Goal: Task Accomplishment & Management: Complete application form

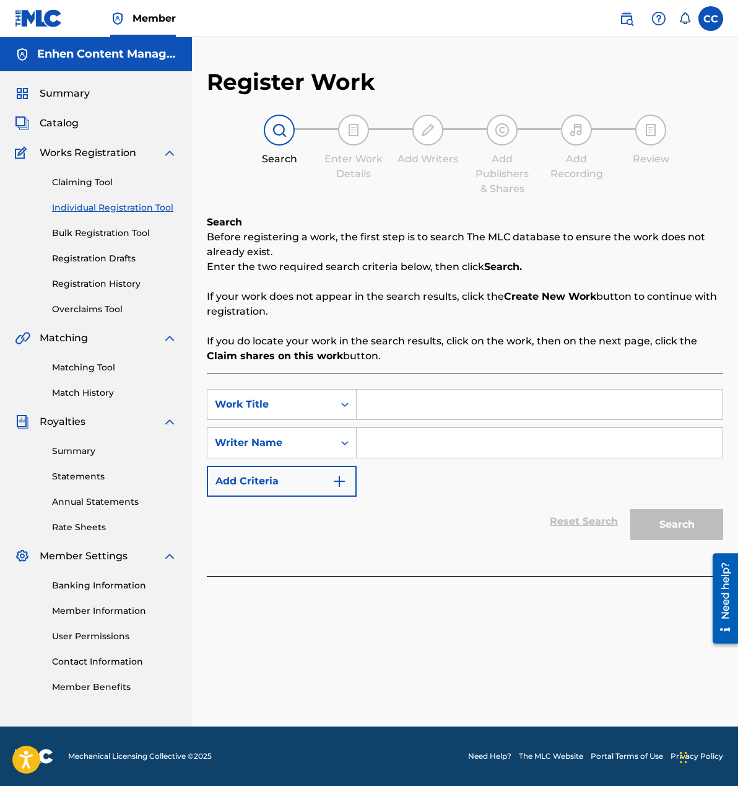
click at [418, 395] on input "Search Form" at bounding box center [540, 405] width 366 height 30
type input "6"
type input "5 segond"
type input "[PERSON_NAME]"
click at [689, 529] on button "Search" at bounding box center [676, 524] width 93 height 31
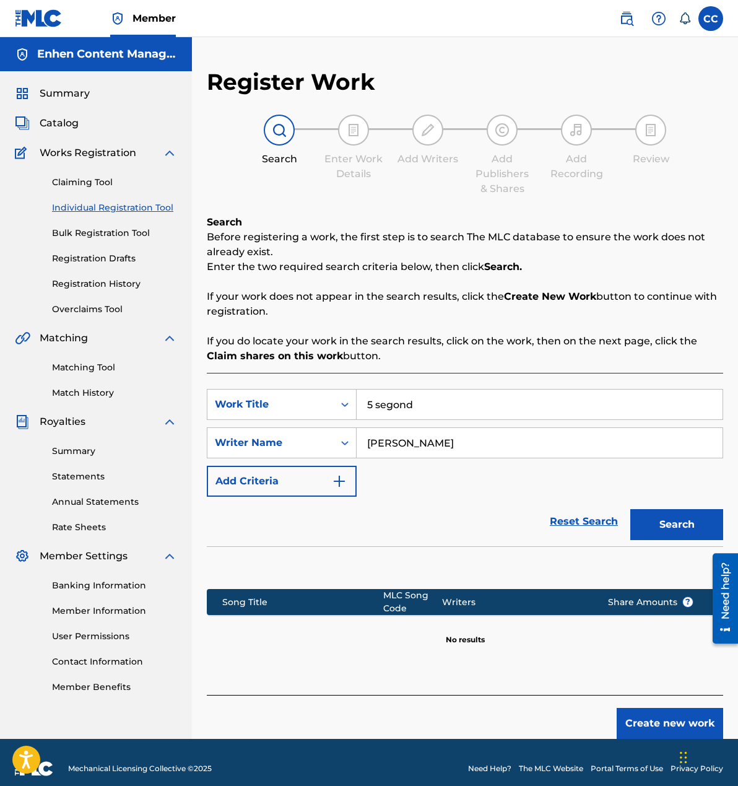
click at [637, 726] on button "Create new work" at bounding box center [670, 723] width 107 height 31
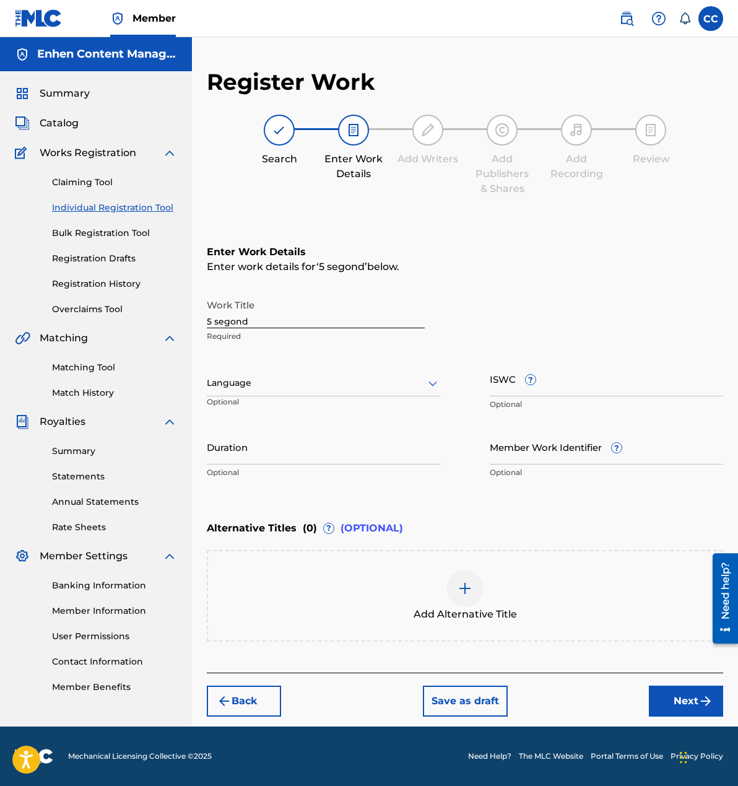
click at [269, 453] on input "Duration" at bounding box center [323, 446] width 233 height 35
type input "03:08"
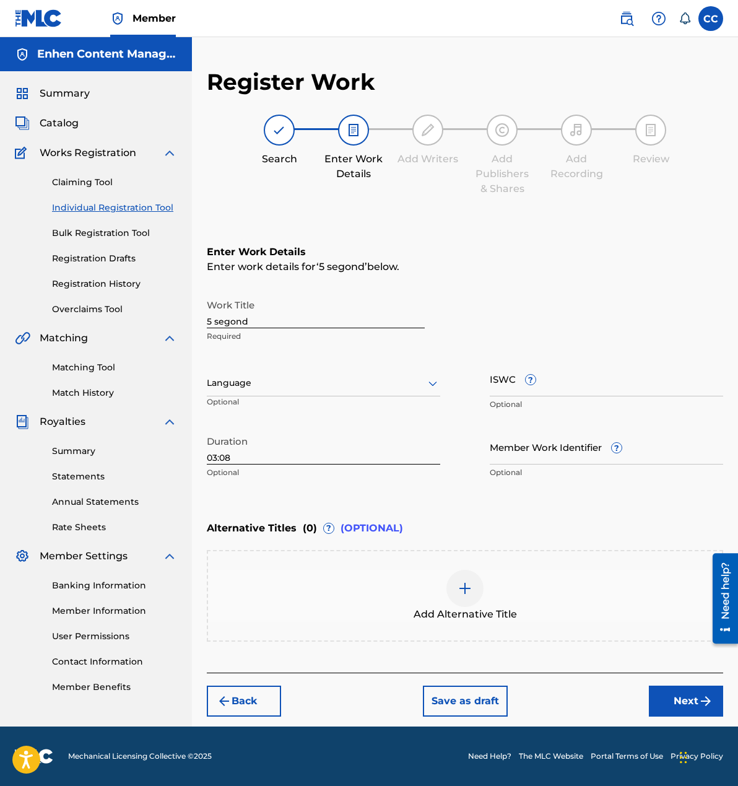
click at [679, 692] on button "Next" at bounding box center [686, 701] width 74 height 31
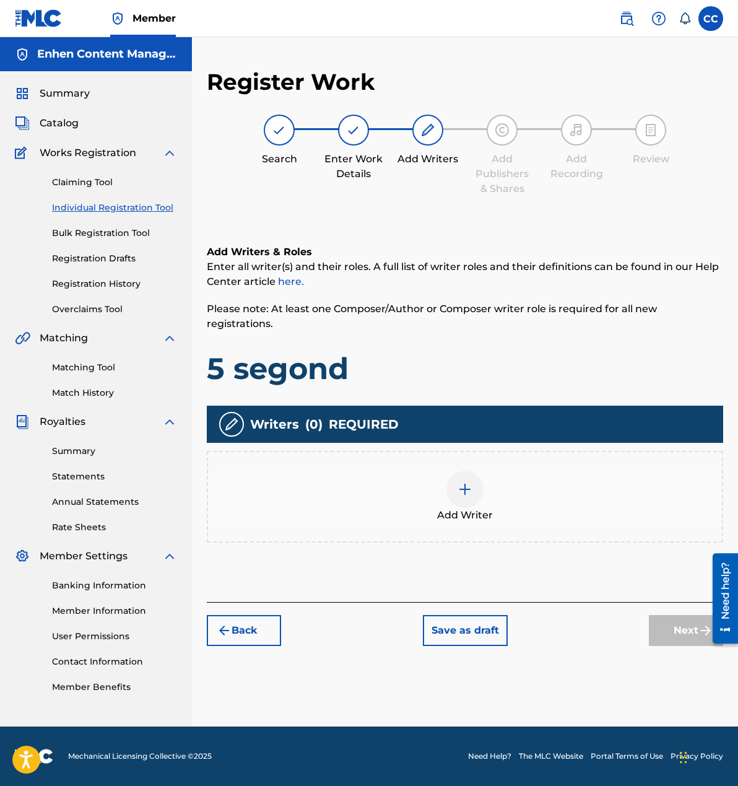
click at [463, 482] on img at bounding box center [465, 489] width 15 height 15
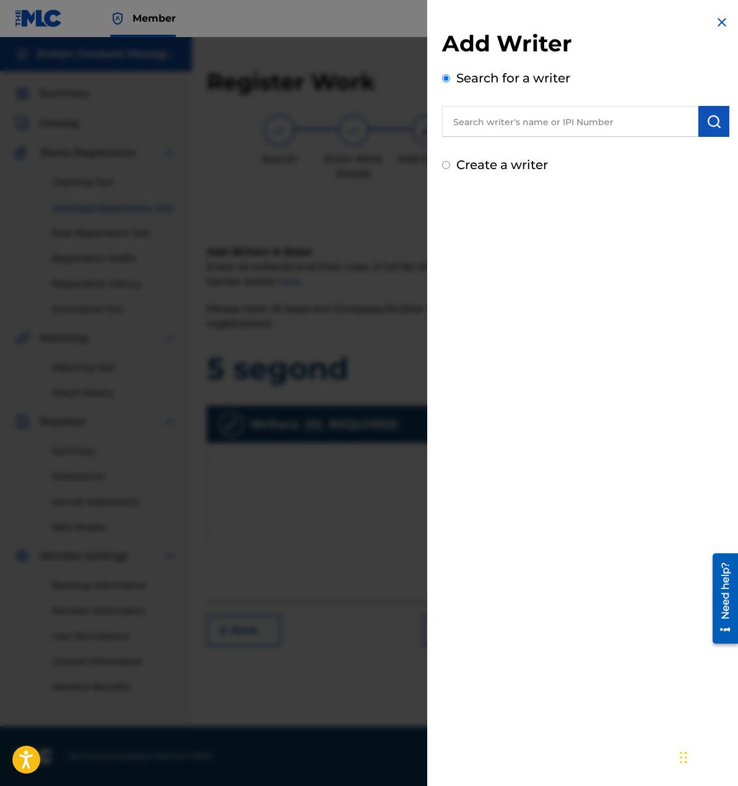
click at [533, 127] on input "text" at bounding box center [570, 121] width 256 height 31
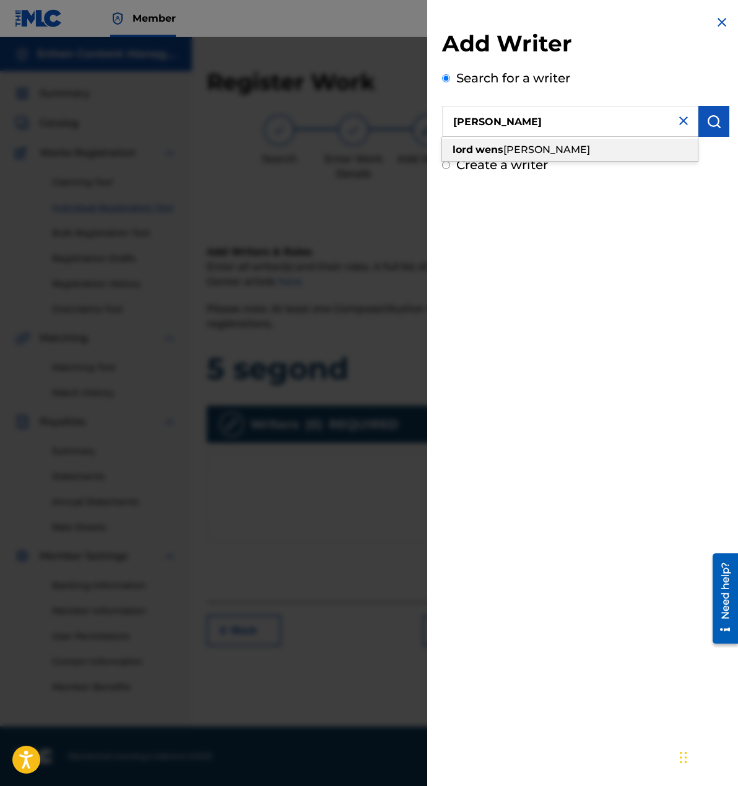
click at [611, 150] on div "[PERSON_NAME] [PERSON_NAME]" at bounding box center [570, 150] width 256 height 22
type input "[PERSON_NAME]"
click at [710, 123] on img "submit" at bounding box center [714, 121] width 15 height 15
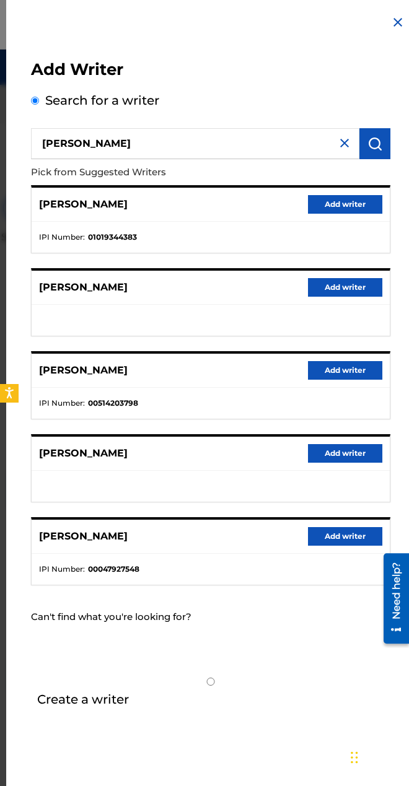
click at [347, 207] on button "Add writer" at bounding box center [345, 204] width 74 height 19
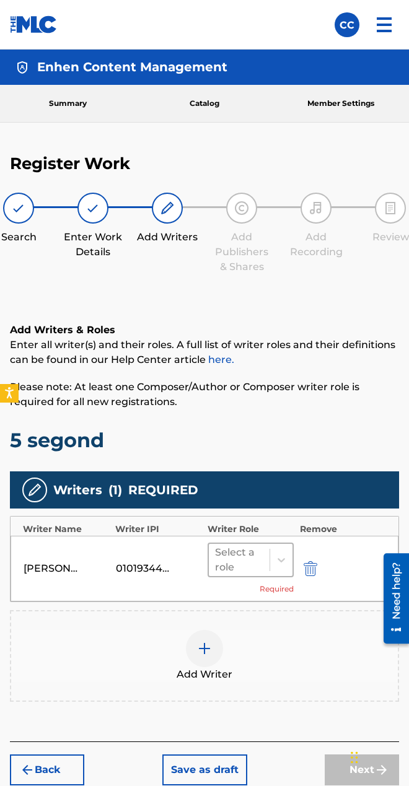
click at [268, 556] on div "Select a role" at bounding box center [239, 560] width 61 height 32
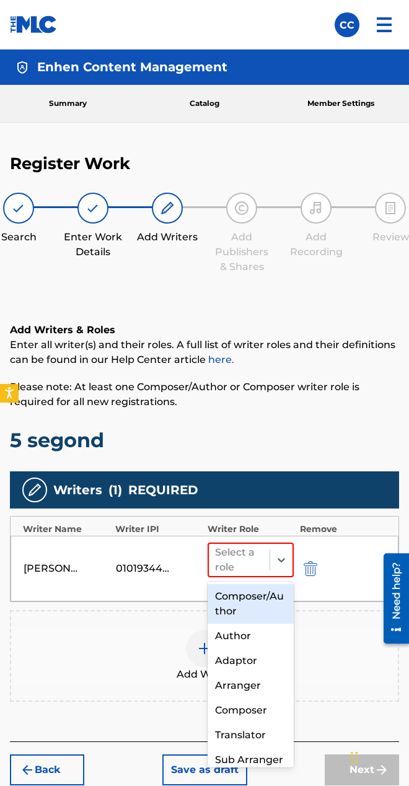
click at [259, 605] on div "Composer/Author" at bounding box center [250, 604] width 86 height 40
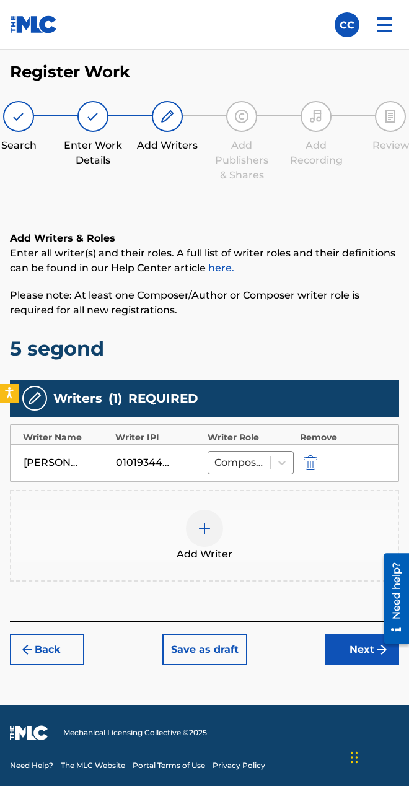
click at [324, 639] on button "Next" at bounding box center [361, 649] width 74 height 31
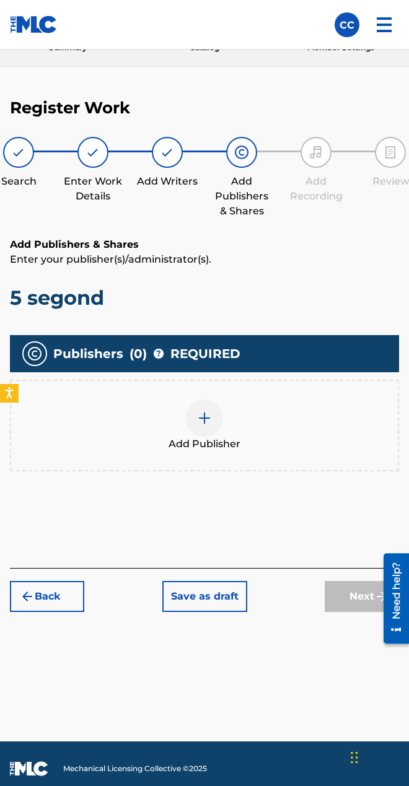
click at [214, 433] on div at bounding box center [204, 417] width 37 height 37
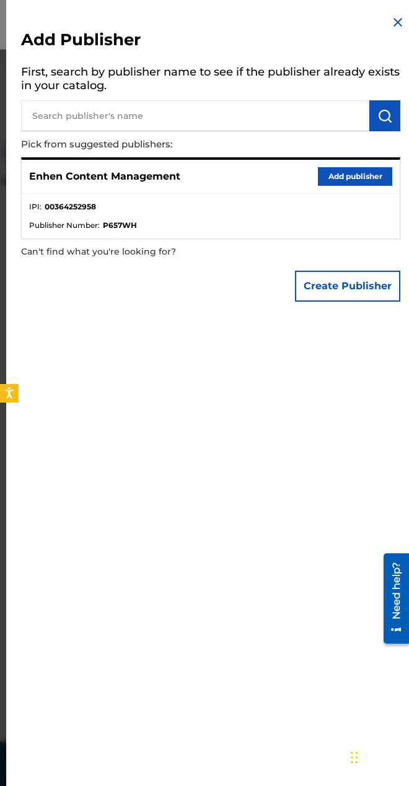
click at [324, 175] on button "Add publisher" at bounding box center [355, 176] width 74 height 19
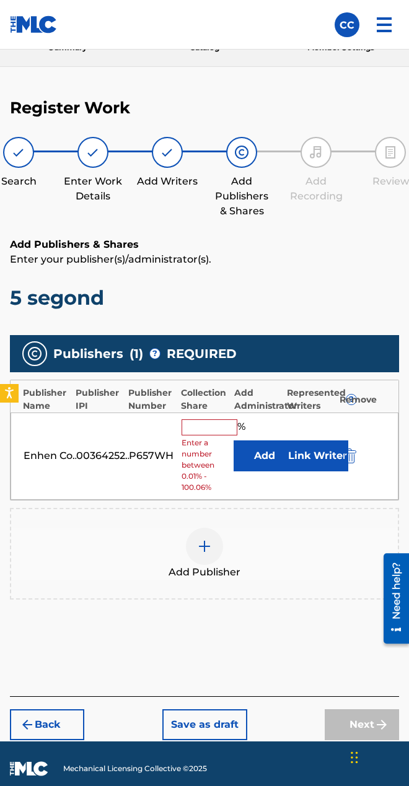
click at [206, 424] on input "text" at bounding box center [209, 427] width 56 height 16
type input "100"
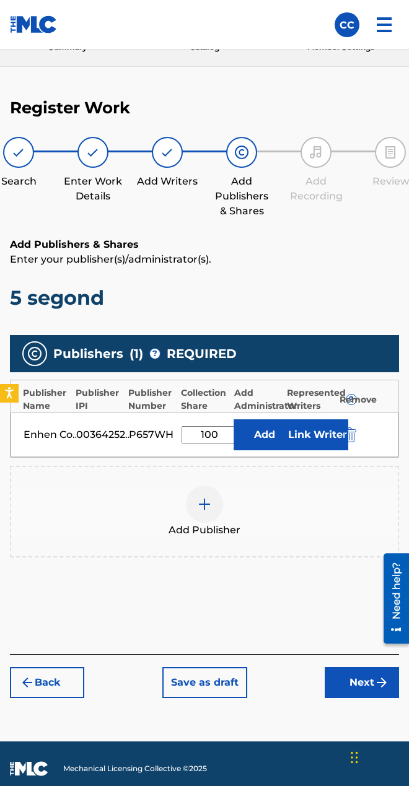
click at [320, 435] on button "Link Writer" at bounding box center [317, 434] width 62 height 31
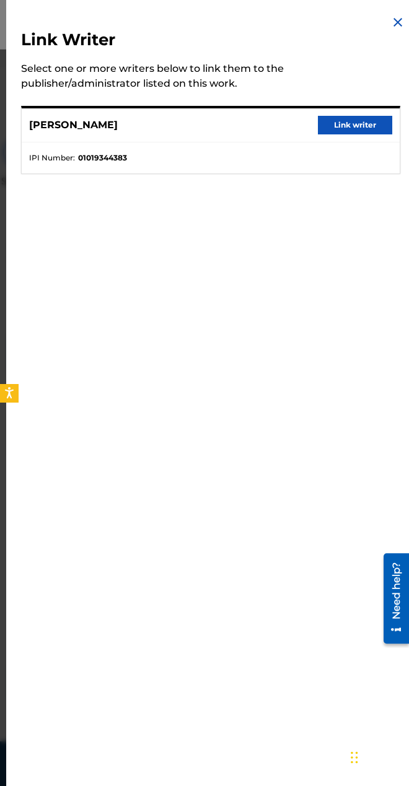
click at [345, 137] on div "[PERSON_NAME] Link writer" at bounding box center [211, 125] width 378 height 34
click at [354, 125] on button "Link writer" at bounding box center [355, 125] width 74 height 19
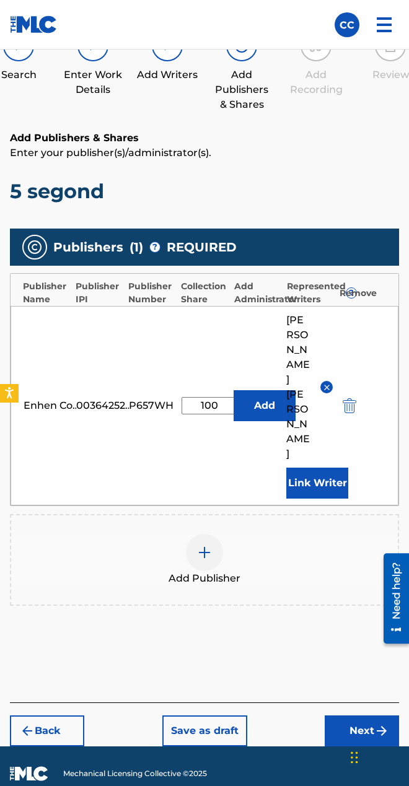
scroll to position [172, 0]
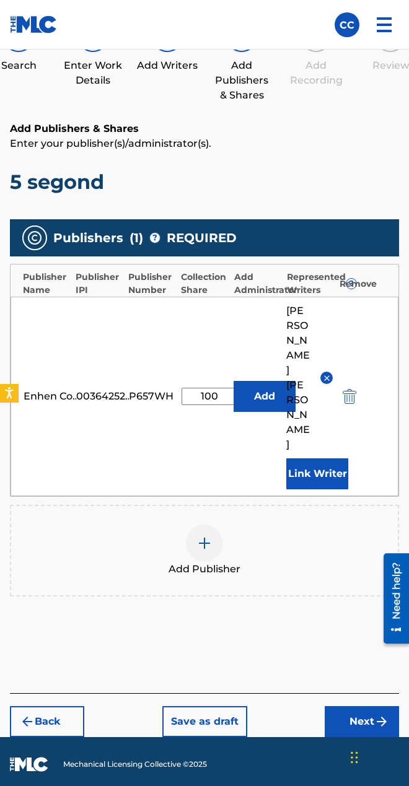
click at [333, 706] on button "Next" at bounding box center [361, 721] width 74 height 31
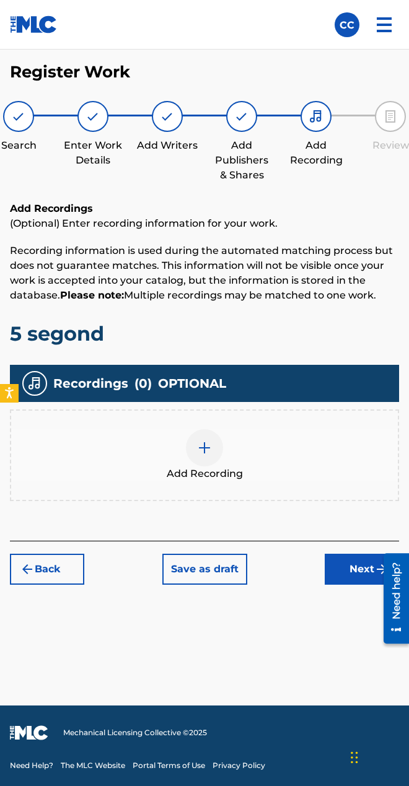
scroll to position [56, 0]
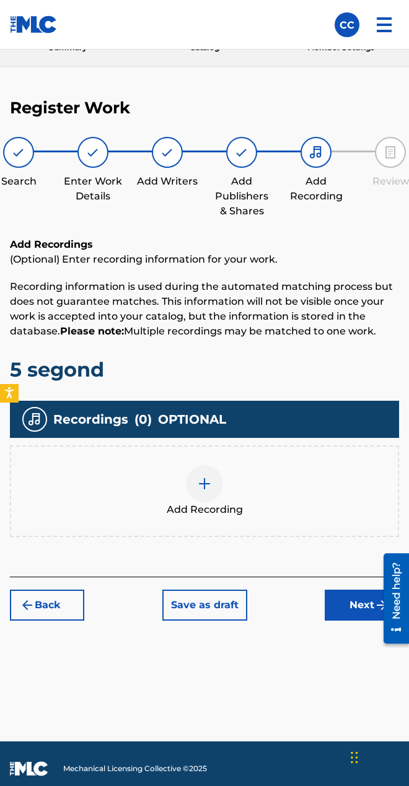
click at [204, 480] on img at bounding box center [204, 483] width 15 height 15
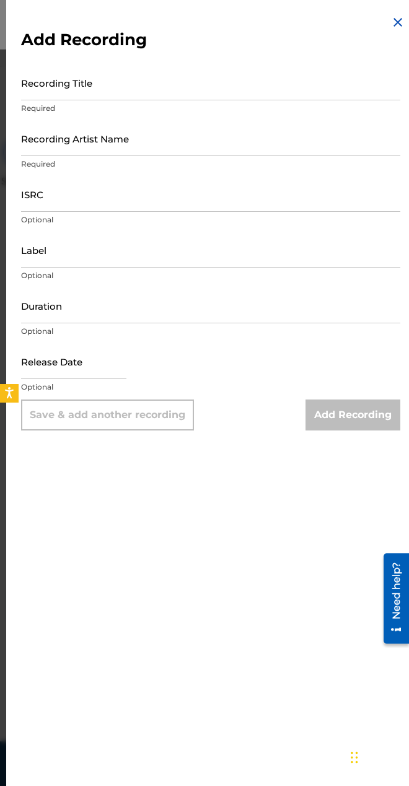
click at [214, 89] on input "Recording Title" at bounding box center [210, 82] width 379 height 35
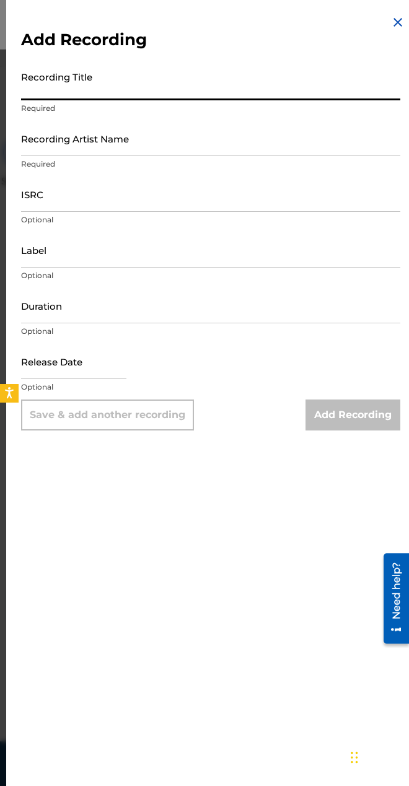
click at [214, 89] on input "Recording Title" at bounding box center [210, 82] width 379 height 35
paste input "5 SEGOND"
type input "5 SEGOND"
click at [210, 136] on input "Recording Artist Name" at bounding box center [210, 138] width 379 height 35
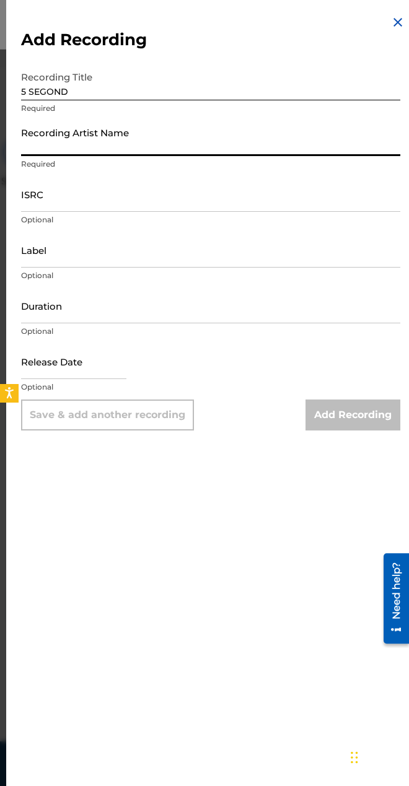
paste input "TROUBLEBOY HITMAKER"
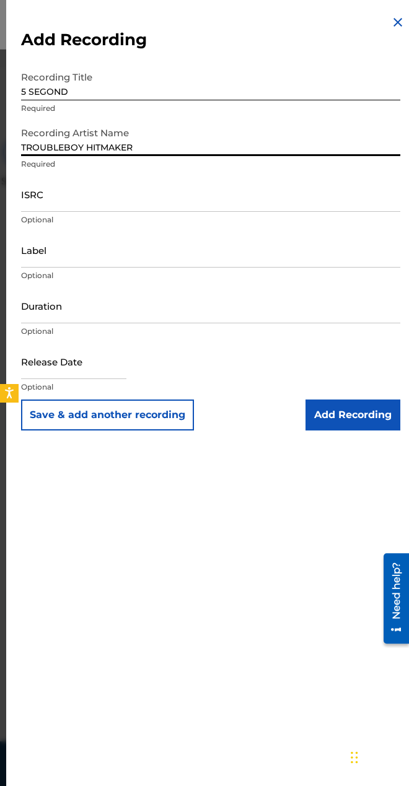
type input "TROUBLEBOY HITMAKER"
click at [253, 198] on input "ISRC" at bounding box center [210, 193] width 379 height 35
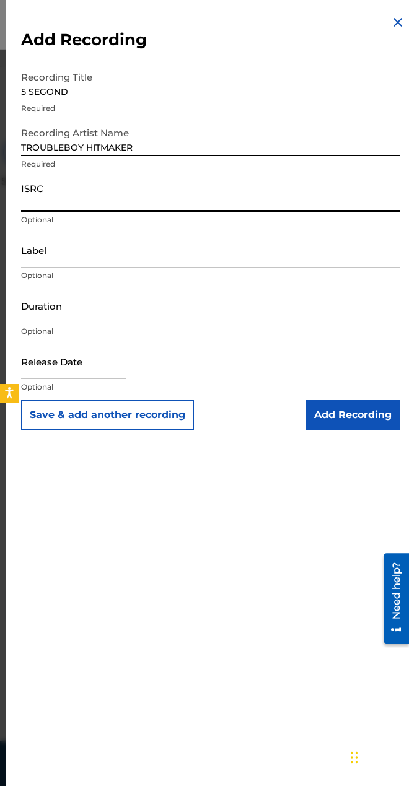
paste input "TCAJT2512795"
type input "TCAJT2512795"
click at [123, 254] on input "Label" at bounding box center [210, 249] width 379 height 35
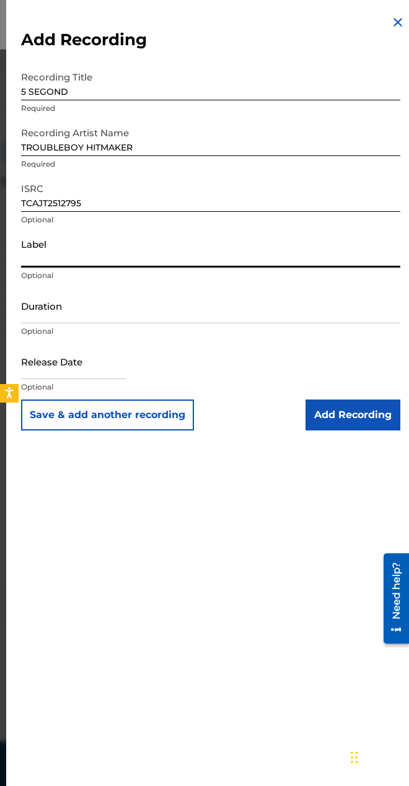
click at [219, 261] on input "Label" at bounding box center [210, 249] width 379 height 35
paste input "GRAN [PERSON_NAME] SYSTEM"
type input "GRAN [PERSON_NAME] SYSTEM"
click at [97, 302] on input "Duration" at bounding box center [210, 305] width 379 height 35
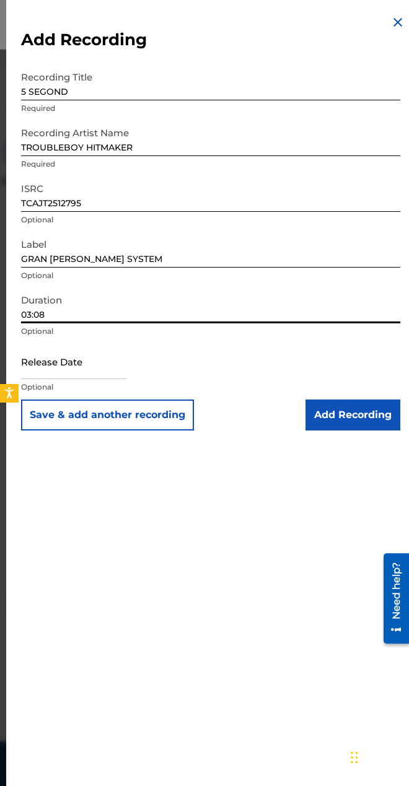
type input "03:08"
select select "7"
select select "2025"
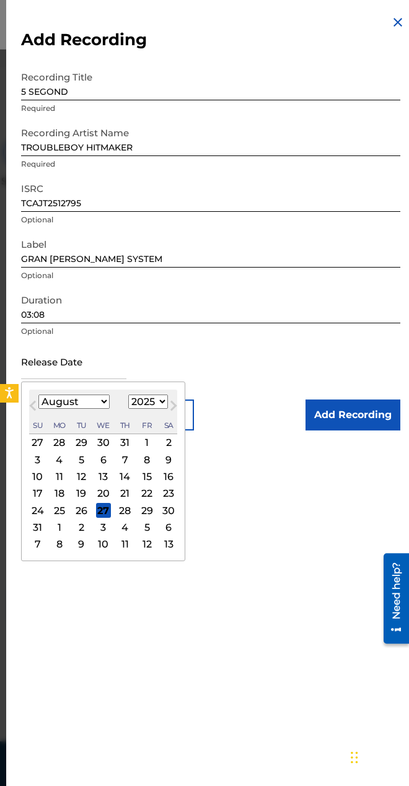
click at [79, 360] on input "text" at bounding box center [73, 361] width 105 height 35
click at [34, 404] on span "Previous Month" at bounding box center [34, 407] width 0 height 19
select select "6"
click at [146, 444] on div "4" at bounding box center [146, 442] width 15 height 15
type input "[DATE]"
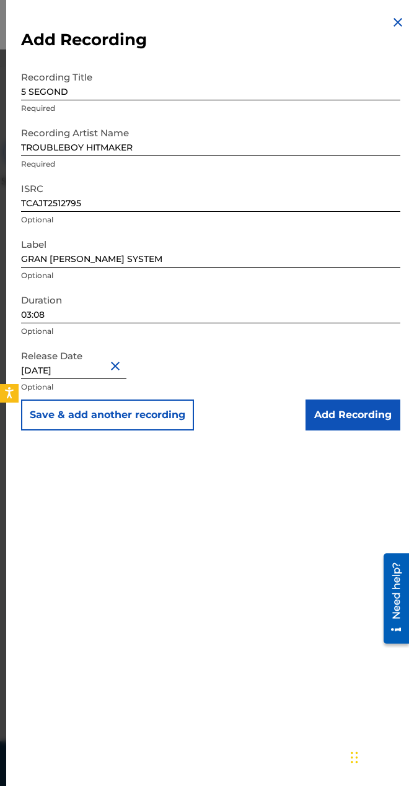
click at [329, 416] on input "Add Recording" at bounding box center [352, 414] width 95 height 31
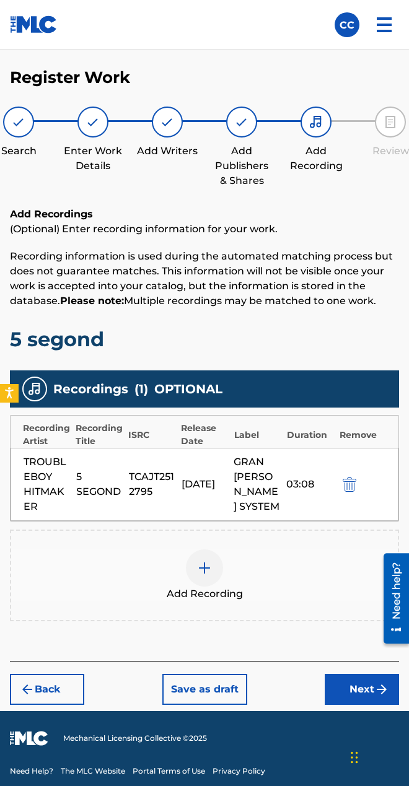
scroll to position [92, 0]
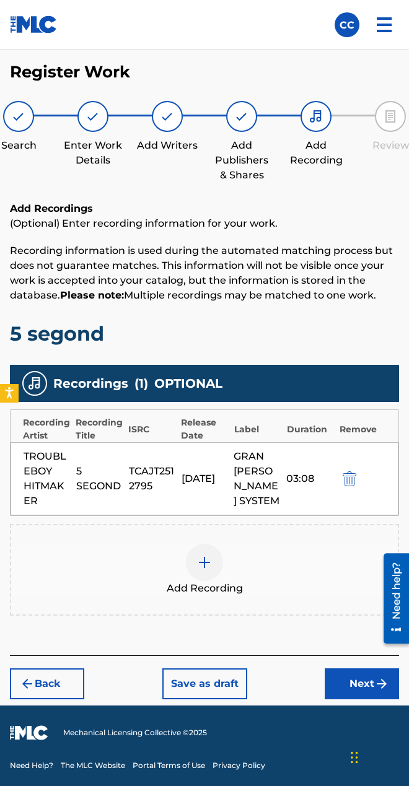
click at [368, 686] on button "Next" at bounding box center [361, 683] width 74 height 31
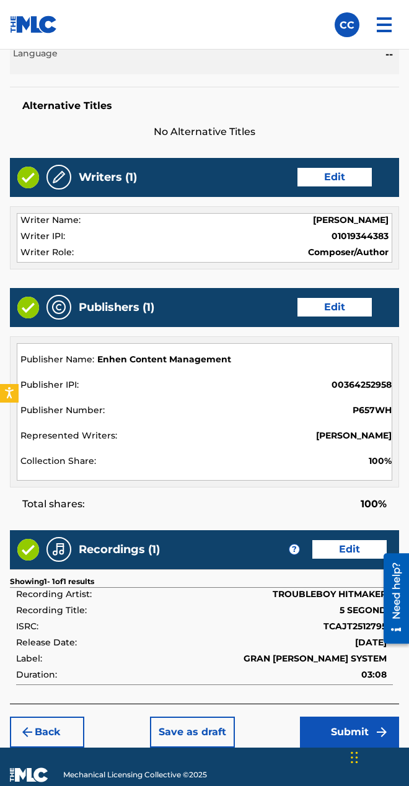
scroll to position [511, 0]
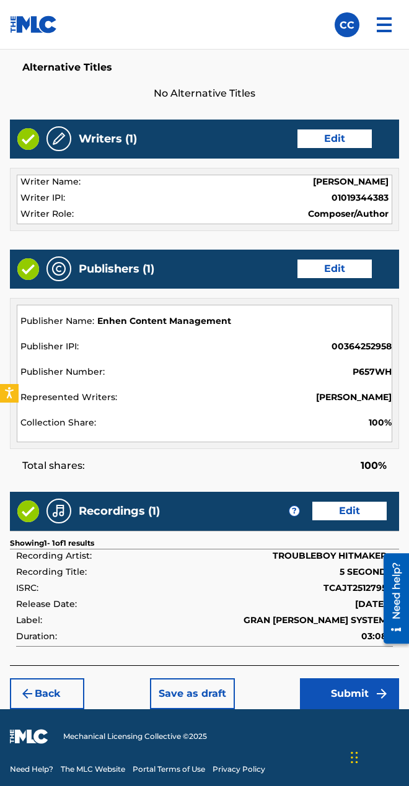
click at [321, 681] on button "Submit" at bounding box center [349, 693] width 99 height 31
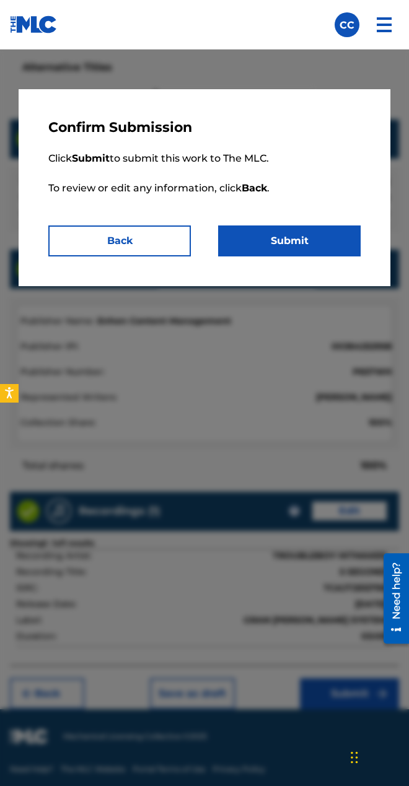
click at [289, 233] on button "Submit" at bounding box center [289, 240] width 142 height 31
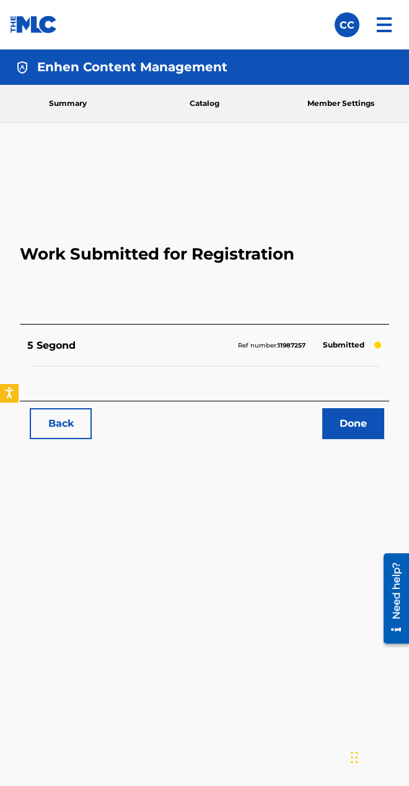
click at [368, 427] on link "Done" at bounding box center [353, 423] width 62 height 31
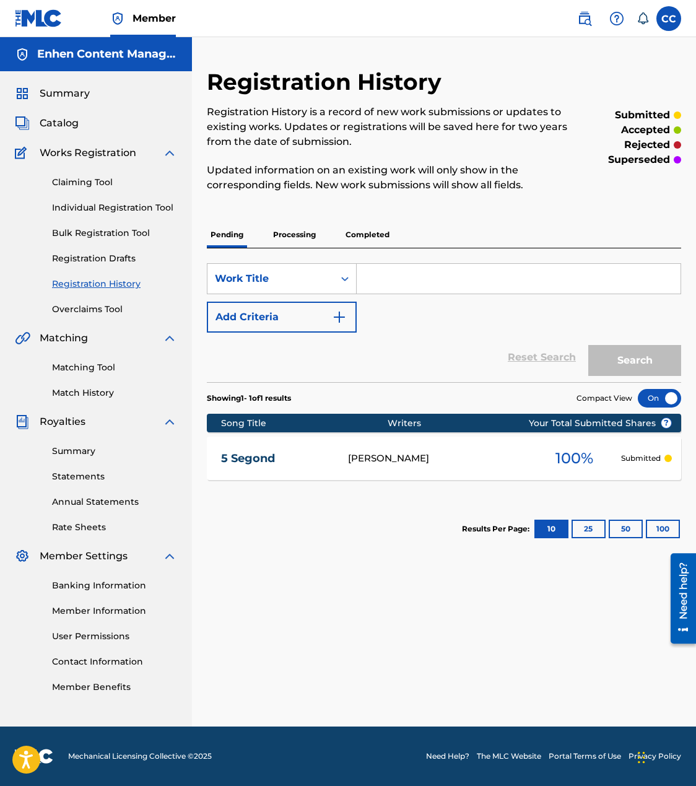
click at [95, 212] on link "Individual Registration Tool" at bounding box center [114, 207] width 125 height 13
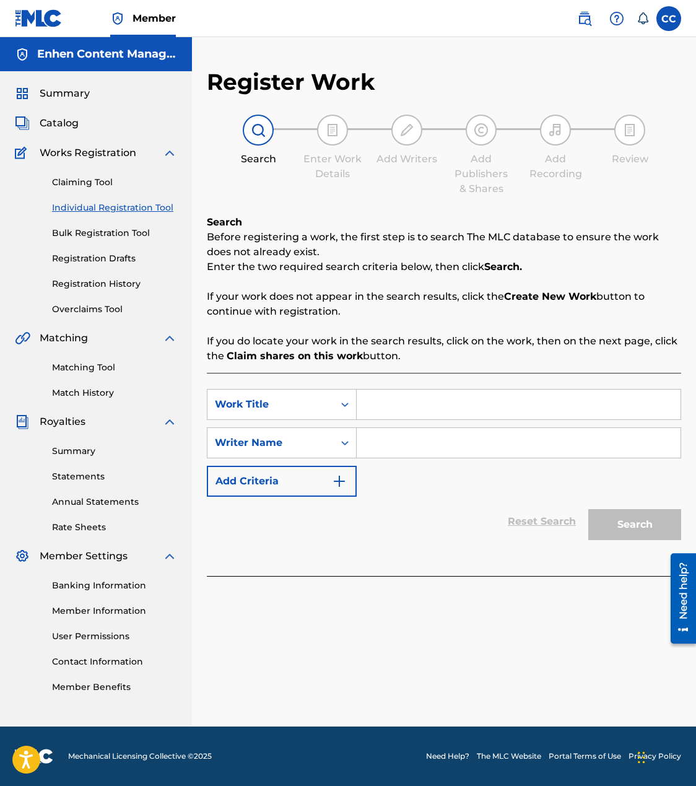
click at [446, 409] on input "Search Form" at bounding box center [519, 405] width 324 height 30
paste input "Oh Mezanmi"
type input "Oh Mezanmi"
click at [383, 450] on input "Search Form" at bounding box center [519, 443] width 324 height 30
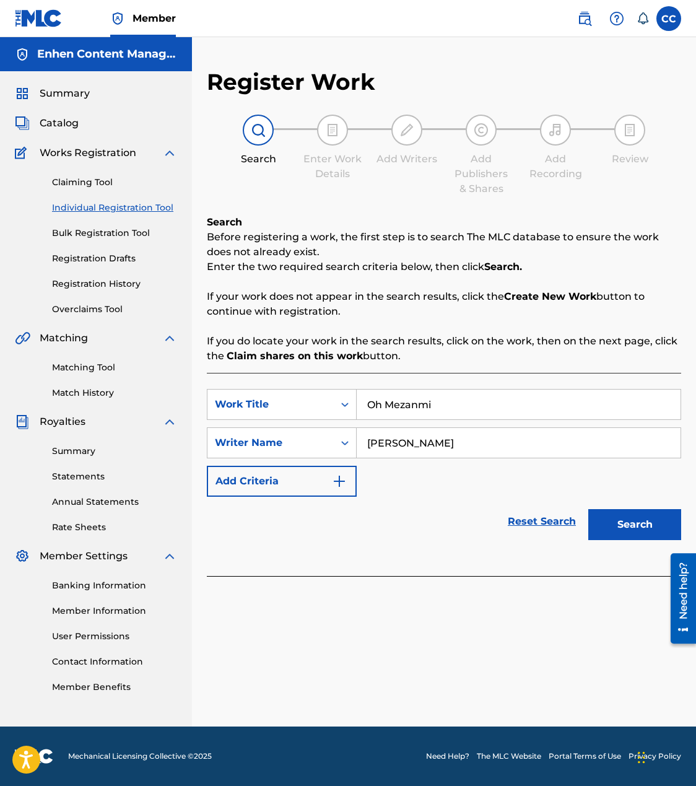
type input "[PERSON_NAME]"
click at [634, 524] on button "Search" at bounding box center [634, 524] width 93 height 31
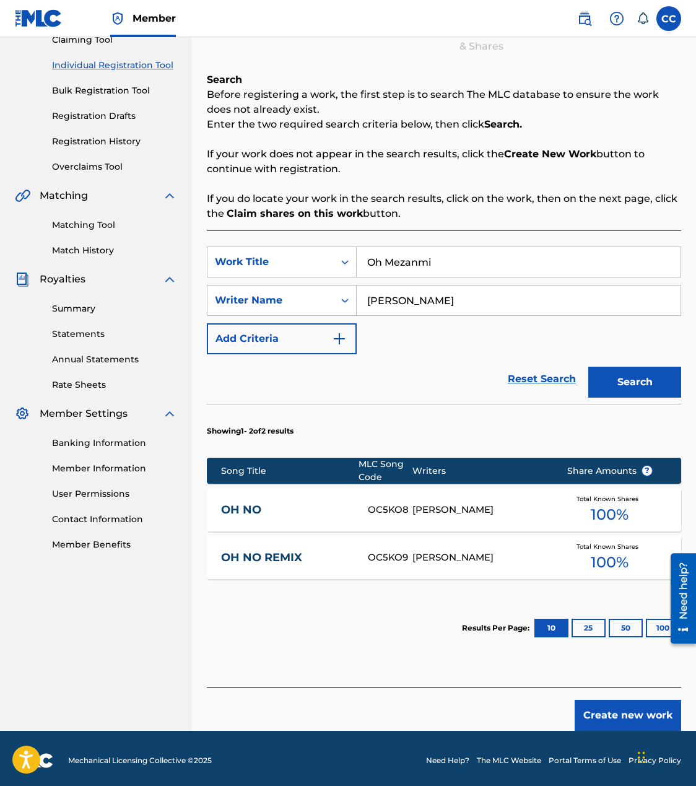
scroll to position [146, 0]
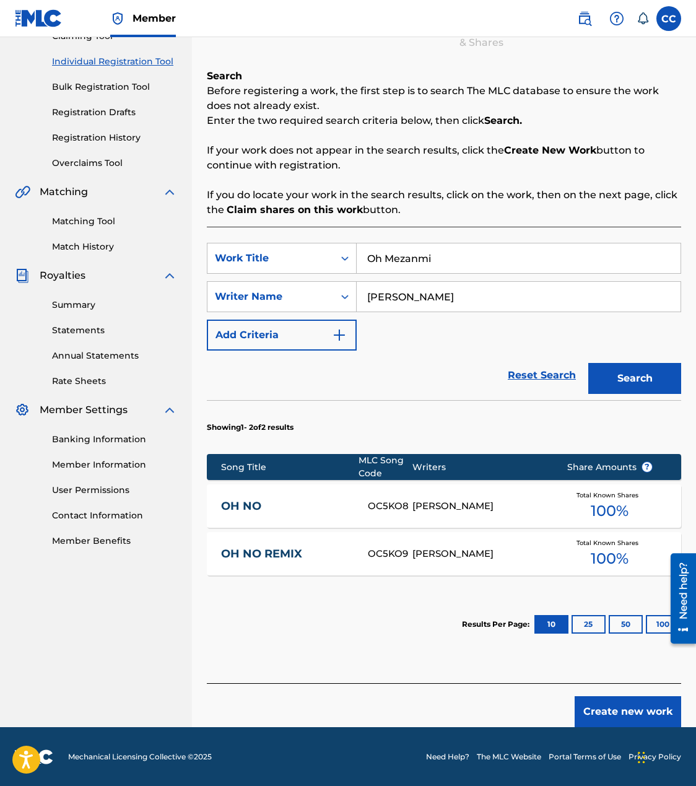
click at [429, 502] on div "[PERSON_NAME]" at bounding box center [479, 506] width 135 height 14
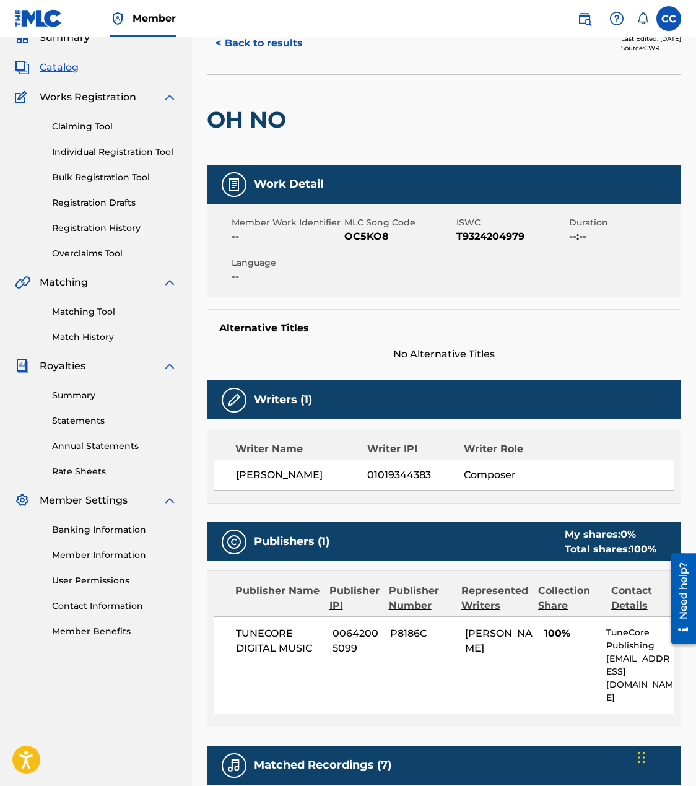
scroll to position [58, 0]
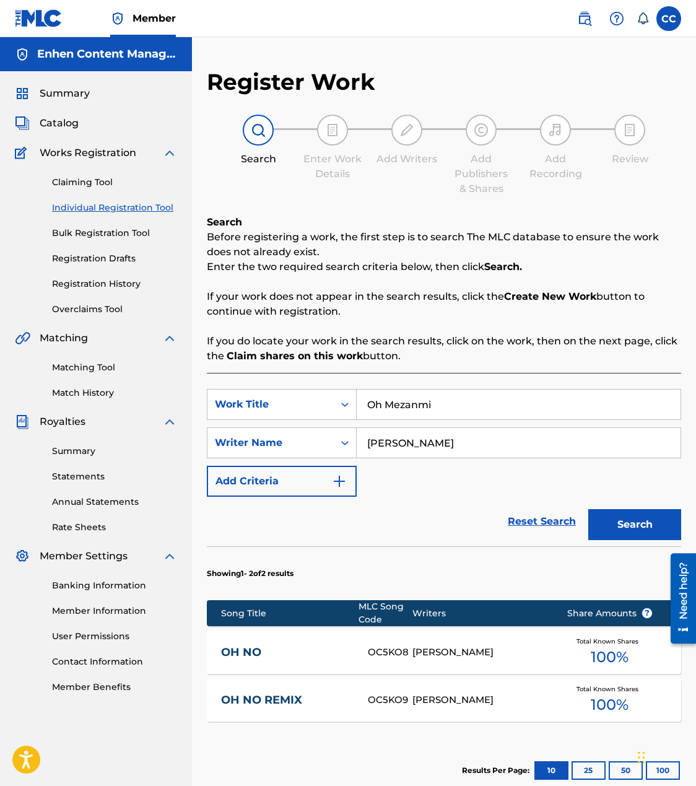
scroll to position [146, 0]
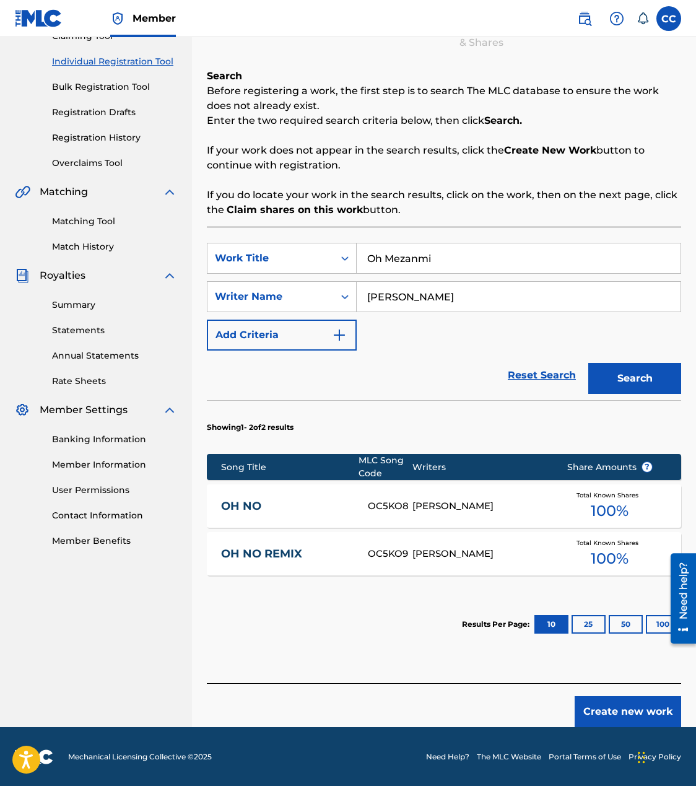
click at [619, 710] on button "Create new work" at bounding box center [628, 711] width 107 height 31
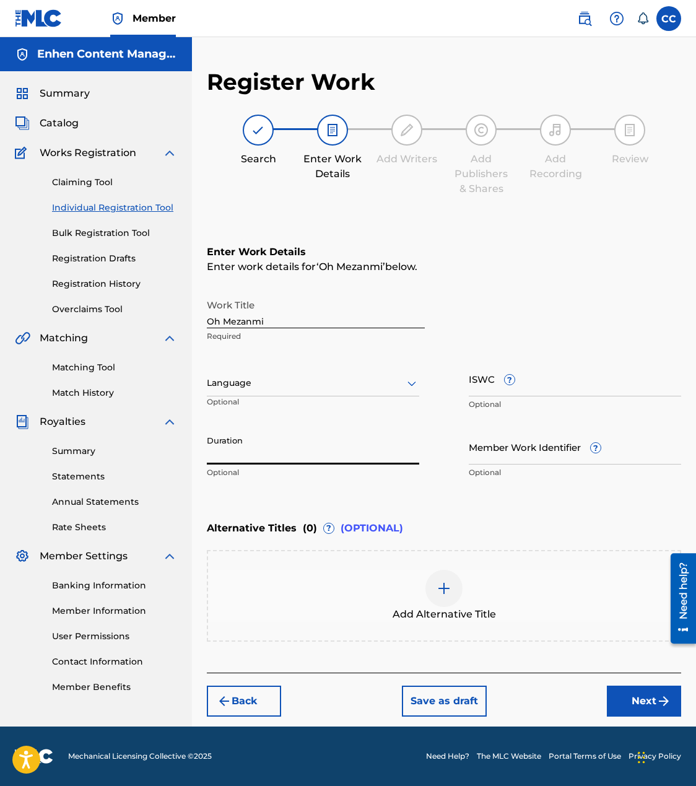
click at [311, 445] on input "Duration" at bounding box center [313, 446] width 212 height 35
click at [209, 459] on input "@:46" at bounding box center [313, 446] width 212 height 35
type input "02:46"
click at [633, 704] on button "Next" at bounding box center [644, 701] width 74 height 31
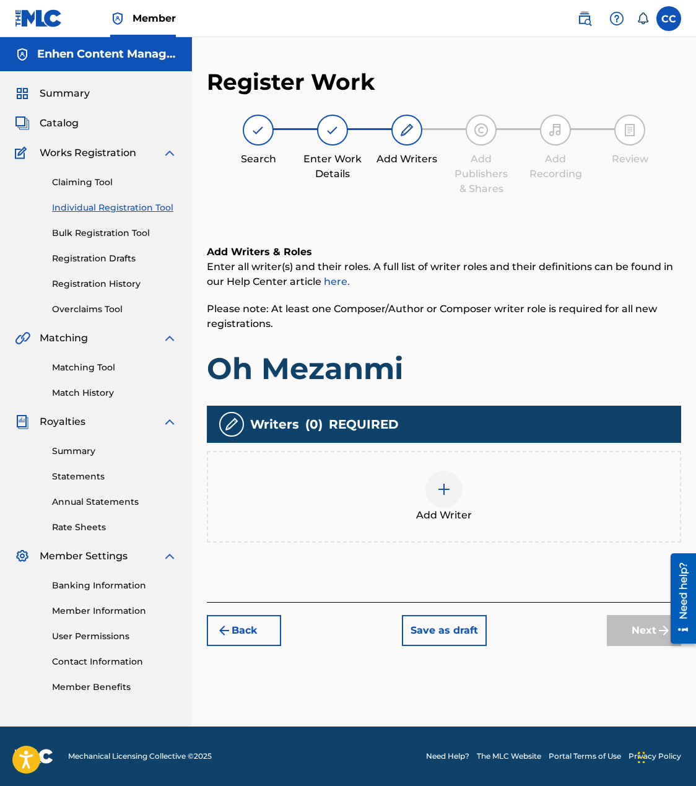
click at [455, 485] on div at bounding box center [443, 489] width 37 height 37
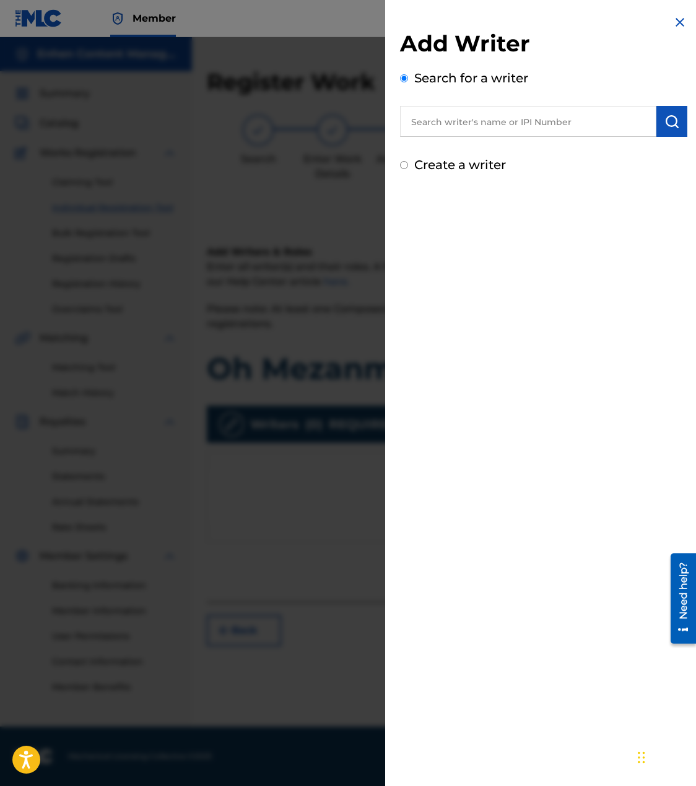
click at [623, 117] on input "text" at bounding box center [528, 121] width 256 height 31
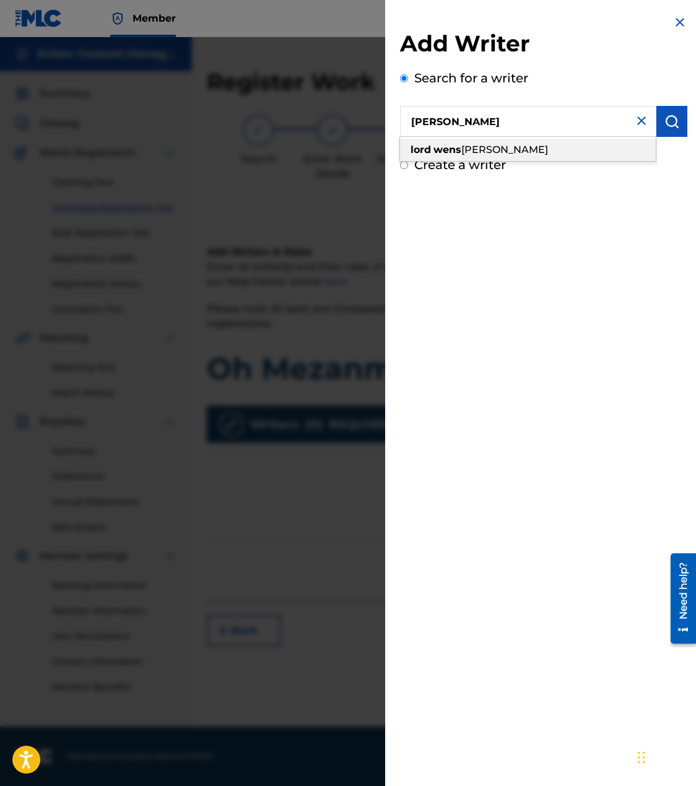
click at [575, 149] on div "[PERSON_NAME] [PERSON_NAME]" at bounding box center [528, 150] width 256 height 22
type input "[PERSON_NAME]"
click at [665, 124] on img "submit" at bounding box center [671, 121] width 15 height 15
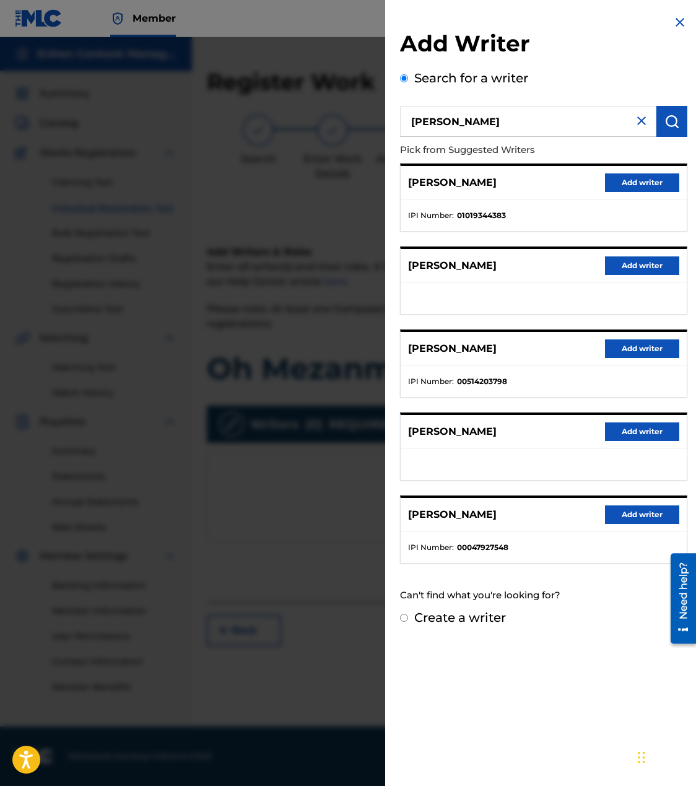
click at [624, 181] on button "Add writer" at bounding box center [642, 182] width 74 height 19
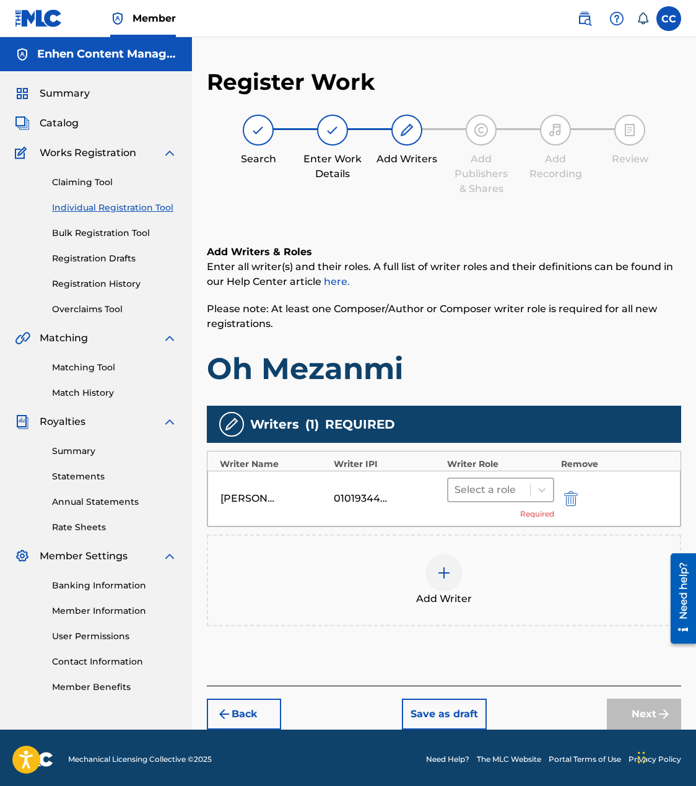
click at [502, 484] on div at bounding box center [489, 489] width 69 height 17
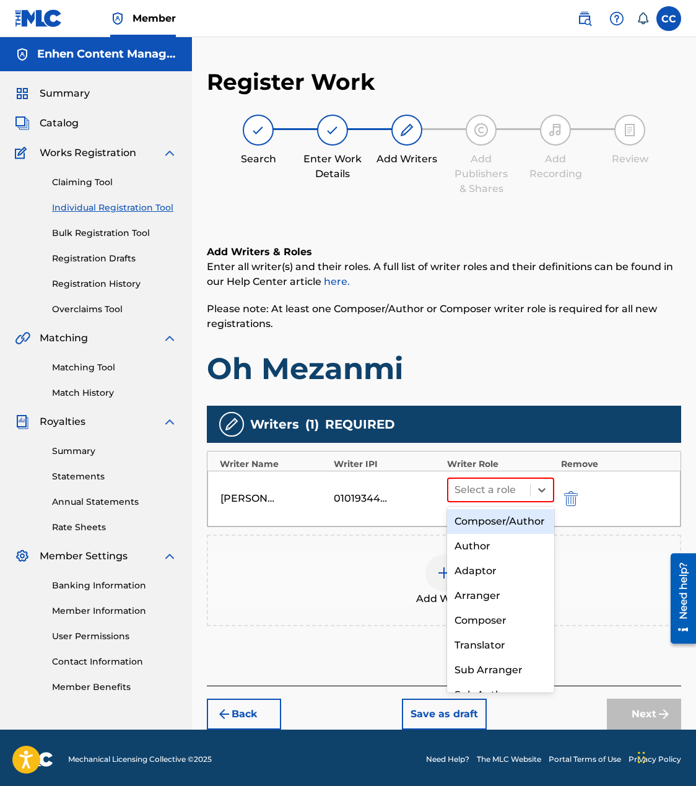
click at [494, 523] on div "Composer/Author" at bounding box center [500, 521] width 107 height 25
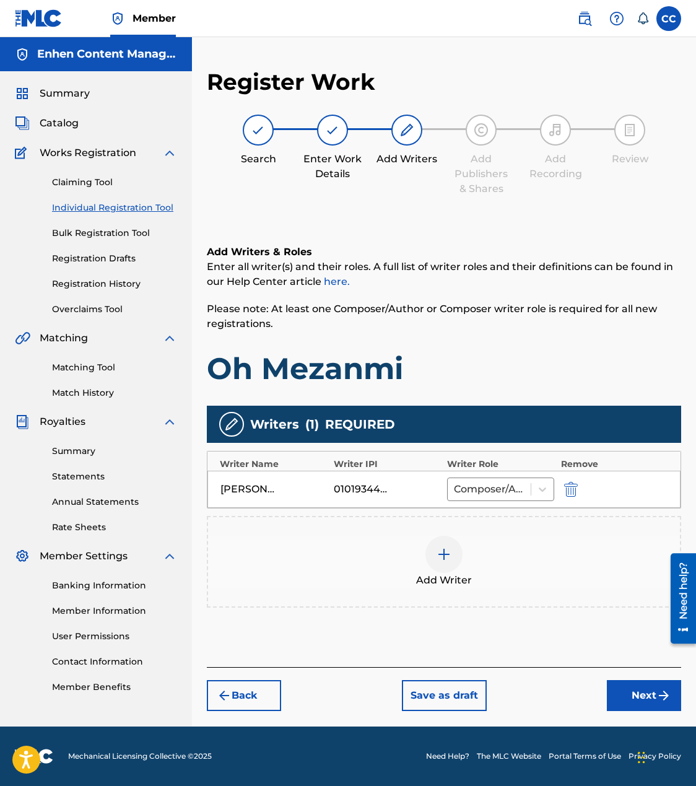
click at [642, 693] on button "Next" at bounding box center [644, 695] width 74 height 31
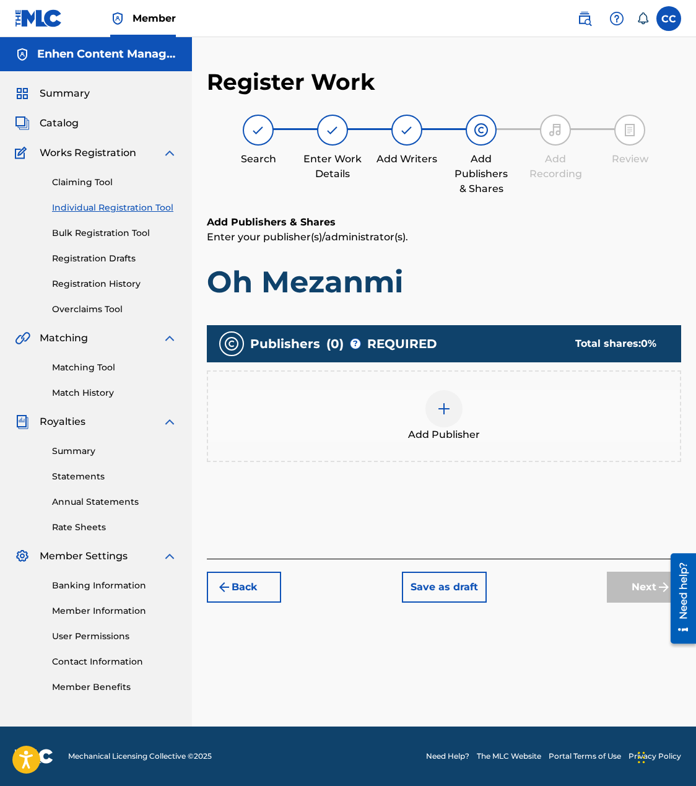
click at [455, 418] on div at bounding box center [443, 408] width 37 height 37
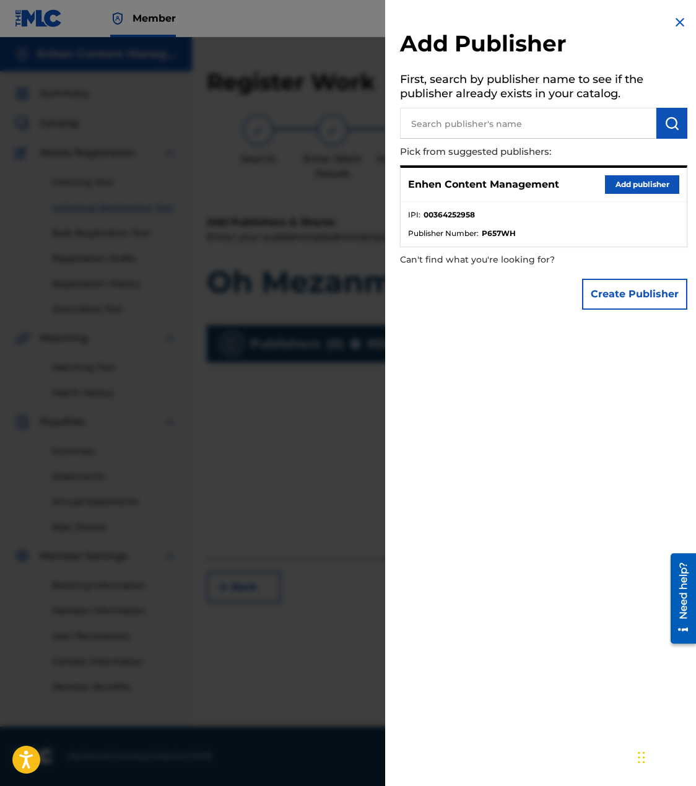
click at [653, 185] on button "Add publisher" at bounding box center [642, 184] width 74 height 19
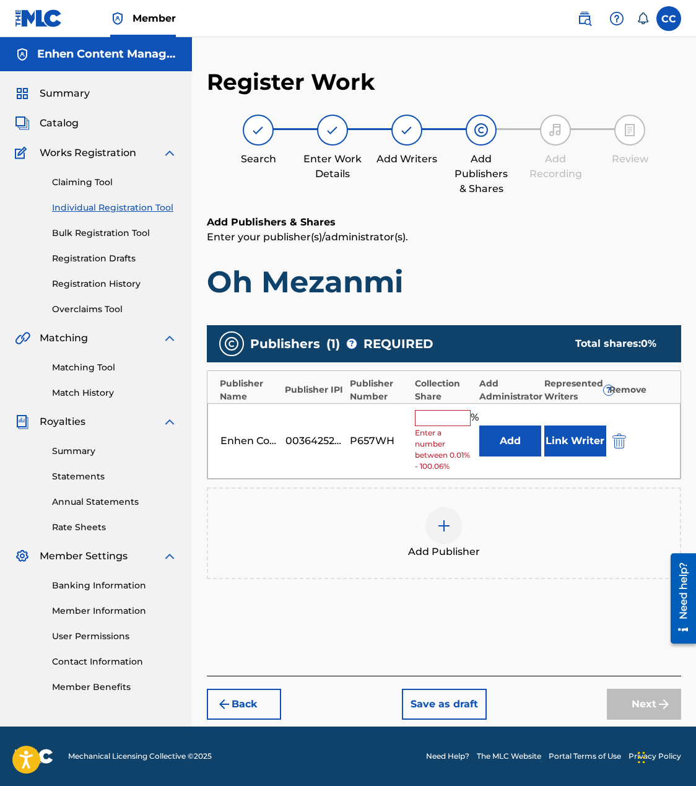
click at [450, 419] on input "text" at bounding box center [443, 418] width 56 height 16
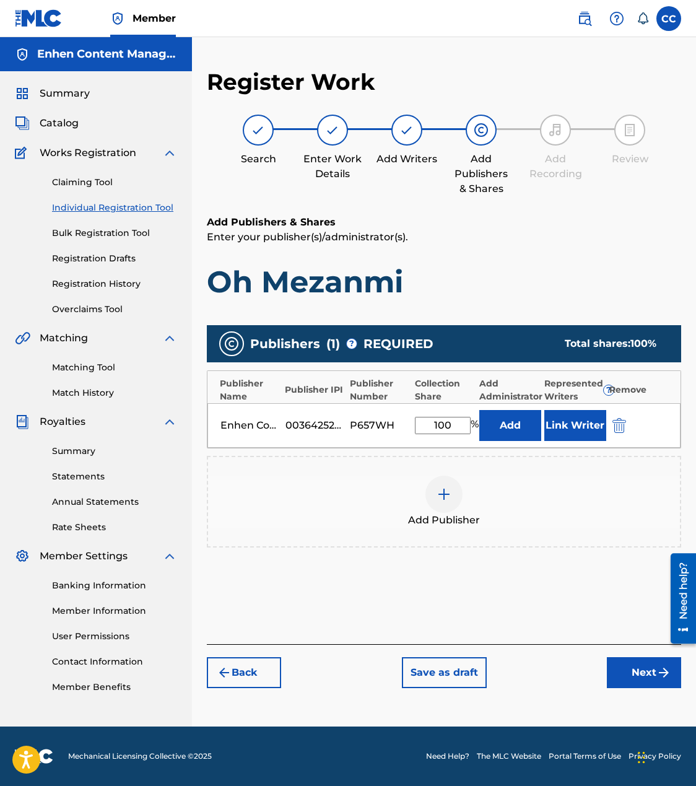
type input "100"
click at [560, 427] on button "Link Writer" at bounding box center [575, 425] width 62 height 31
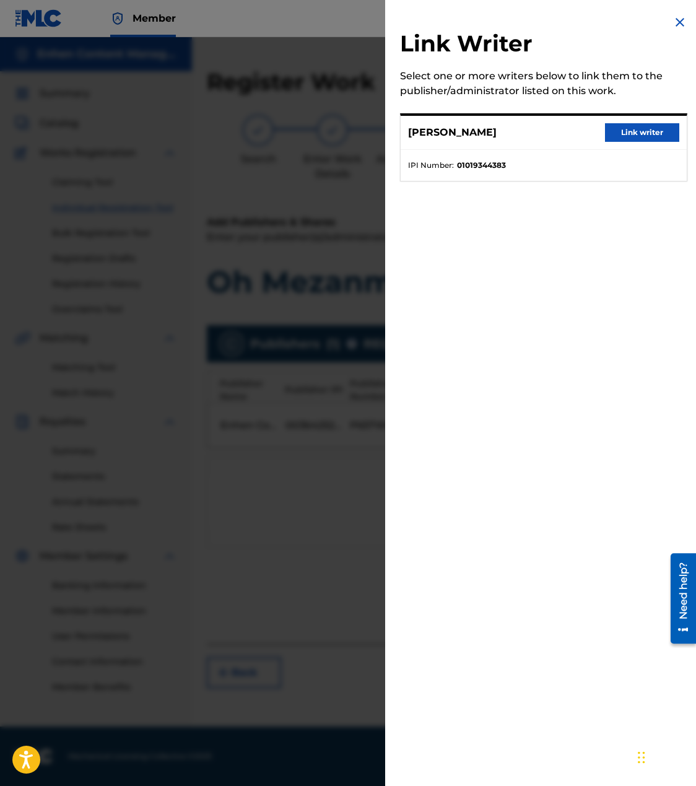
click at [637, 124] on button "Link writer" at bounding box center [642, 132] width 74 height 19
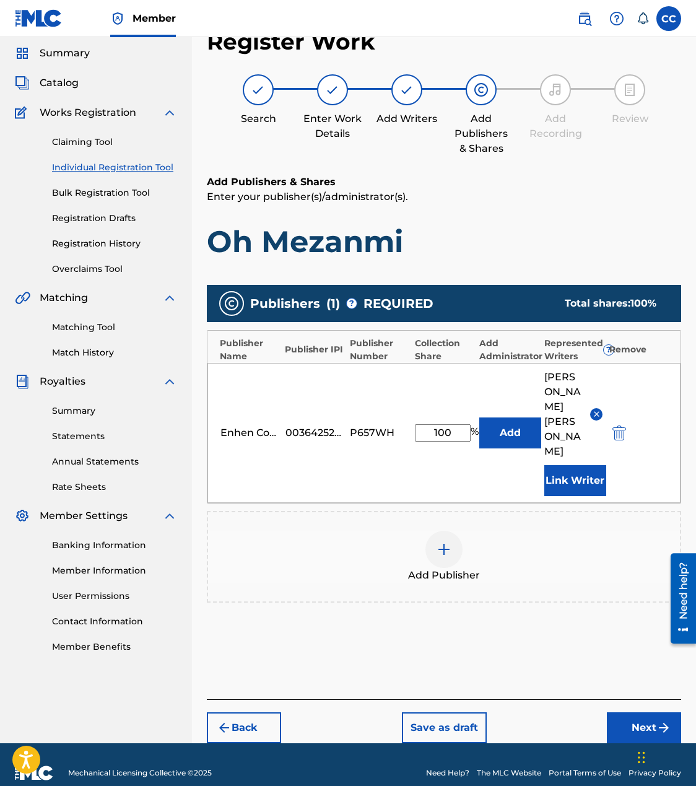
scroll to position [41, 0]
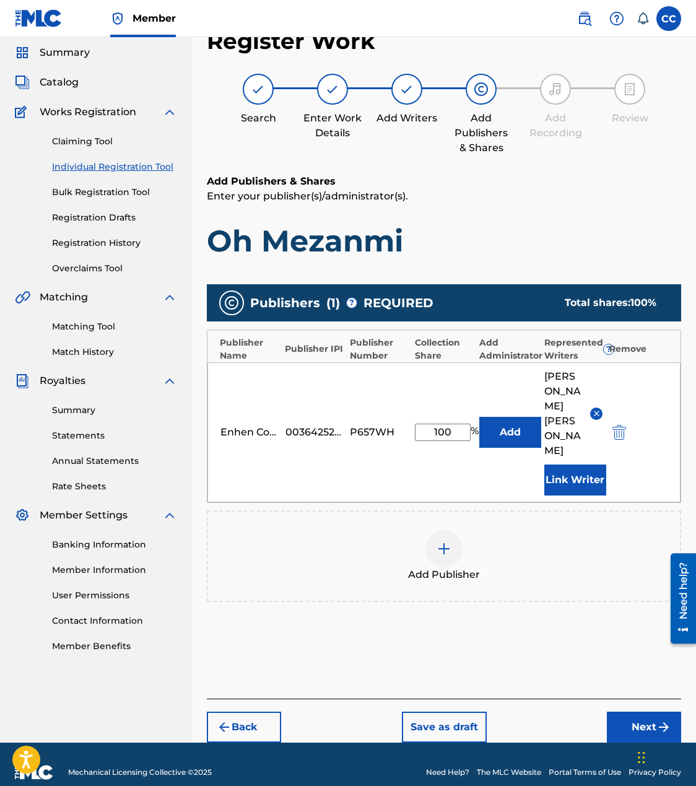
click at [633, 712] on button "Next" at bounding box center [644, 727] width 74 height 31
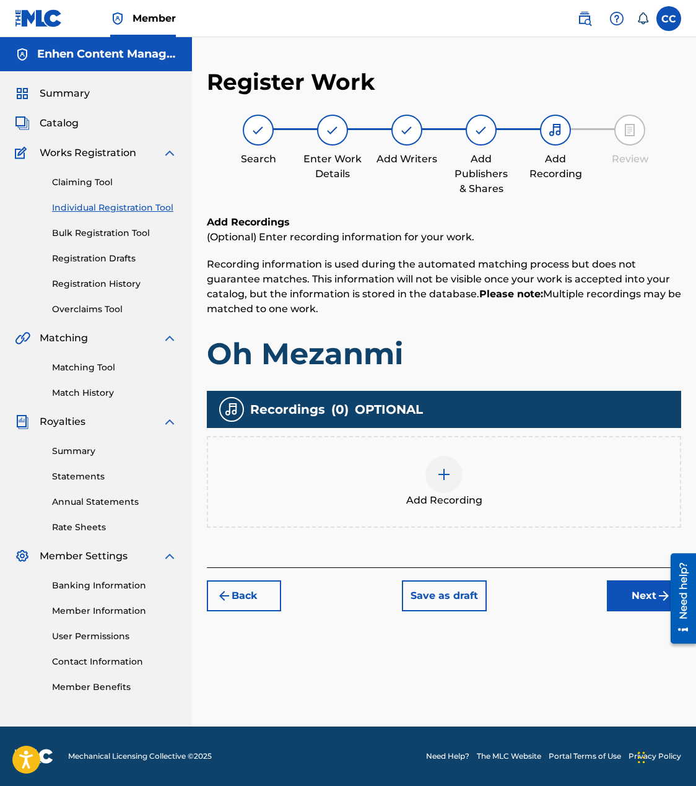
click at [440, 482] on div at bounding box center [443, 474] width 37 height 37
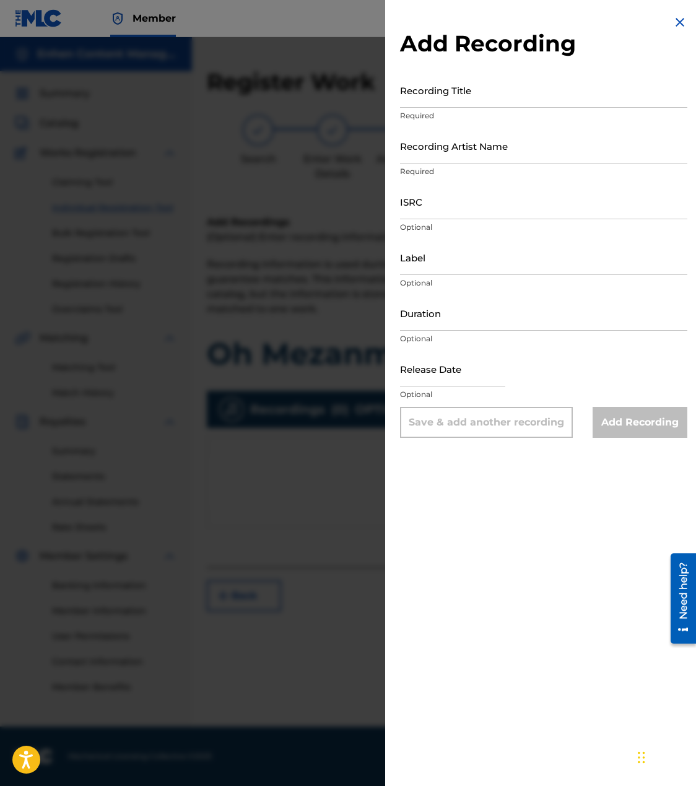
click at [500, 194] on input "ISRC" at bounding box center [543, 201] width 287 height 35
paste input "TCAJQ2565722"
type input "TCAJQ2565722"
click at [544, 368] on div "Release Date Optional" at bounding box center [543, 379] width 287 height 56
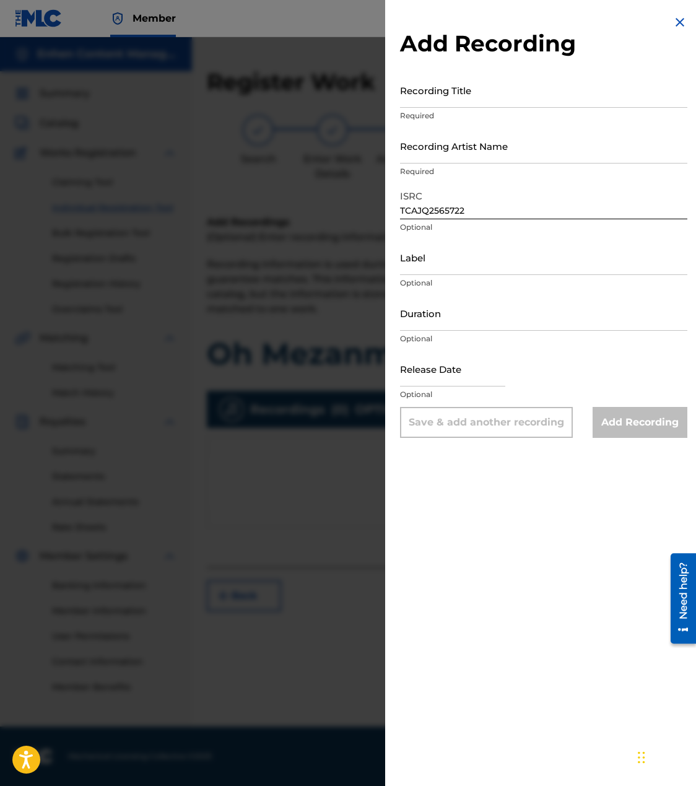
click at [544, 368] on div "Release Date Optional" at bounding box center [543, 379] width 287 height 56
click at [480, 373] on input "text" at bounding box center [452, 368] width 105 height 35
select select "7"
select select "2025"
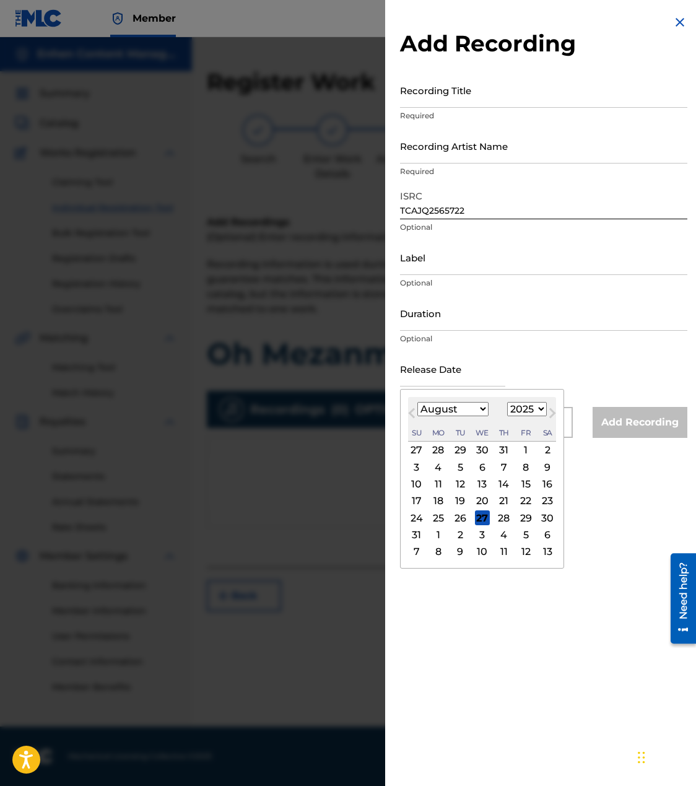
click at [479, 304] on input "Duration" at bounding box center [543, 312] width 287 height 35
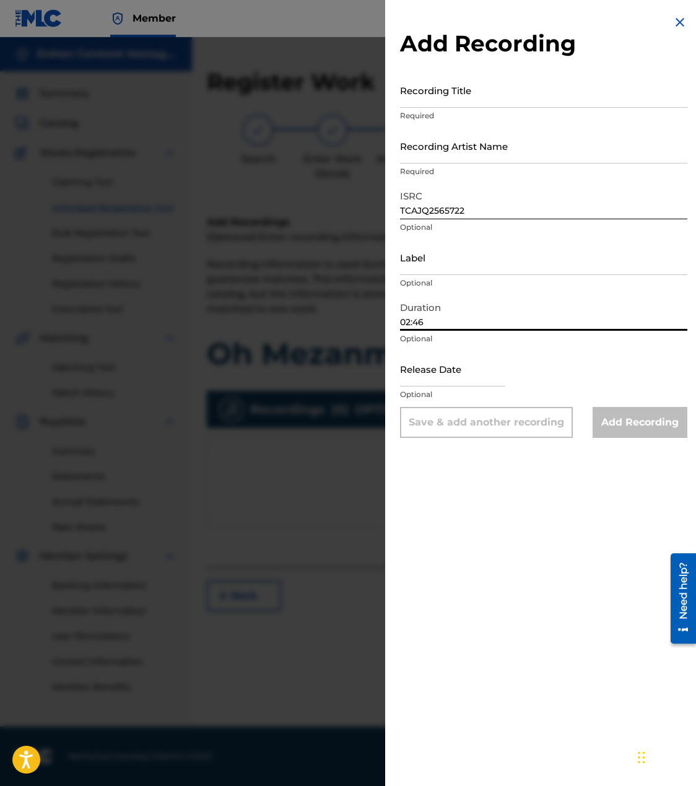
type input "02:46"
click at [573, 268] on input "Label" at bounding box center [543, 257] width 287 height 35
type input "GRAN [PERSON_NAME] SYSTEM"
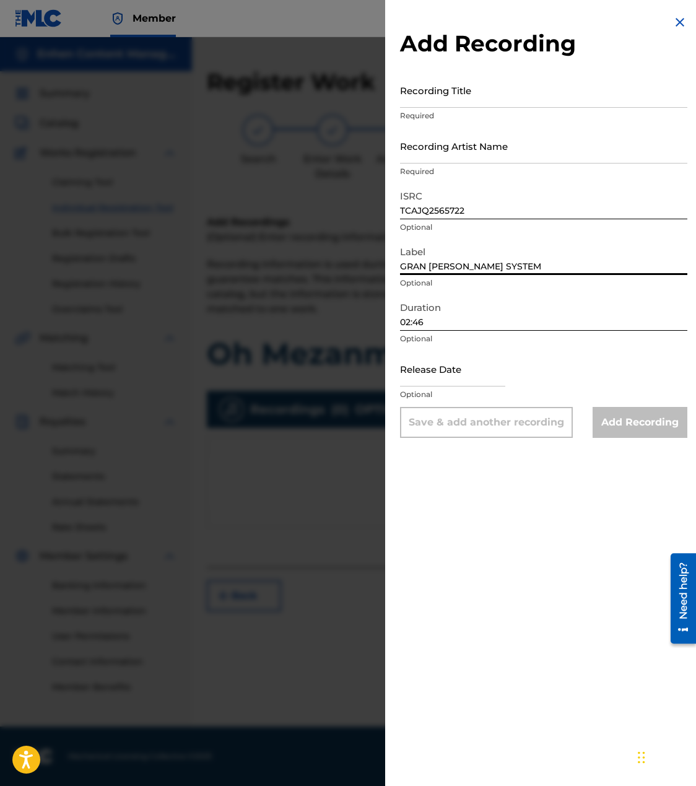
click at [442, 149] on input "Recording Artist Name" at bounding box center [543, 145] width 287 height 35
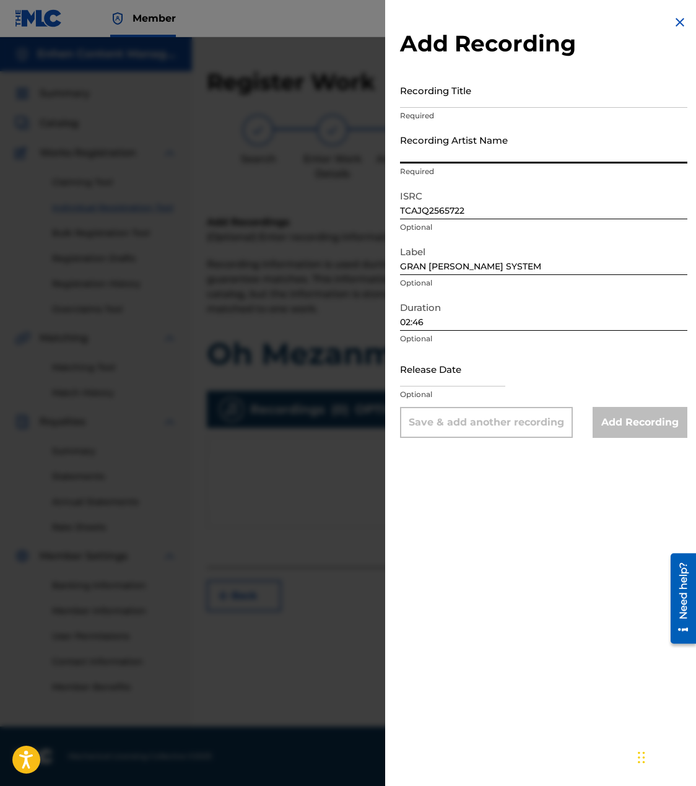
type input "TROUBLEBOY HITMAKER"
click at [492, 97] on input "Recording Title" at bounding box center [543, 89] width 287 height 35
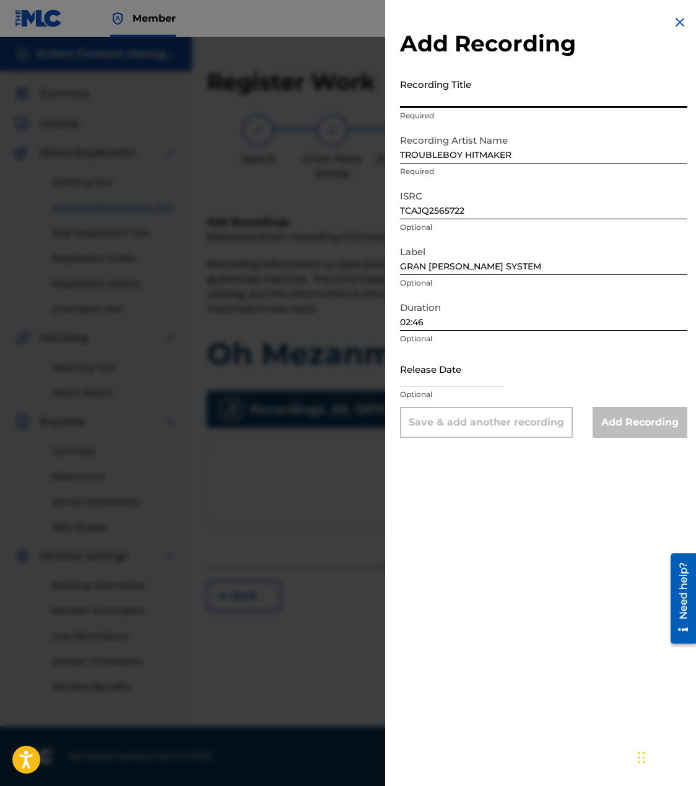
paste input "OH MEZANMI"
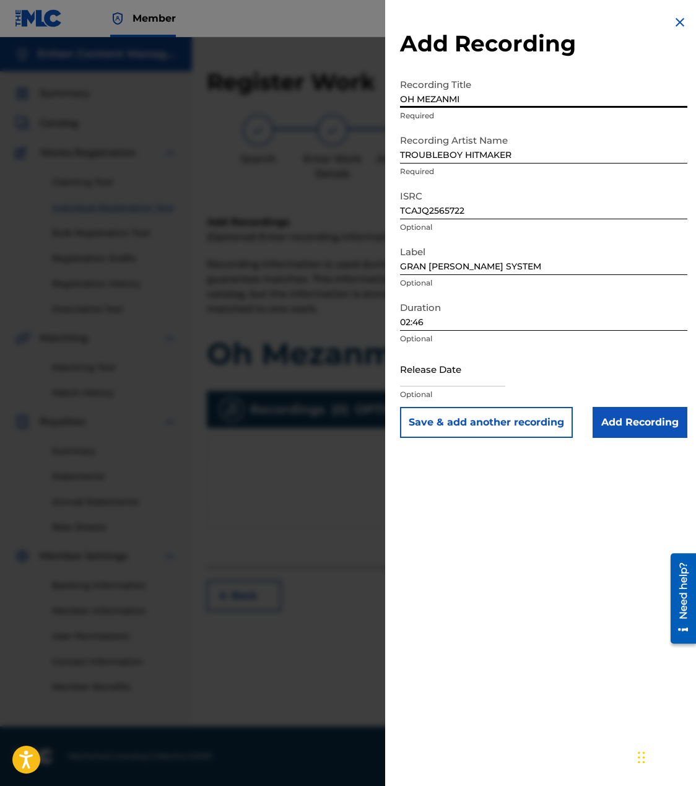
type input "OH MEZANMI"
click at [646, 422] on input "Add Recording" at bounding box center [640, 422] width 95 height 31
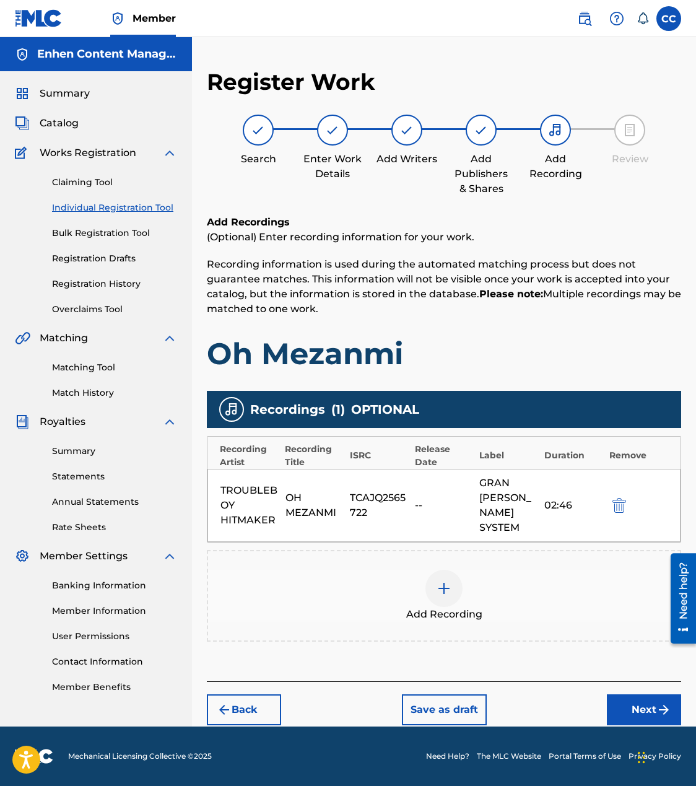
click at [648, 697] on button "Next" at bounding box center [644, 709] width 74 height 31
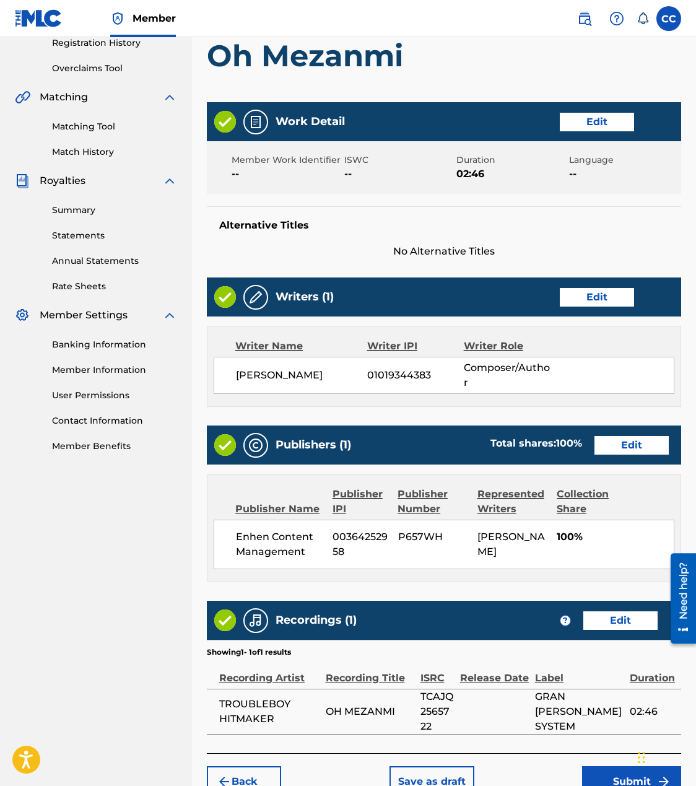
scroll to position [323, 0]
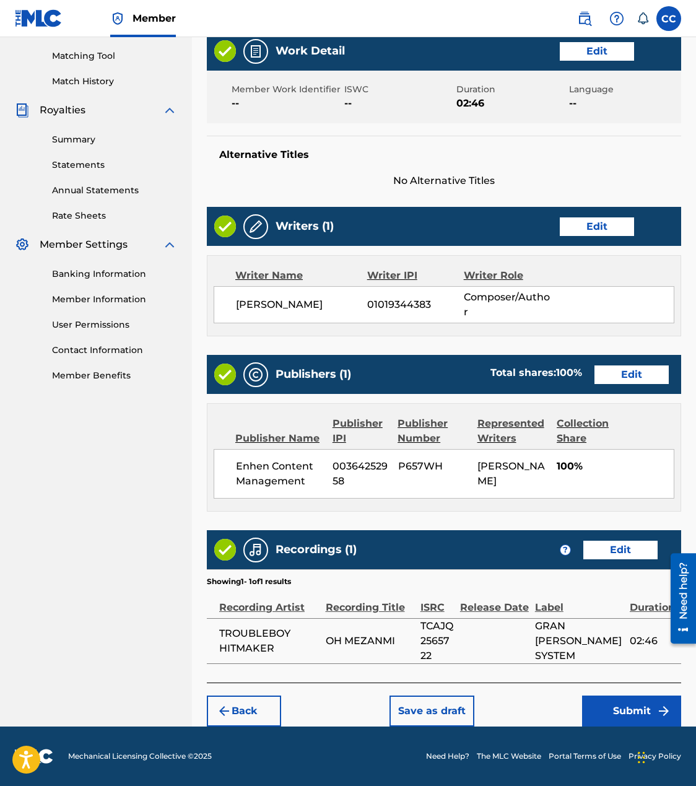
click at [597, 712] on button "Submit" at bounding box center [631, 710] width 99 height 31
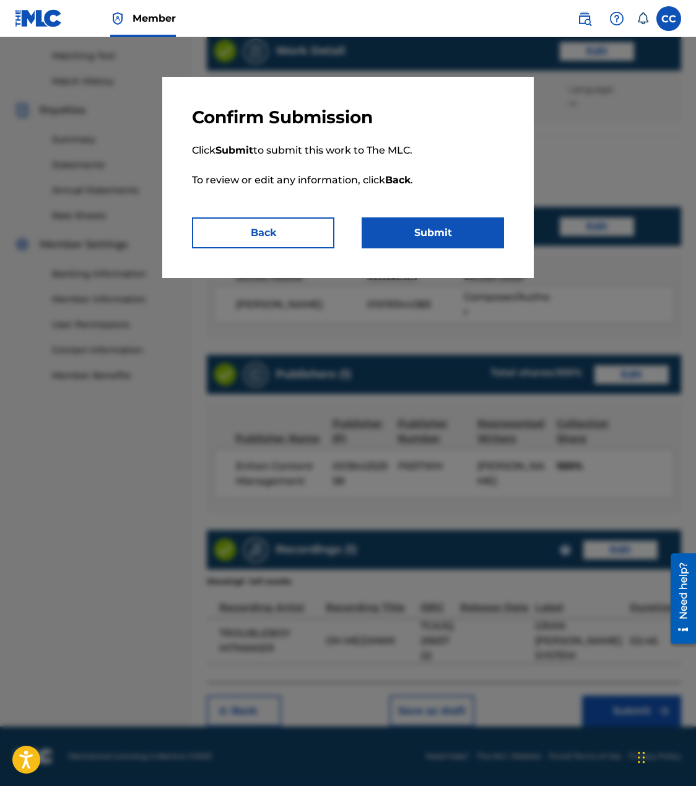
click at [461, 239] on button "Submit" at bounding box center [433, 232] width 142 height 31
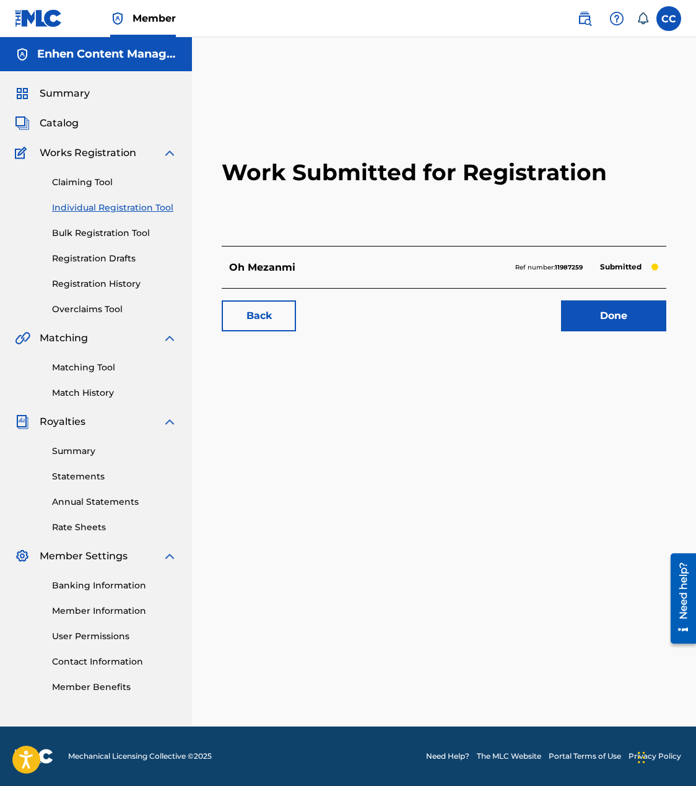
click at [118, 210] on link "Individual Registration Tool" at bounding box center [114, 207] width 125 height 13
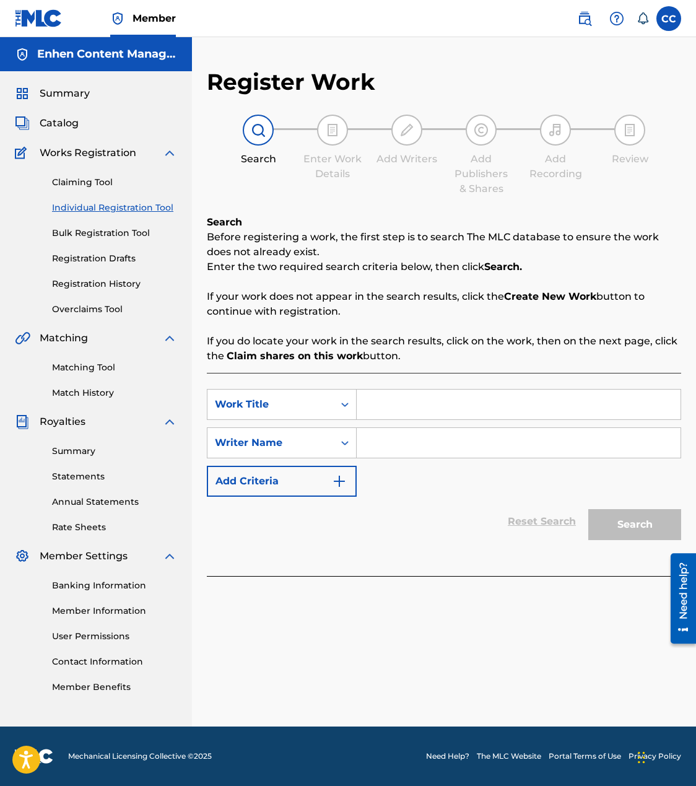
click at [661, 397] on input "Search Form" at bounding box center [519, 405] width 324 height 30
paste input "Avanye M Vini"
type input "Avanye M Vini"
click at [469, 440] on input "Search Form" at bounding box center [519, 443] width 324 height 30
type input "[PERSON_NAME]"
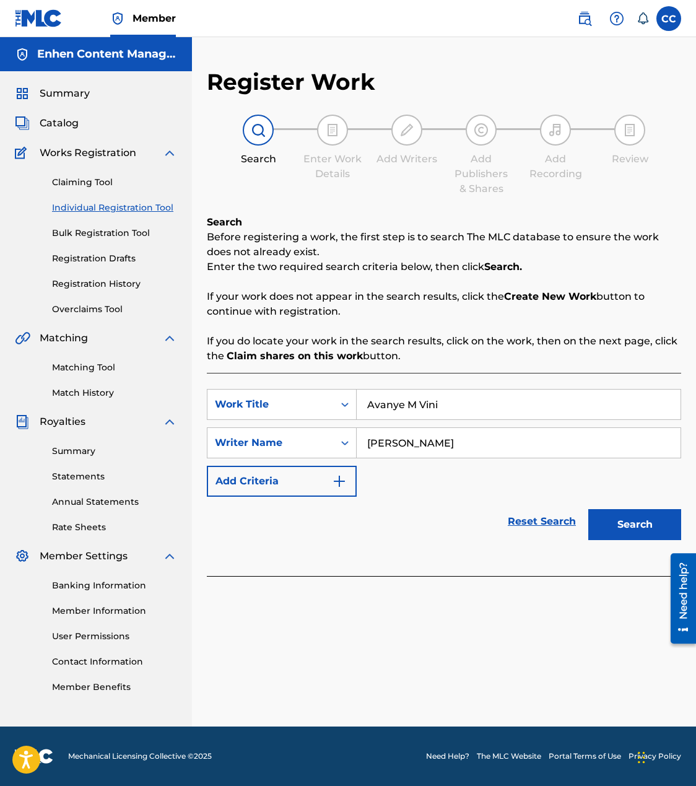
click at [610, 520] on button "Search" at bounding box center [634, 524] width 93 height 31
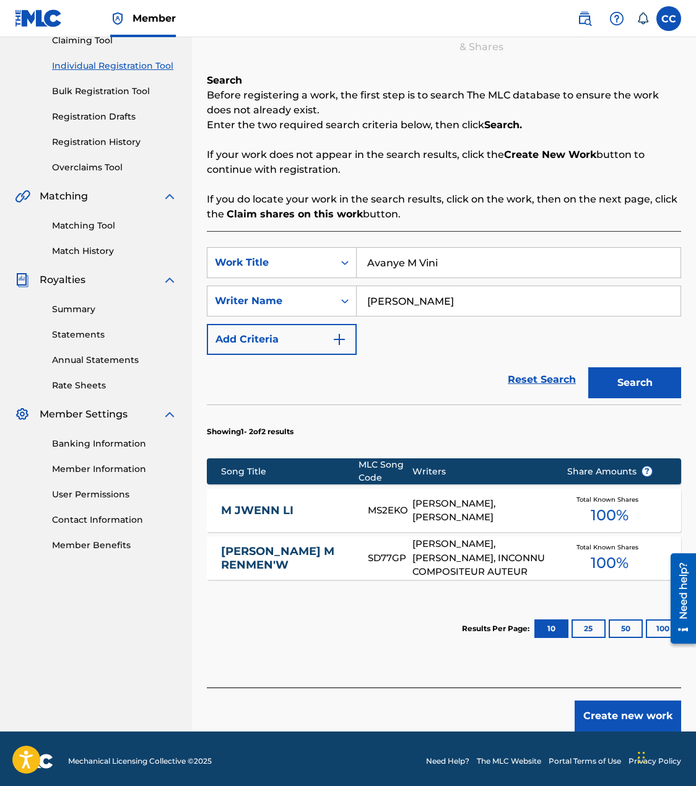
scroll to position [146, 0]
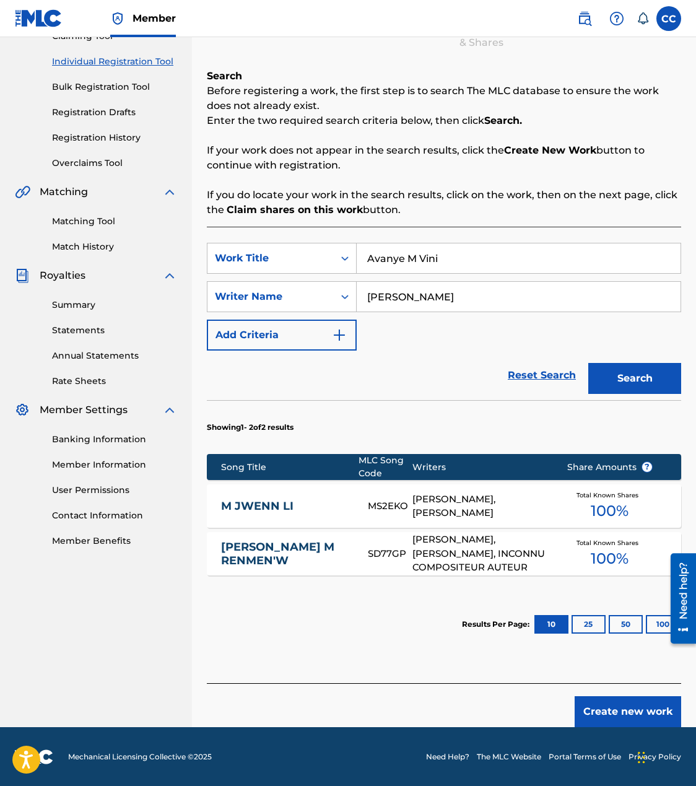
click at [625, 710] on button "Create new work" at bounding box center [628, 711] width 107 height 31
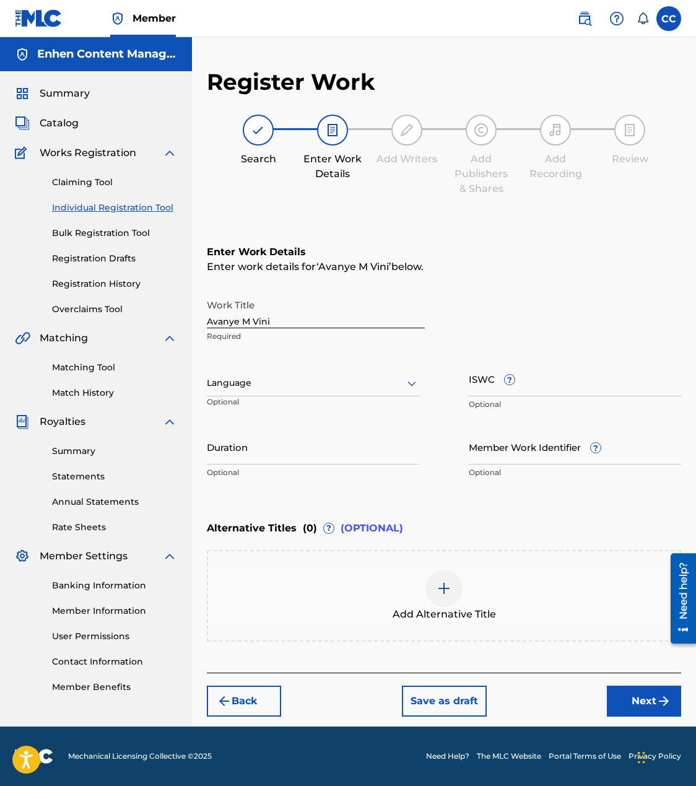
scroll to position [0, 0]
click at [269, 450] on input "Duration" at bounding box center [313, 446] width 212 height 35
type input "03:46"
click at [622, 705] on button "Next" at bounding box center [644, 701] width 74 height 31
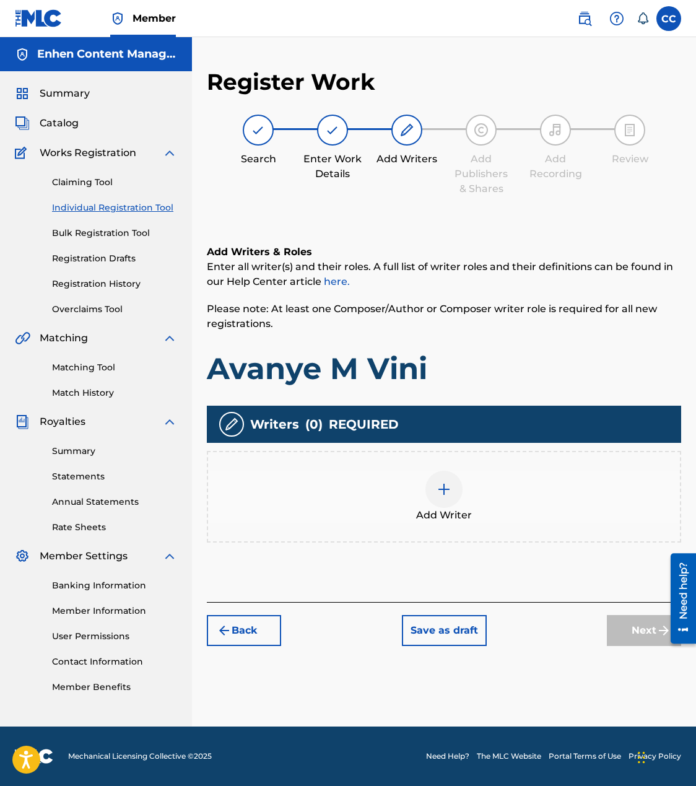
click at [445, 480] on div at bounding box center [443, 489] width 37 height 37
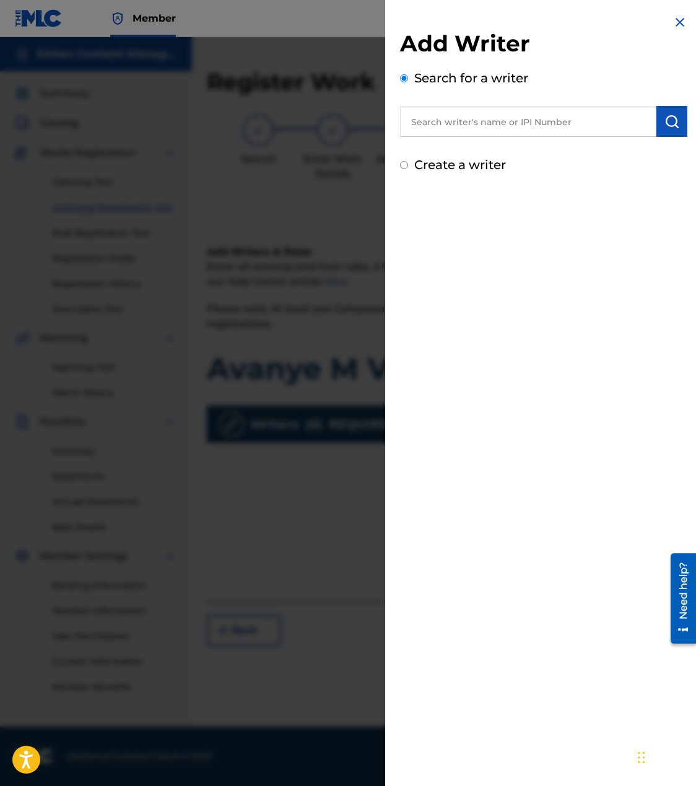
click at [542, 114] on input "text" at bounding box center [528, 121] width 256 height 31
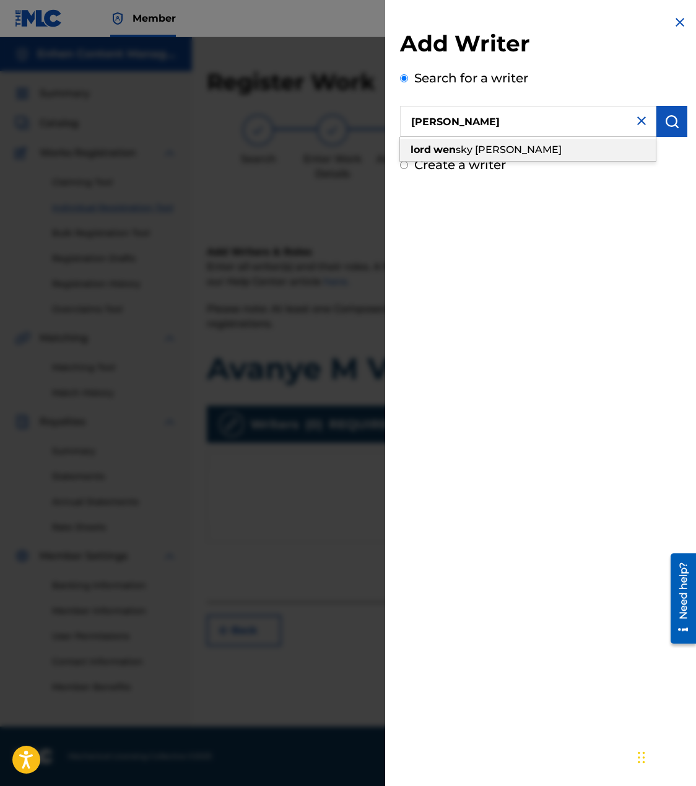
click at [568, 147] on div "lord wen sky [PERSON_NAME]" at bounding box center [528, 150] width 256 height 22
type input "[PERSON_NAME]"
click at [667, 124] on img "submit" at bounding box center [671, 121] width 15 height 15
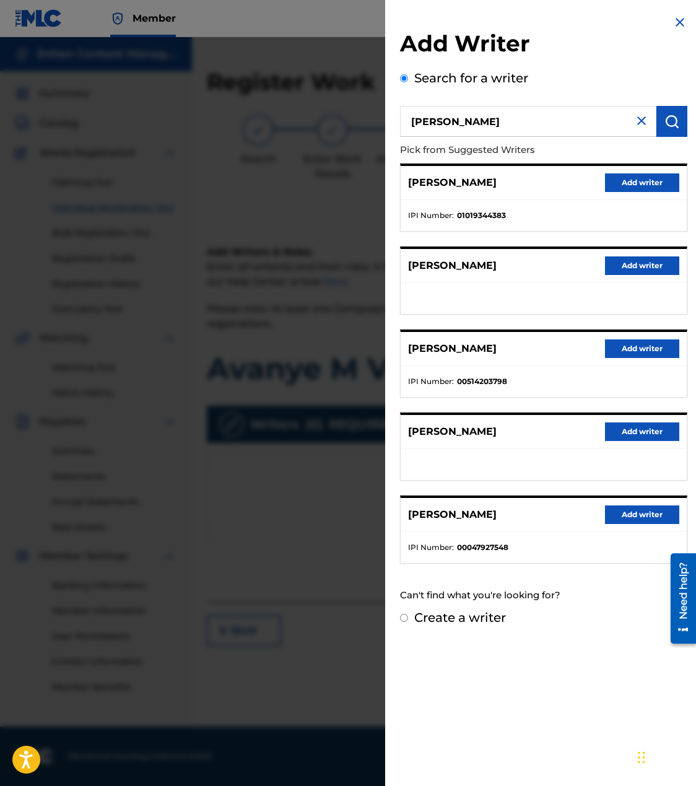
click at [662, 187] on button "Add writer" at bounding box center [642, 182] width 74 height 19
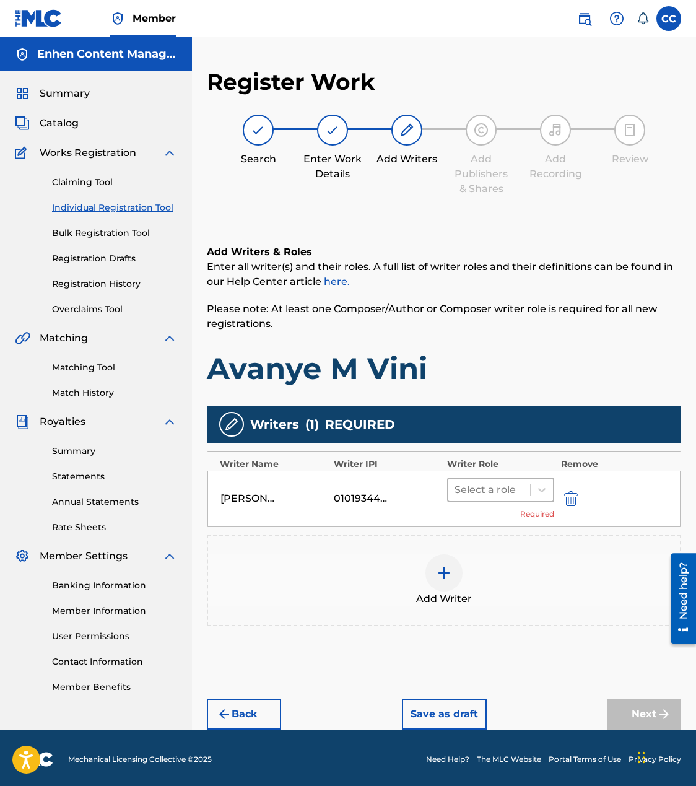
click at [486, 495] on div at bounding box center [489, 489] width 69 height 17
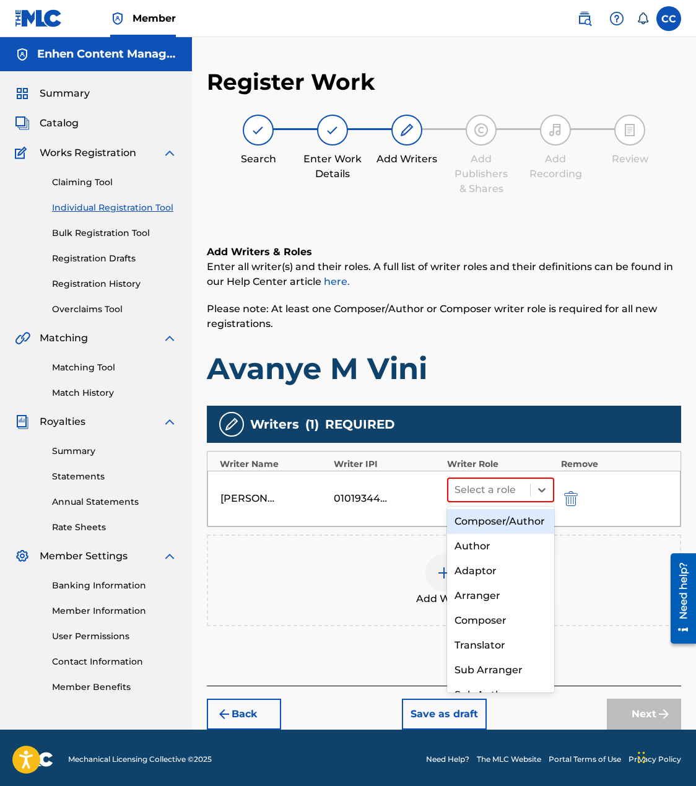
click at [485, 516] on div "Composer/Author" at bounding box center [500, 521] width 107 height 25
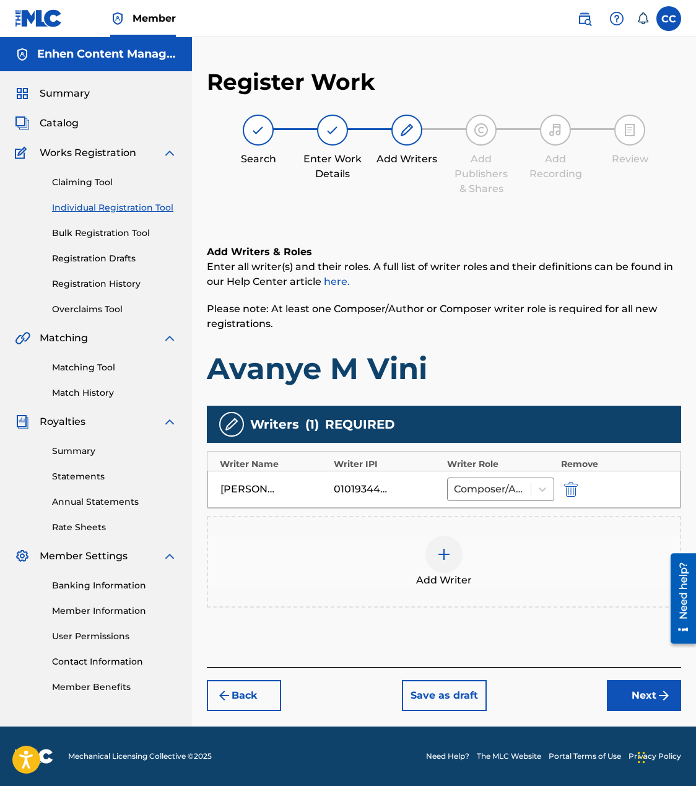
click at [642, 688] on button "Next" at bounding box center [644, 695] width 74 height 31
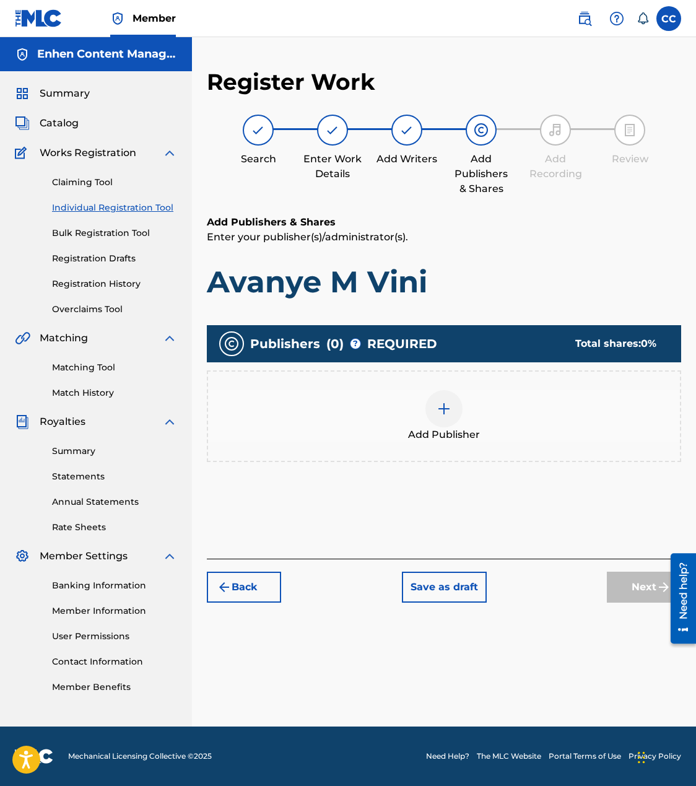
click at [438, 414] on img at bounding box center [444, 408] width 15 height 15
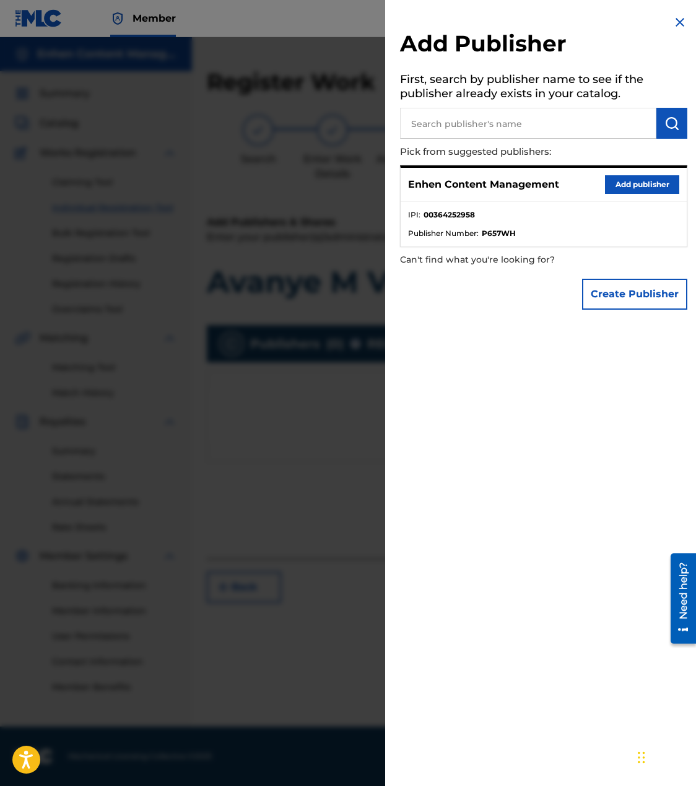
click at [625, 191] on button "Add publisher" at bounding box center [642, 184] width 74 height 19
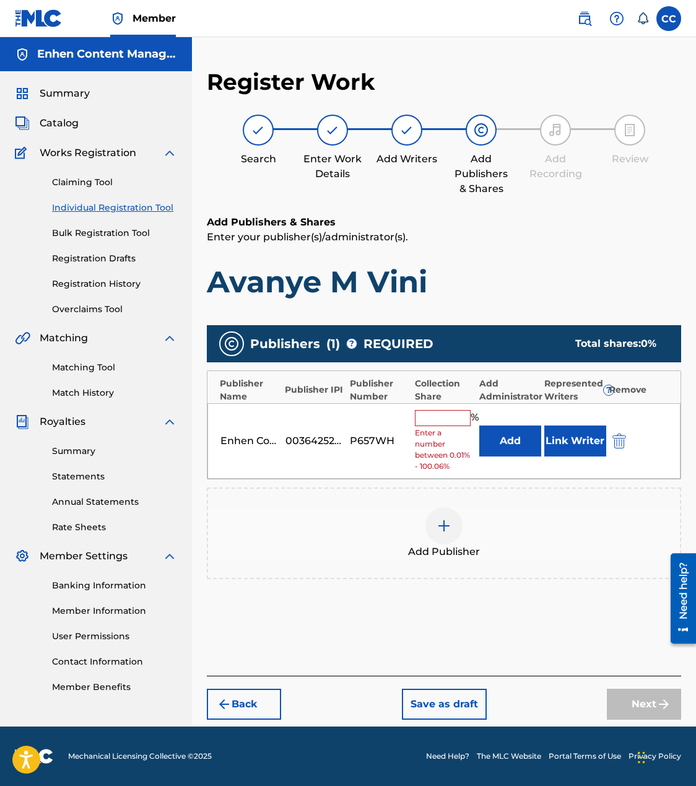
click at [440, 408] on div "Enhen Content Management 00364252958 P657WH % Enter a number between 0.01% - 10…" at bounding box center [443, 441] width 473 height 76
click at [440, 413] on input "text" at bounding box center [443, 418] width 56 height 16
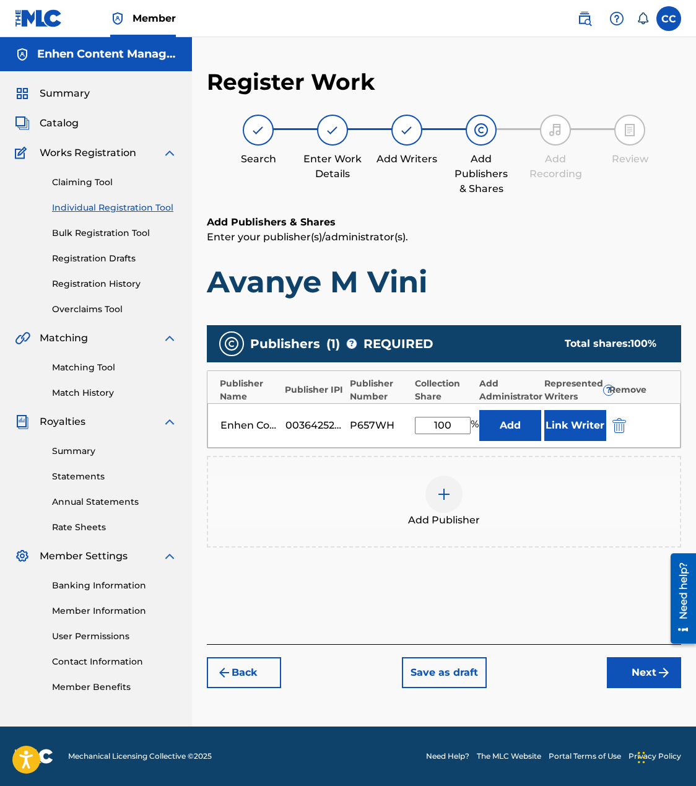
type input "100"
click at [572, 424] on button "Link Writer" at bounding box center [575, 425] width 62 height 31
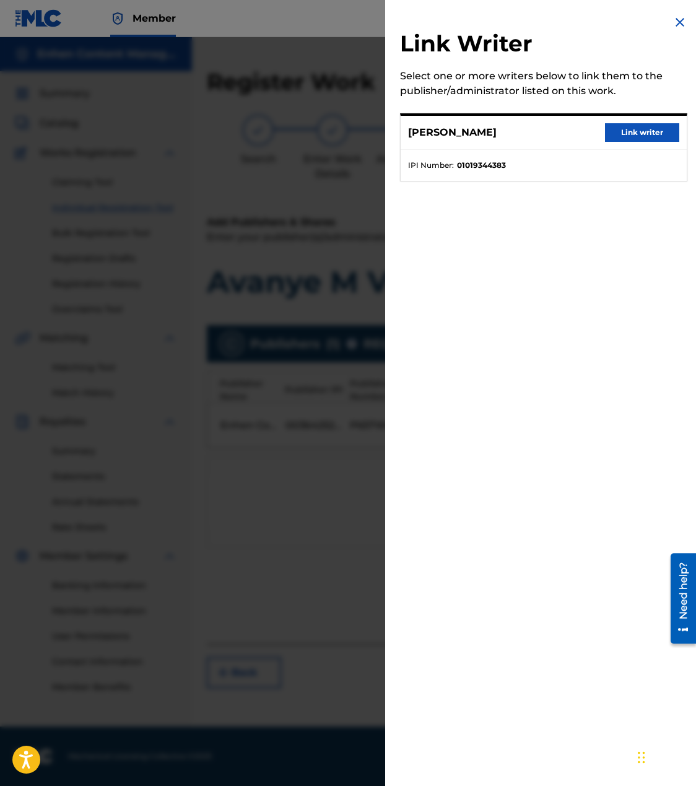
click at [634, 126] on button "Link writer" at bounding box center [642, 132] width 74 height 19
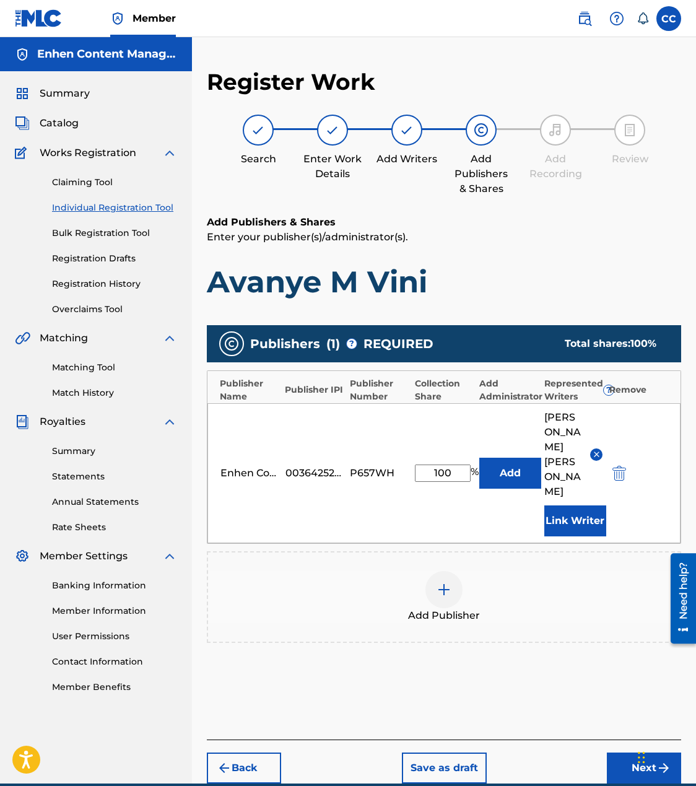
scroll to position [41, 0]
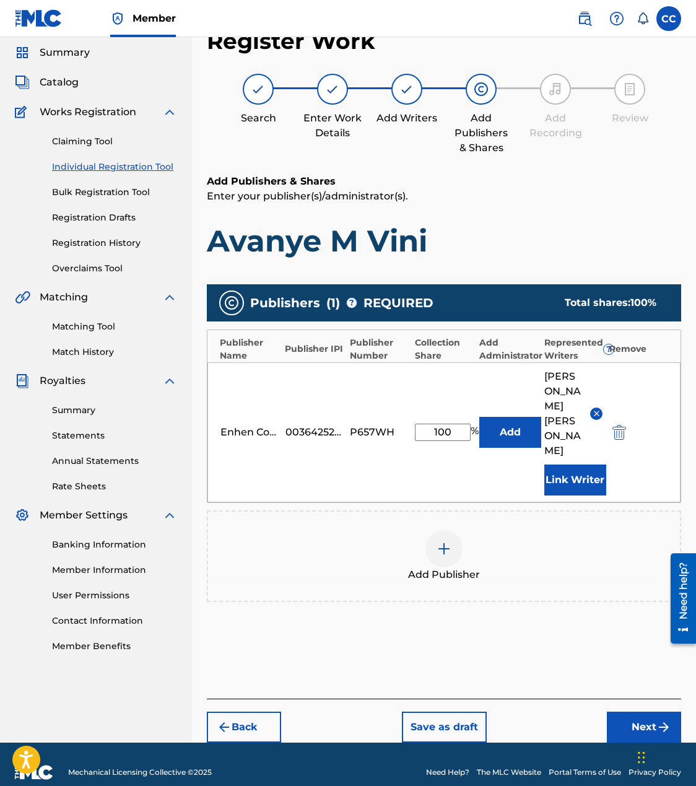
click at [625, 712] on button "Next" at bounding box center [644, 727] width 74 height 31
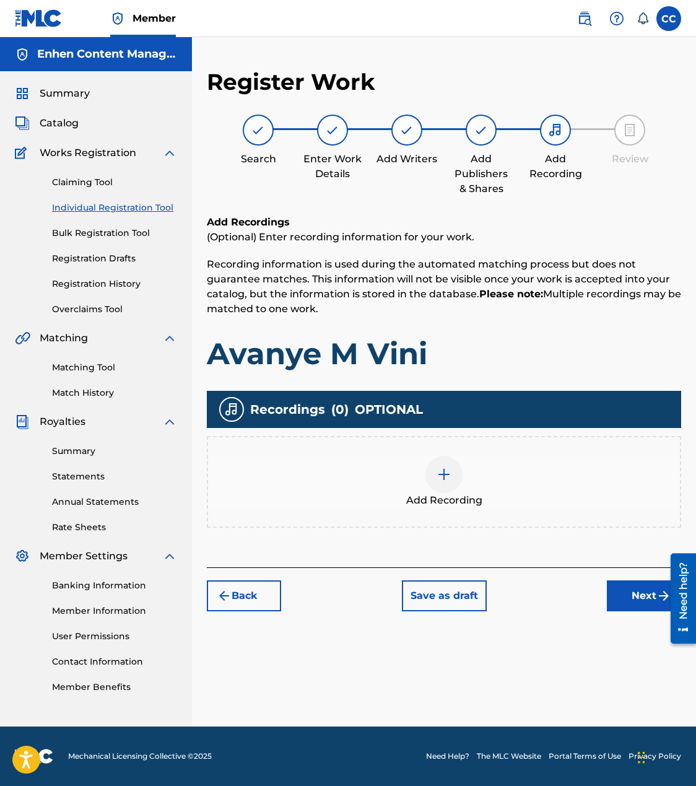
scroll to position [0, 0]
click at [450, 477] on img at bounding box center [444, 474] width 15 height 15
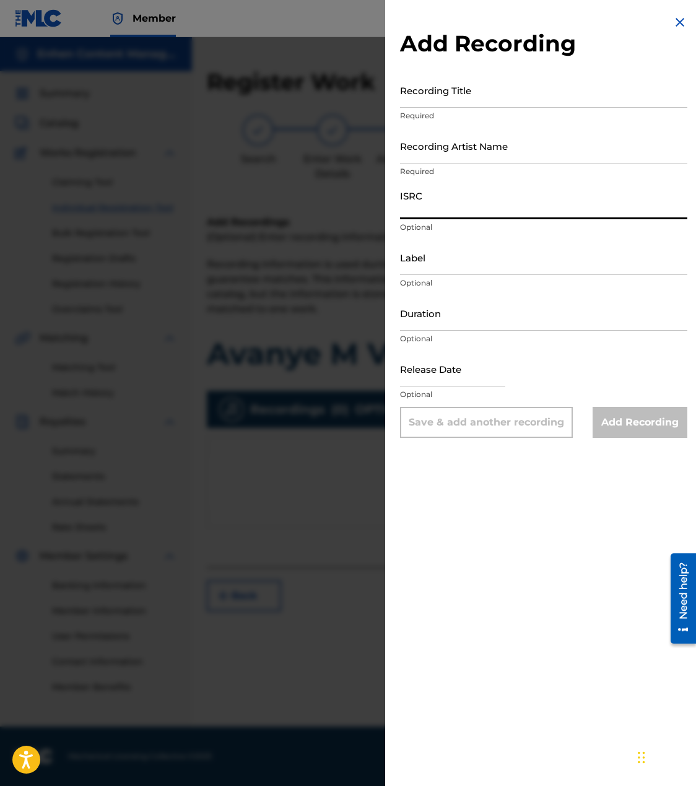
click at [512, 217] on input "ISRC" at bounding box center [543, 201] width 287 height 35
paste input "TCAIX2472572"
type input "TCAIX2472572"
click at [569, 161] on input "Recording Artist Name" at bounding box center [543, 145] width 287 height 35
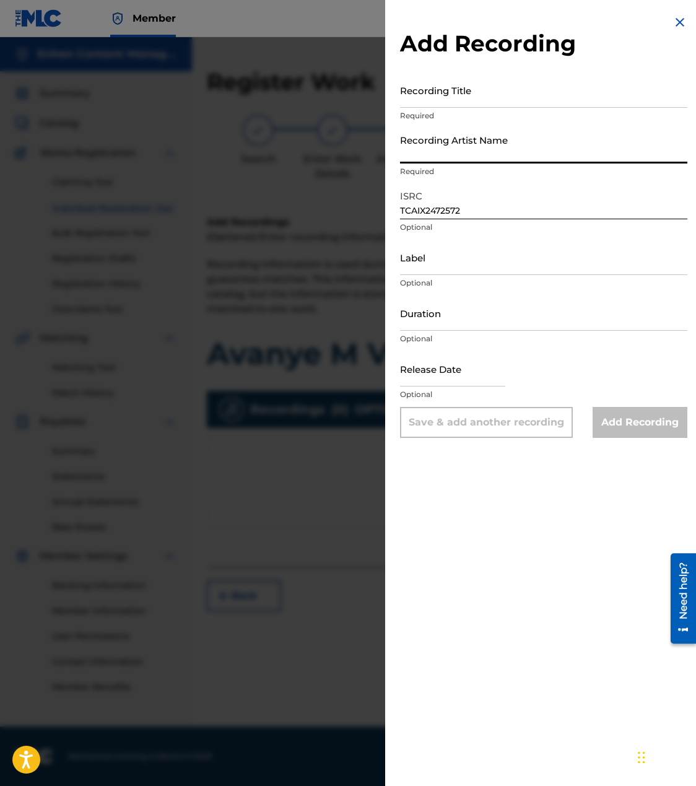
click at [569, 160] on input "Recording Artist Name" at bounding box center [543, 145] width 287 height 35
type input "TROUBLEBOY HITMAKER"
click at [513, 90] on input "Recording Title" at bounding box center [543, 89] width 287 height 35
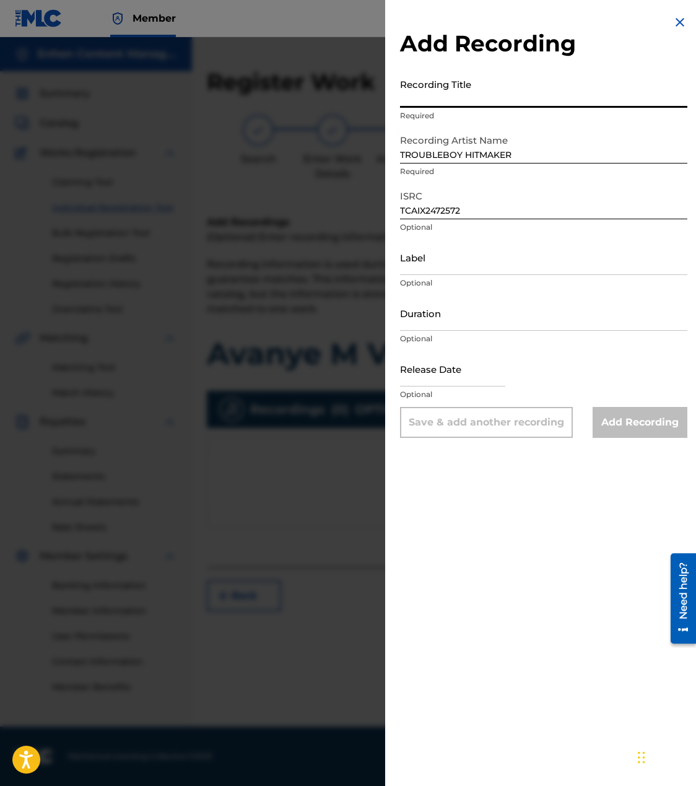
click at [513, 90] on input "Recording Title" at bounding box center [543, 89] width 287 height 35
paste input "Avanye M Vini"
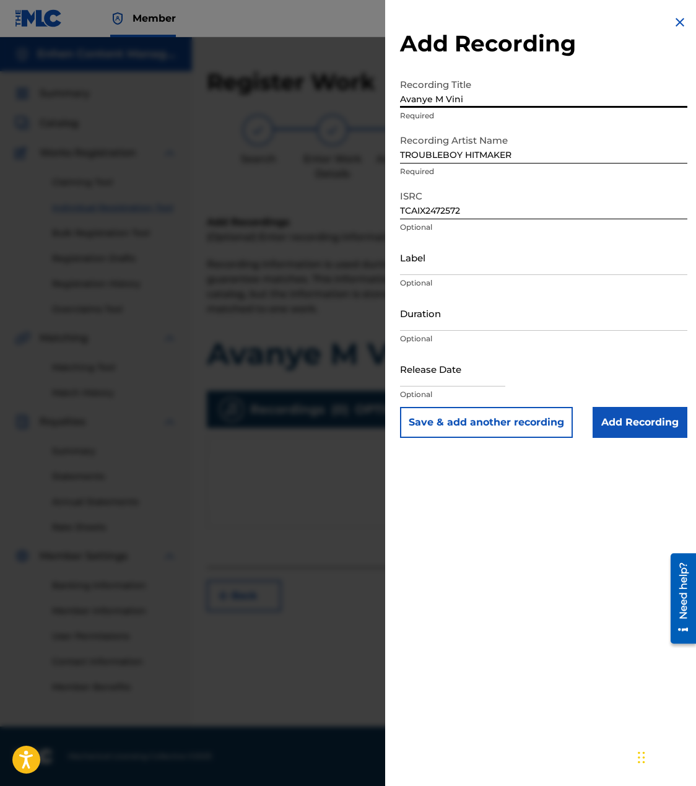
type input "Avanye M Vini"
click at [501, 266] on input "Label" at bounding box center [543, 257] width 287 height 35
type input "GRAN [PERSON_NAME] SYSTEM"
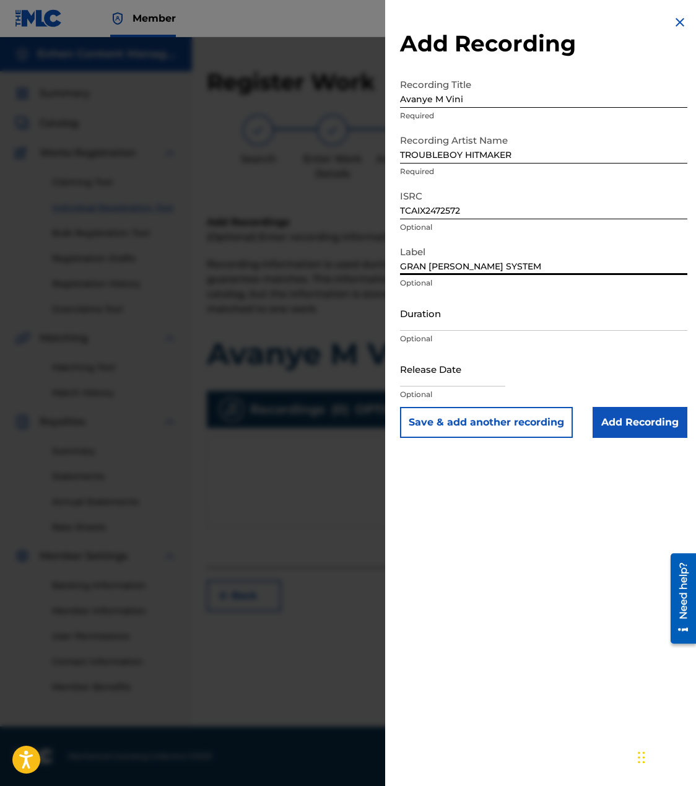
click at [499, 323] on input "Duration" at bounding box center [543, 312] width 287 height 35
type input "03:46"
click at [482, 372] on input "text" at bounding box center [452, 368] width 105 height 35
select select "7"
select select "2025"
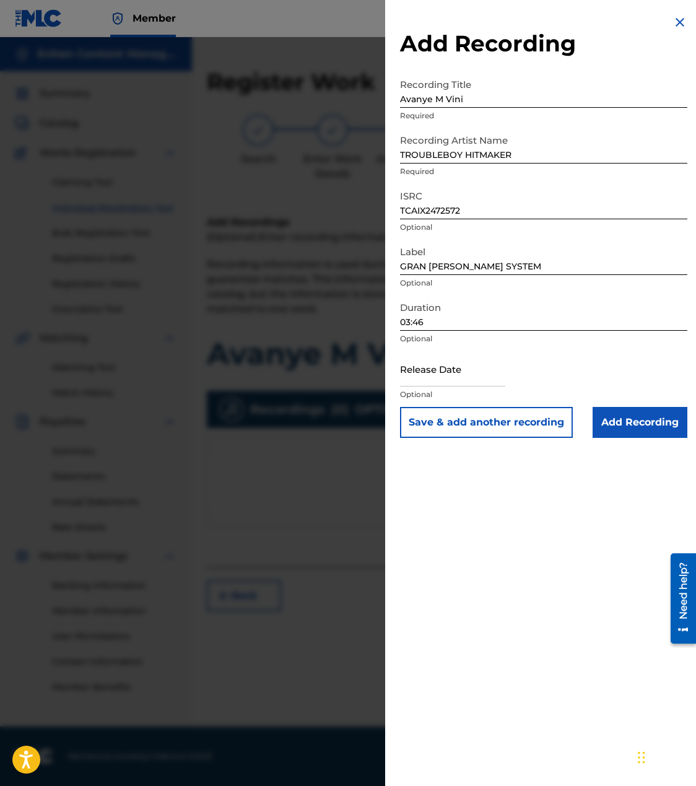
click at [512, 354] on div "Release Date Optional" at bounding box center [543, 379] width 287 height 56
select select "7"
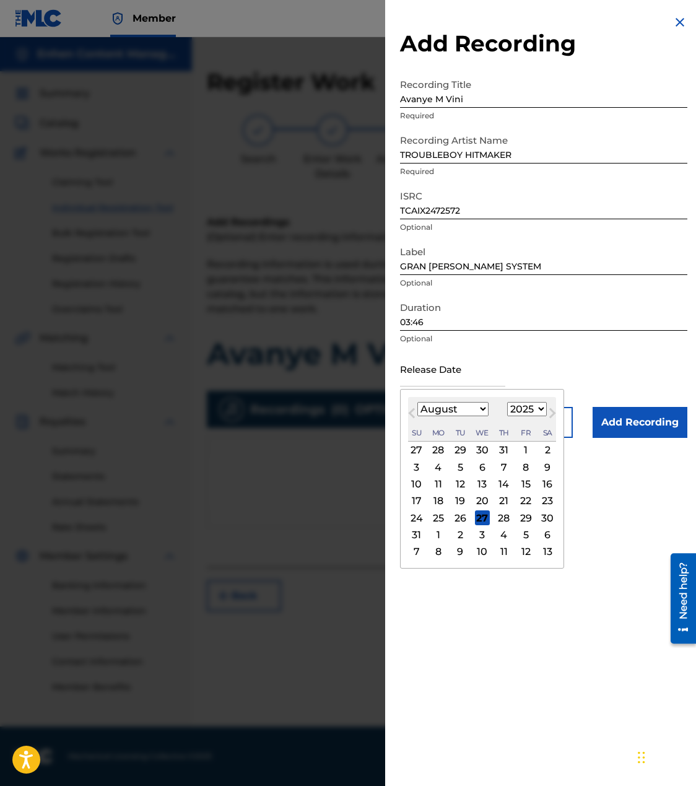
click at [451, 370] on input "text" at bounding box center [452, 368] width 105 height 35
click at [539, 414] on select "1899 1900 1901 1902 1903 1904 1905 1906 1907 1908 1909 1910 1911 1912 1913 1914…" at bounding box center [527, 409] width 40 height 14
select select "2024"
click at [508, 402] on select "1899 1900 1901 1902 1903 1904 1905 1906 1907 1908 1909 1910 1911 1912 1913 1914…" at bounding box center [527, 409] width 40 height 14
click at [480, 411] on select "January February March April May June July August September October November De…" at bounding box center [452, 409] width 71 height 14
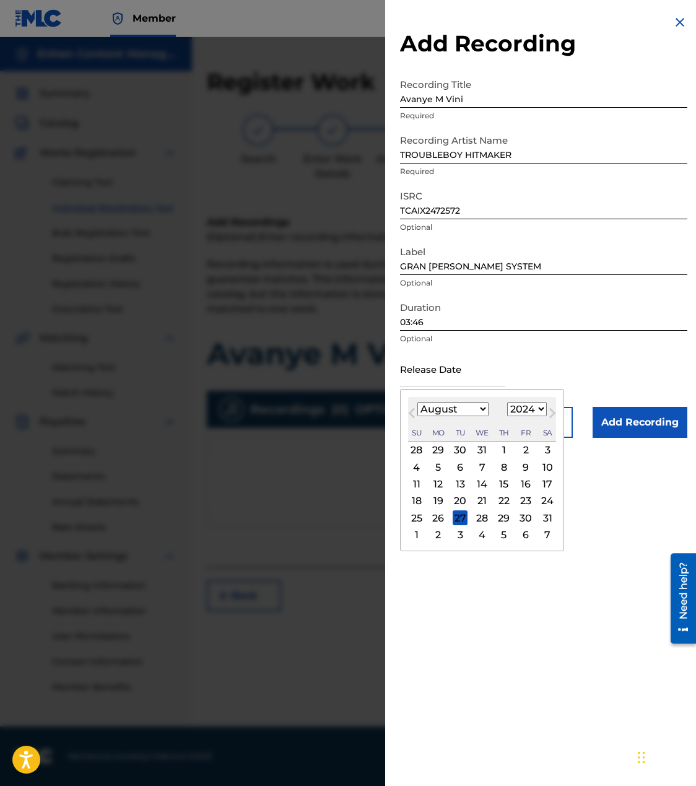
select select "10"
click at [417, 402] on select "January February March April May June July August September October November De…" at bounding box center [452, 409] width 71 height 14
click at [525, 446] on div "1" at bounding box center [525, 450] width 15 height 15
type input "[DATE]"
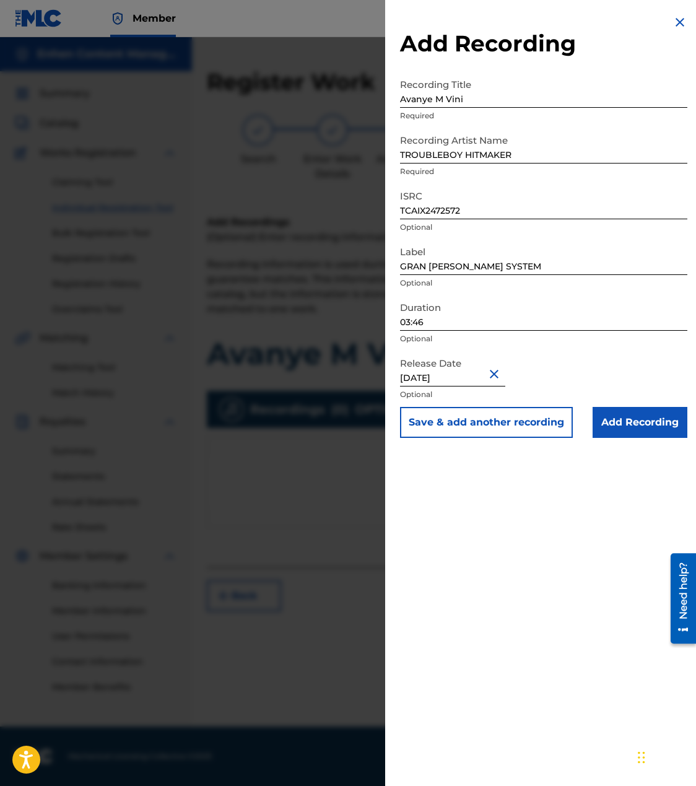
click at [643, 429] on input "Add Recording" at bounding box center [640, 422] width 95 height 31
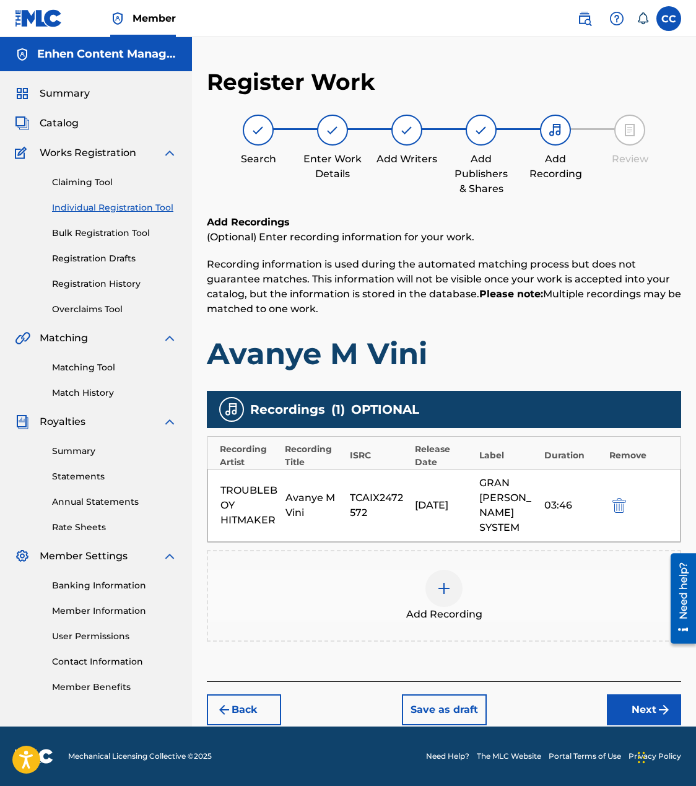
click at [636, 694] on button "Next" at bounding box center [644, 709] width 74 height 31
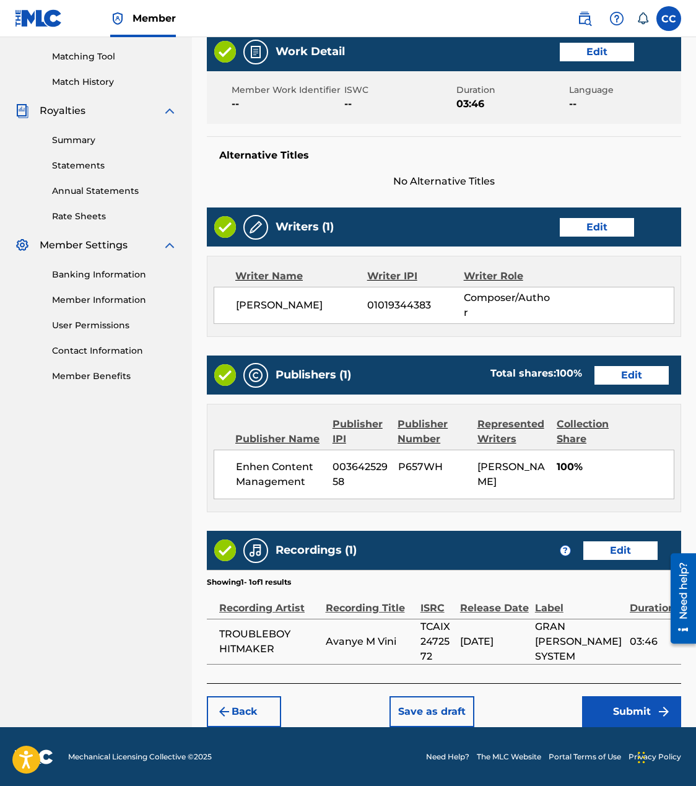
scroll to position [323, 0]
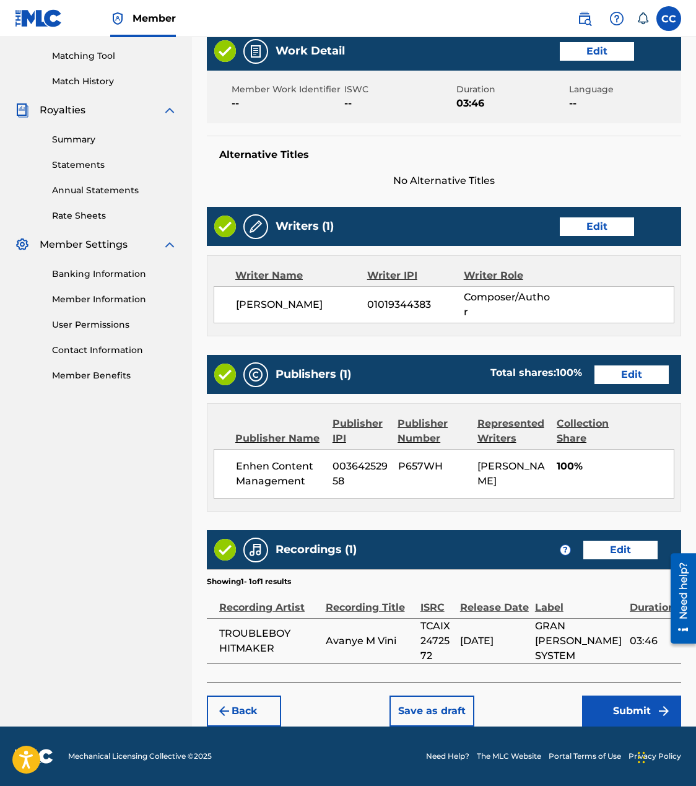
click at [621, 705] on button "Submit" at bounding box center [631, 710] width 99 height 31
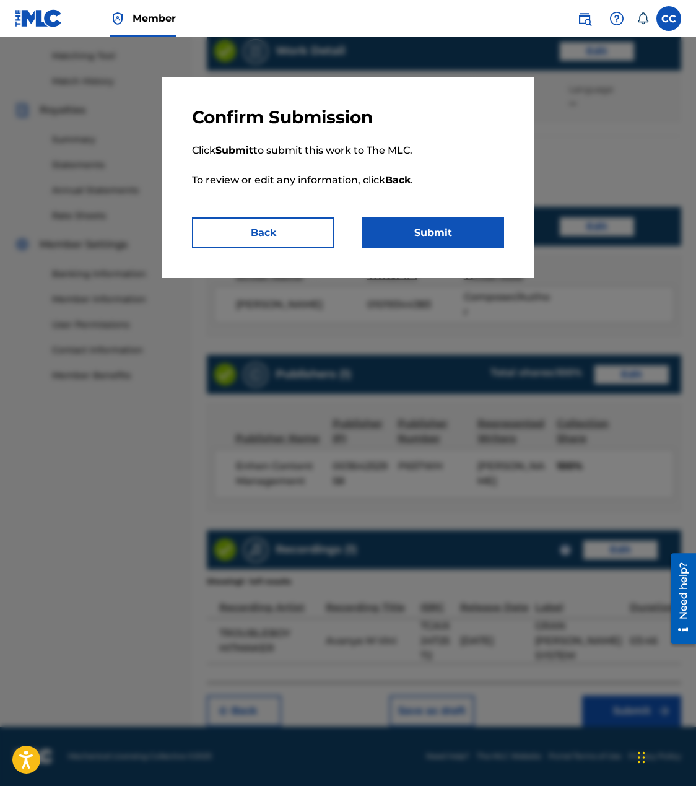
click at [446, 226] on button "Submit" at bounding box center [433, 232] width 142 height 31
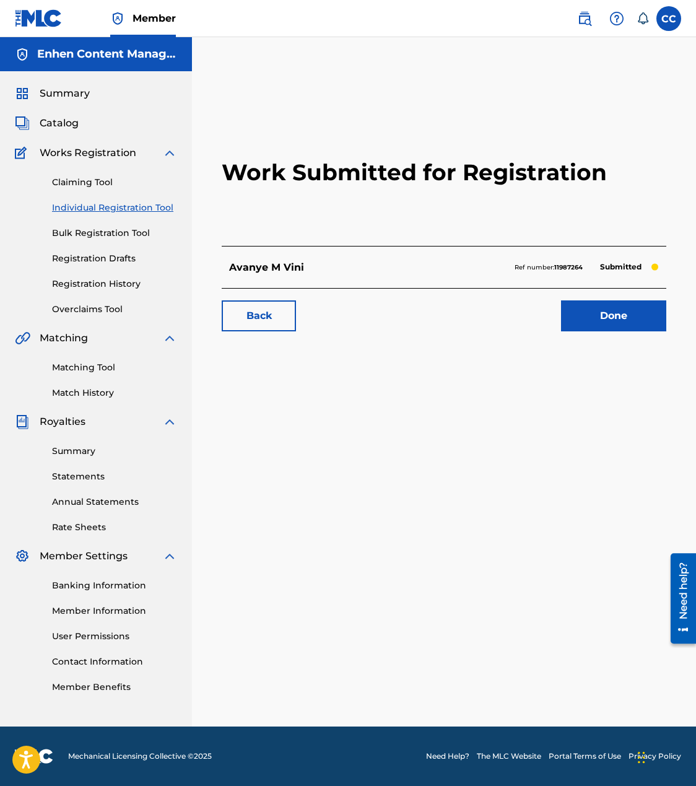
click at [81, 212] on link "Individual Registration Tool" at bounding box center [114, 207] width 125 height 13
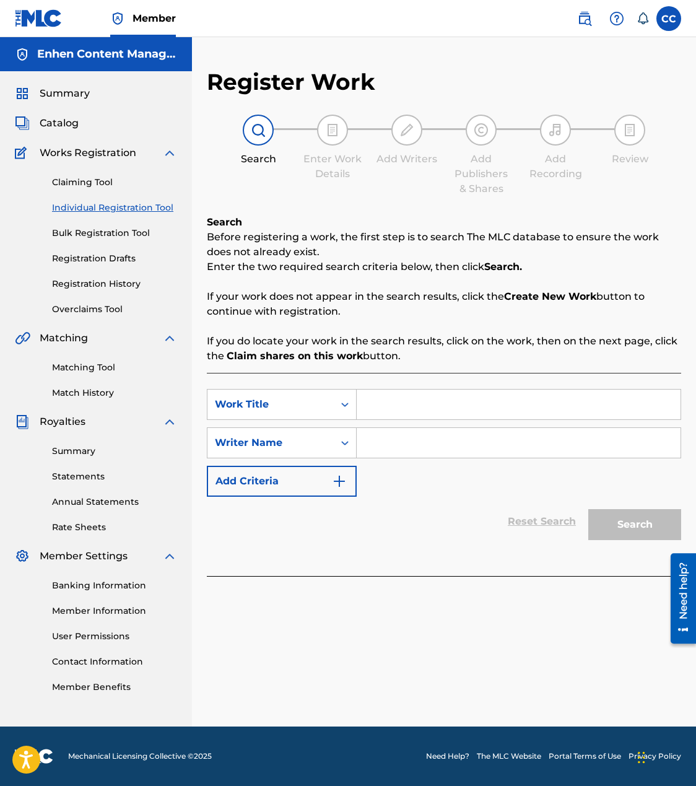
click at [428, 411] on input "Search Form" at bounding box center [519, 405] width 324 height 30
type input "toxic"
click at [445, 435] on div "toxic" at bounding box center [425, 432] width 137 height 22
click at [445, 442] on input "Search Form" at bounding box center [519, 443] width 324 height 30
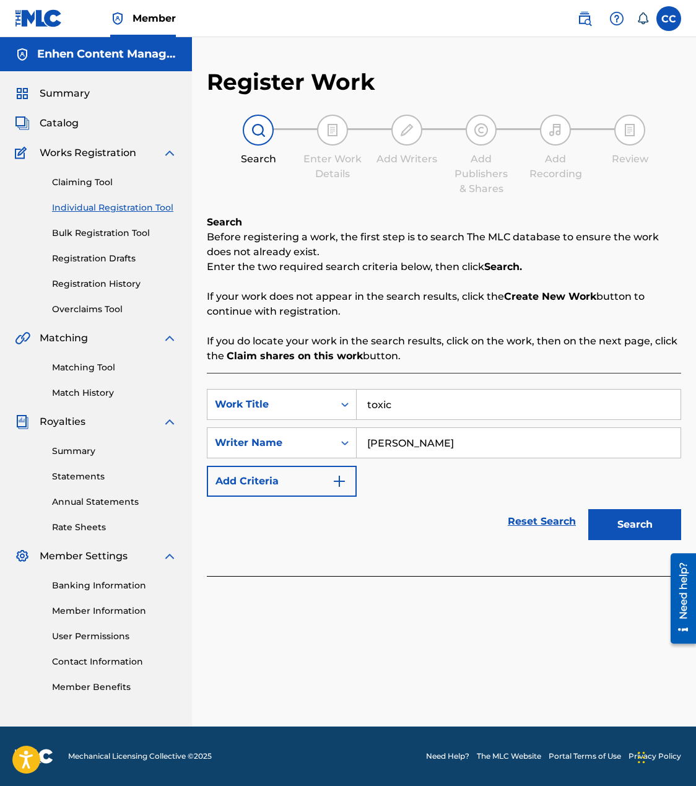
type input "[PERSON_NAME]"
click at [627, 525] on button "Search" at bounding box center [634, 524] width 93 height 31
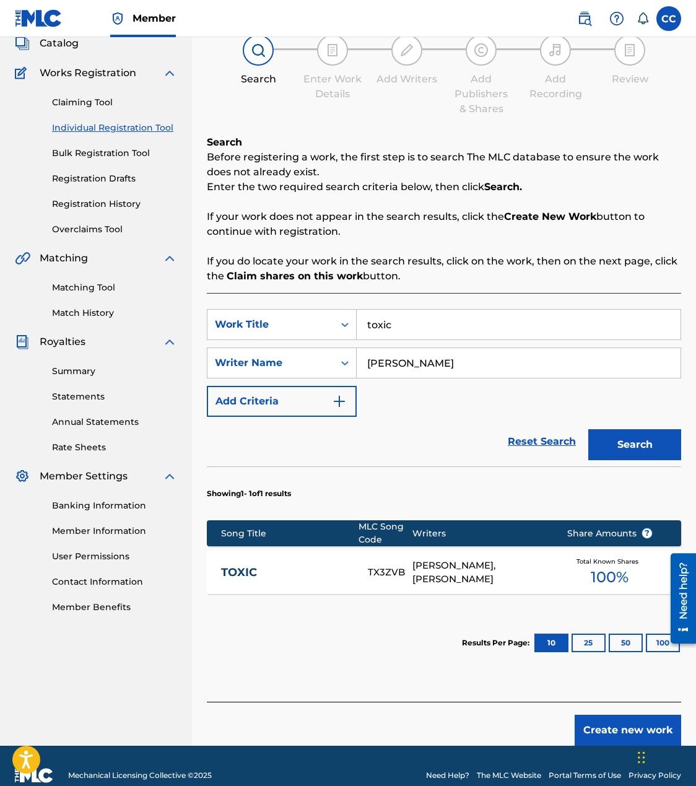
scroll to position [98, 0]
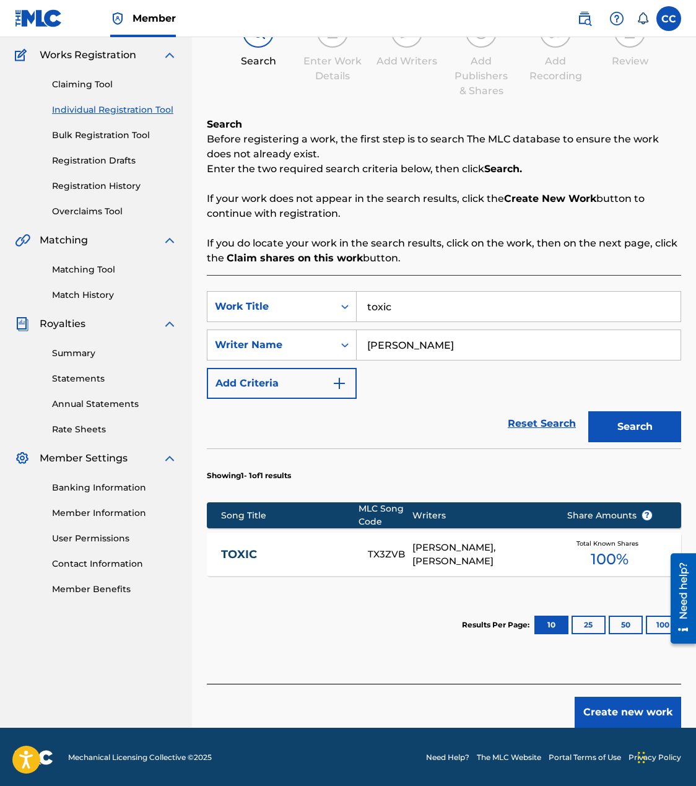
click at [603, 702] on button "Create new work" at bounding box center [628, 712] width 107 height 31
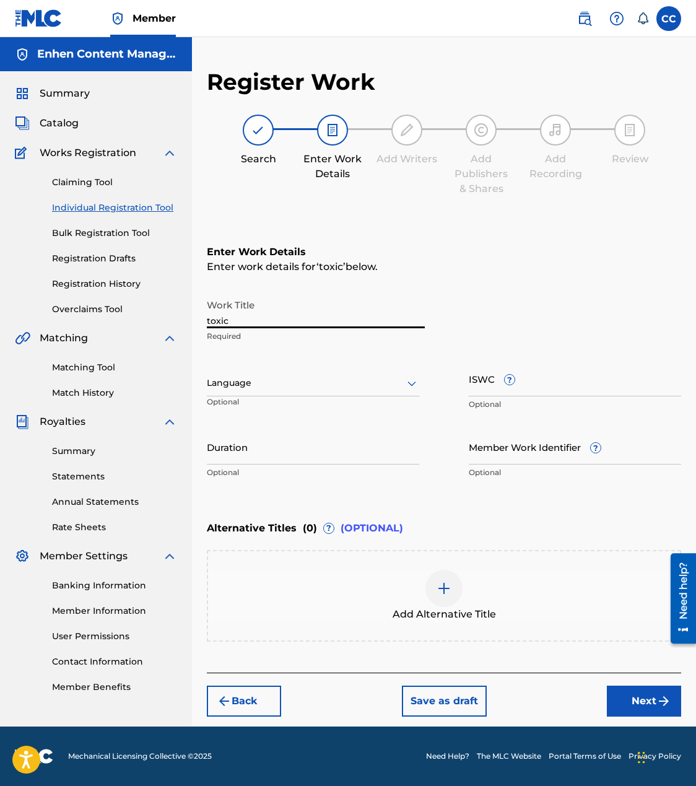
drag, startPoint x: 209, startPoint y: 320, endPoint x: 196, endPoint y: 320, distance: 13.6
click at [196, 320] on div "Register Work Search Enter Work Details Add Writers Add Publishers & Shares Add…" at bounding box center [444, 397] width 504 height 658
type input "Toxic"
click at [337, 452] on input "Duration" at bounding box center [313, 446] width 212 height 35
type input "02:55"
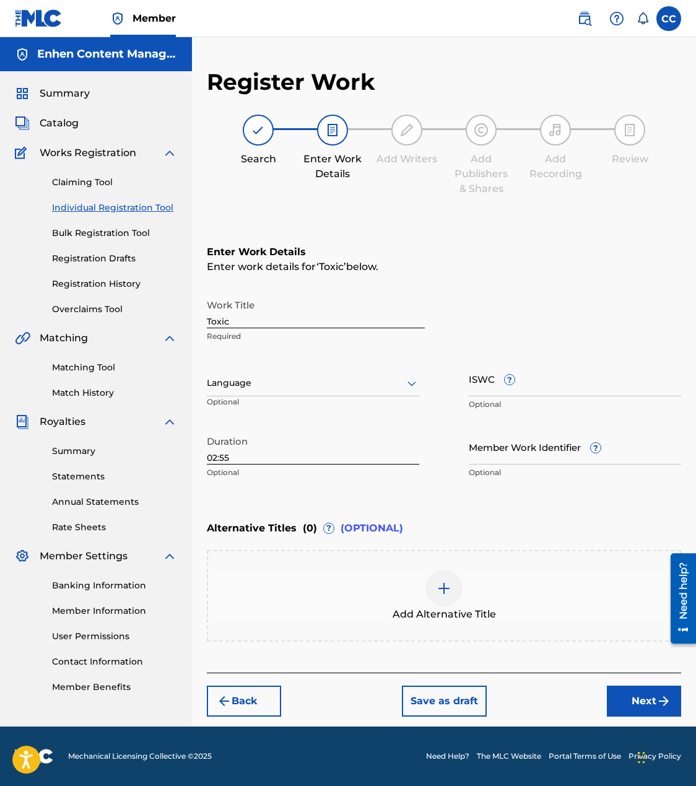
click at [625, 694] on button "Next" at bounding box center [644, 701] width 74 height 31
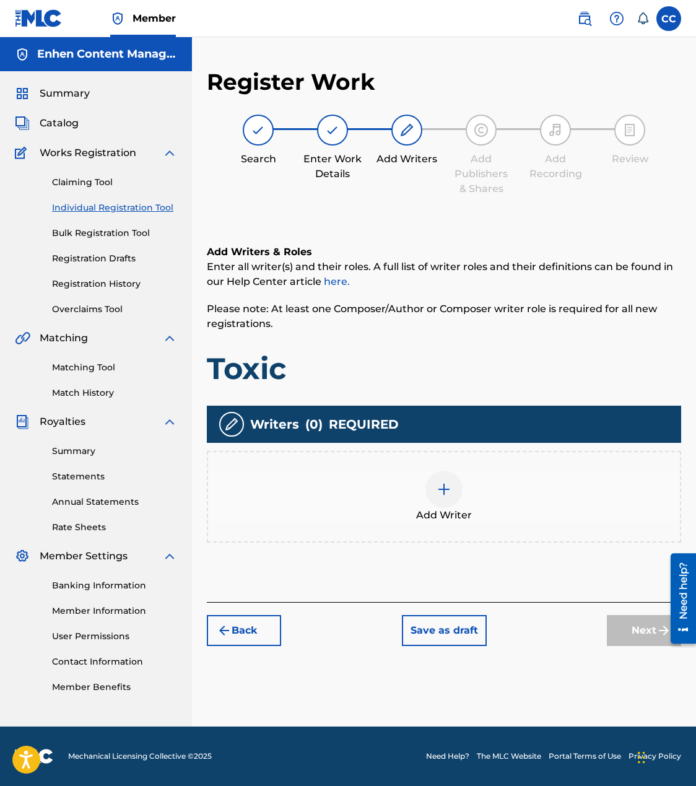
click at [427, 488] on div at bounding box center [443, 489] width 37 height 37
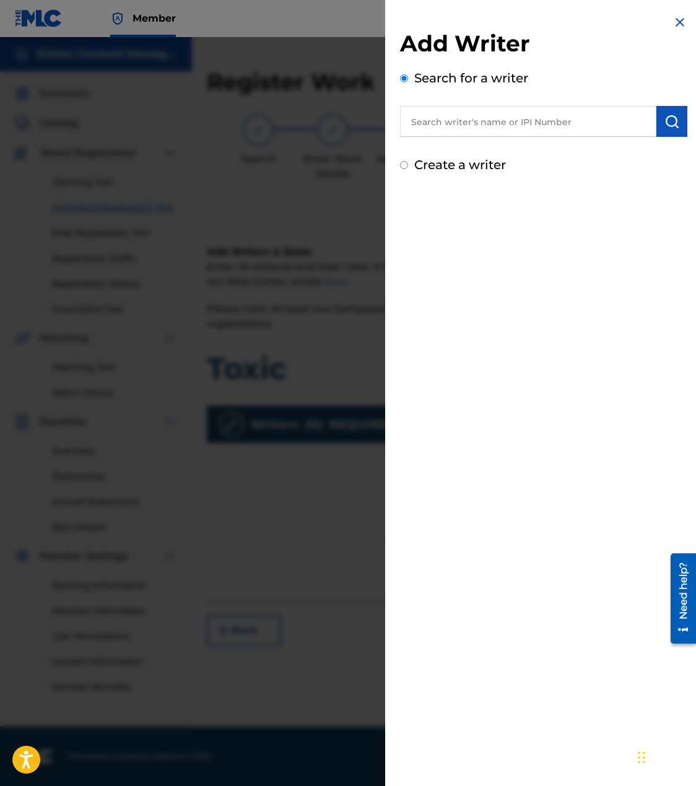
click at [479, 126] on input "text" at bounding box center [528, 121] width 256 height 31
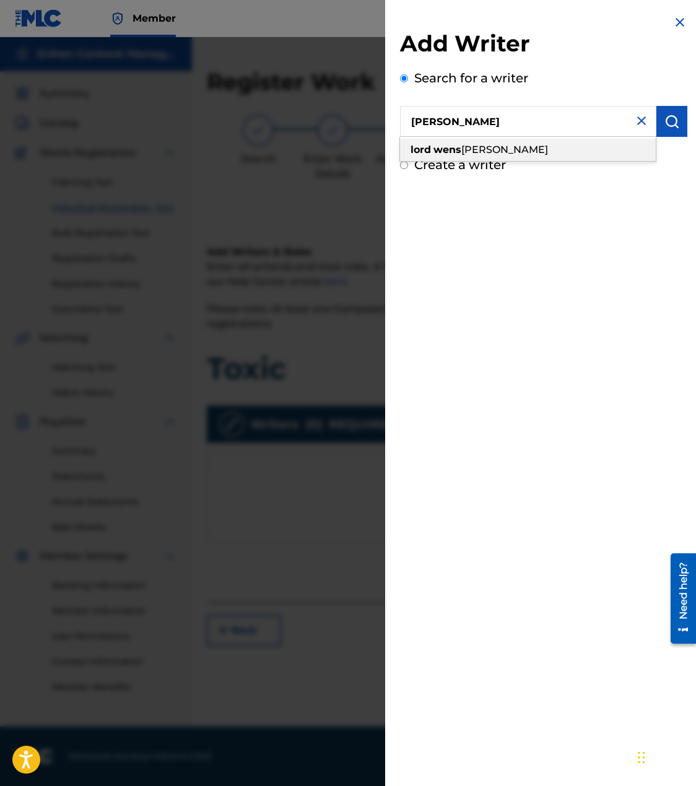
click at [518, 145] on span "[PERSON_NAME]" at bounding box center [504, 150] width 87 height 12
type input "[PERSON_NAME]"
click at [668, 121] on img "submit" at bounding box center [671, 121] width 15 height 15
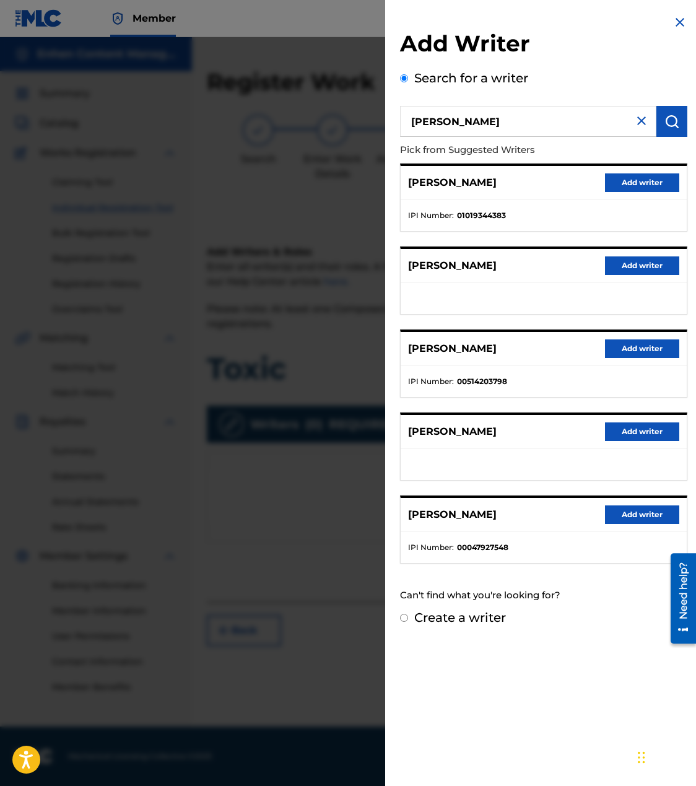
click at [673, 178] on button "Add writer" at bounding box center [642, 182] width 74 height 19
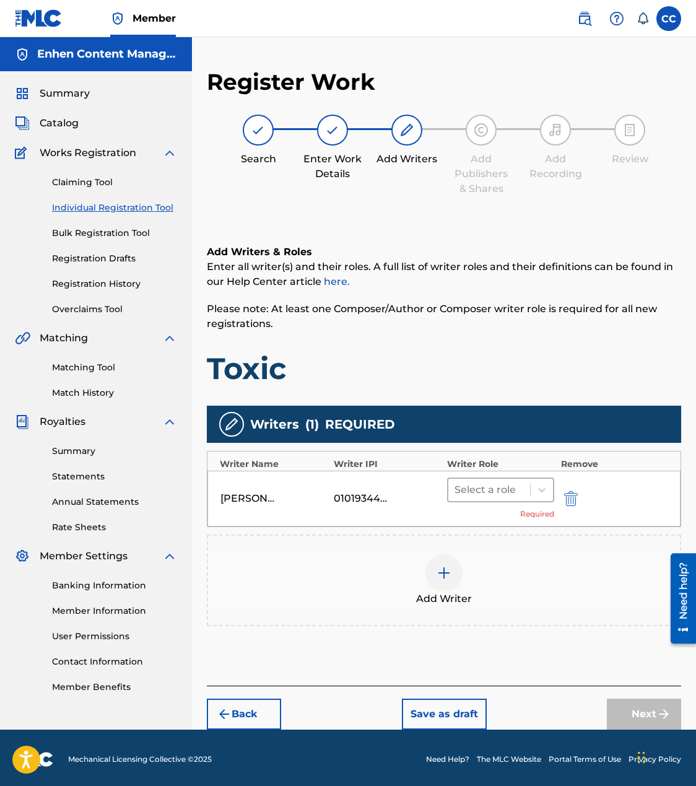
click at [495, 482] on div at bounding box center [489, 489] width 69 height 17
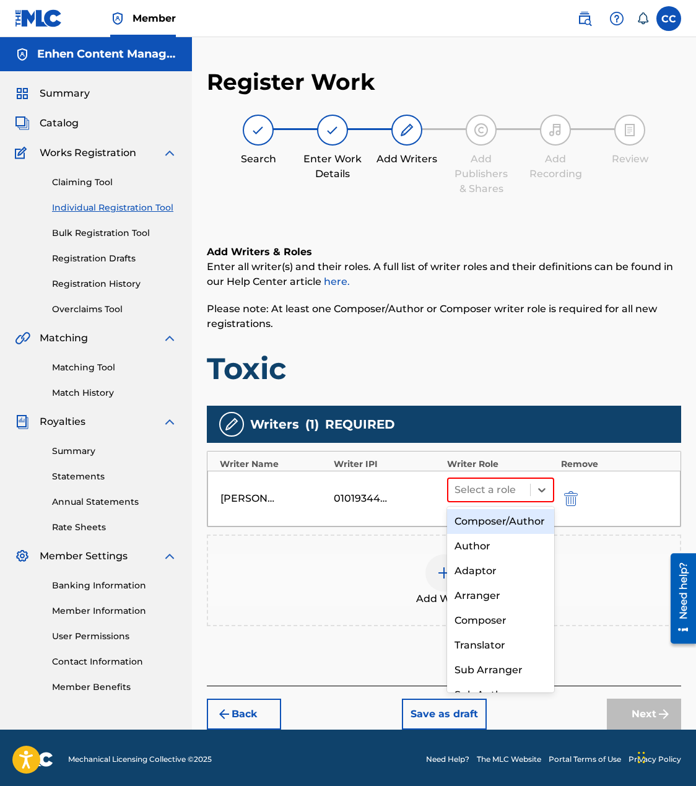
click at [510, 512] on div "Composer/Author" at bounding box center [500, 521] width 107 height 25
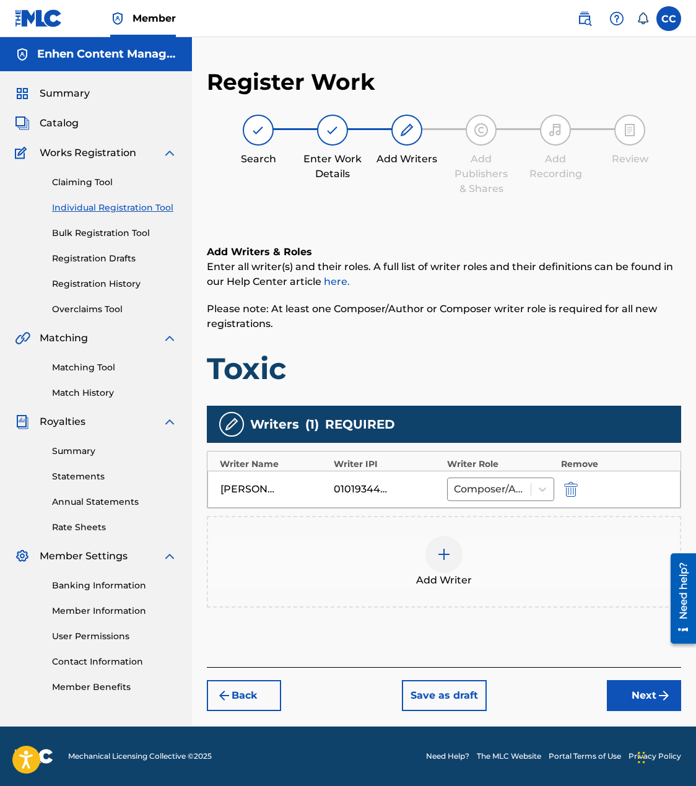
click at [655, 683] on button "Next" at bounding box center [644, 695] width 74 height 31
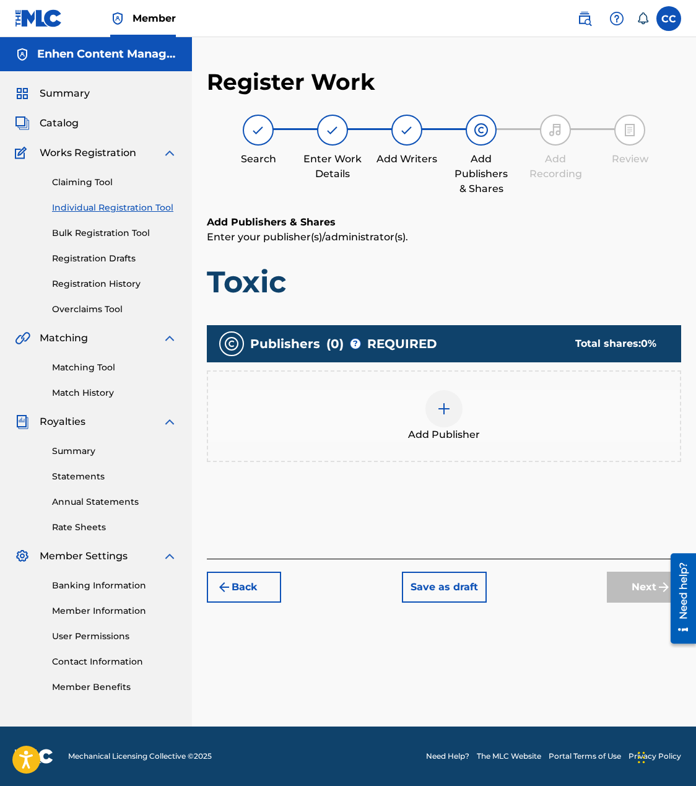
click at [437, 405] on img at bounding box center [444, 408] width 15 height 15
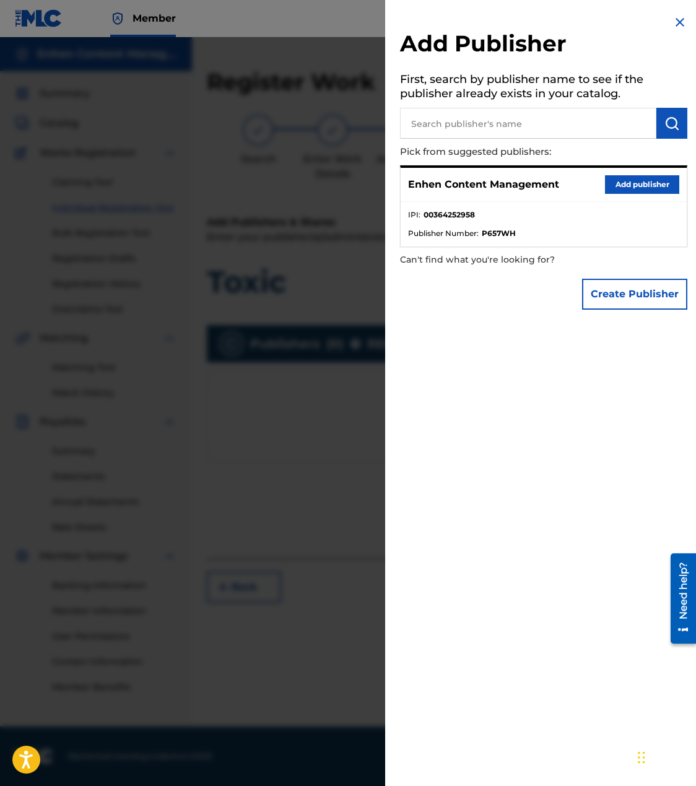
click at [622, 186] on button "Add publisher" at bounding box center [642, 184] width 74 height 19
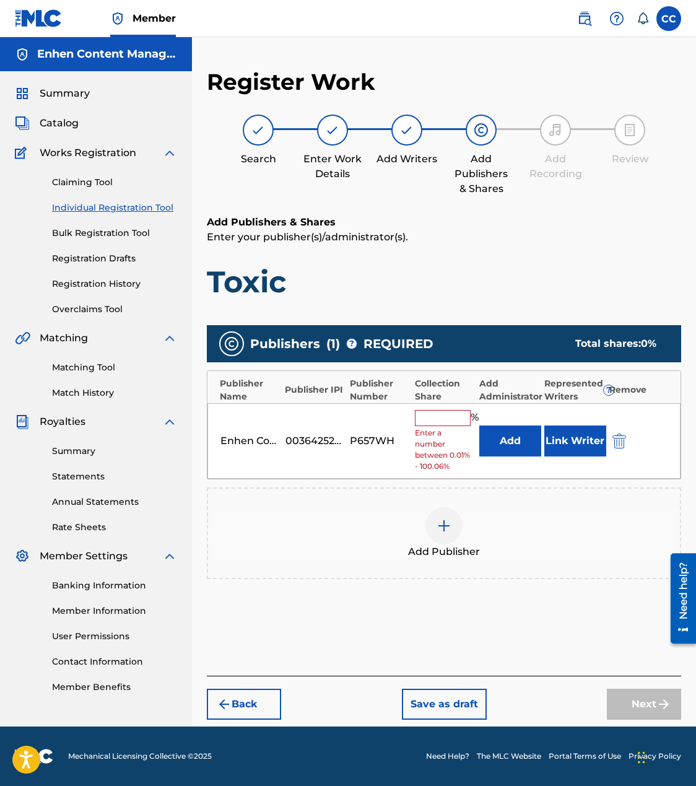
click at [450, 422] on input "text" at bounding box center [443, 418] width 56 height 16
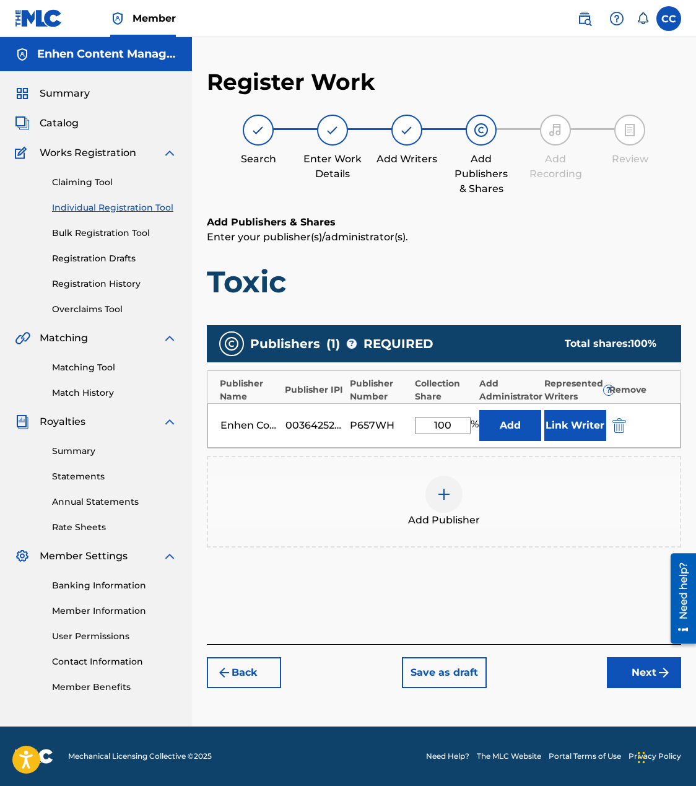
type input "100"
click at [571, 422] on button "Link Writer" at bounding box center [575, 425] width 62 height 31
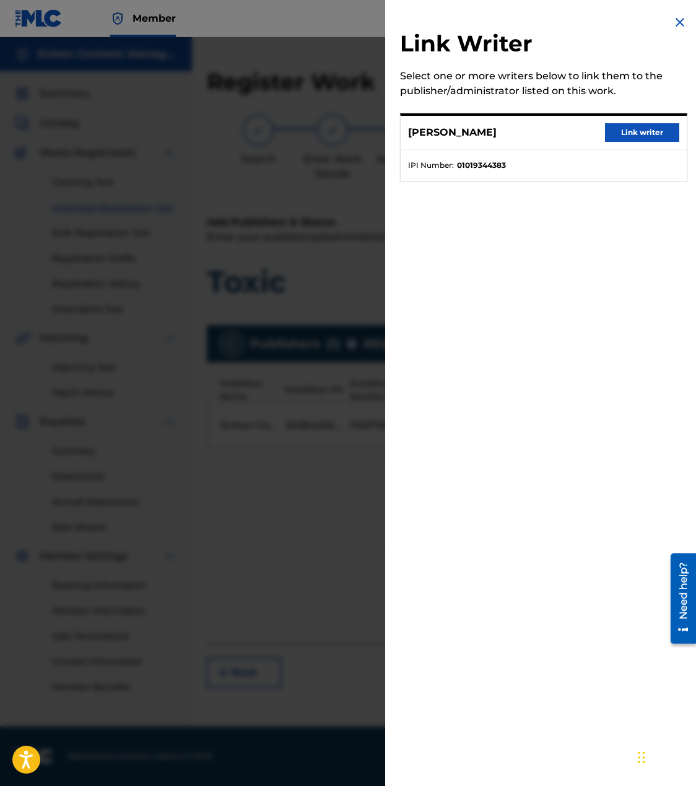
click at [646, 139] on button "Link writer" at bounding box center [642, 132] width 74 height 19
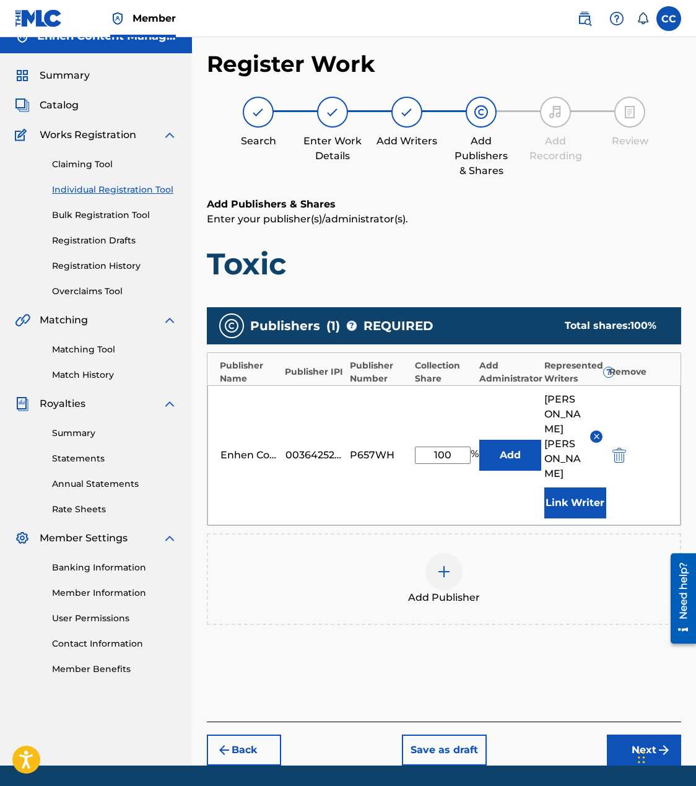
scroll to position [33, 0]
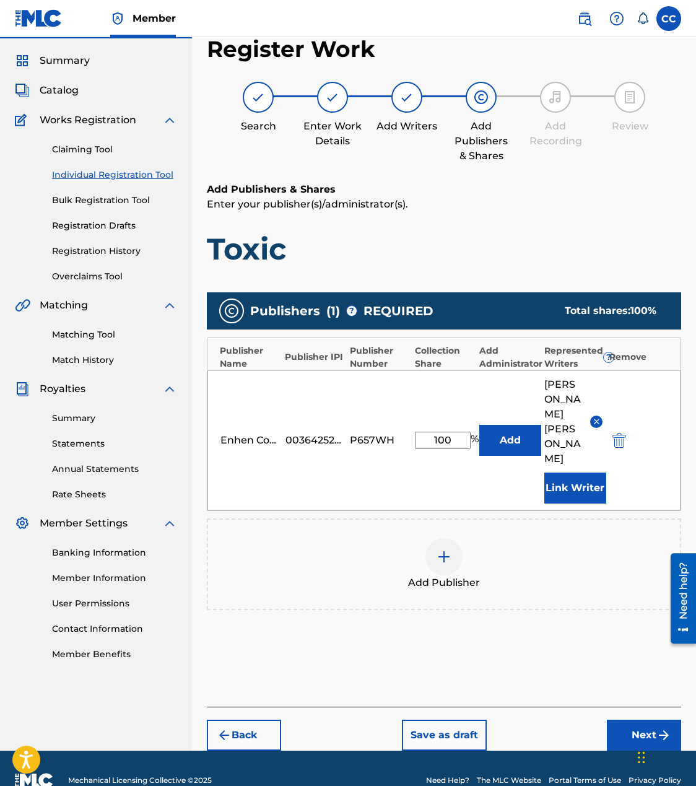
click at [612, 720] on button "Next" at bounding box center [644, 735] width 74 height 31
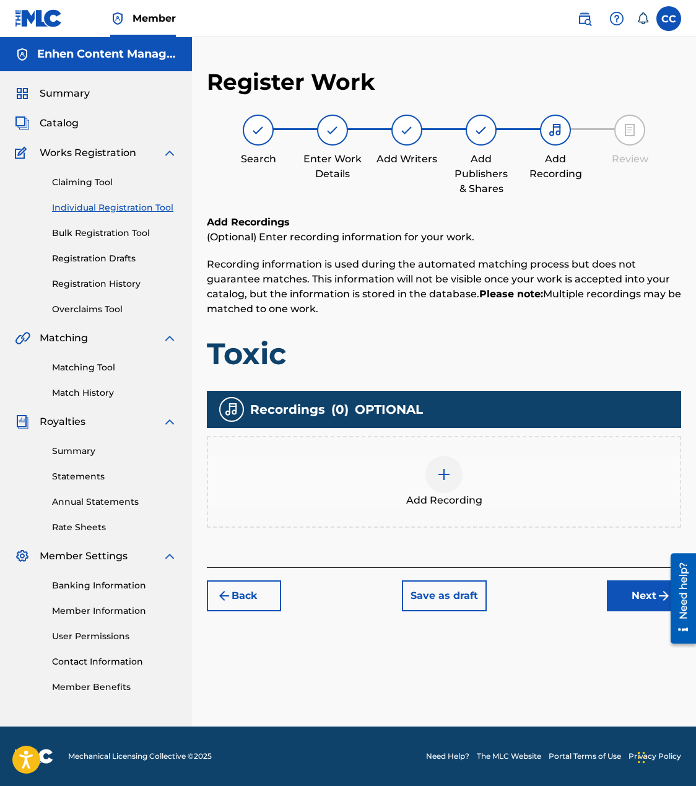
click at [429, 474] on div at bounding box center [443, 474] width 37 height 37
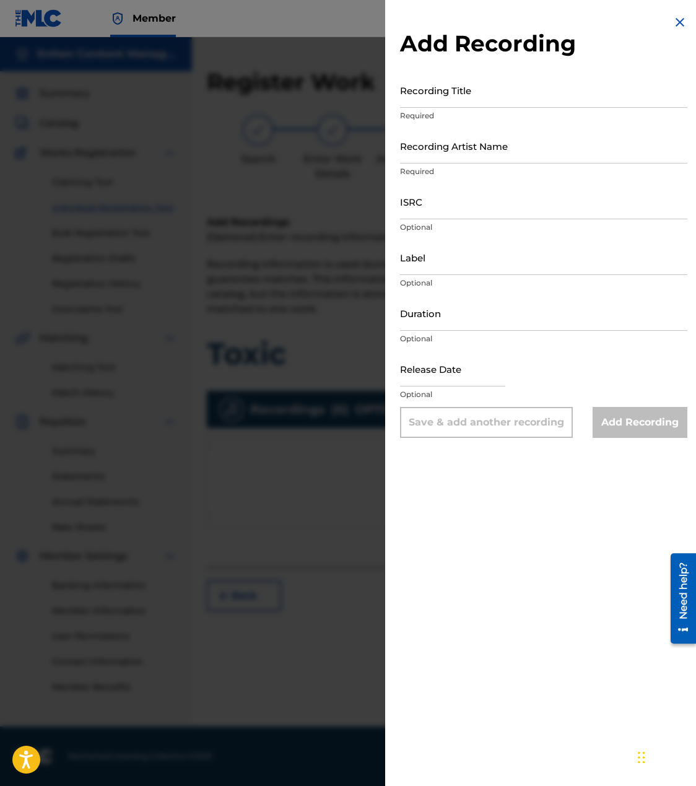
click at [534, 206] on input "ISRC" at bounding box center [543, 201] width 287 height 35
paste input "TCAHS2317568"
type input "TCAHS2317568"
click at [464, 267] on input "Label" at bounding box center [543, 257] width 287 height 35
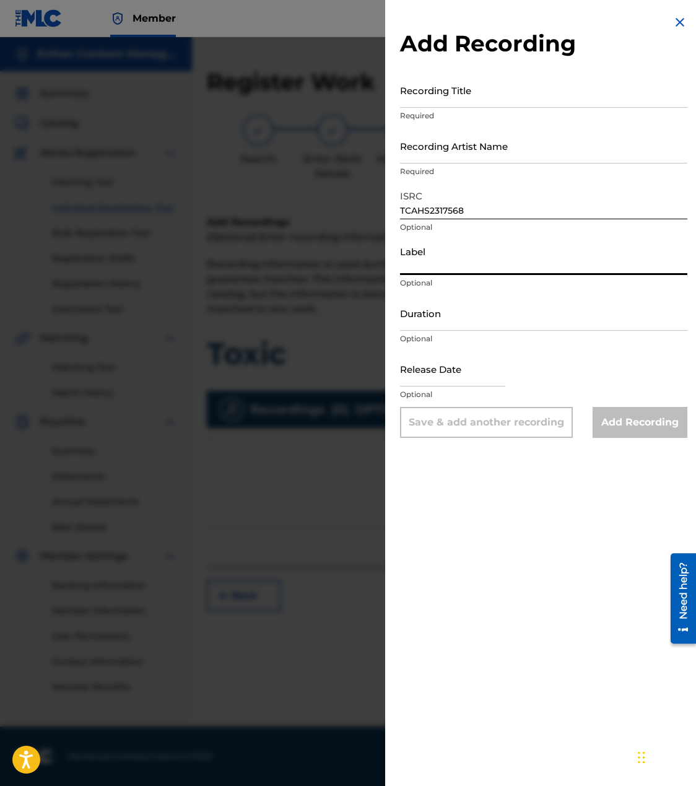
type input "GRAN [PERSON_NAME] SYSTEM"
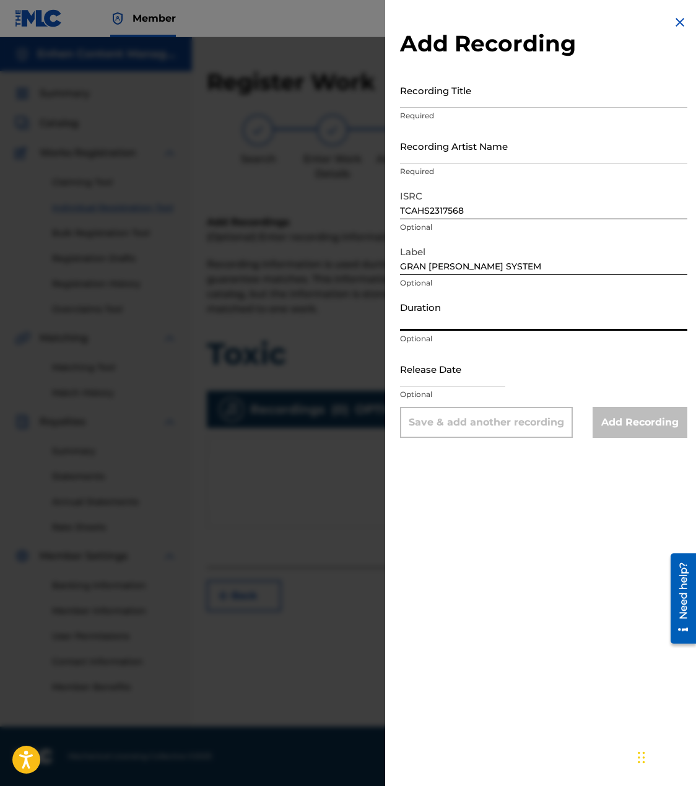
click at [481, 318] on input "Duration" at bounding box center [543, 312] width 287 height 35
type input "02:55"
click at [463, 367] on input "text" at bounding box center [452, 368] width 105 height 35
select select "7"
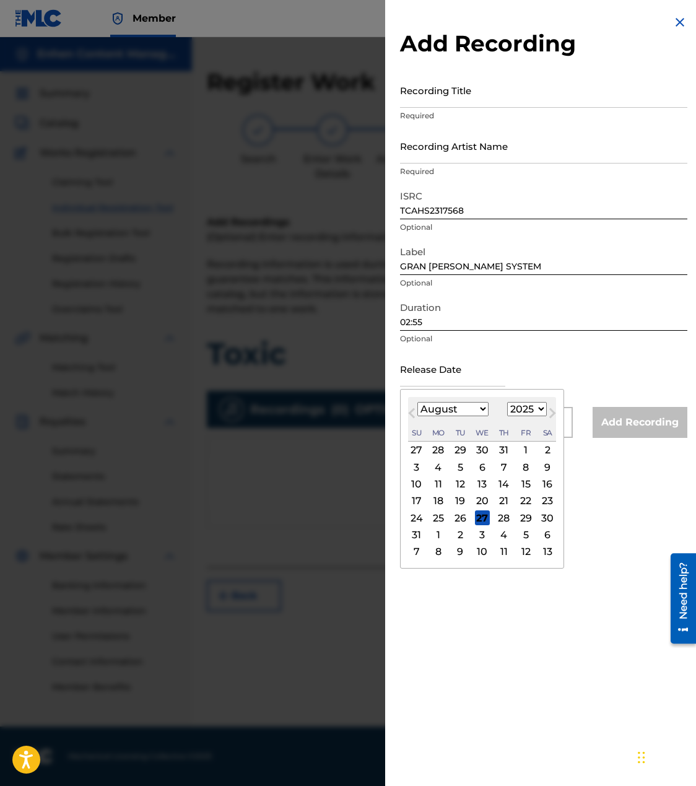
click at [510, 411] on select "1899 1900 1901 1902 1903 1904 1905 1906 1907 1908 1909 1910 1911 1912 1913 1914…" at bounding box center [527, 409] width 40 height 14
select select "2024"
click at [508, 402] on select "1899 1900 1901 1902 1903 1904 1905 1906 1907 1908 1909 1910 1911 1912 1913 1914…" at bounding box center [527, 409] width 40 height 14
click at [459, 414] on select "January February March April May June July August September October November De…" at bounding box center [452, 409] width 71 height 14
select select "1"
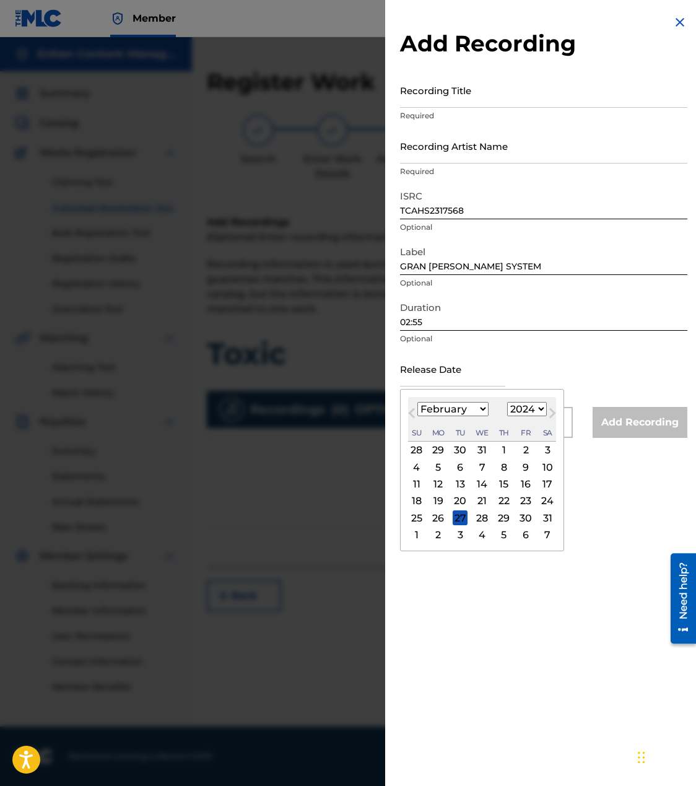
click at [417, 402] on select "January February March April May June July August September October November De…" at bounding box center [452, 409] width 71 height 14
click at [484, 486] on div "14" at bounding box center [482, 484] width 15 height 15
type input "[DATE]"
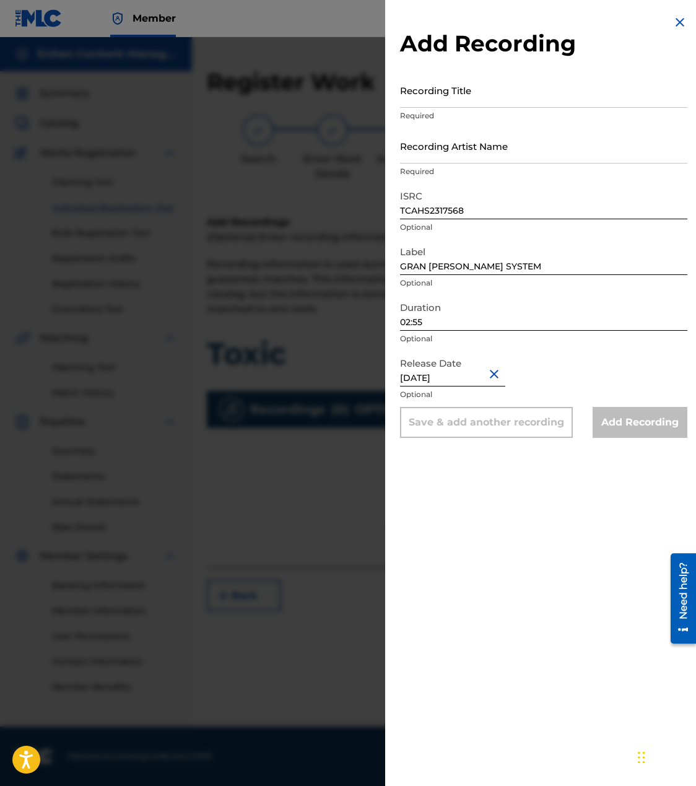
click at [554, 87] on input "Recording Title" at bounding box center [543, 89] width 287 height 35
click at [547, 136] on input "Recording Artist Name" at bounding box center [543, 145] width 287 height 35
type input "TROUBLEBOY HITMAKER"
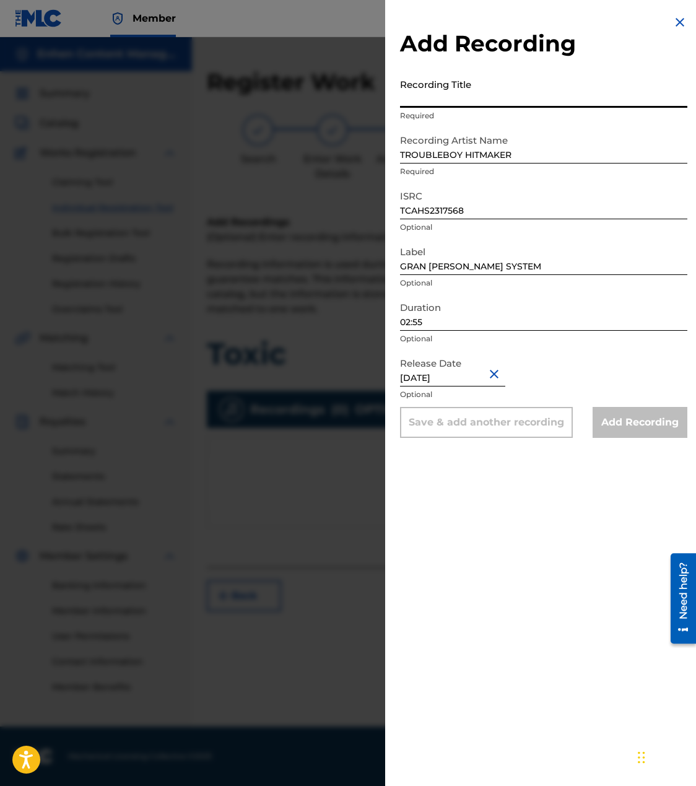
click at [434, 102] on input "Recording Title" at bounding box center [543, 89] width 287 height 35
paste input "Toxic"
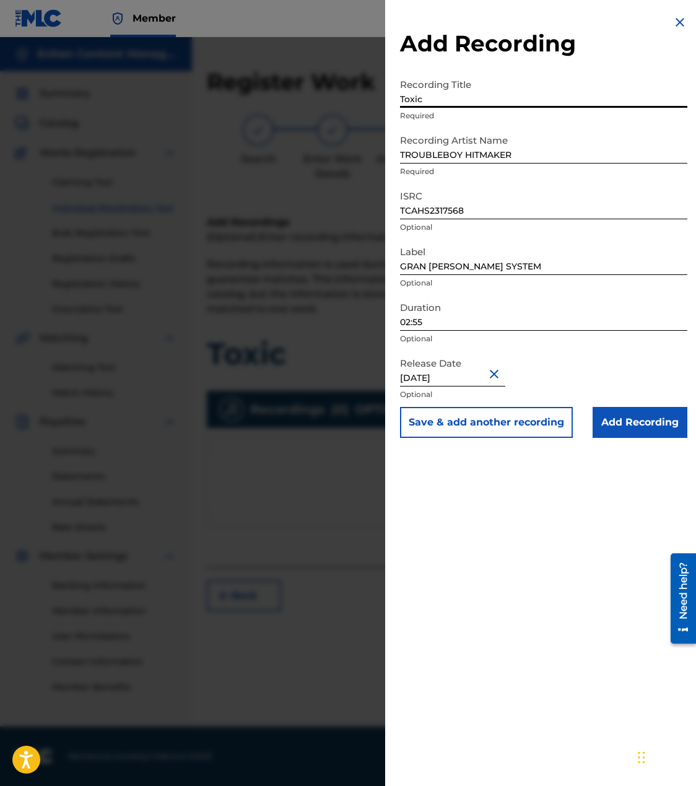
type input "Toxic"
click at [580, 554] on div "Add Recording Recording Title Toxic Required Recording Artist Name TROUBLEBOY H…" at bounding box center [543, 393] width 317 height 786
click at [643, 421] on input "Add Recording" at bounding box center [640, 422] width 95 height 31
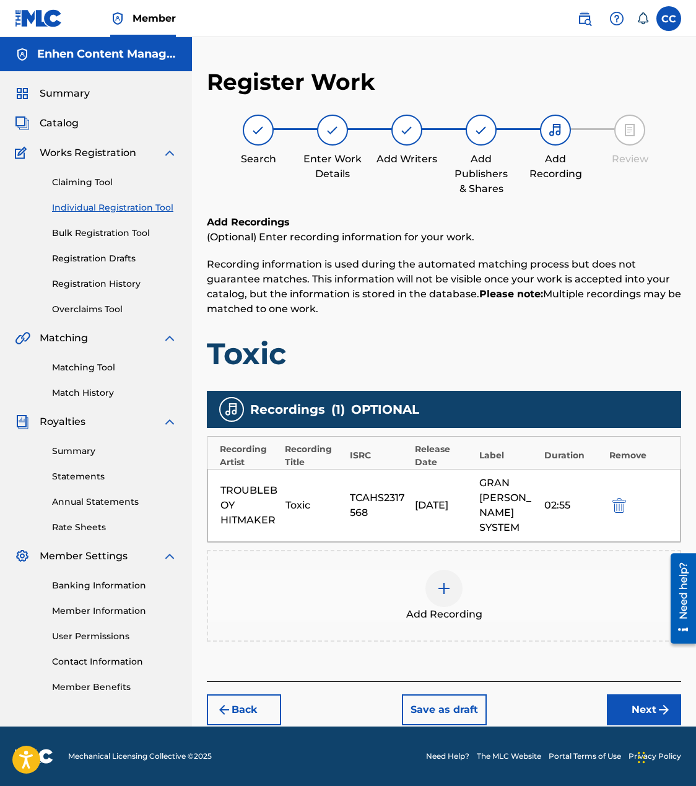
click at [627, 694] on button "Next" at bounding box center [644, 709] width 74 height 31
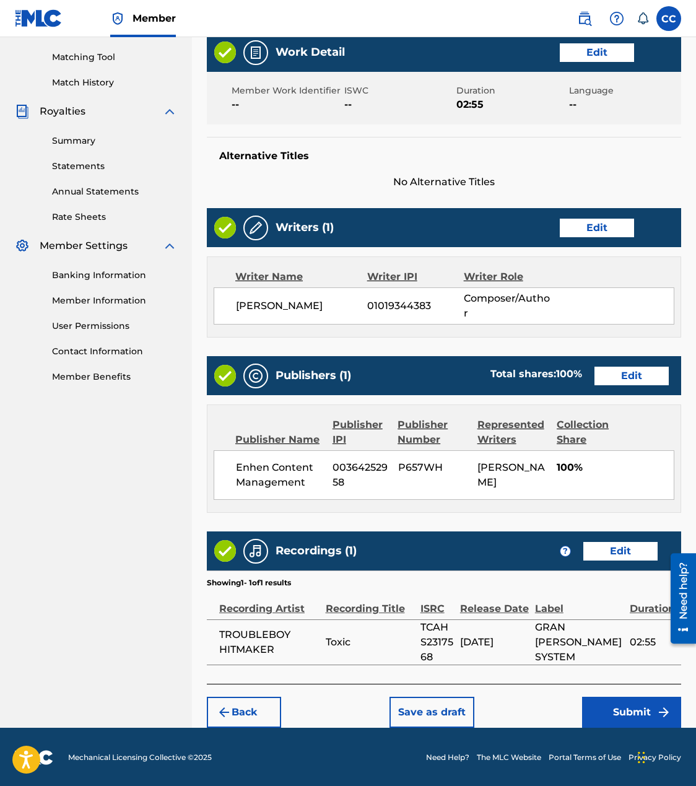
scroll to position [323, 0]
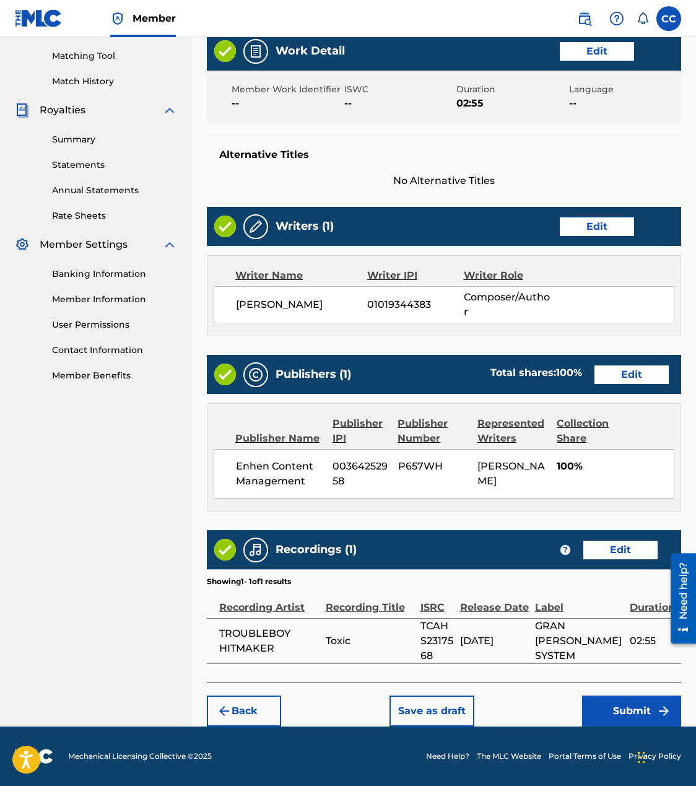
click at [619, 703] on button "Submit" at bounding box center [631, 710] width 99 height 31
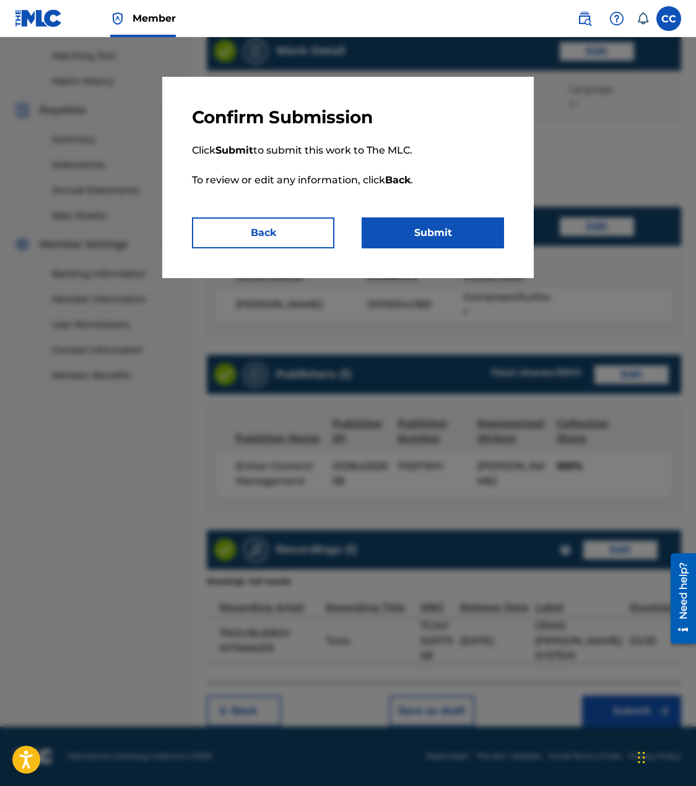
click at [395, 232] on button "Submit" at bounding box center [433, 232] width 142 height 31
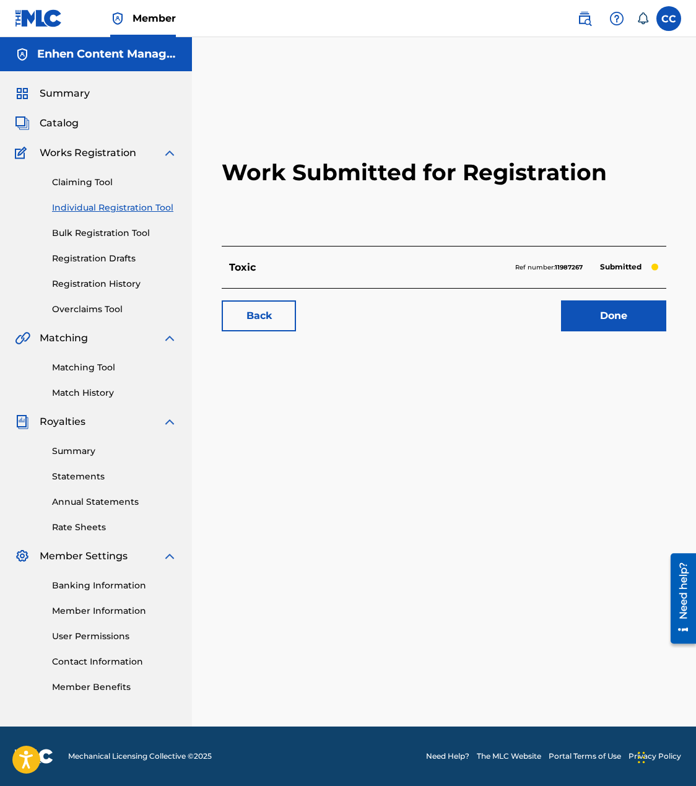
click at [93, 207] on link "Individual Registration Tool" at bounding box center [114, 207] width 125 height 13
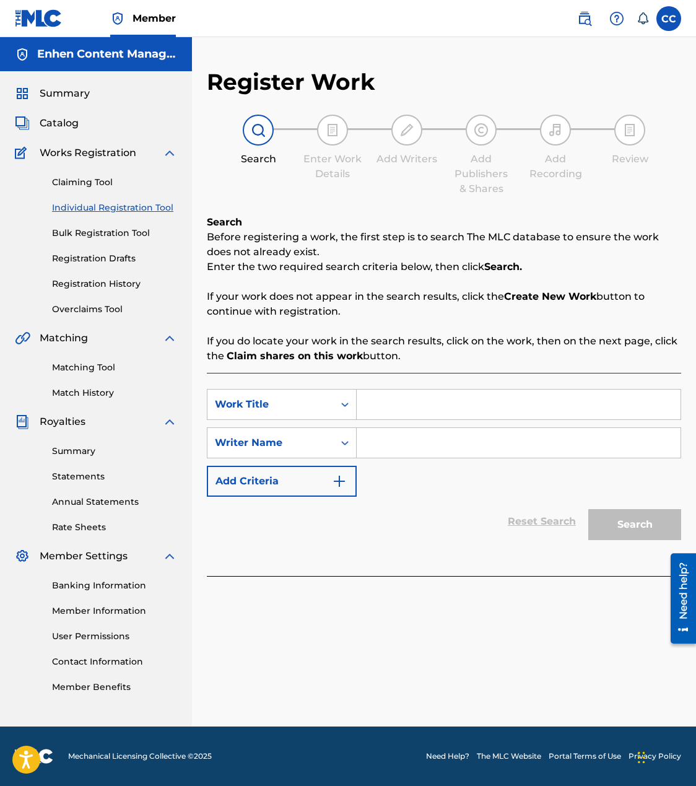
click at [456, 412] on input "Search Form" at bounding box center [519, 405] width 324 height 30
paste input "Wa Eskizem"
type input "Wa Eskizem"
click at [437, 444] on input "Search Form" at bounding box center [519, 443] width 324 height 30
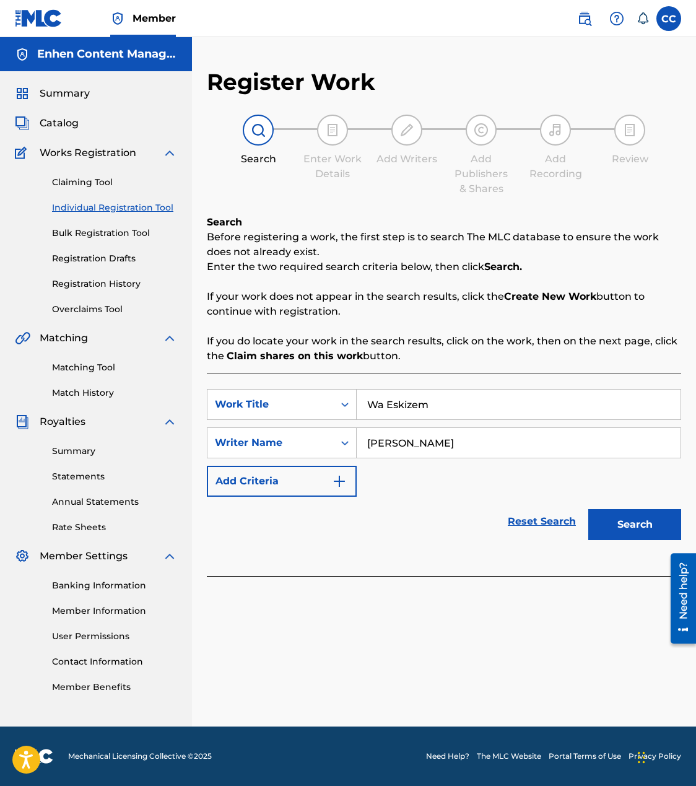
type input "[PERSON_NAME]"
click at [635, 524] on button "Search" at bounding box center [634, 524] width 93 height 31
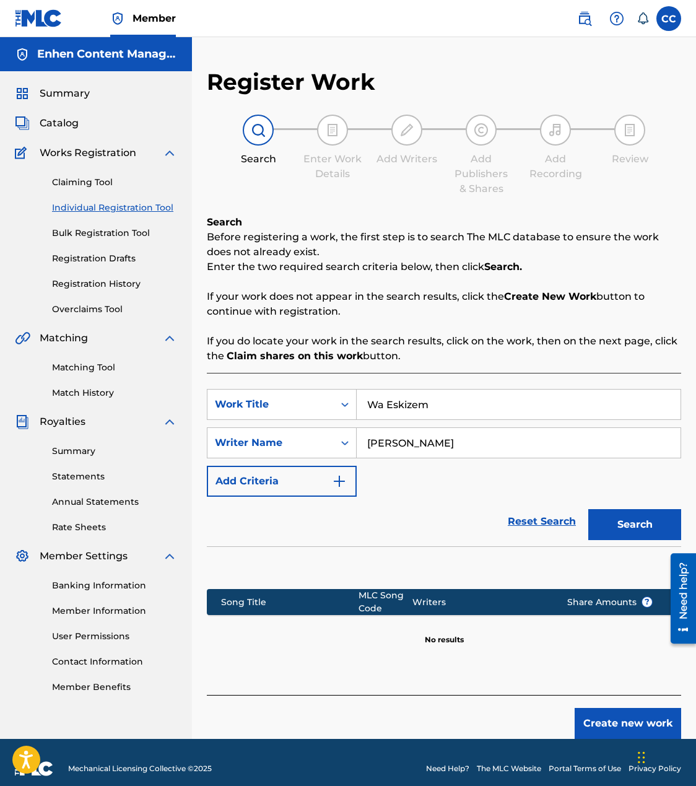
click at [616, 725] on button "Create new work" at bounding box center [628, 723] width 107 height 31
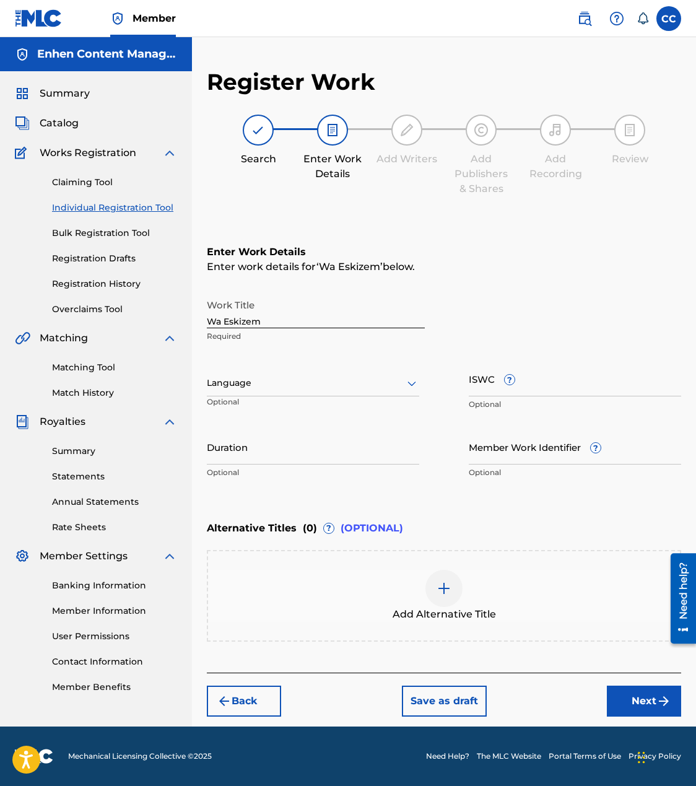
click at [363, 460] on input "Duration" at bounding box center [313, 446] width 212 height 35
type input "03:28"
click at [637, 702] on button "Next" at bounding box center [644, 701] width 74 height 31
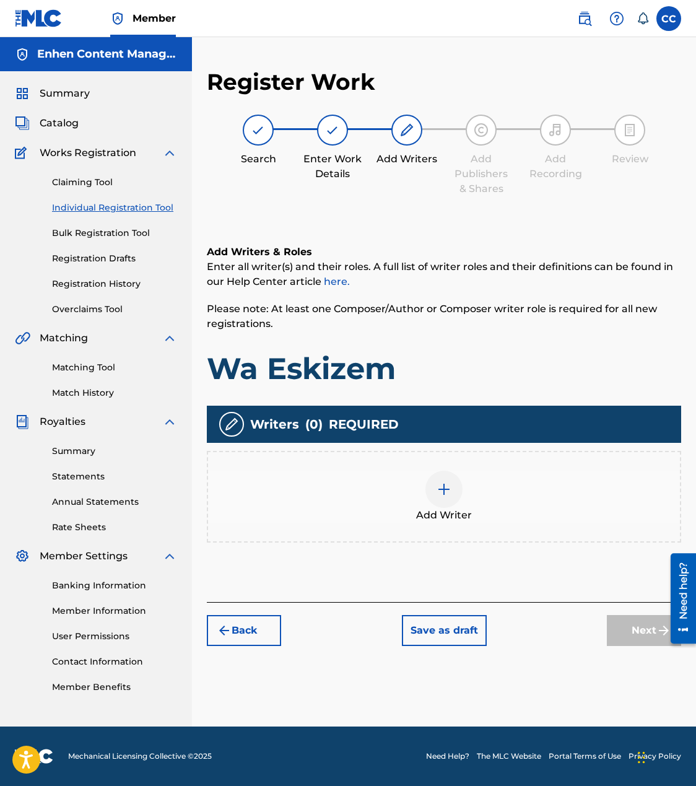
click at [408, 489] on div "Add Writer" at bounding box center [444, 497] width 472 height 52
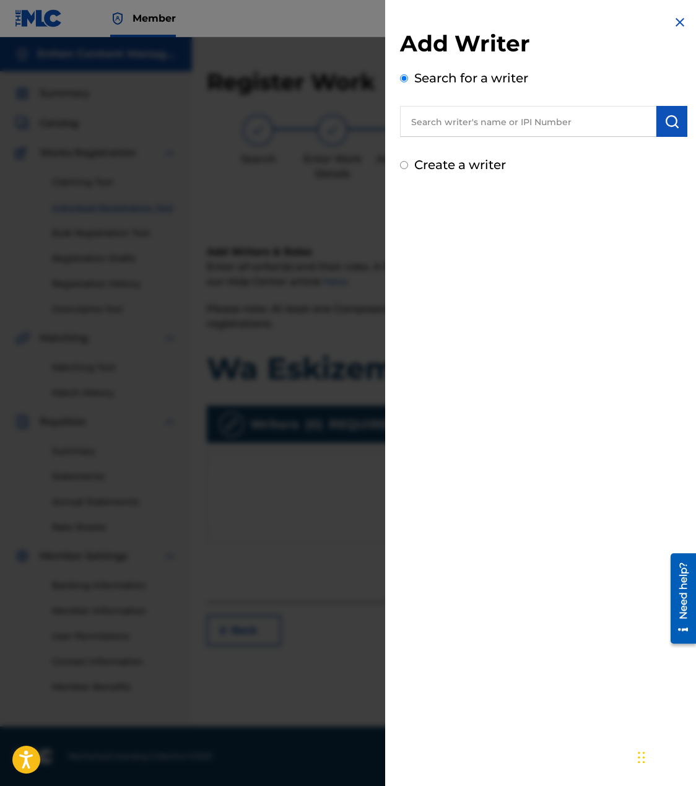
click at [564, 117] on input "text" at bounding box center [528, 121] width 256 height 31
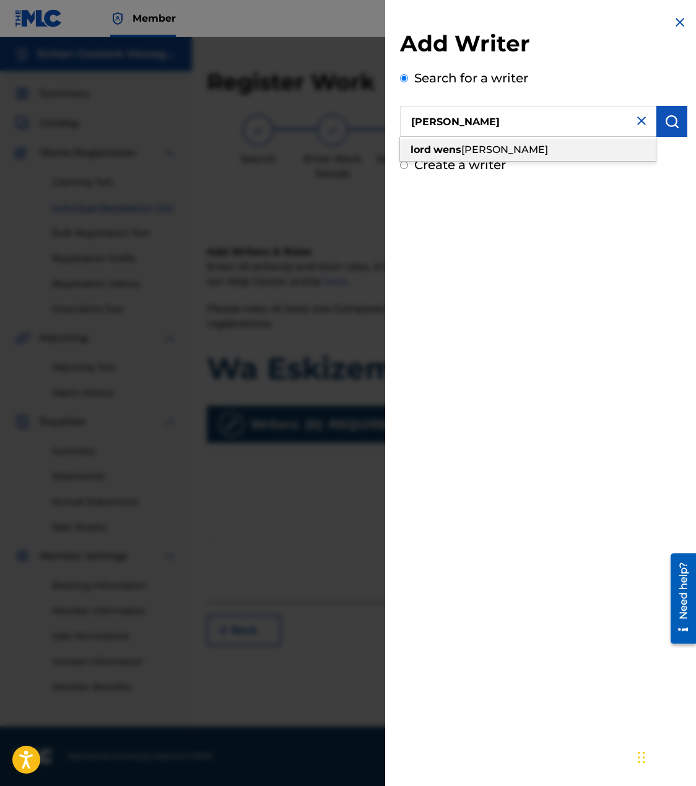
click at [573, 154] on div "[PERSON_NAME] [PERSON_NAME]" at bounding box center [528, 150] width 256 height 22
type input "[PERSON_NAME]"
click at [666, 123] on img "submit" at bounding box center [671, 121] width 15 height 15
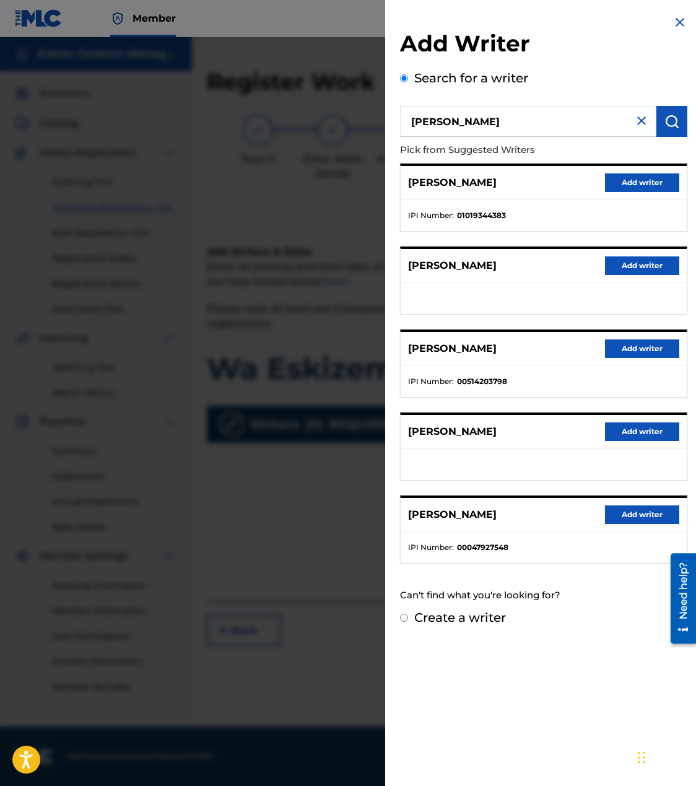
click at [619, 180] on button "Add writer" at bounding box center [642, 182] width 74 height 19
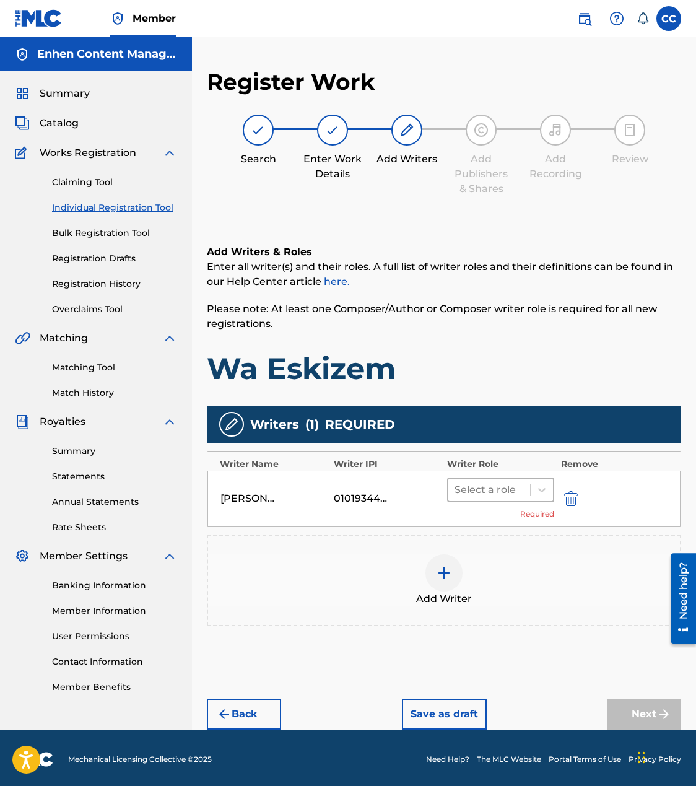
click at [493, 482] on div at bounding box center [489, 489] width 69 height 17
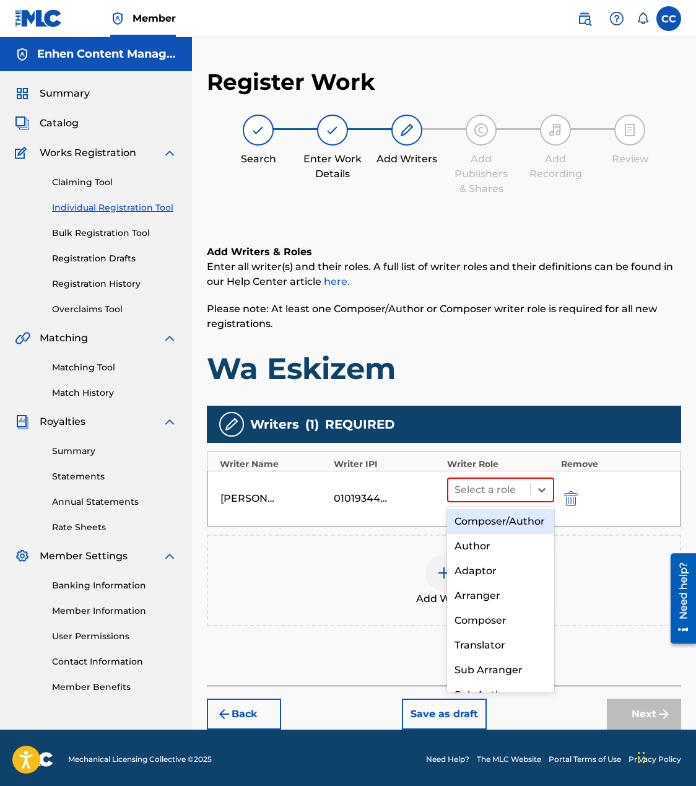
click at [499, 521] on div "Composer/Author" at bounding box center [500, 521] width 107 height 25
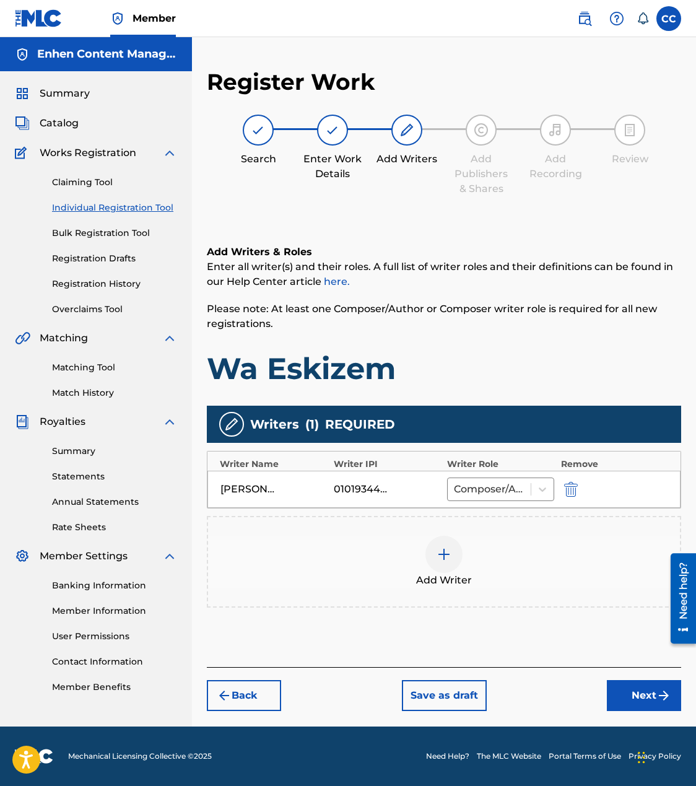
click at [636, 695] on button "Next" at bounding box center [644, 695] width 74 height 31
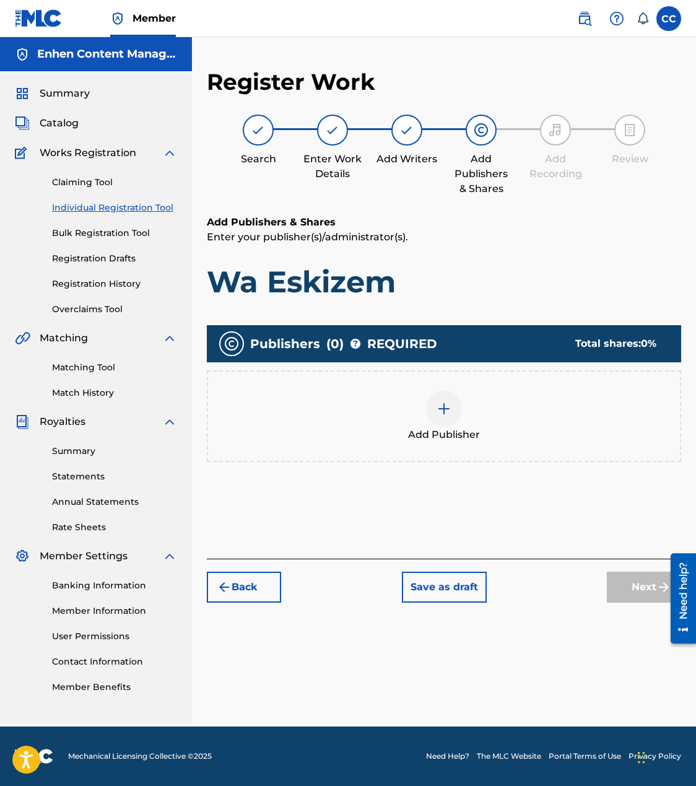
click at [468, 414] on div "Add Publisher" at bounding box center [444, 416] width 472 height 52
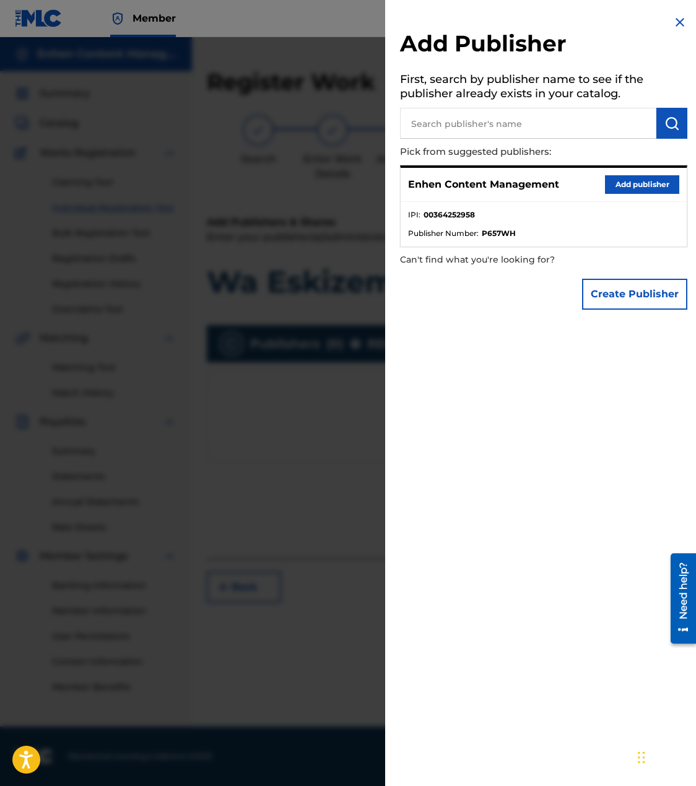
click at [650, 185] on button "Add publisher" at bounding box center [642, 184] width 74 height 19
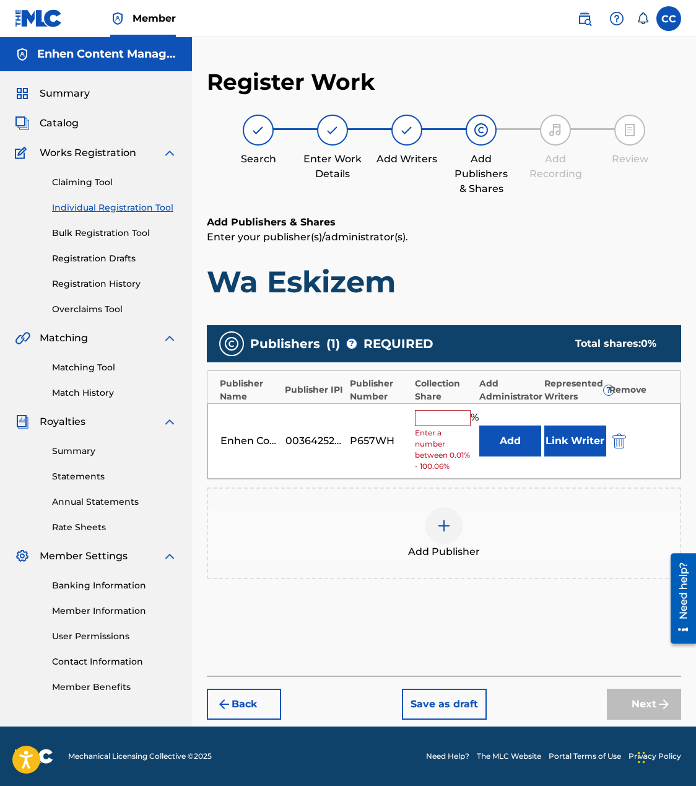
click at [442, 409] on div "Enhen Content Management 00364252958 P657WH % Enter a number between 0.01% - 10…" at bounding box center [443, 441] width 473 height 76
click at [442, 410] on input "text" at bounding box center [443, 418] width 56 height 16
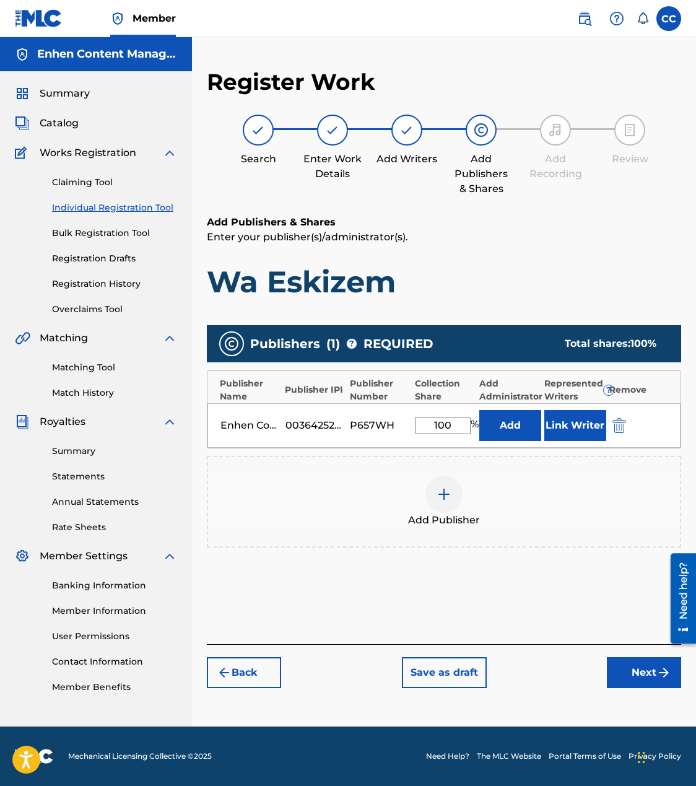
type input "100"
click at [573, 420] on button "Link Writer" at bounding box center [575, 425] width 62 height 31
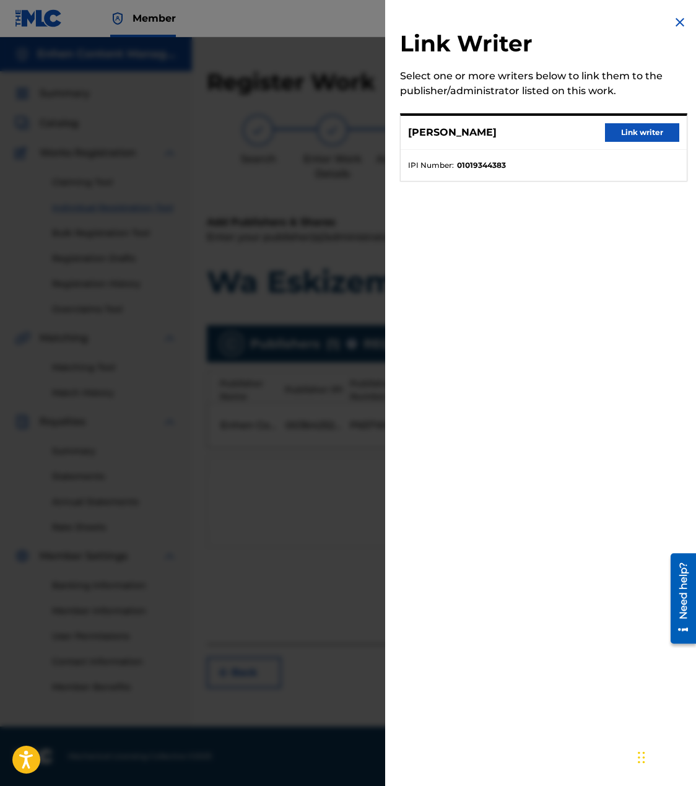
click at [630, 128] on button "Link writer" at bounding box center [642, 132] width 74 height 19
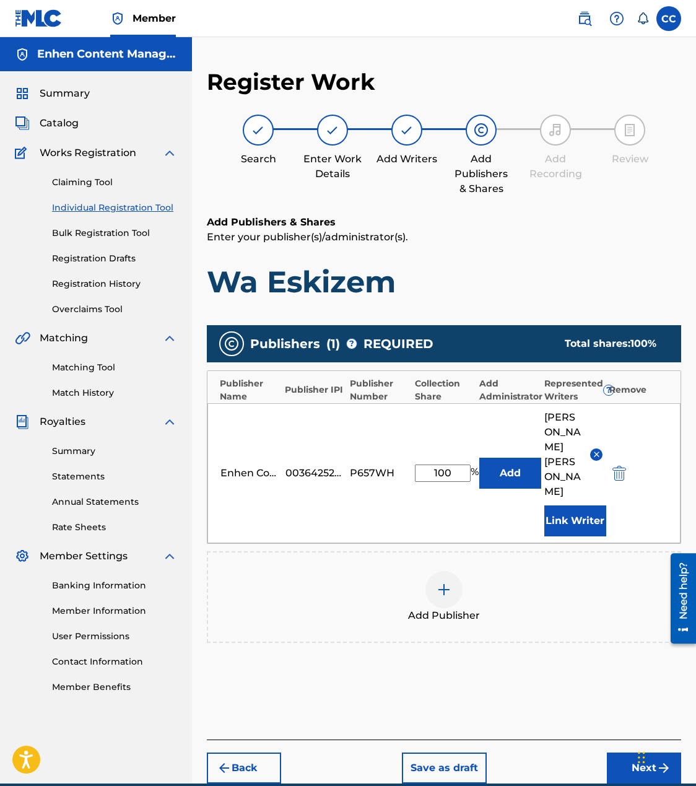
click at [626, 752] on button "Next" at bounding box center [644, 767] width 74 height 31
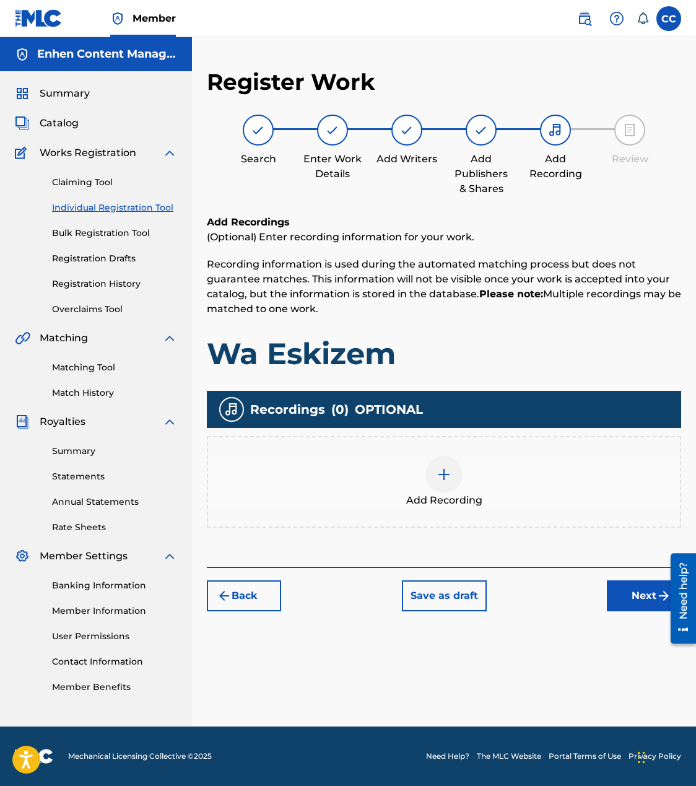
click at [461, 470] on div at bounding box center [443, 474] width 37 height 37
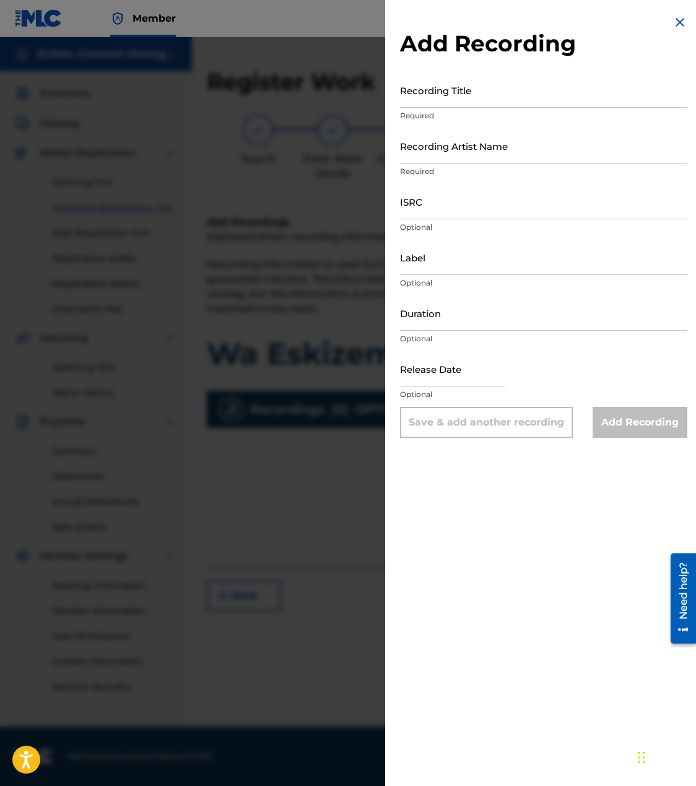
click at [448, 95] on input "Recording Title" at bounding box center [543, 89] width 287 height 35
paste input "Wa Eskizem"
type input "Wa Eskizem"
click at [499, 149] on input "Recording Artist Name" at bounding box center [543, 145] width 287 height 35
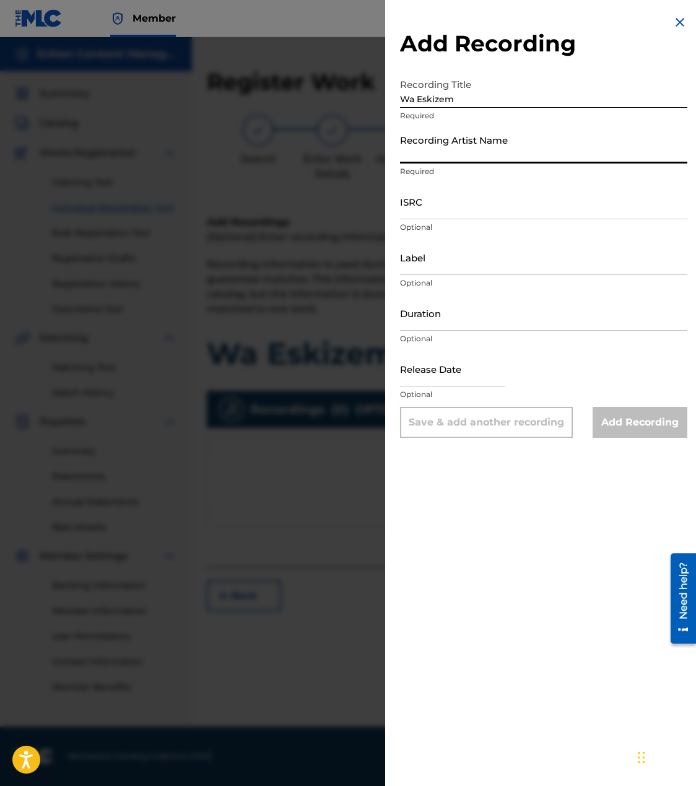
type input "TROUBLEBOY HITMAKER"
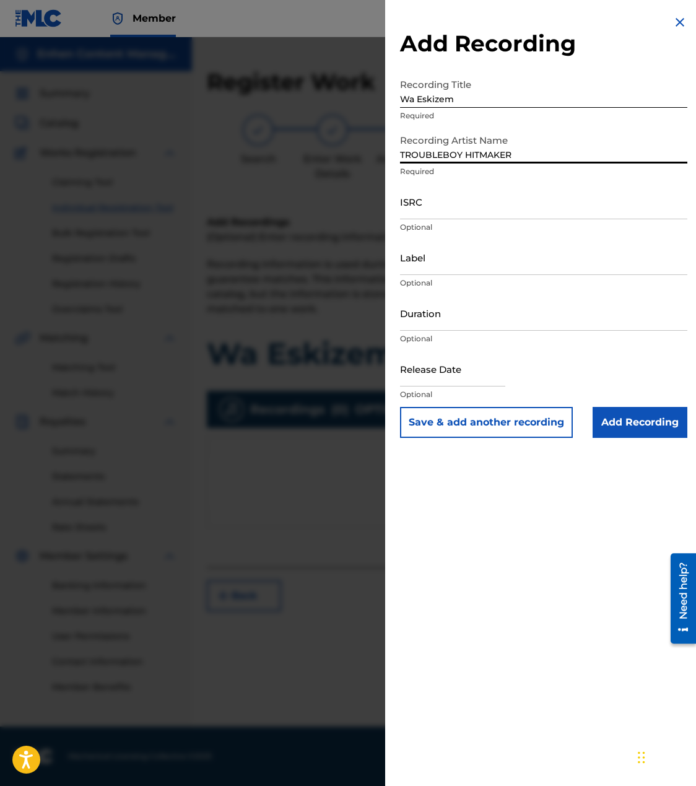
click at [442, 199] on input "ISRC" at bounding box center [543, 201] width 287 height 35
paste input "TCAHX2456063"
type input "TCAHX2456063"
click at [458, 264] on input "Label" at bounding box center [543, 257] width 287 height 35
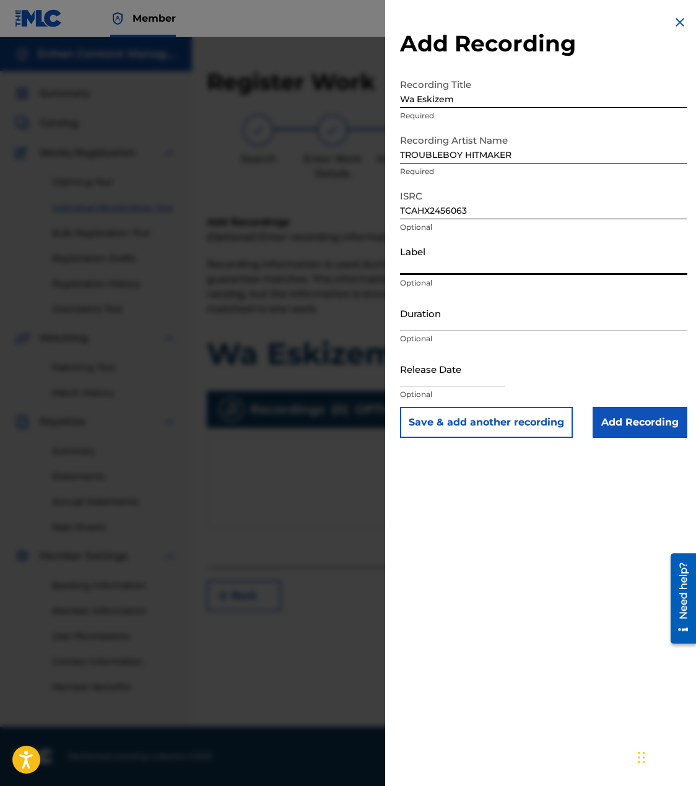
type input "GRAN [PERSON_NAME] SYSTEM"
click at [481, 311] on input "Duration" at bounding box center [543, 312] width 287 height 35
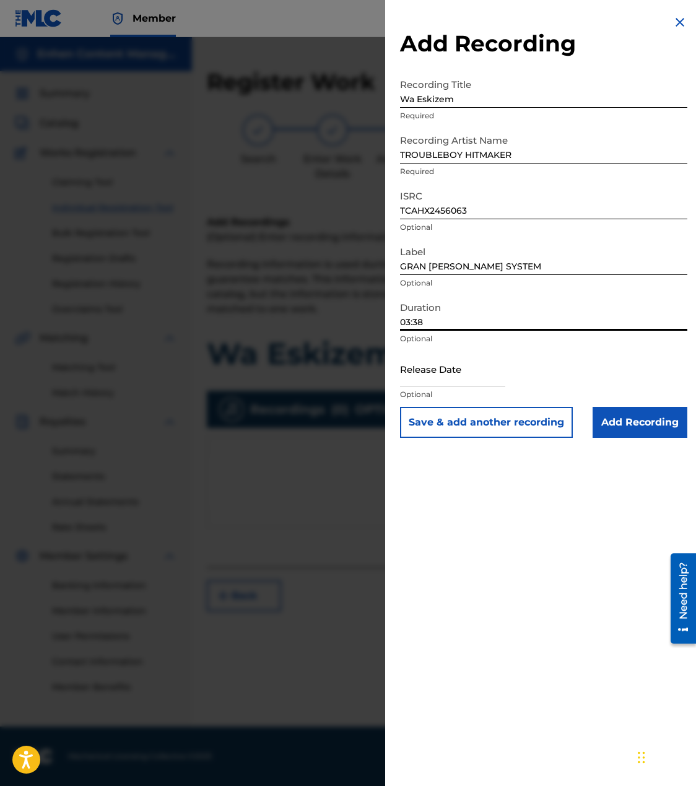
type input "03:38"
select select "7"
select select "2025"
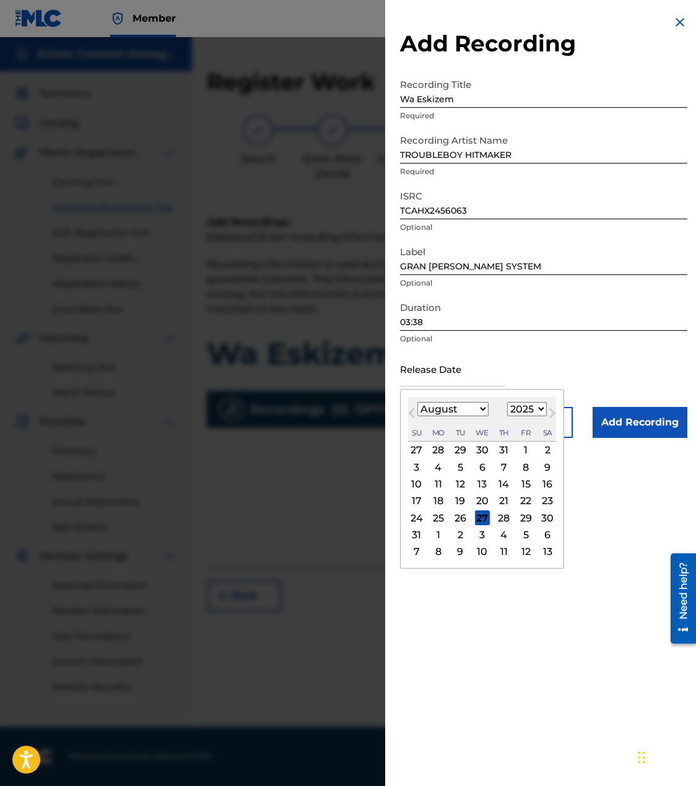
click at [462, 356] on input "text" at bounding box center [452, 368] width 105 height 35
type input "[DATE]"
select select "1"
select select "2024"
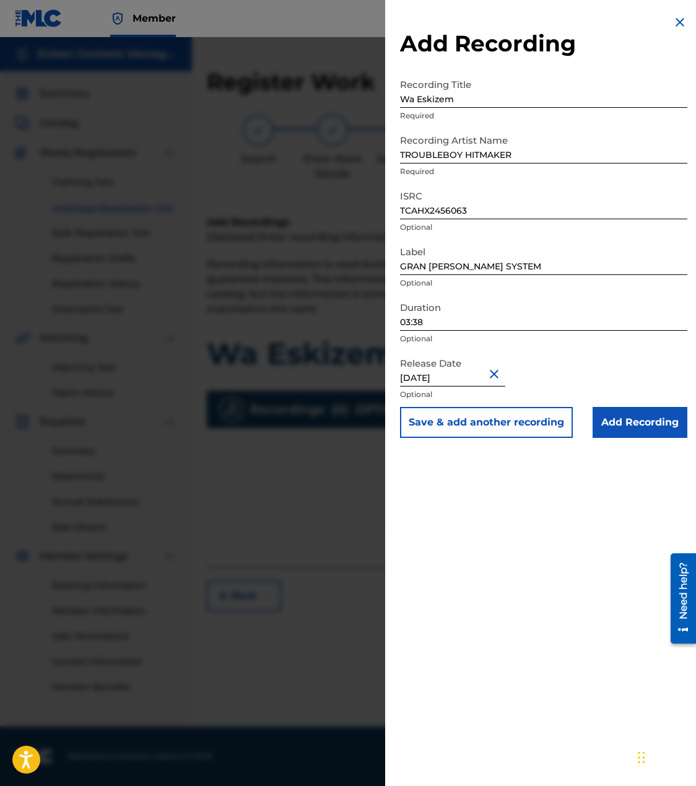
click at [655, 412] on input "Add Recording" at bounding box center [640, 422] width 95 height 31
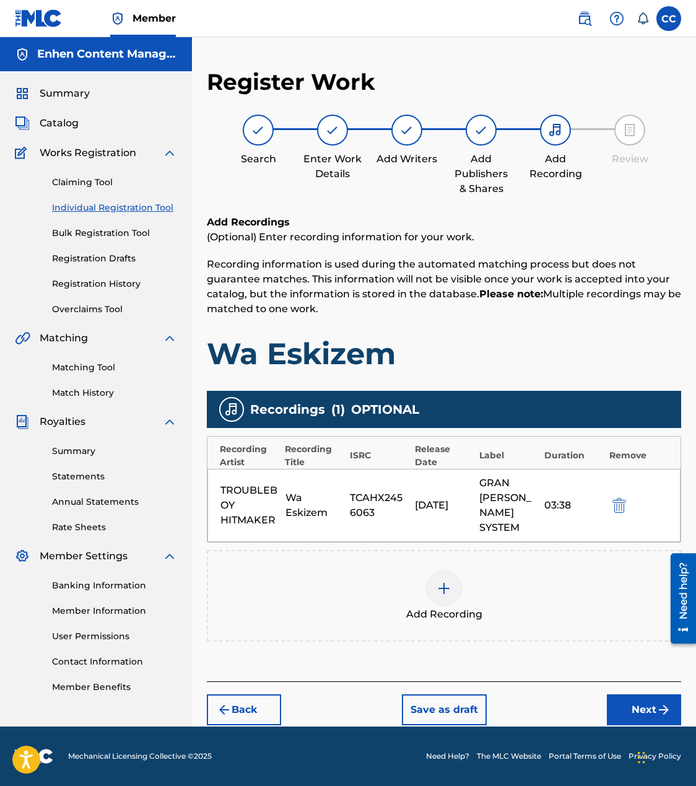
click at [622, 694] on button "Next" at bounding box center [644, 709] width 74 height 31
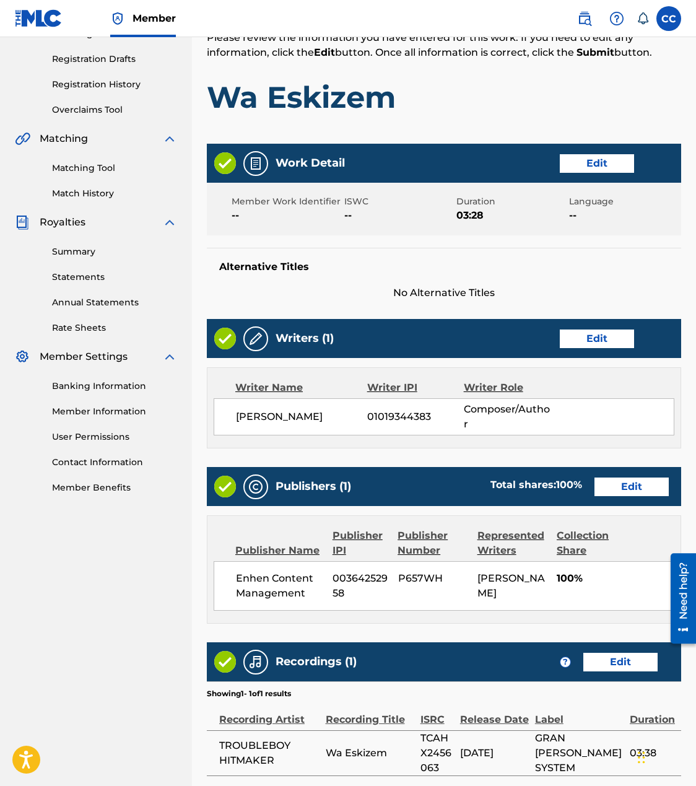
scroll to position [323, 0]
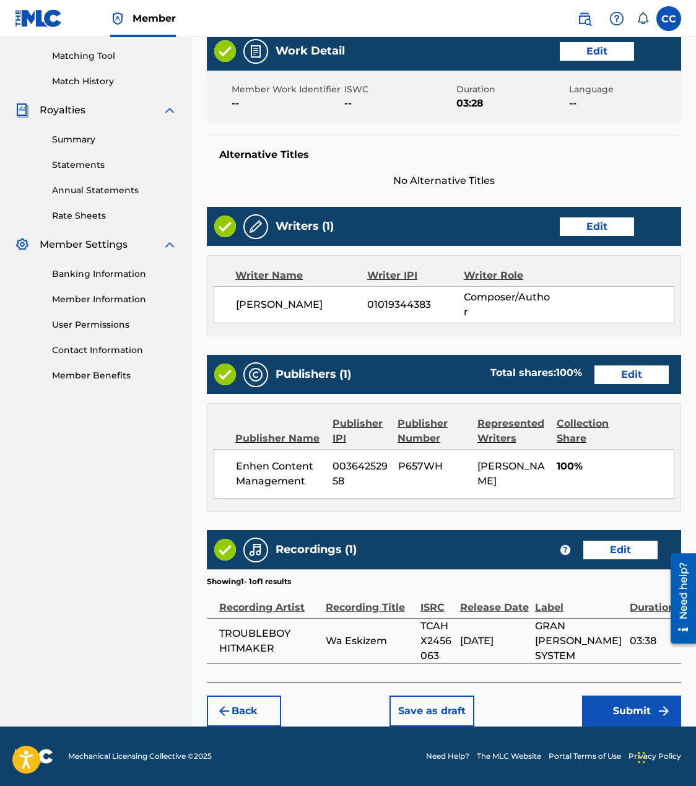
click at [605, 708] on button "Submit" at bounding box center [631, 710] width 99 height 31
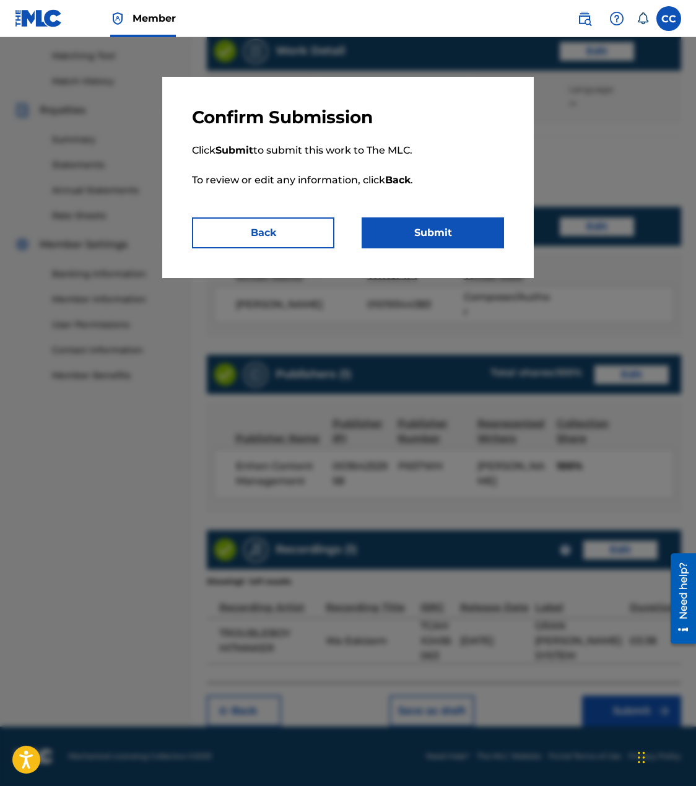
click at [448, 242] on button "Submit" at bounding box center [433, 232] width 142 height 31
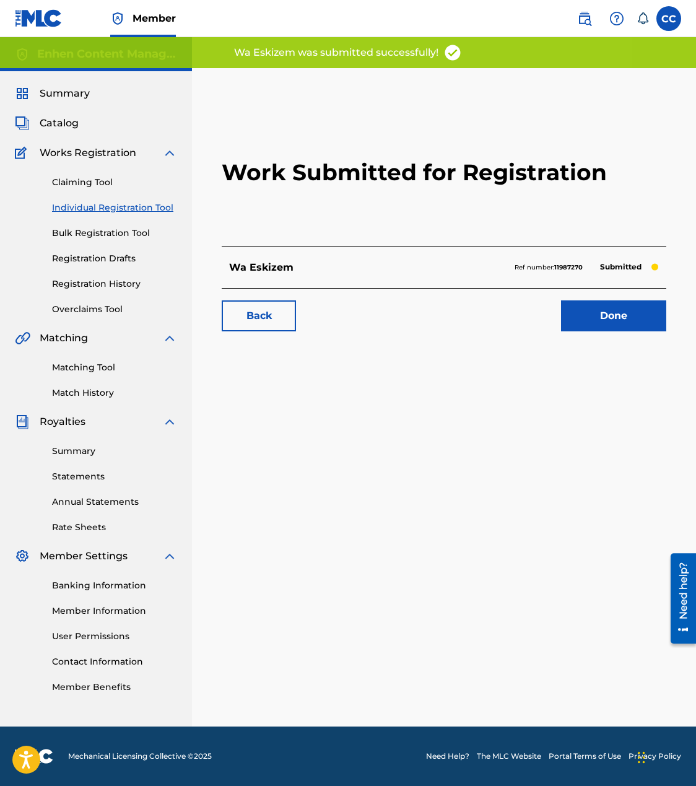
click at [118, 208] on link "Individual Registration Tool" at bounding box center [114, 207] width 125 height 13
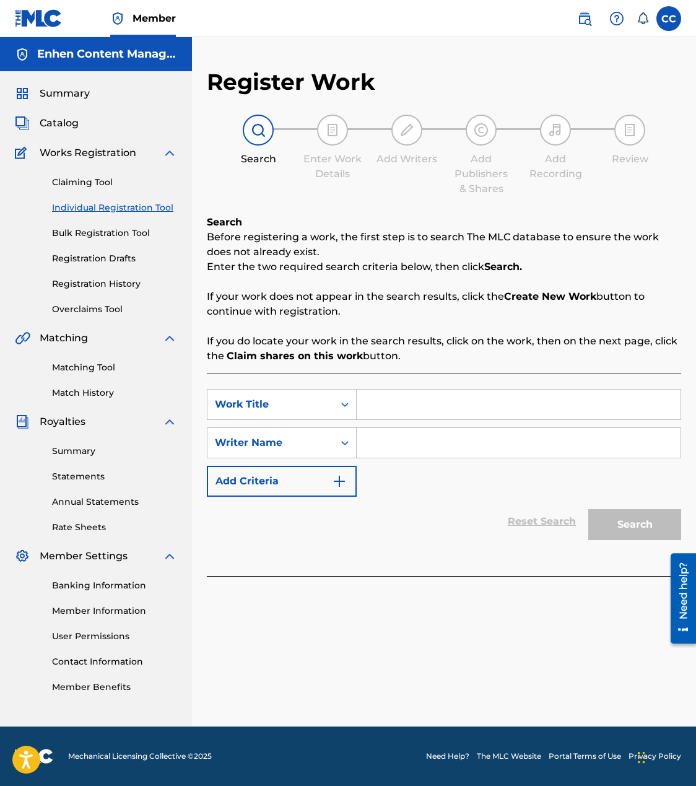
click at [468, 396] on input "Search Form" at bounding box center [519, 405] width 324 height 30
paste input "An Nou Zanmi Pito"
type input "An Nou Zanmi Pito"
click at [417, 445] on input "Search Form" at bounding box center [519, 443] width 324 height 30
type input "[PERSON_NAME]"
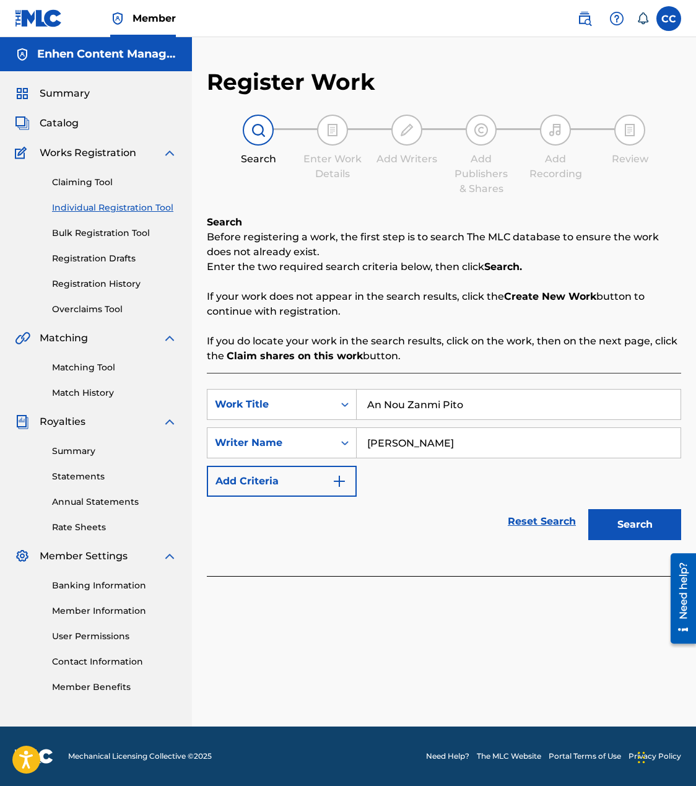
click at [610, 538] on button "Search" at bounding box center [634, 524] width 93 height 31
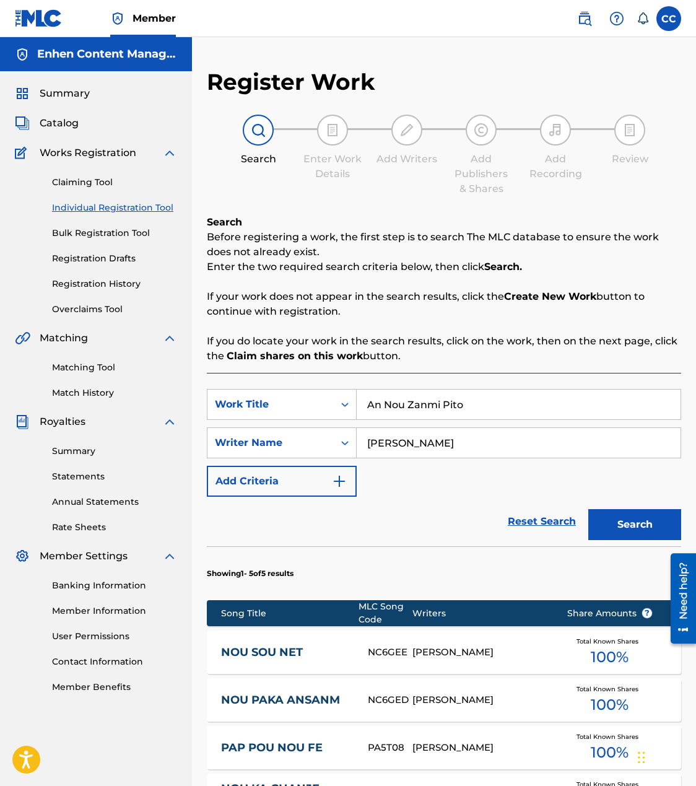
scroll to position [289, 0]
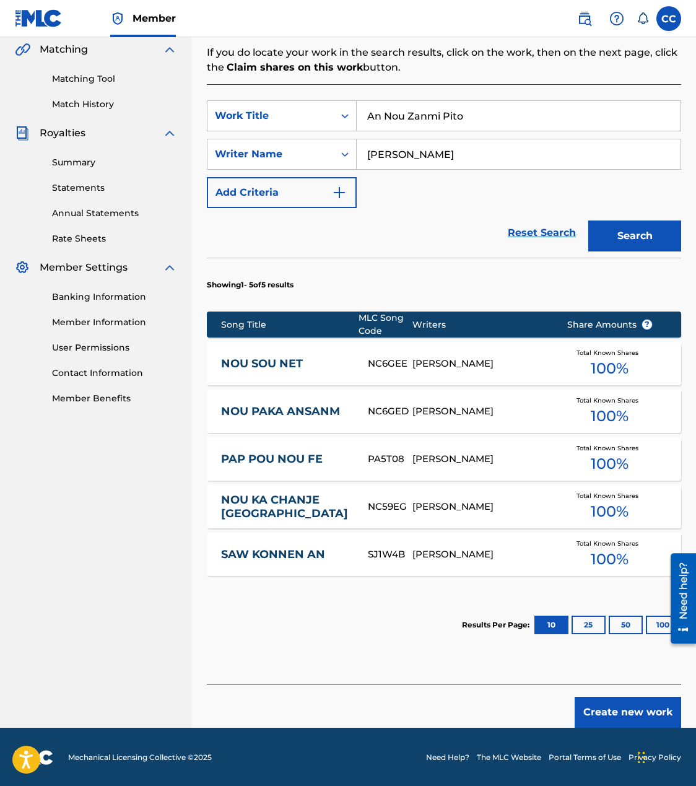
click at [611, 703] on button "Create new work" at bounding box center [628, 712] width 107 height 31
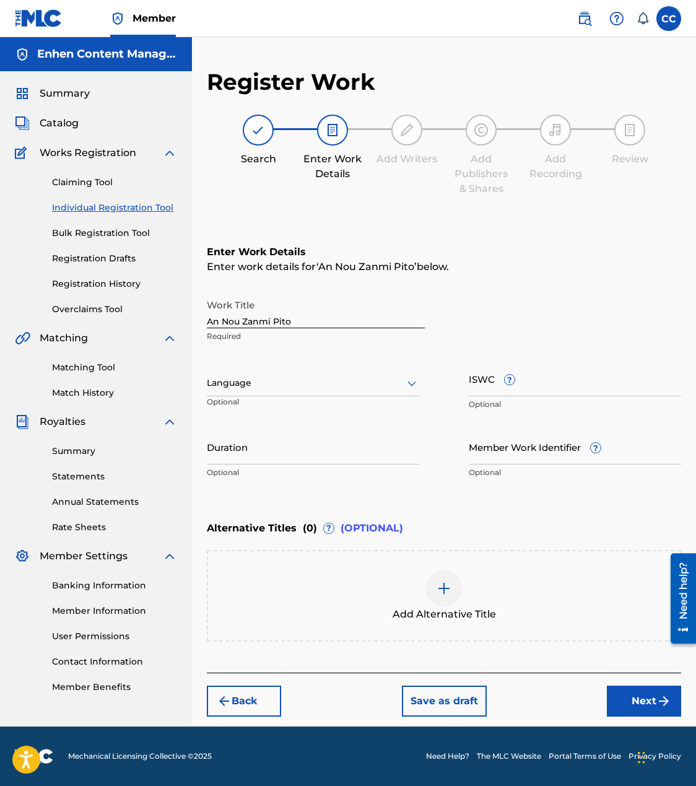
click at [284, 456] on input "Duration" at bounding box center [313, 446] width 212 height 35
type input "03:35"
click at [617, 695] on button "Next" at bounding box center [644, 701] width 74 height 31
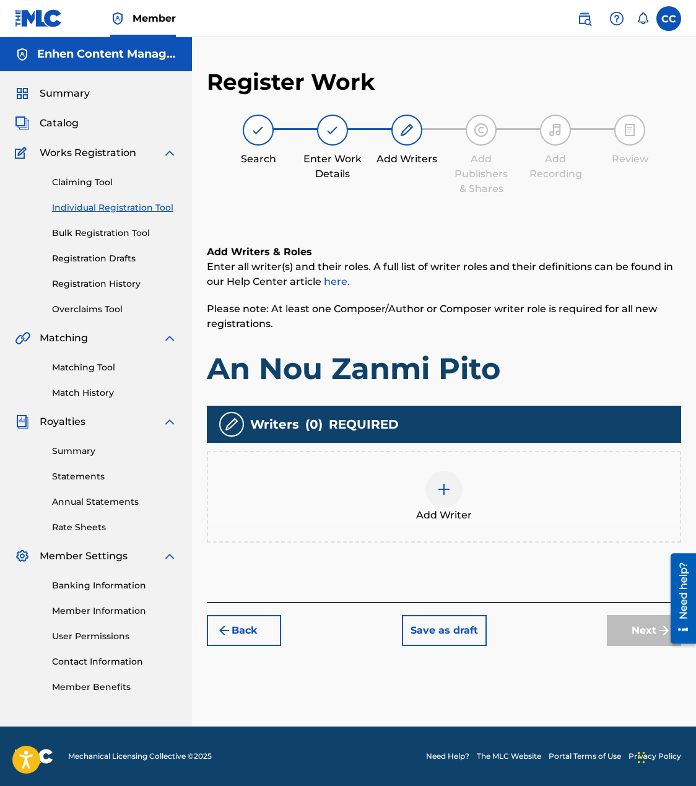
click at [457, 499] on div at bounding box center [443, 489] width 37 height 37
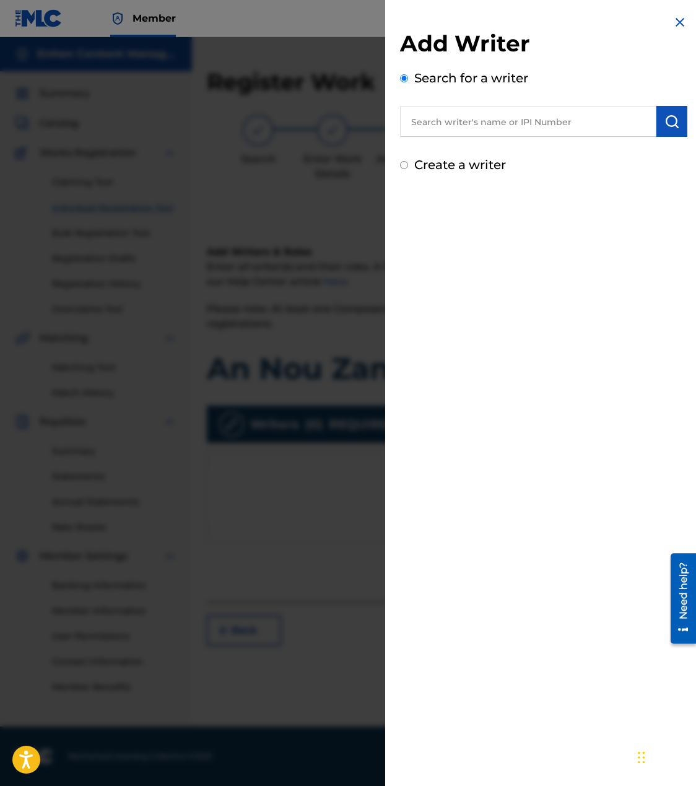
click at [621, 129] on input "text" at bounding box center [528, 121] width 256 height 31
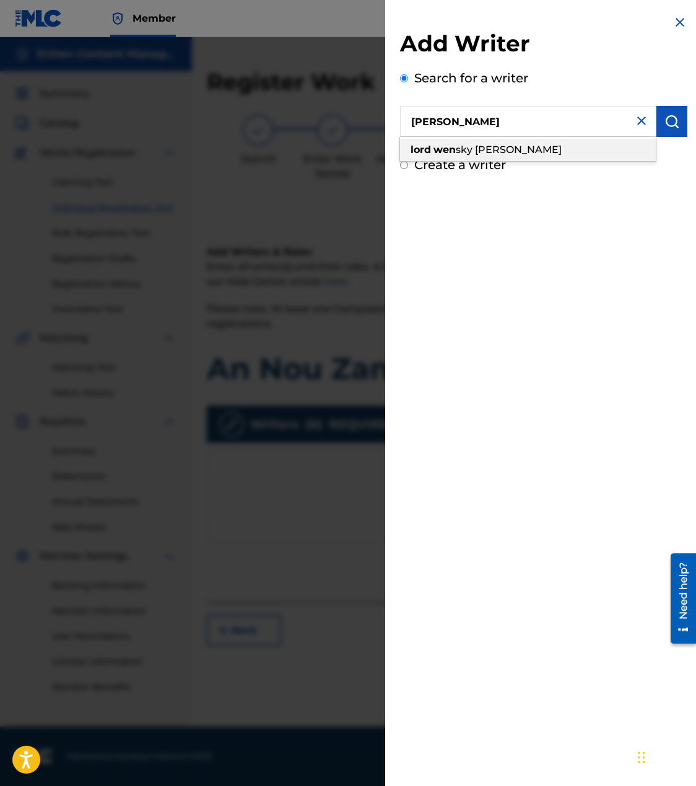
click at [619, 157] on div "lord wen sky [PERSON_NAME]" at bounding box center [528, 150] width 256 height 22
type input "[PERSON_NAME]"
click at [665, 126] on img "submit" at bounding box center [671, 121] width 15 height 15
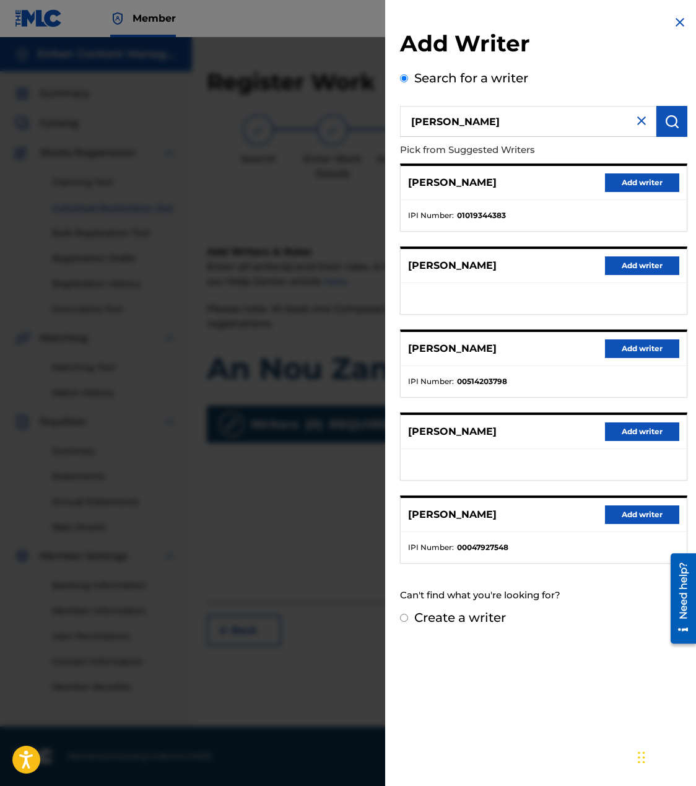
click at [637, 188] on button "Add writer" at bounding box center [642, 182] width 74 height 19
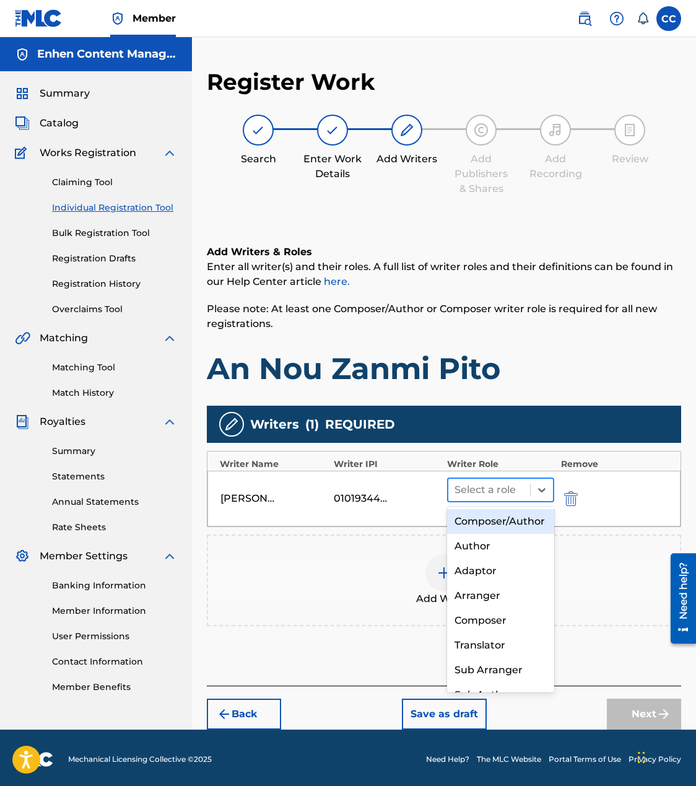
click at [474, 484] on div at bounding box center [489, 489] width 69 height 17
click at [479, 518] on div "Composer/Author" at bounding box center [500, 521] width 107 height 25
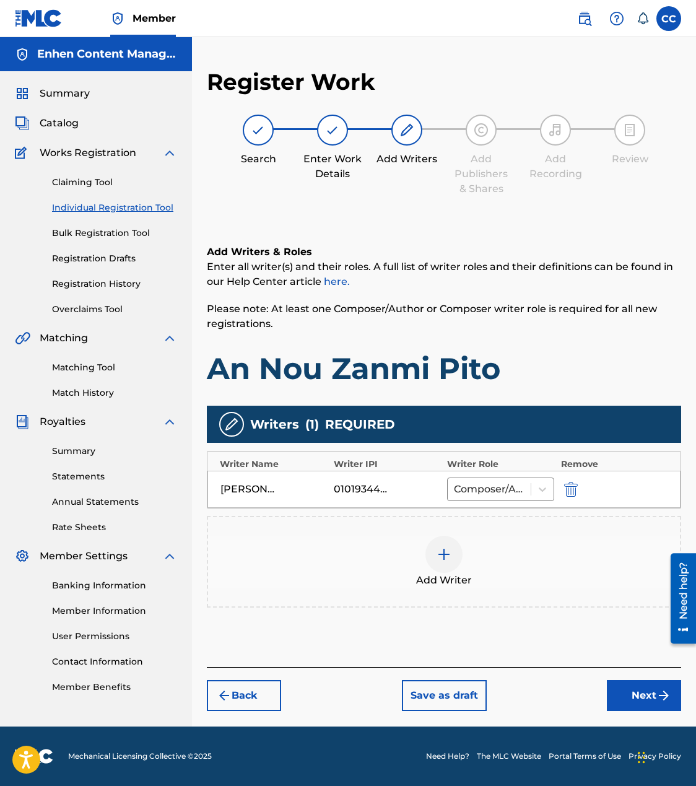
click at [627, 685] on button "Next" at bounding box center [644, 695] width 74 height 31
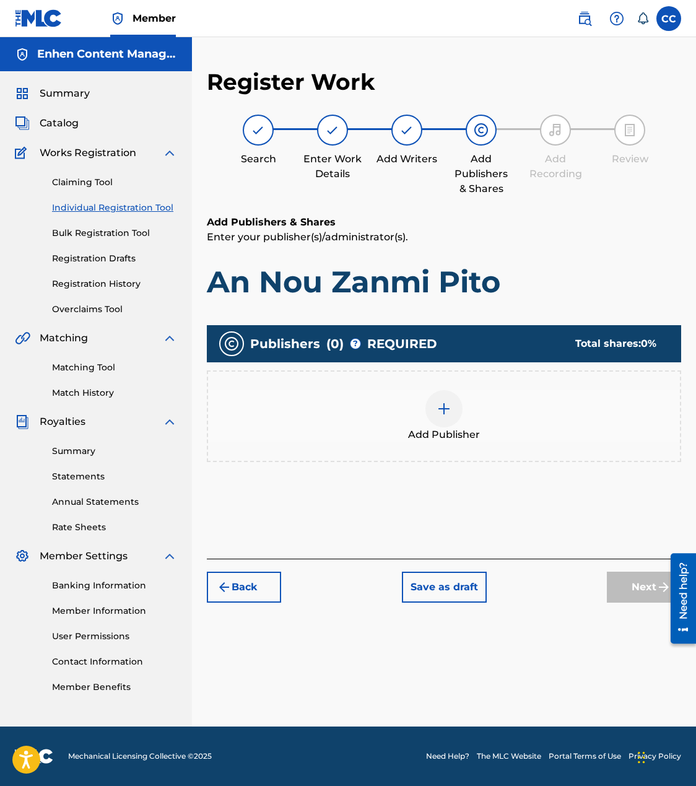
click at [447, 404] on img at bounding box center [444, 408] width 15 height 15
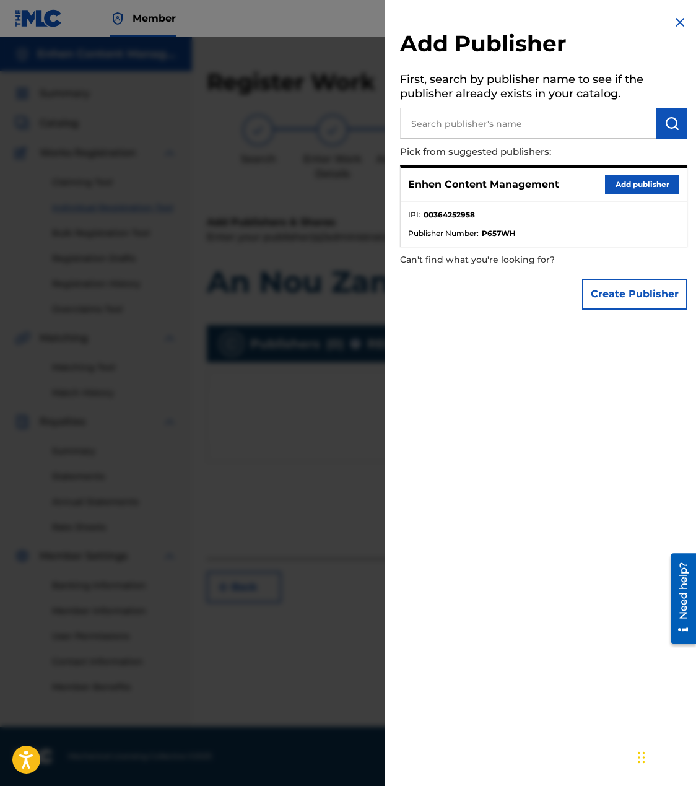
click at [634, 185] on button "Add publisher" at bounding box center [642, 184] width 74 height 19
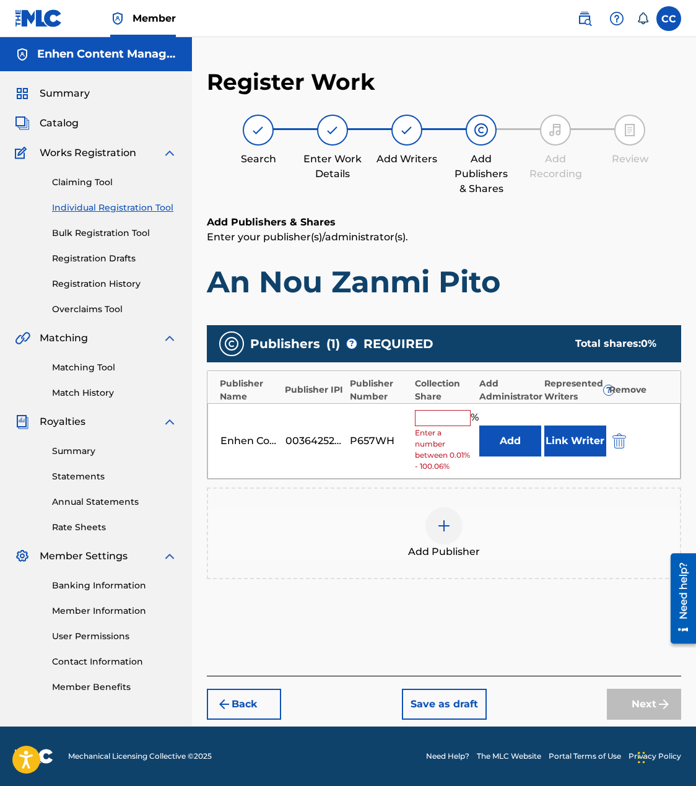
click at [454, 424] on input "text" at bounding box center [443, 418] width 56 height 16
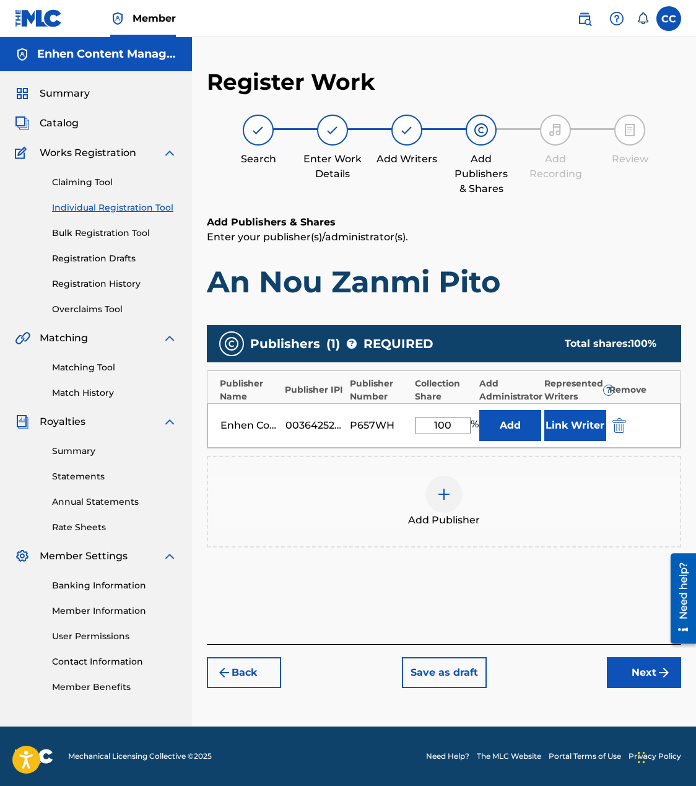
type input "100"
click at [568, 427] on button "Link Writer" at bounding box center [575, 425] width 62 height 31
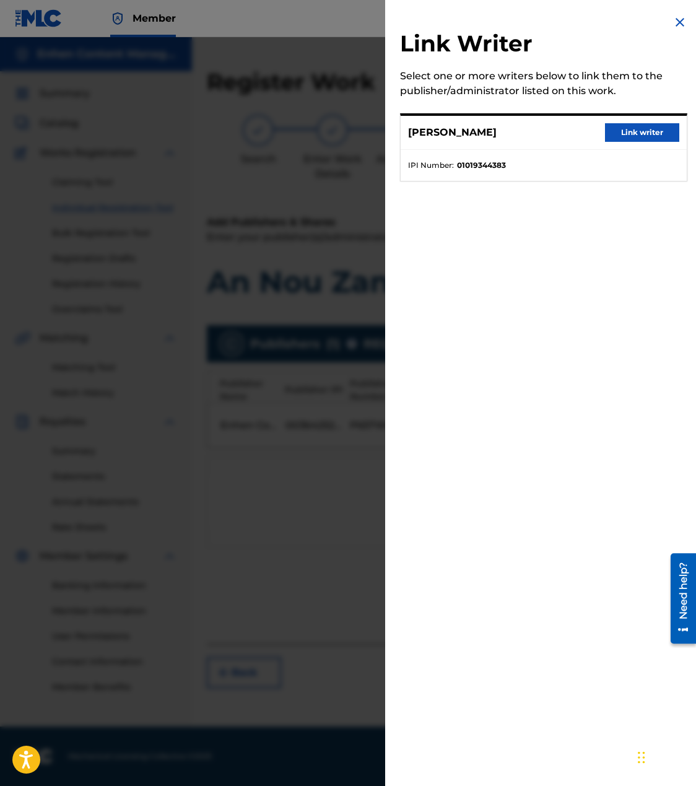
click at [660, 134] on button "Link writer" at bounding box center [642, 132] width 74 height 19
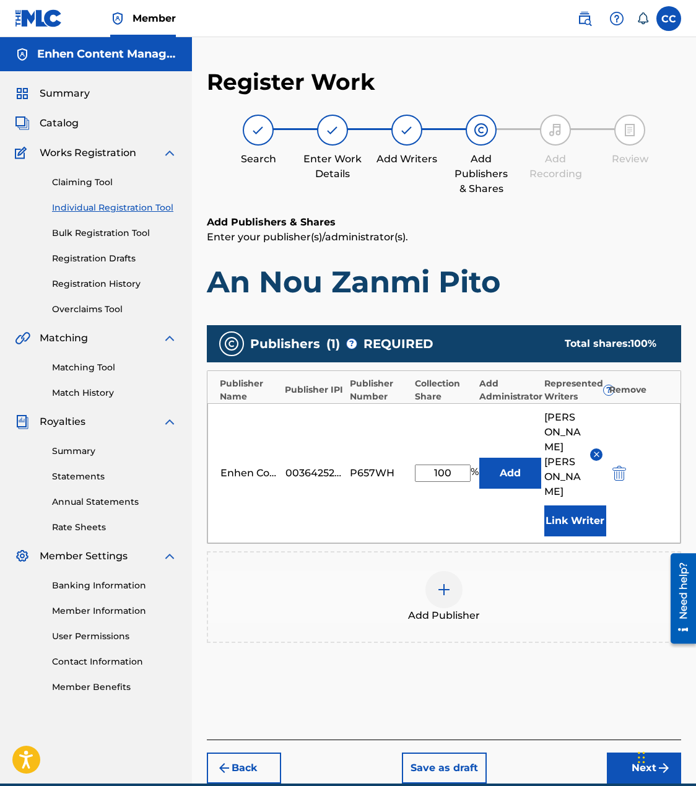
click at [612, 752] on button "Next" at bounding box center [644, 767] width 74 height 31
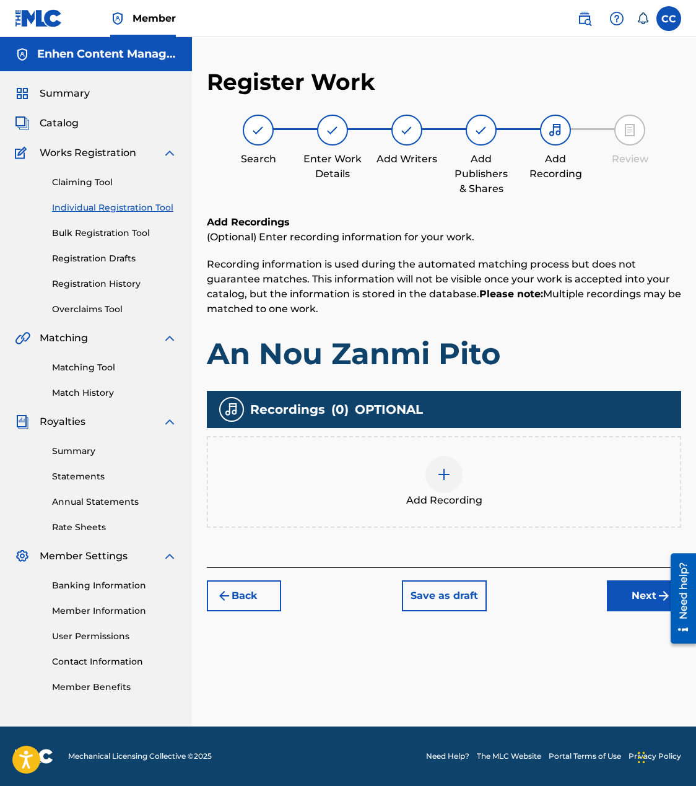
click at [449, 483] on div at bounding box center [443, 474] width 37 height 37
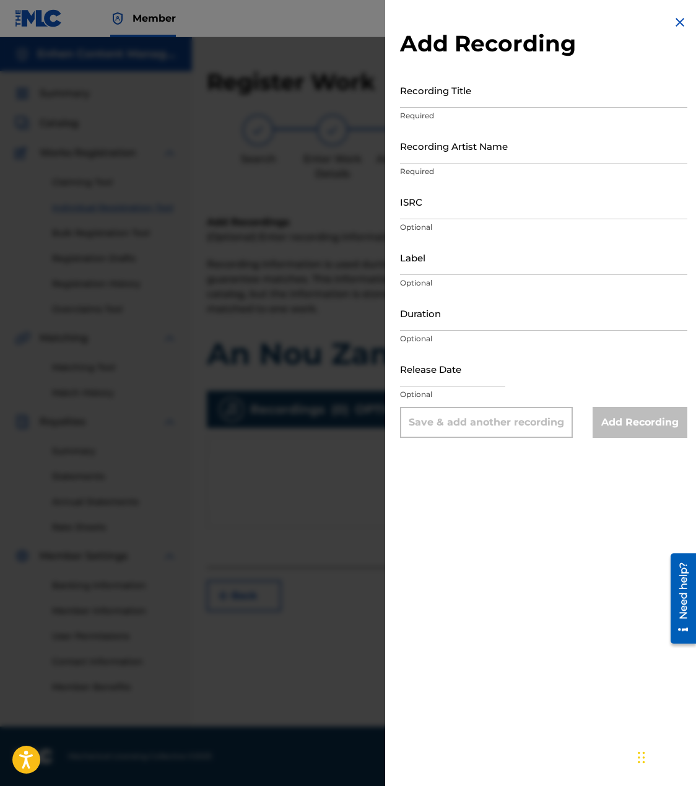
click at [474, 90] on input "Recording Title" at bounding box center [543, 89] width 287 height 35
paste input "An Nou Zanmi Pito"
type input "An Nou Zanmi Pito"
click at [478, 148] on input "Recording Artist Name" at bounding box center [543, 145] width 287 height 35
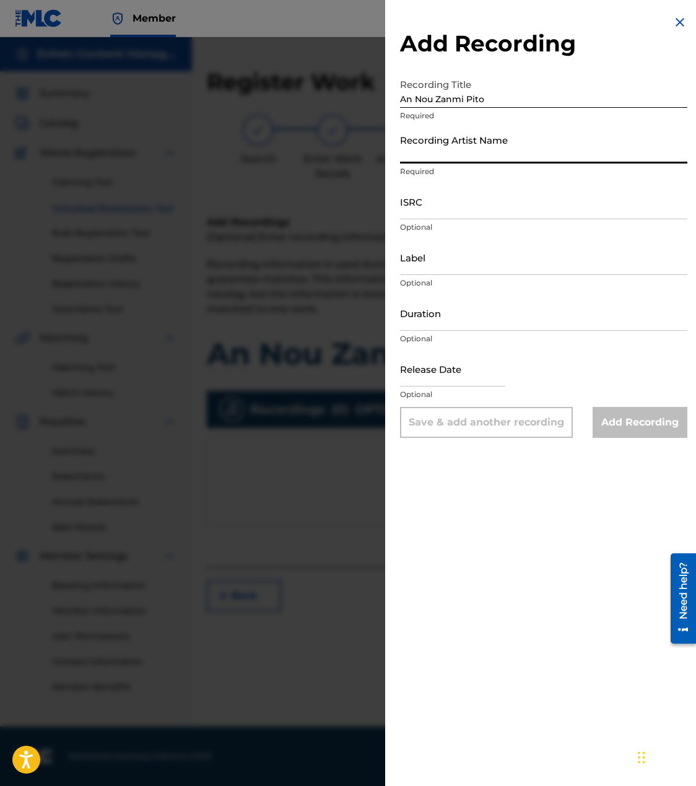
type input "TROUBLEBOY HITMAKER"
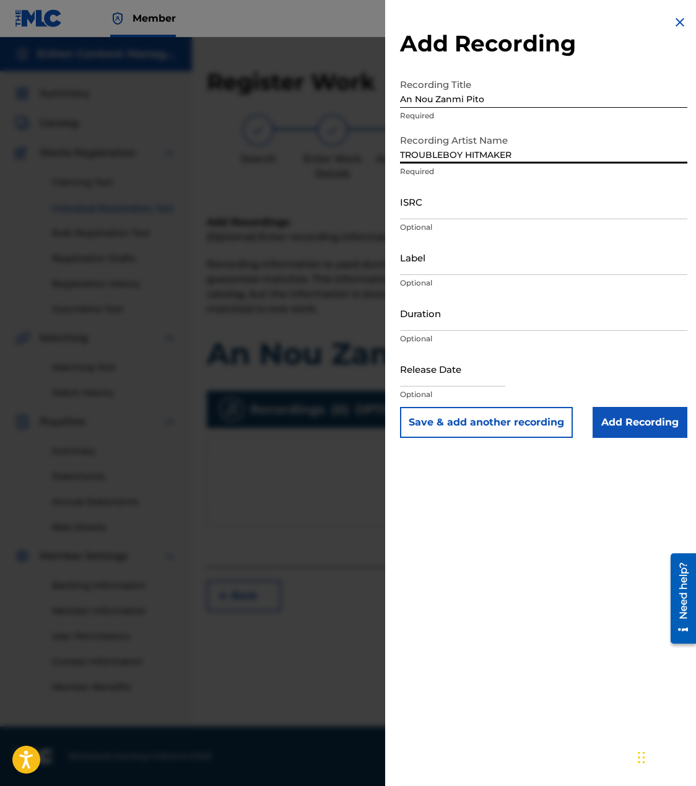
click at [560, 206] on input "ISRC" at bounding box center [543, 201] width 287 height 35
paste input "TCAHS2317011"
type input "TCAHS2317011"
click at [474, 267] on input "Label" at bounding box center [543, 257] width 287 height 35
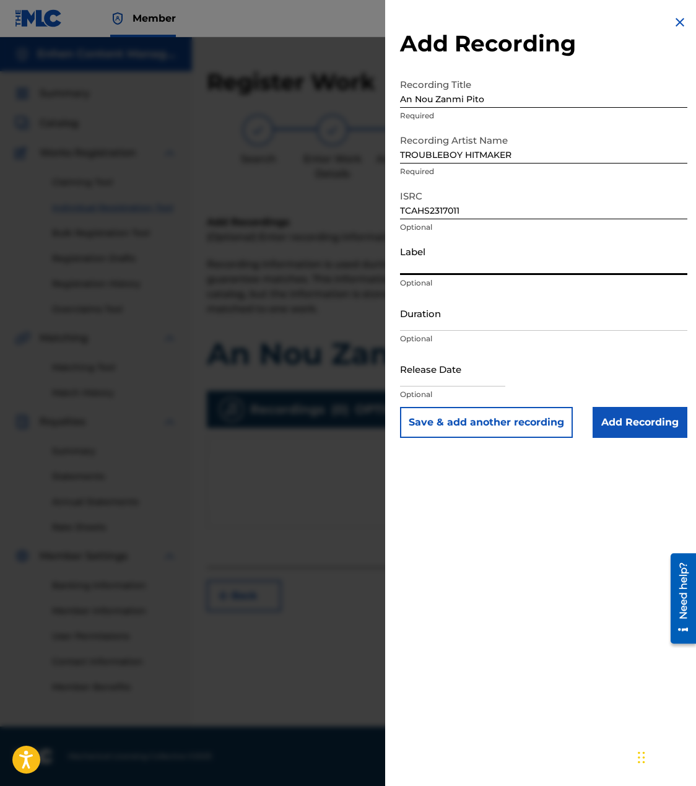
type input "GRAN [PERSON_NAME] SYSTEM"
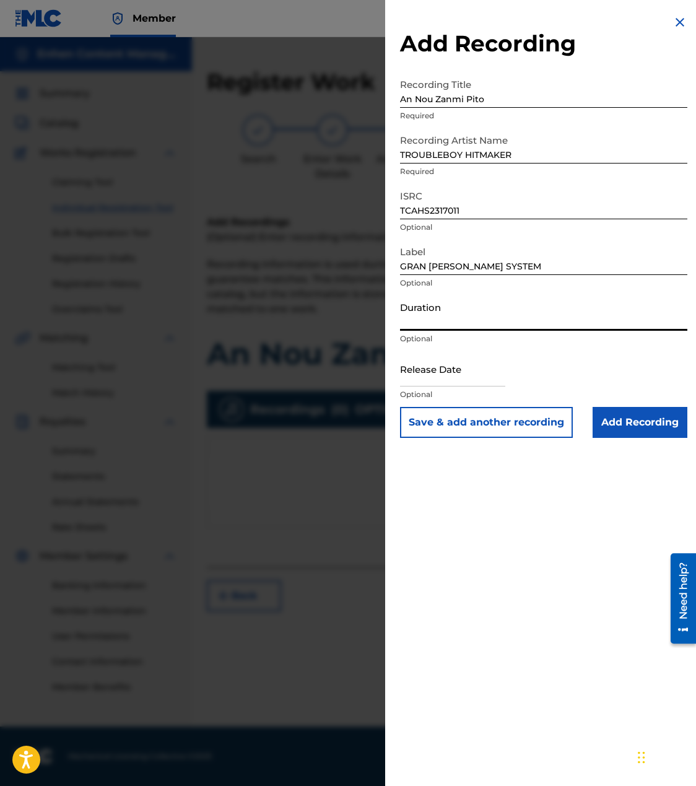
click at [472, 308] on input "Duration" at bounding box center [543, 312] width 287 height 35
type input "03:35"
click at [487, 373] on input "text" at bounding box center [452, 368] width 105 height 35
select select "7"
select select "2025"
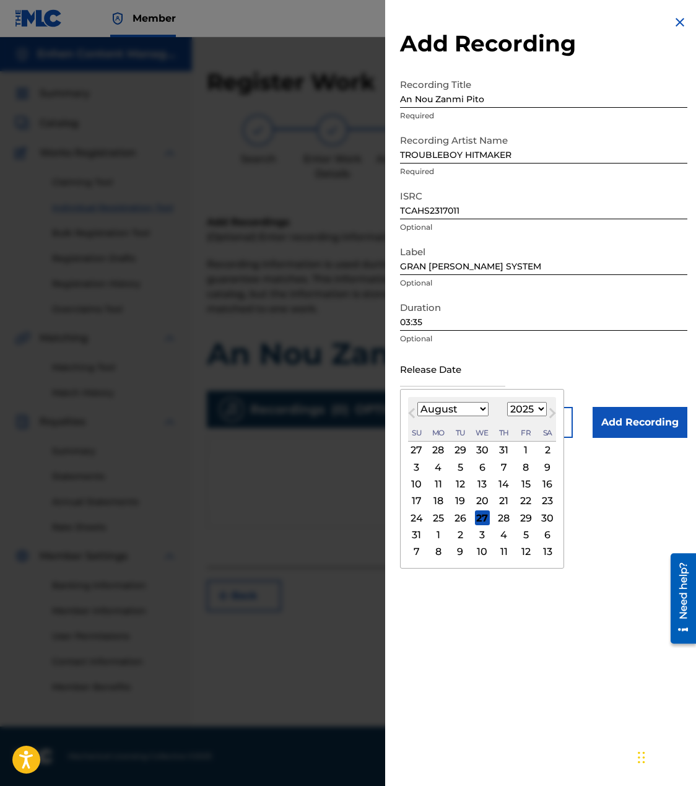
type input "[DATE]"
select select "1"
select select "2024"
click at [625, 371] on div "Release Date [DATE] [DATE] Previous Month Next Month [DATE] January February Ma…" at bounding box center [543, 379] width 287 height 56
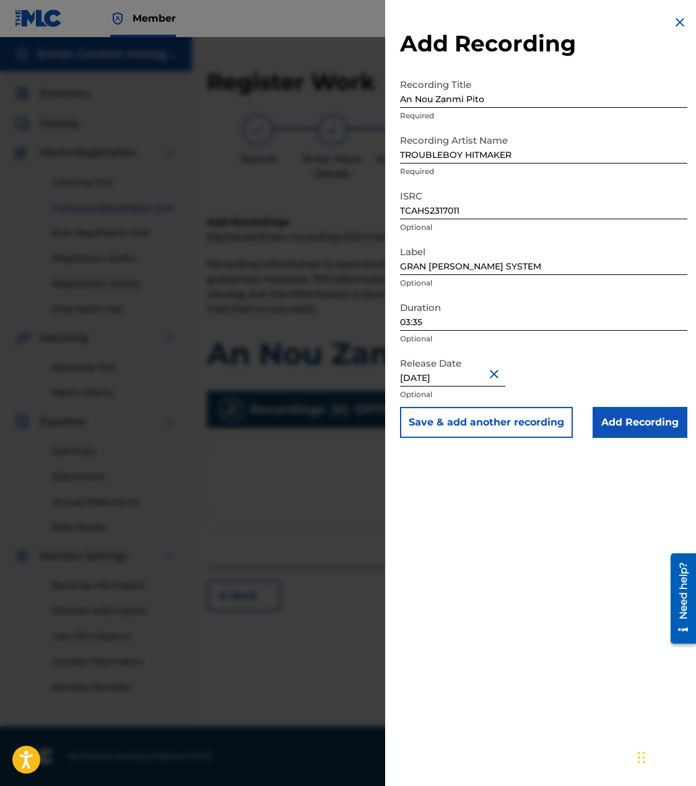
click at [615, 413] on input "Add Recording" at bounding box center [640, 422] width 95 height 31
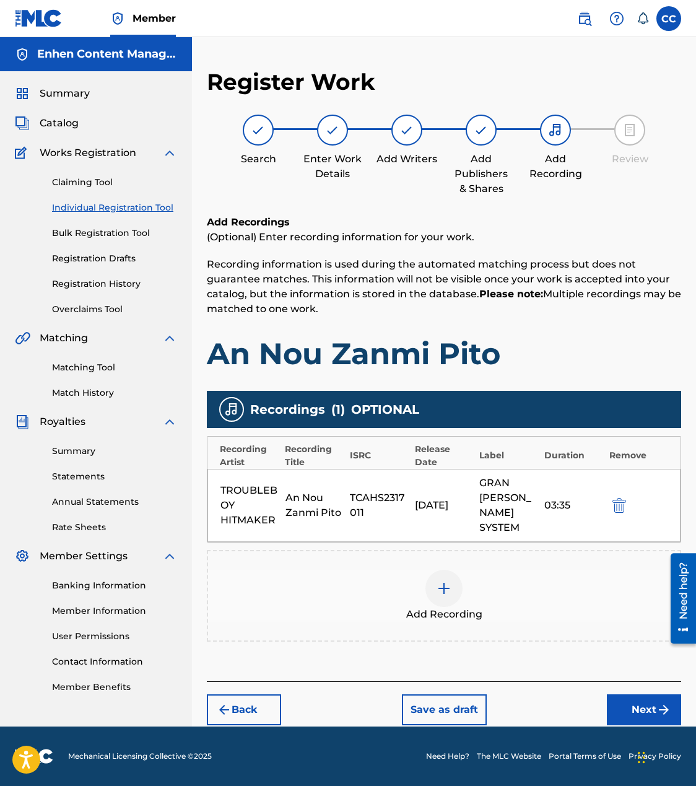
click at [627, 694] on button "Next" at bounding box center [644, 709] width 74 height 31
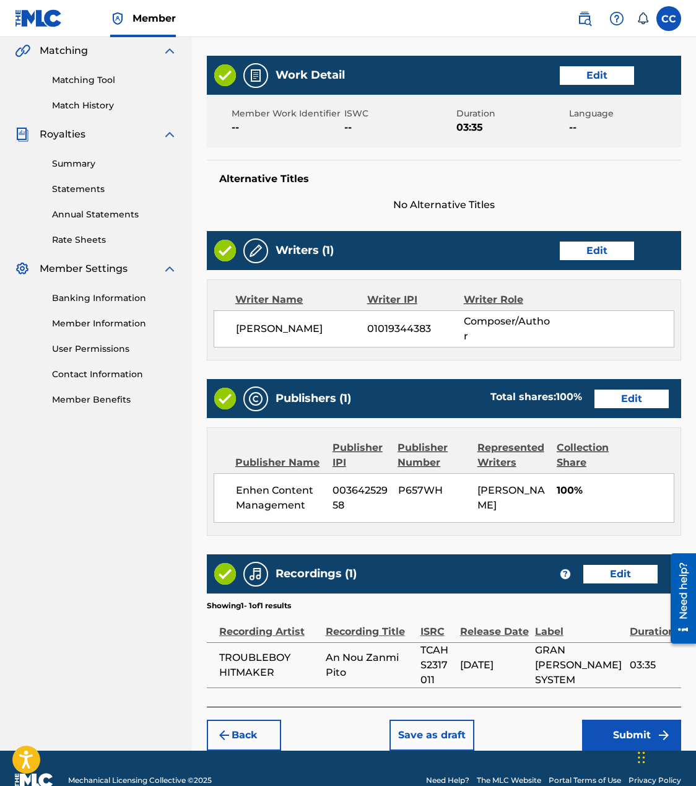
scroll to position [323, 0]
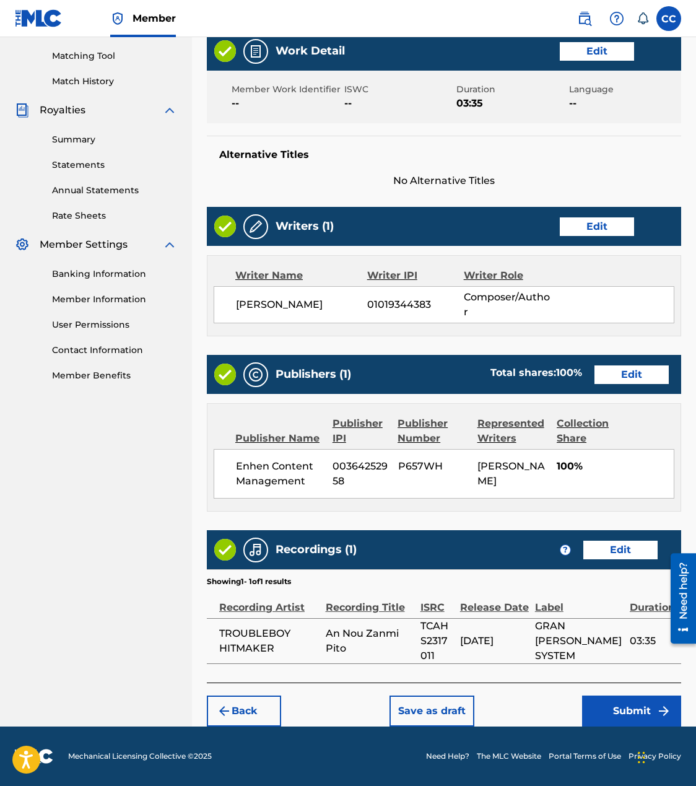
click at [620, 710] on button "Submit" at bounding box center [631, 710] width 99 height 31
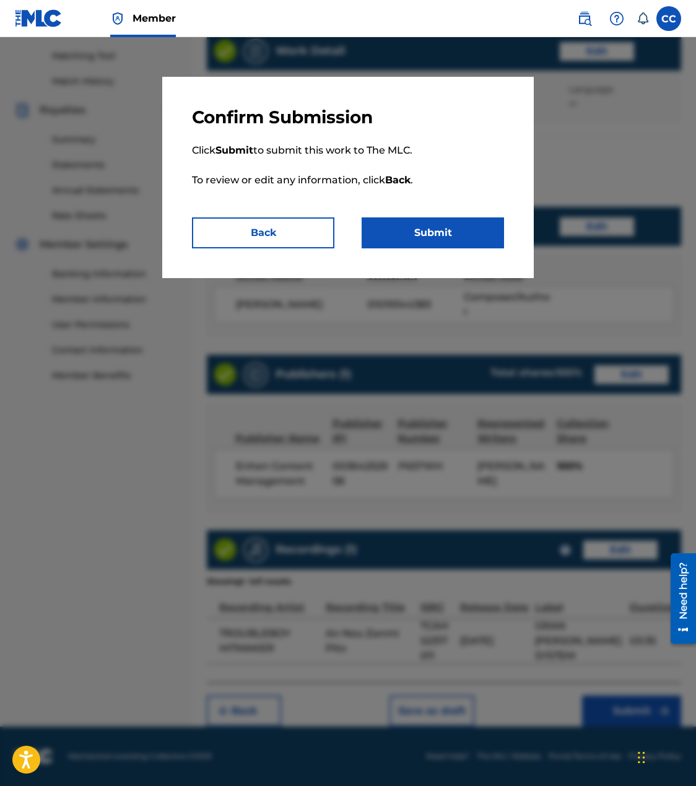
click at [477, 230] on button "Submit" at bounding box center [433, 232] width 142 height 31
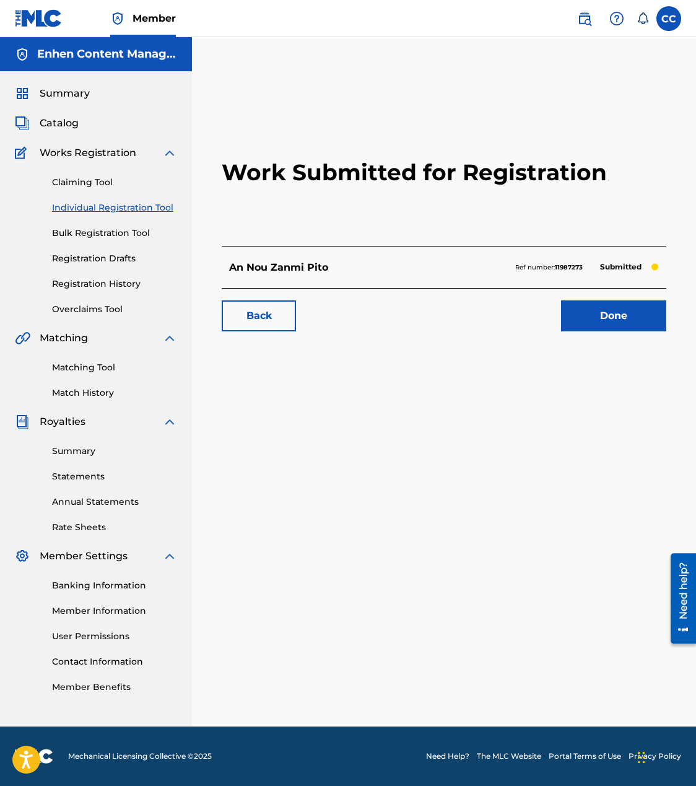
click at [120, 202] on link "Individual Registration Tool" at bounding box center [114, 207] width 125 height 13
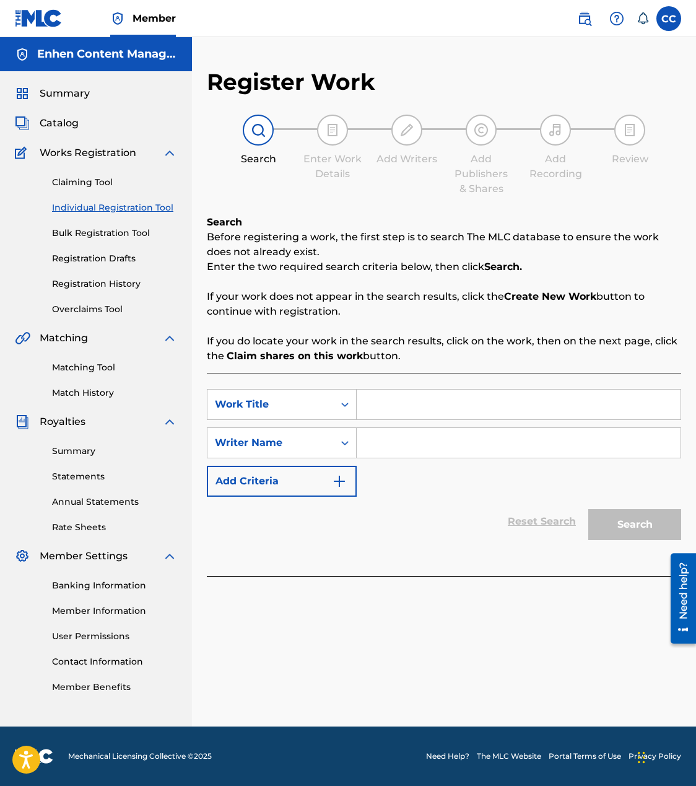
click at [120, 202] on link "Individual Registration Tool" at bounding box center [114, 207] width 125 height 13
click at [409, 403] on input "Search Form" at bounding box center [519, 405] width 324 height 30
paste input "Se [PERSON_NAME]"
type input "Se [PERSON_NAME]"
click at [452, 448] on input "Search Form" at bounding box center [519, 443] width 324 height 30
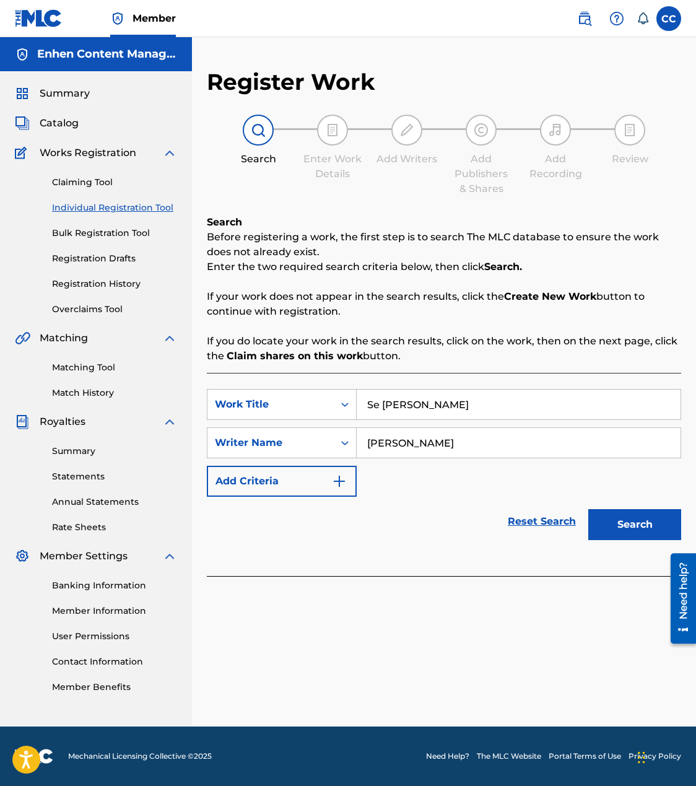
type input "[PERSON_NAME]"
click at [609, 519] on button "Search" at bounding box center [634, 524] width 93 height 31
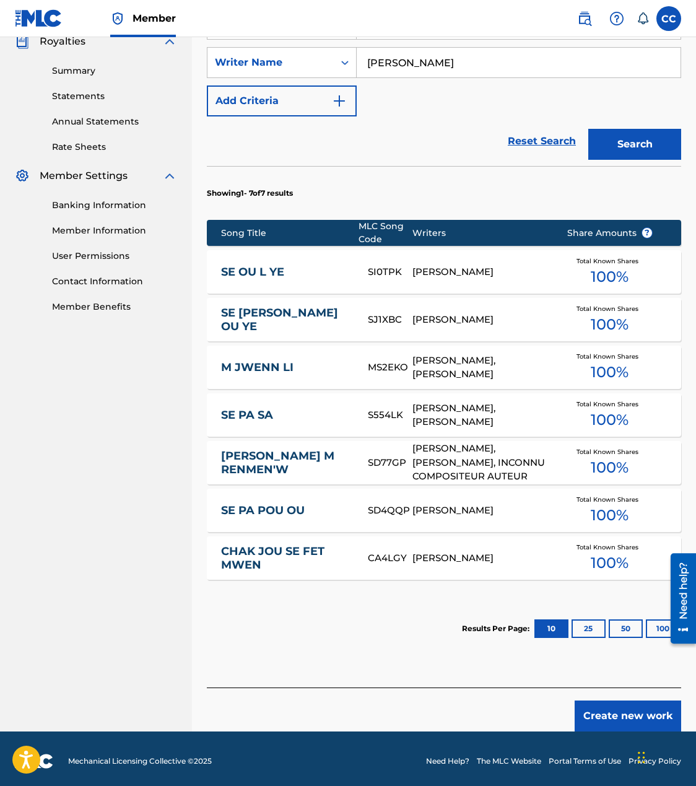
scroll to position [384, 0]
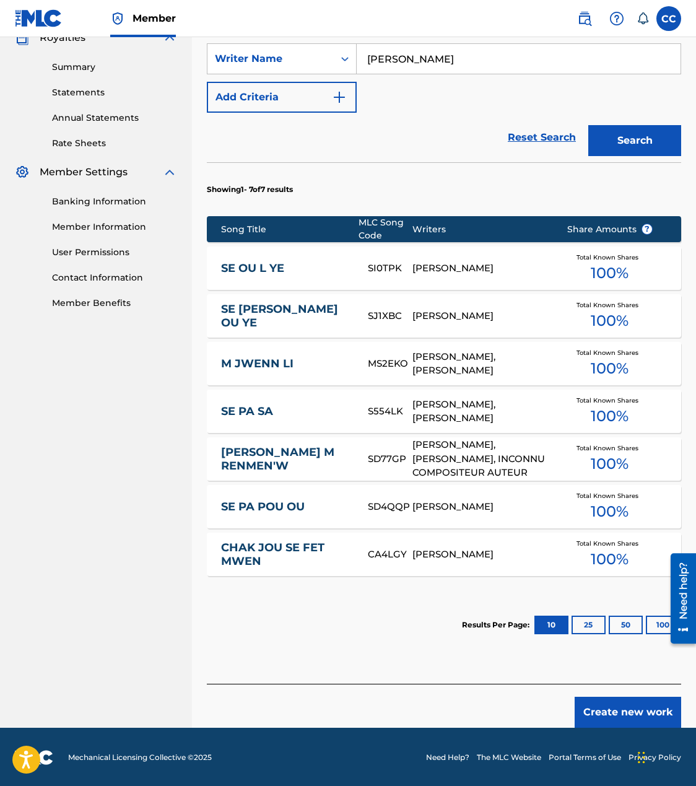
click at [639, 707] on button "Create new work" at bounding box center [628, 712] width 107 height 31
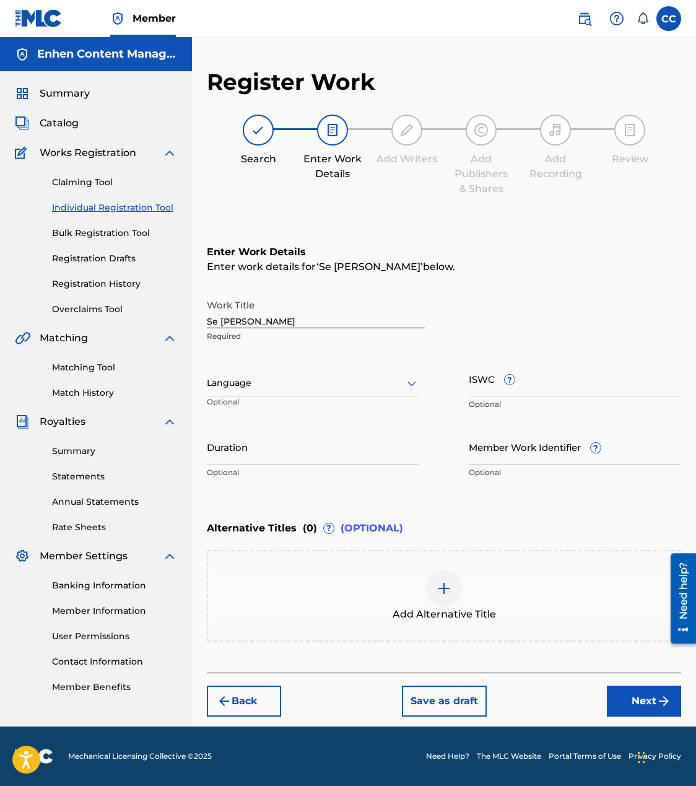
click at [279, 458] on input "Duration" at bounding box center [313, 446] width 212 height 35
paste input "03:59"
type input "03:59"
click at [632, 695] on button "Next" at bounding box center [644, 701] width 74 height 31
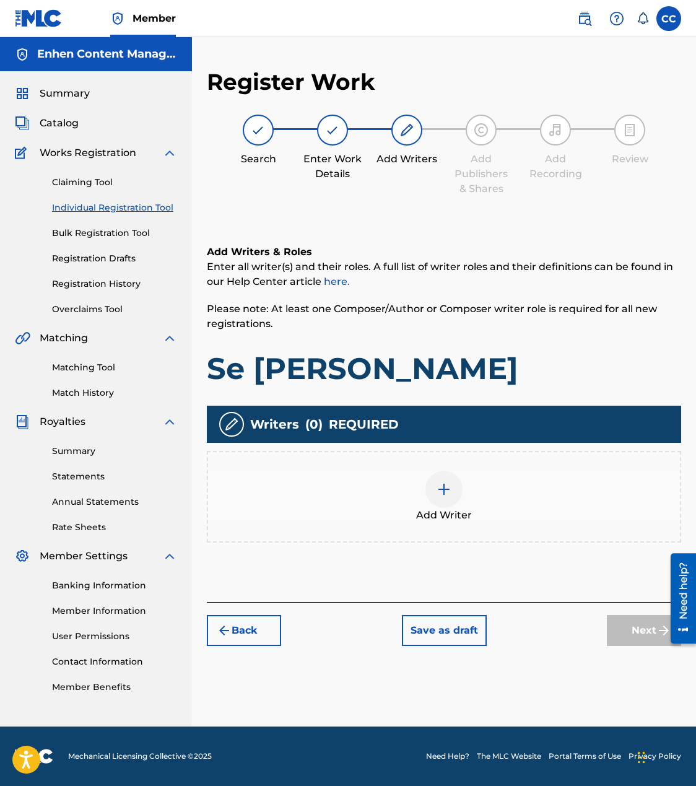
click at [429, 479] on div at bounding box center [443, 489] width 37 height 37
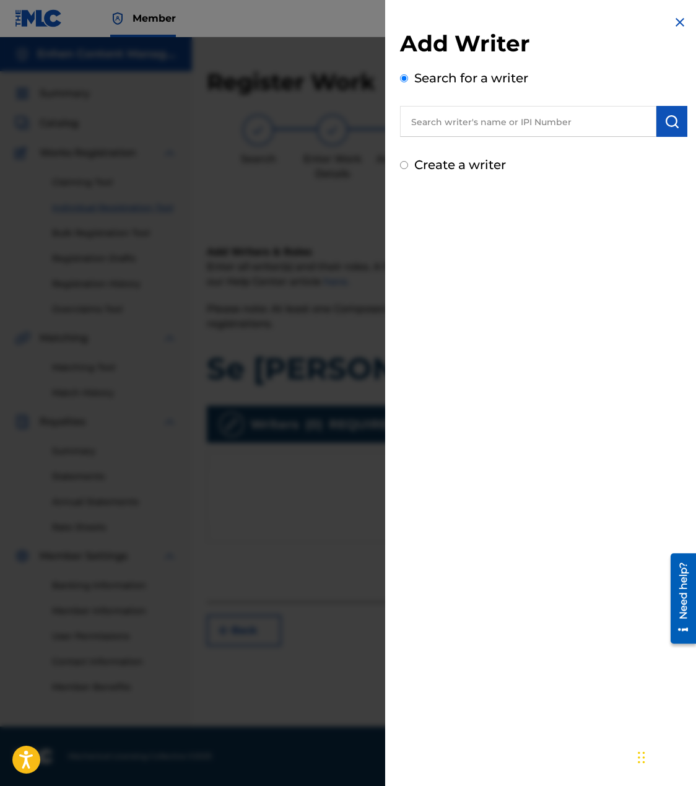
click at [569, 111] on input "text" at bounding box center [528, 121] width 256 height 31
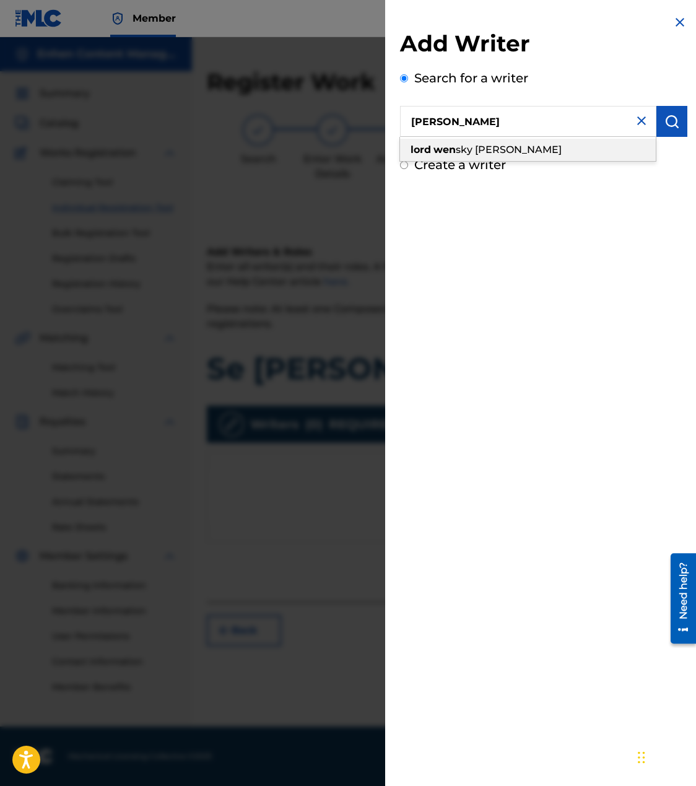
click at [560, 155] on div "lord wen sky [PERSON_NAME]" at bounding box center [528, 150] width 256 height 22
type input "[PERSON_NAME]"
click at [666, 129] on button "submit" at bounding box center [671, 121] width 31 height 31
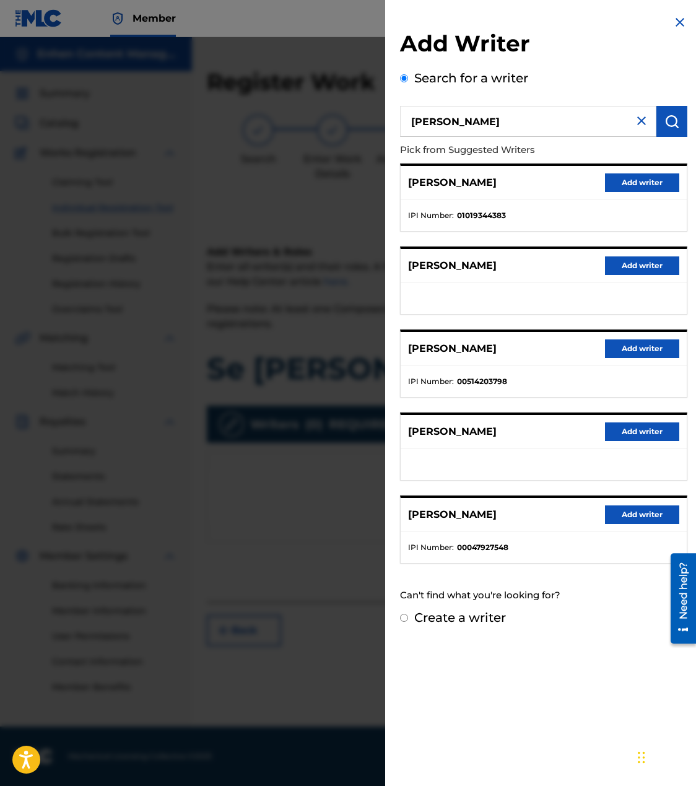
click at [616, 175] on button "Add writer" at bounding box center [642, 182] width 74 height 19
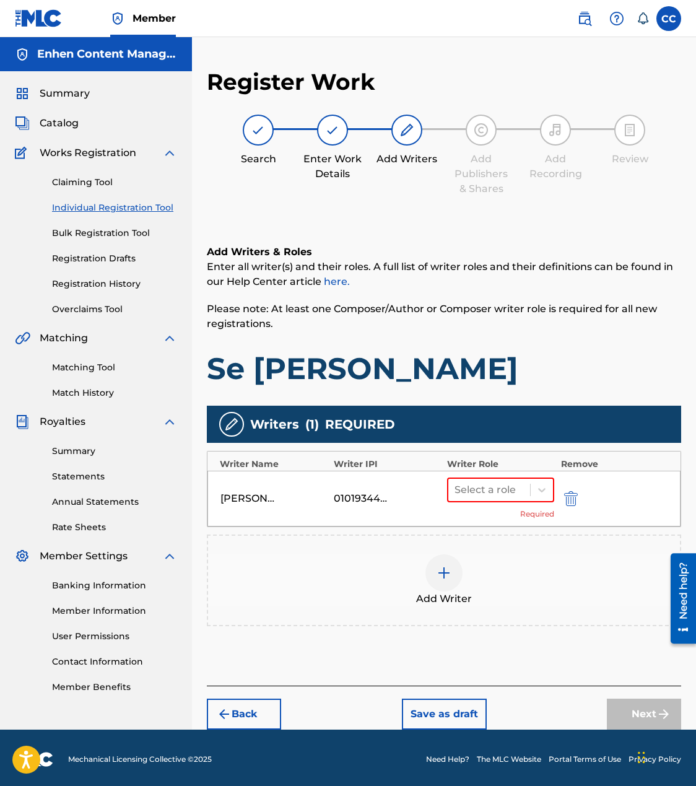
click at [513, 504] on div "Select a role Required" at bounding box center [500, 498] width 107 height 42
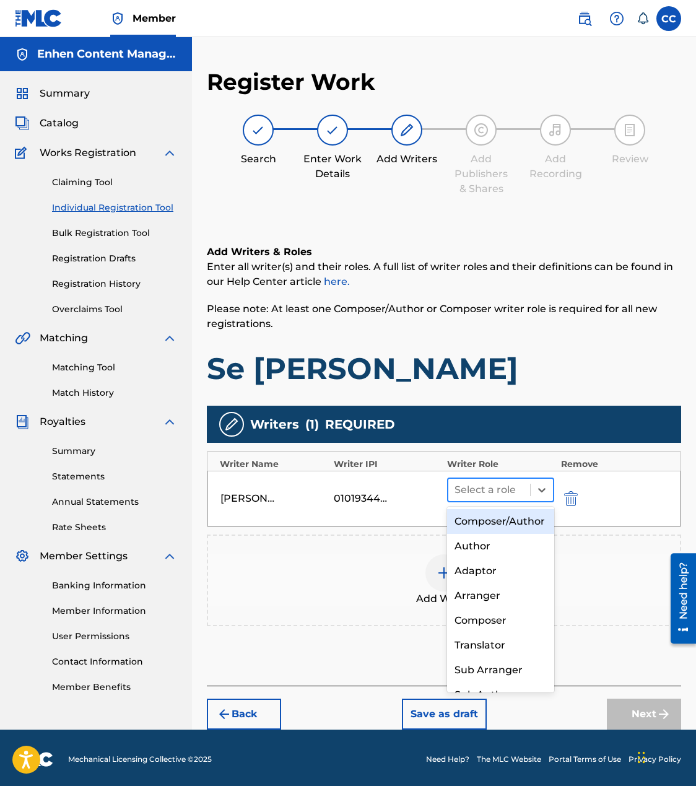
click at [513, 501] on div "Select a role" at bounding box center [500, 489] width 107 height 25
click at [512, 518] on div "Composer/Author" at bounding box center [500, 521] width 107 height 25
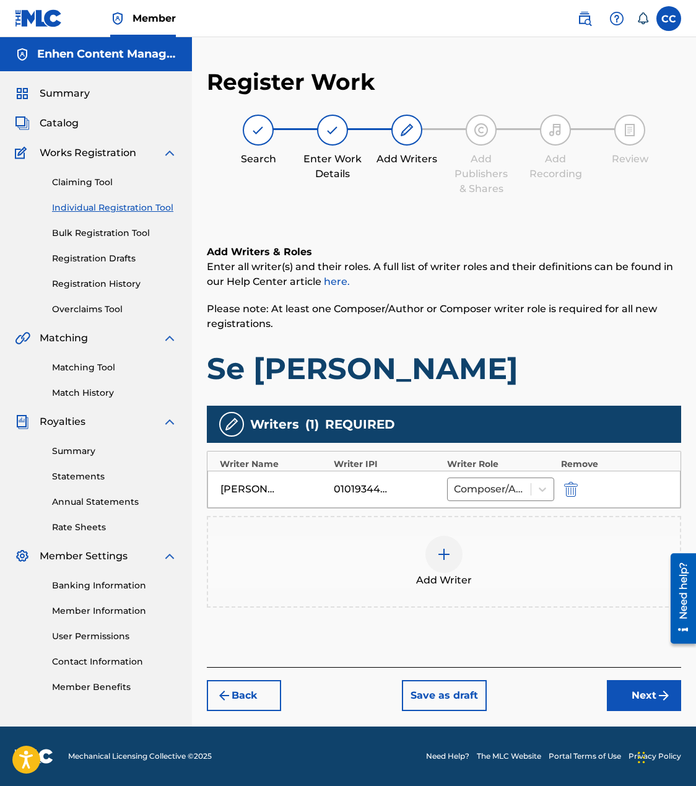
click at [659, 689] on img "submit" at bounding box center [663, 695] width 15 height 15
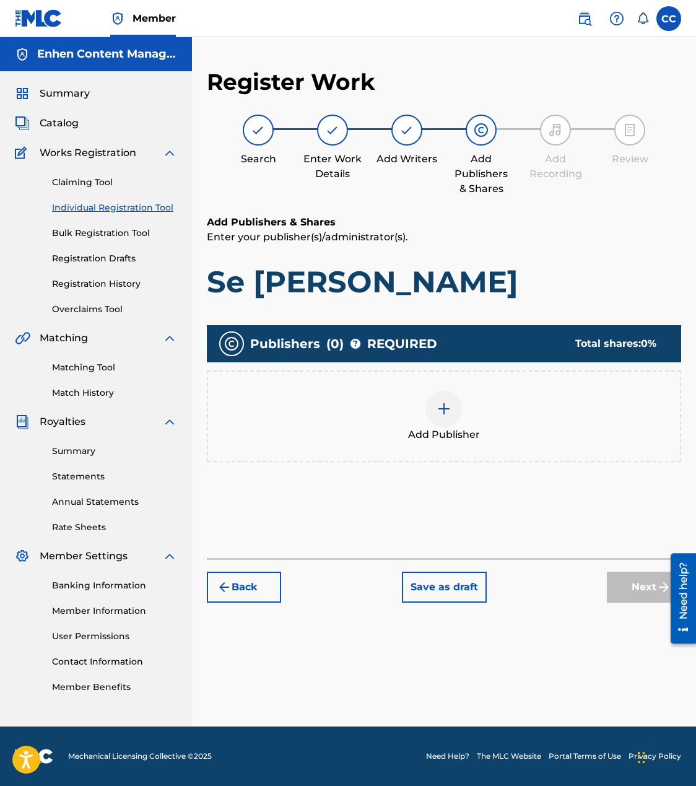
click at [433, 407] on div at bounding box center [443, 408] width 37 height 37
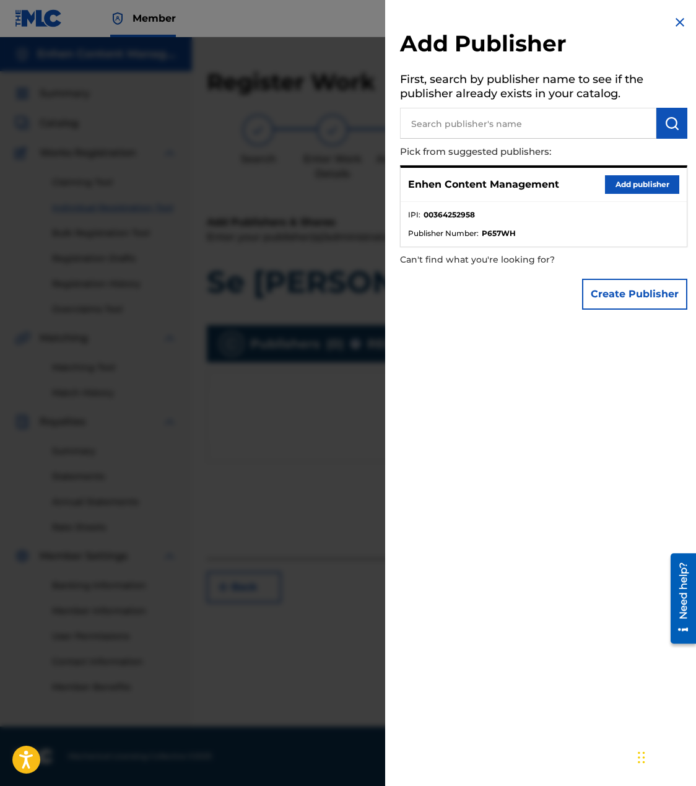
click at [629, 183] on button "Add publisher" at bounding box center [642, 184] width 74 height 19
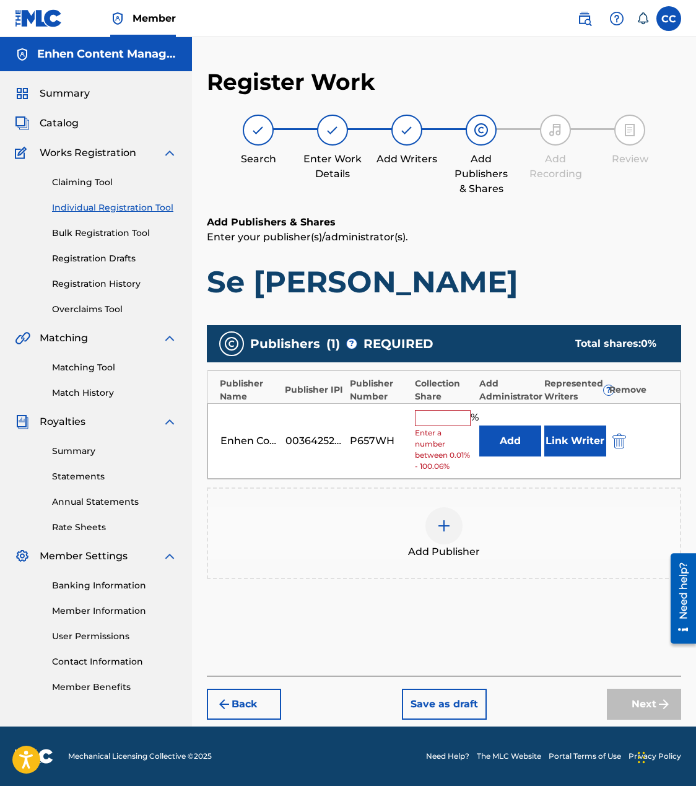
click at [450, 410] on input "text" at bounding box center [443, 418] width 56 height 16
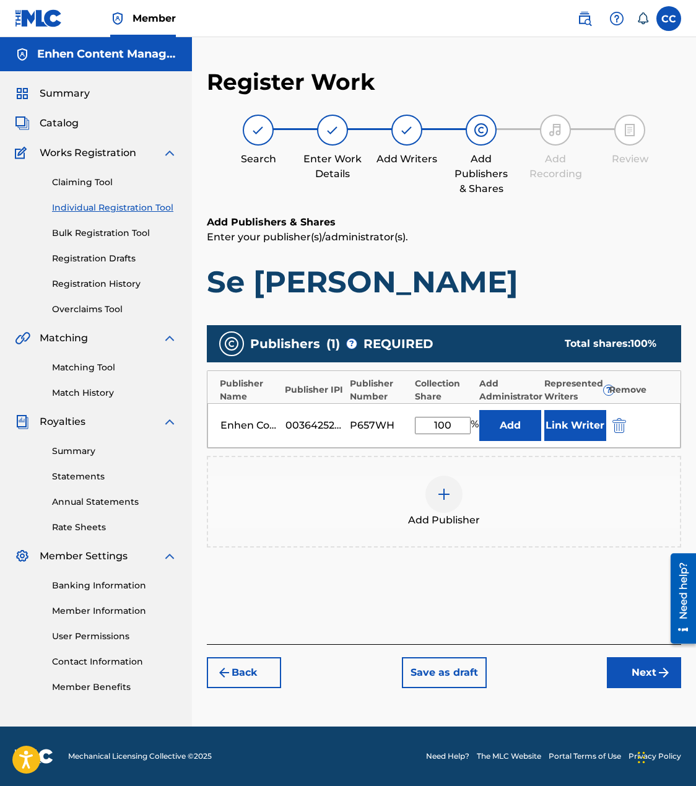
type input "100"
click at [570, 424] on button "Link Writer" at bounding box center [575, 425] width 62 height 31
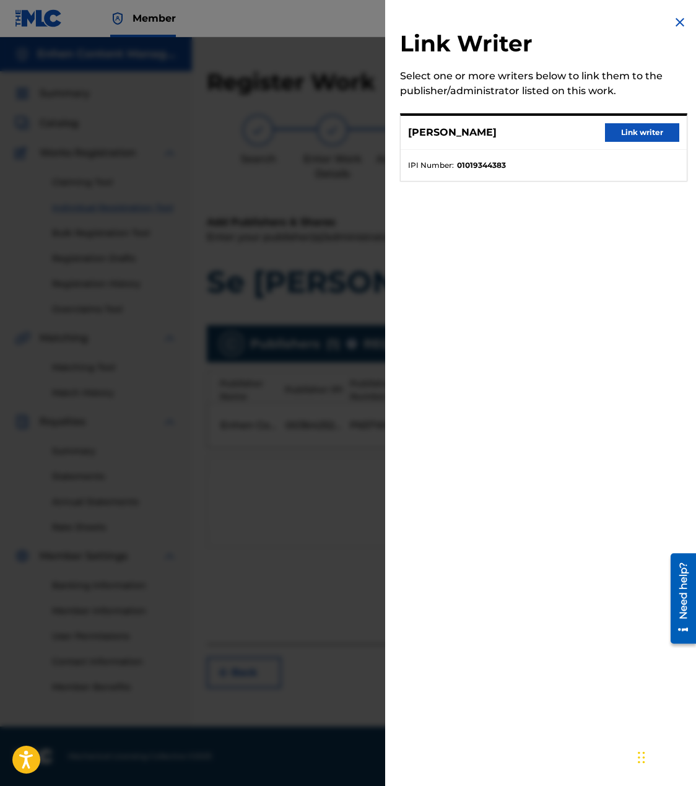
click at [614, 131] on button "Link writer" at bounding box center [642, 132] width 74 height 19
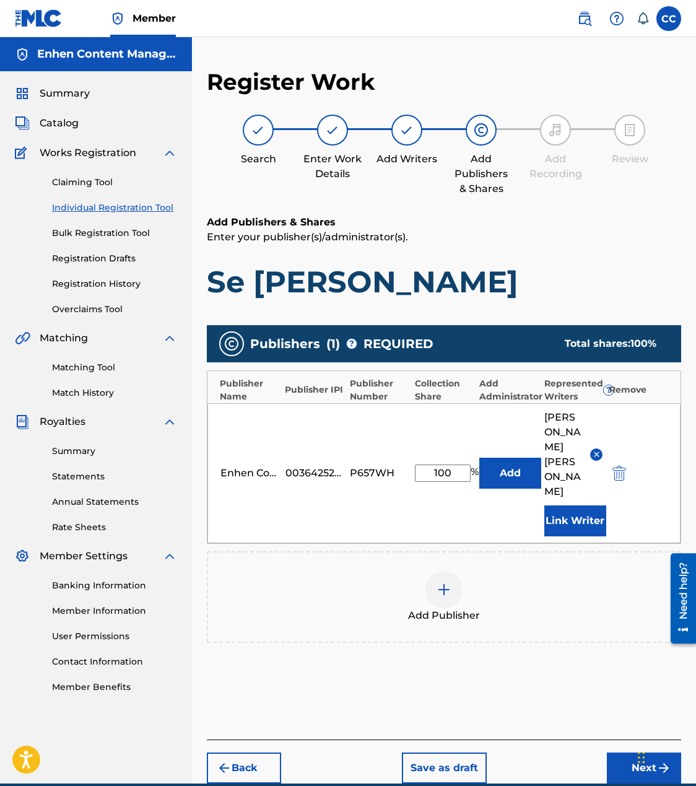
click at [617, 752] on button "Next" at bounding box center [644, 767] width 74 height 31
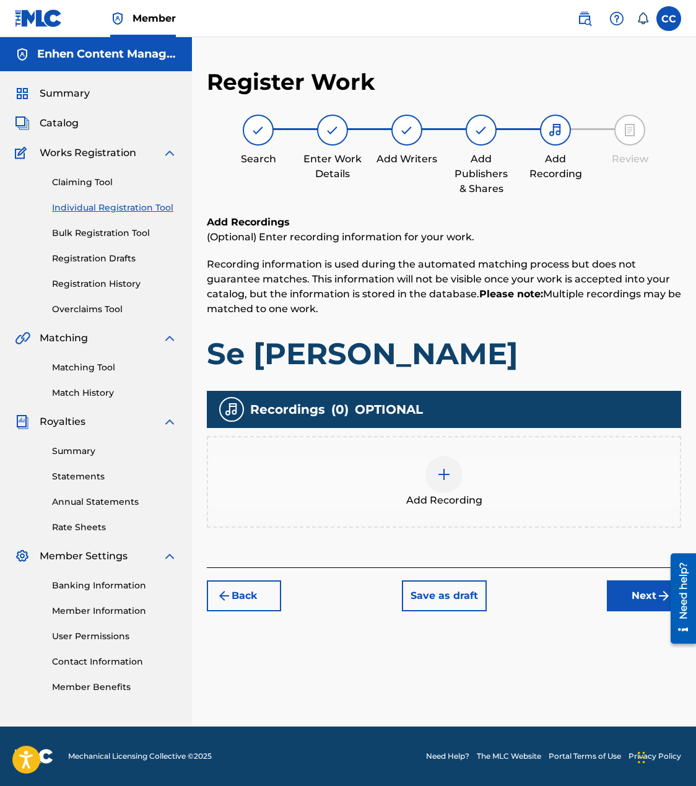
click at [257, 596] on button "Back" at bounding box center [244, 595] width 74 height 31
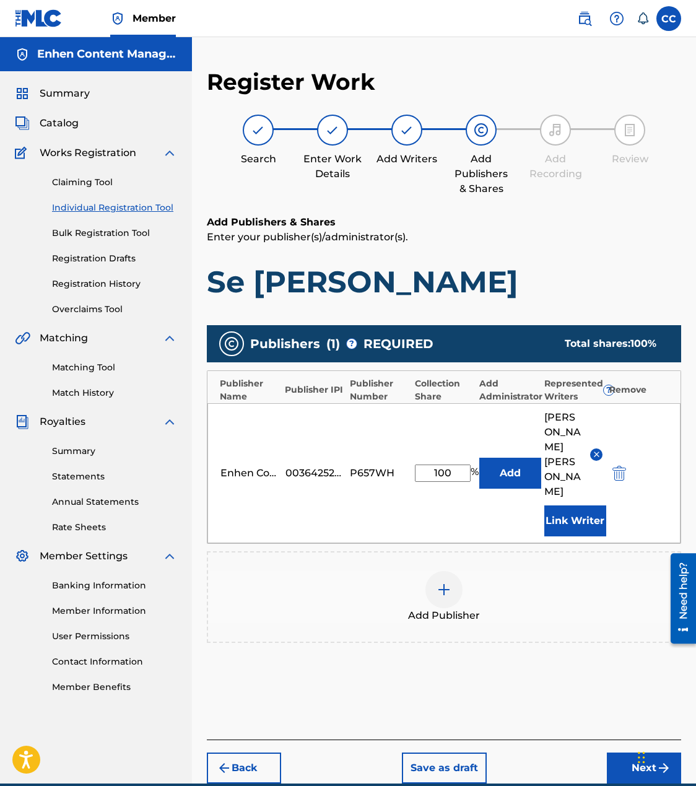
drag, startPoint x: 455, startPoint y: 466, endPoint x: 388, endPoint y: 464, distance: 66.3
click at [388, 464] on div "Enhen Content Management 00364252958 P657WH 100 % Add [PERSON_NAME] Writer" at bounding box center [443, 473] width 473 height 140
type input "1"
type input "50"
click at [613, 752] on button "Next" at bounding box center [644, 767] width 74 height 31
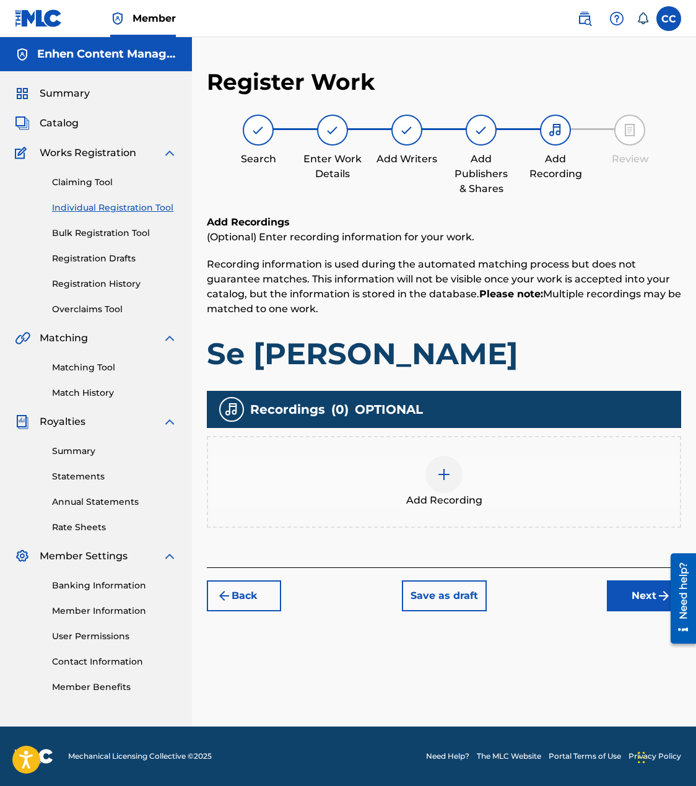
click at [453, 476] on div at bounding box center [443, 474] width 37 height 37
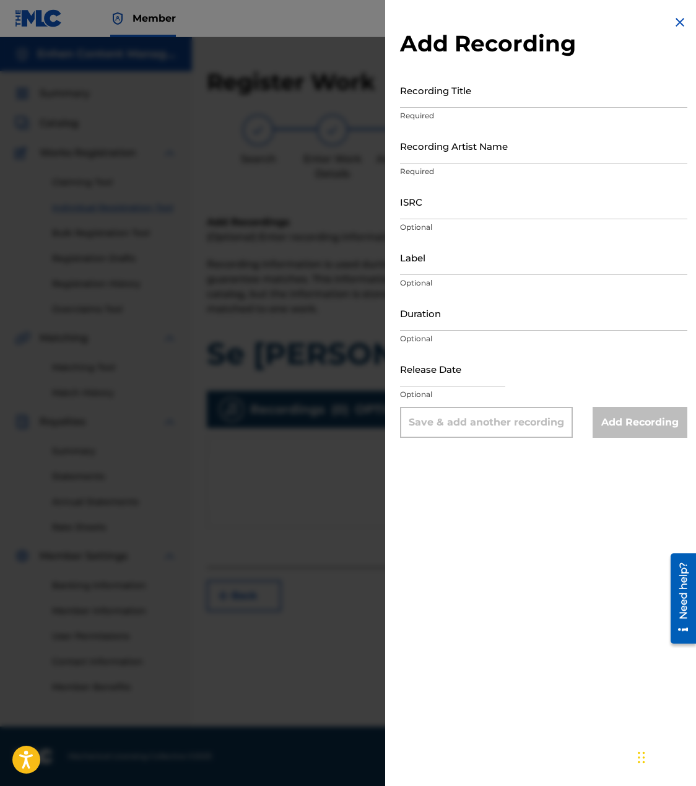
select select "7"
select select "2025"
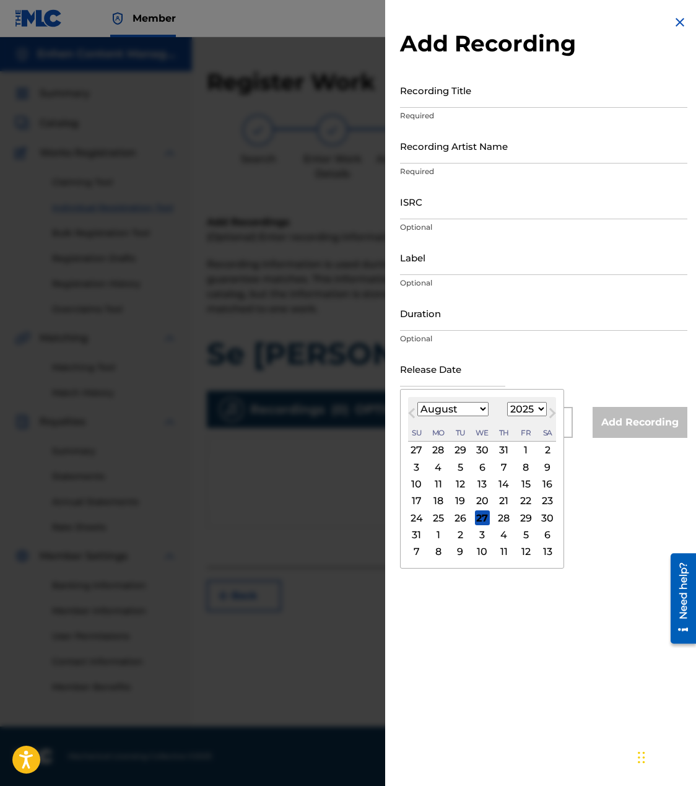
click at [474, 368] on input "text" at bounding box center [452, 368] width 105 height 35
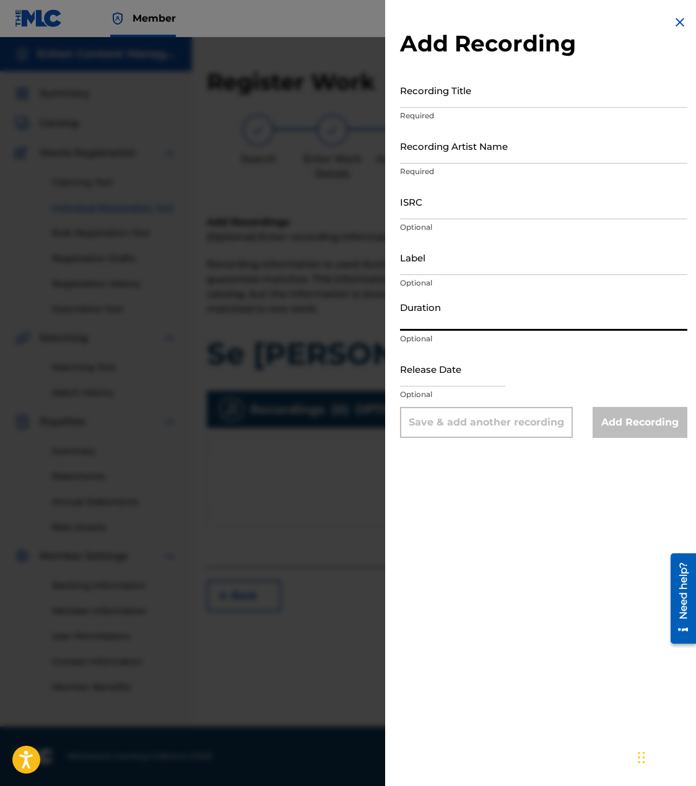
click at [486, 316] on input "Duration" at bounding box center [543, 312] width 287 height 35
paste input "03:59"
type input "03:59"
click at [515, 84] on input "Recording Title" at bounding box center [543, 89] width 287 height 35
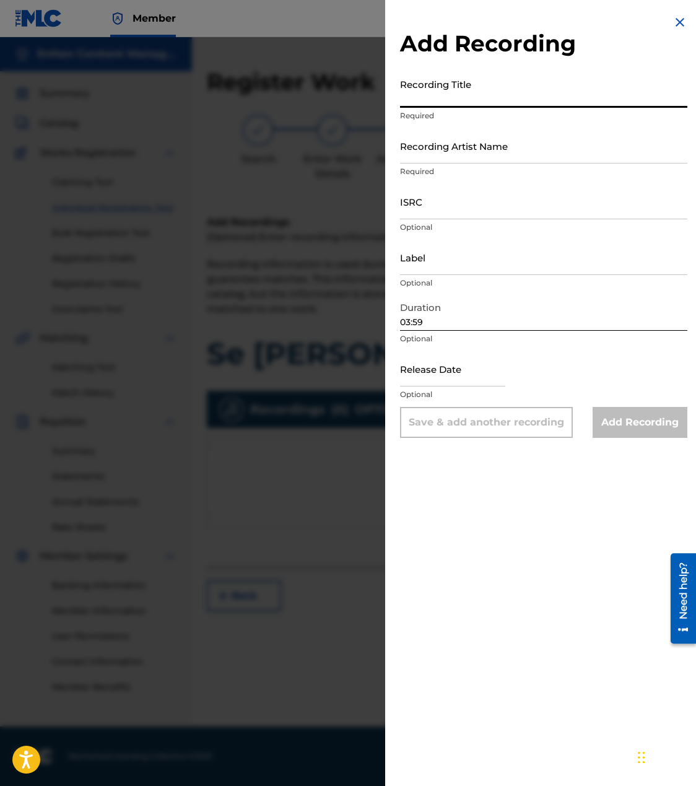
paste input "Se [PERSON_NAME]"
type input "Se [PERSON_NAME]"
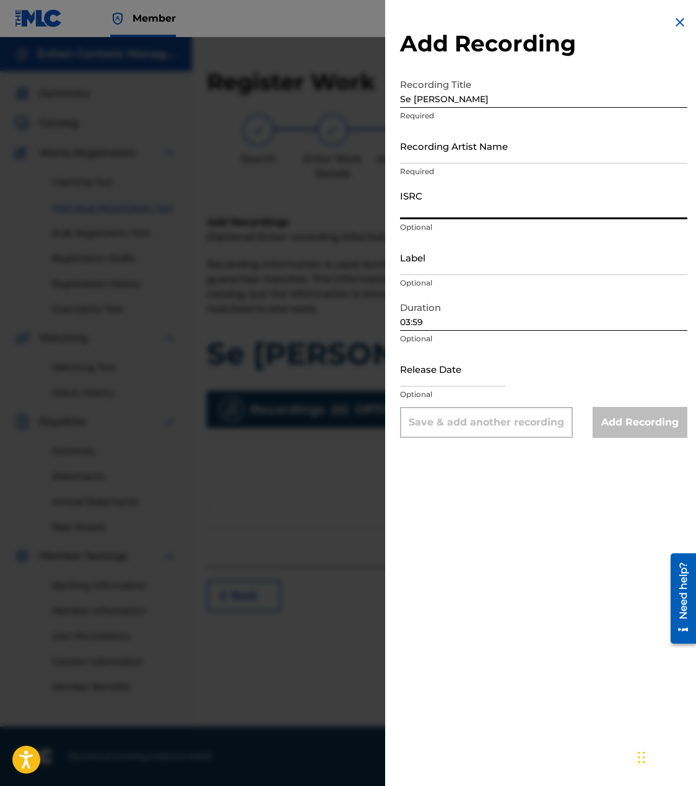
click at [502, 204] on input "ISRC" at bounding box center [543, 201] width 287 height 35
paste input "TCAHS2317052"
type input "TCAHS2317052"
click at [529, 149] on input "Recording Artist Name" at bounding box center [543, 145] width 287 height 35
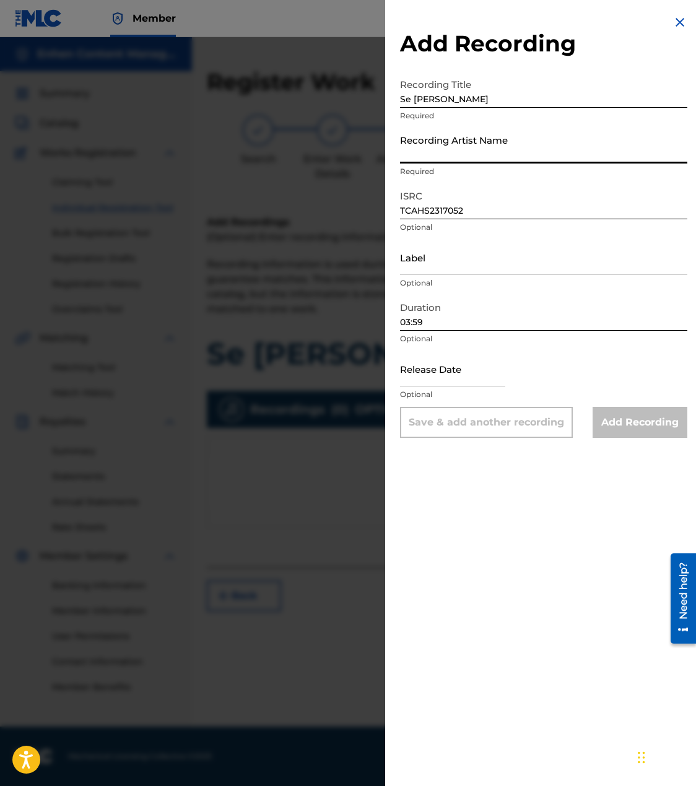
type input "TROUBLEBOY HITMAKER"
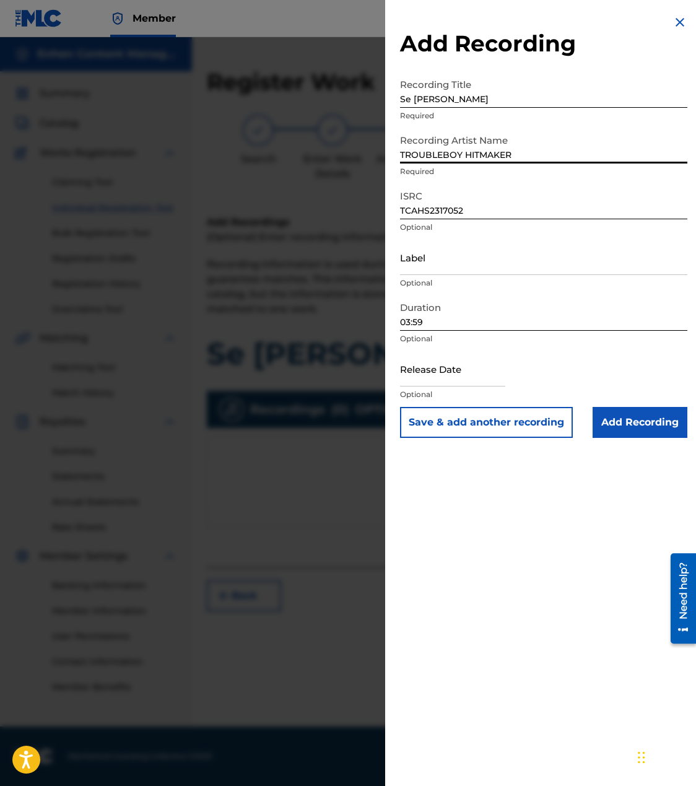
click at [523, 261] on input "Label" at bounding box center [543, 257] width 287 height 35
type input "GRAN [PERSON_NAME] SYSTEM"
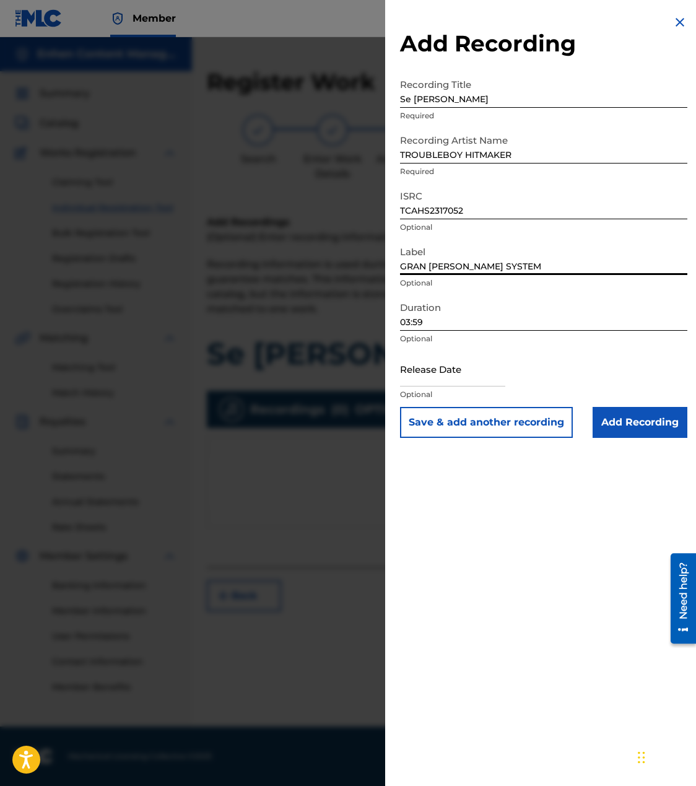
click at [481, 367] on input "text" at bounding box center [452, 368] width 105 height 35
select select "7"
select select "2025"
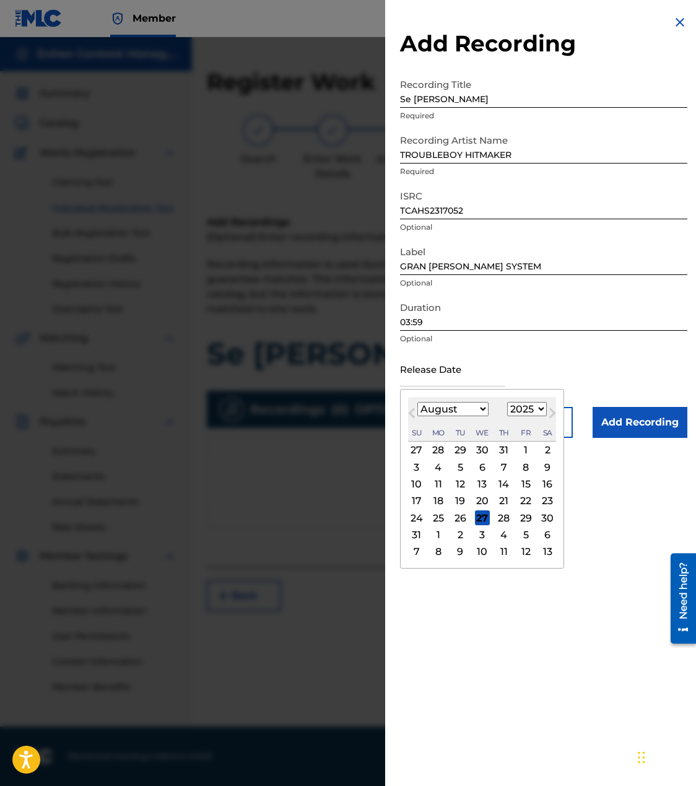
type input "[DATE]"
select select "1"
select select "2024"
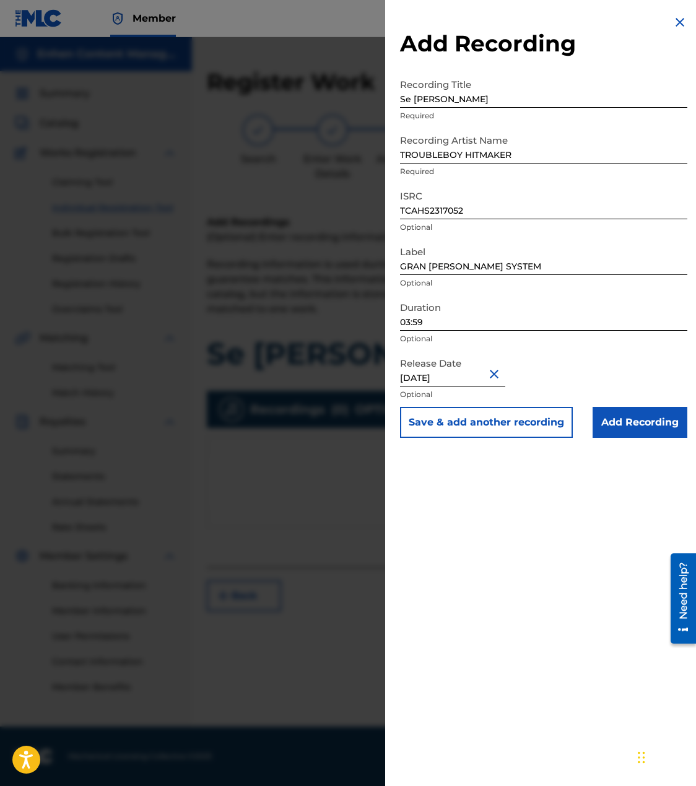
click at [629, 425] on input "Add Recording" at bounding box center [640, 422] width 95 height 31
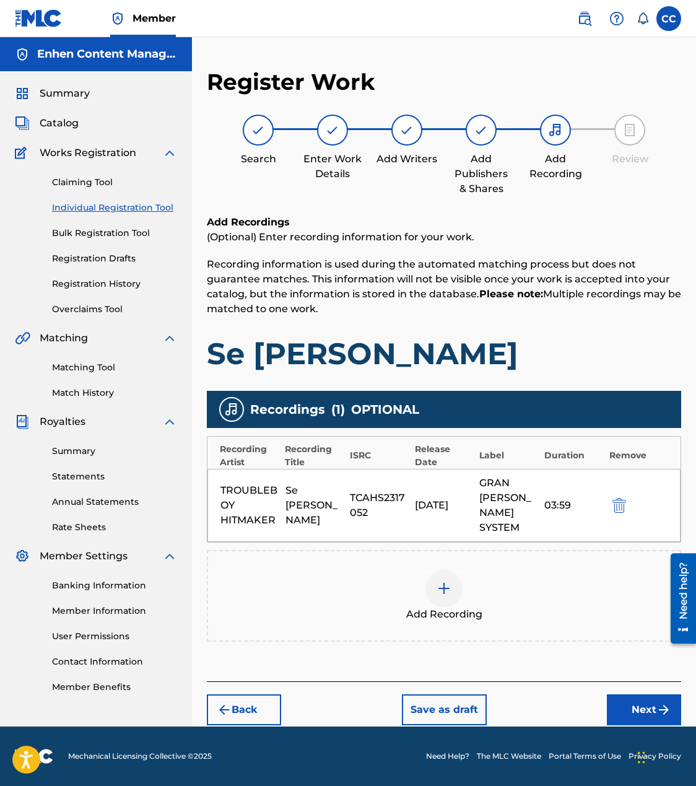
click at [643, 700] on button "Next" at bounding box center [644, 709] width 74 height 31
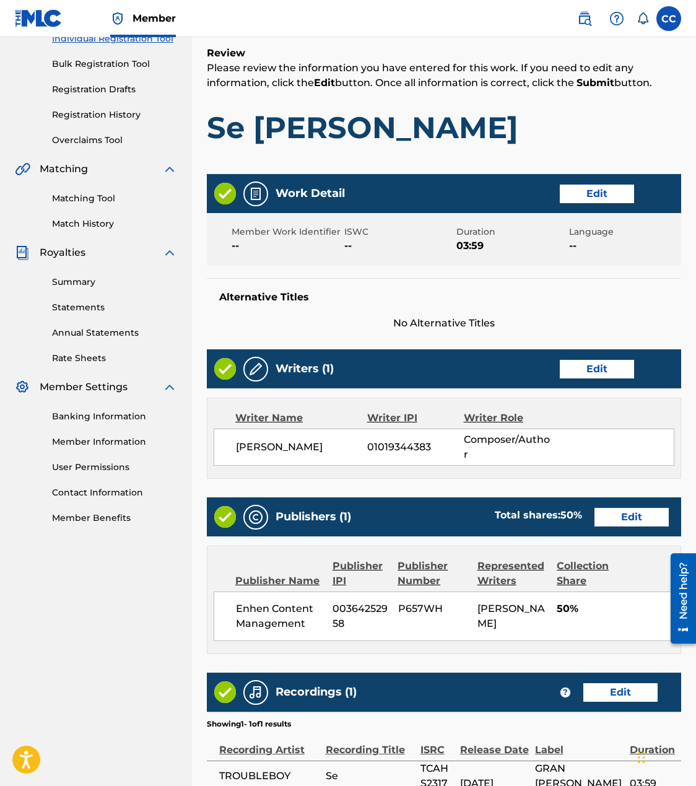
scroll to position [323, 0]
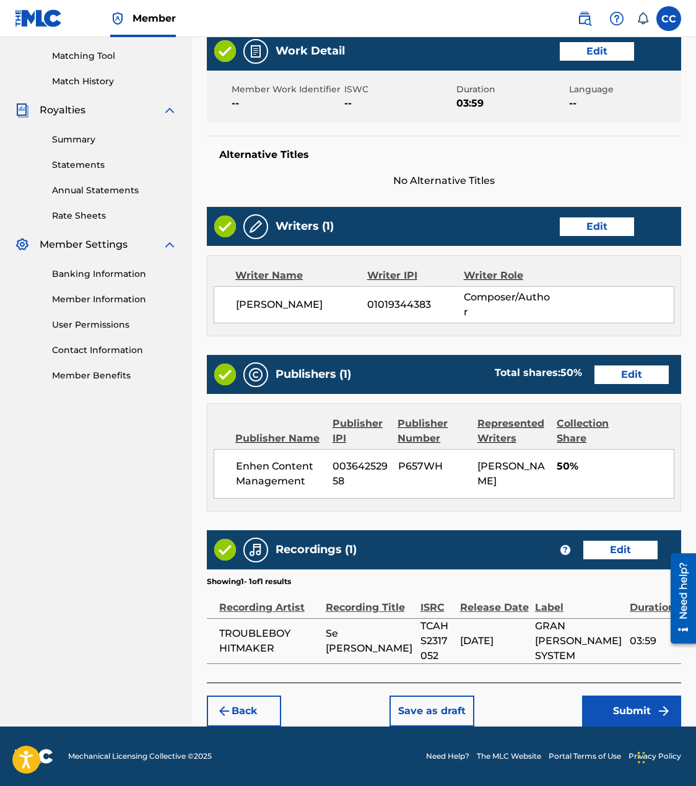
click at [620, 705] on button "Submit" at bounding box center [631, 710] width 99 height 31
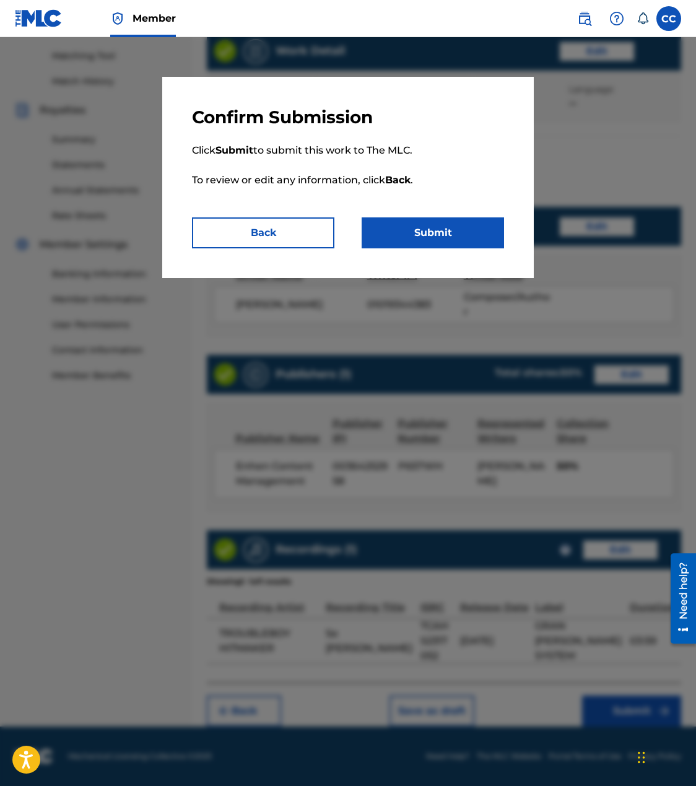
click at [482, 232] on button "Submit" at bounding box center [433, 232] width 142 height 31
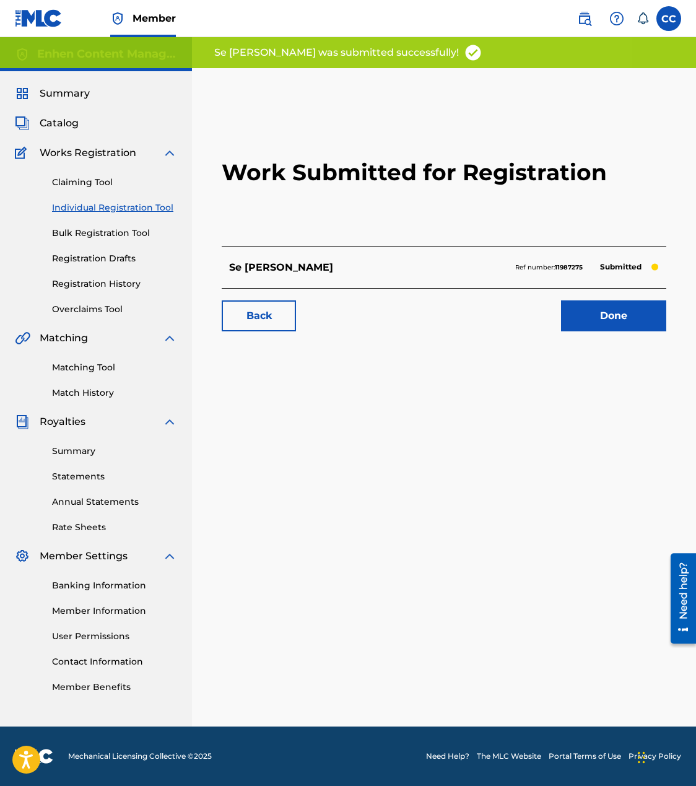
click at [590, 323] on link "Done" at bounding box center [613, 315] width 105 height 31
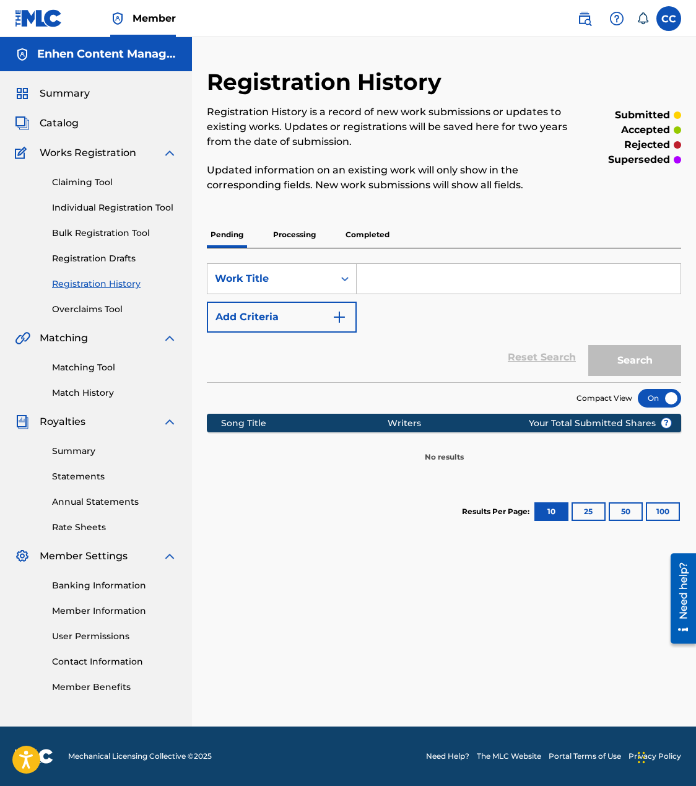
click at [110, 210] on link "Individual Registration Tool" at bounding box center [114, 207] width 125 height 13
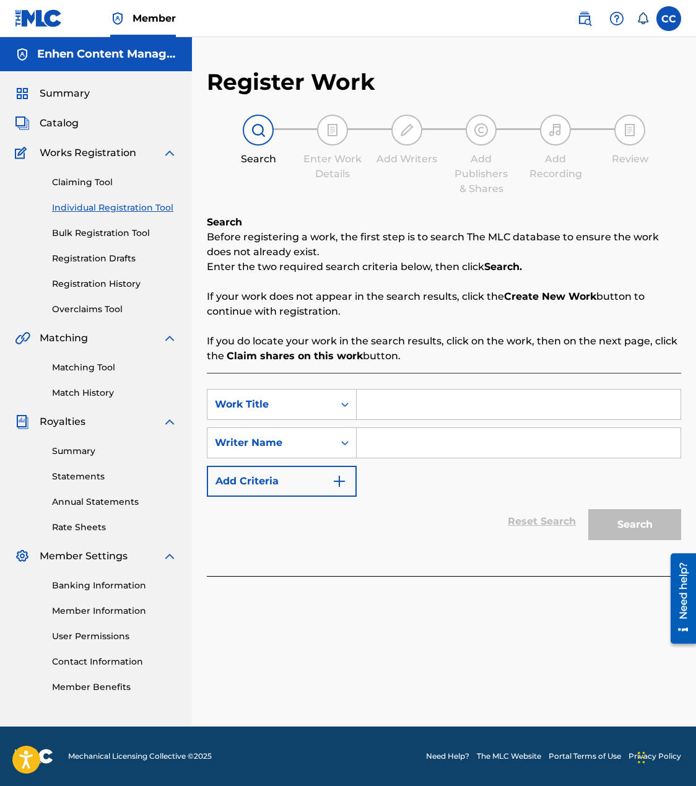
click at [485, 402] on input "Search Form" at bounding box center [519, 405] width 324 height 30
paste input "Konte Sou Mwen"
type input "Konte Sou Mwen"
click at [559, 455] on input "Search Form" at bounding box center [519, 443] width 324 height 30
type input "[PERSON_NAME]"
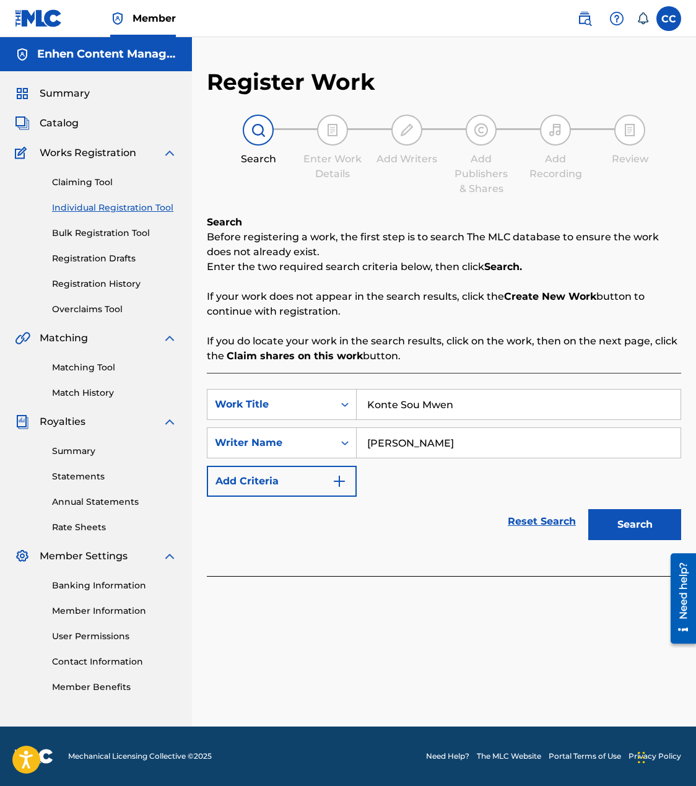
click at [653, 509] on button "Search" at bounding box center [634, 524] width 93 height 31
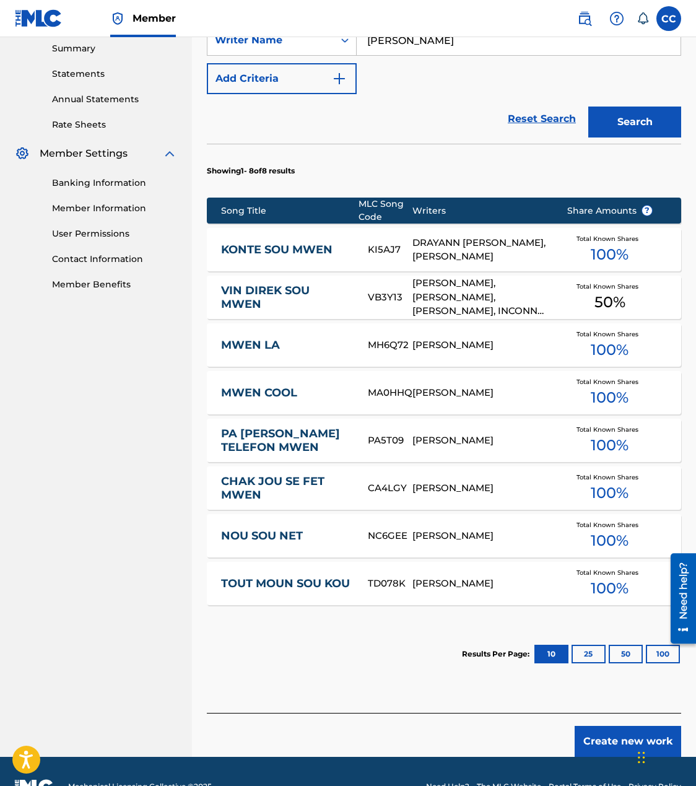
scroll to position [432, 0]
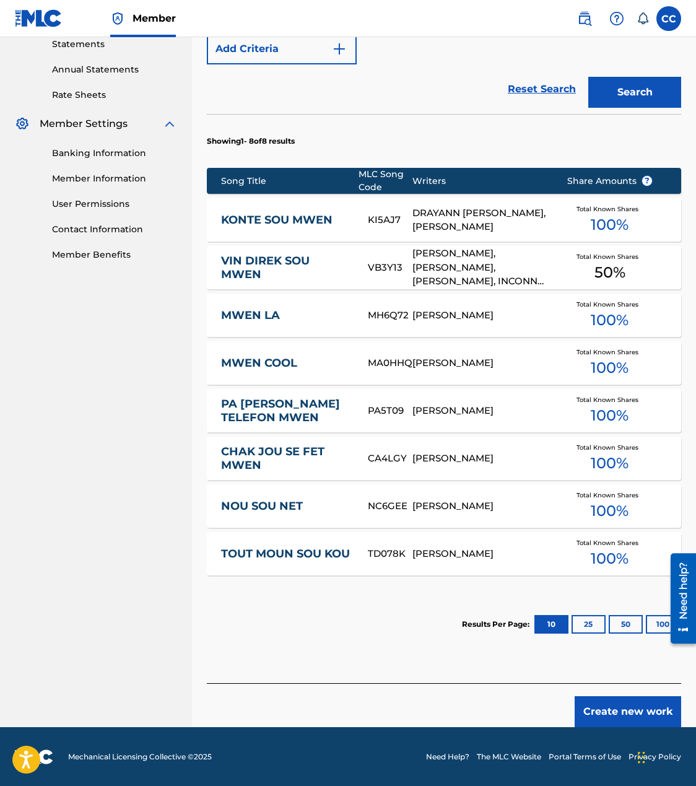
click at [612, 713] on button "Create new work" at bounding box center [628, 711] width 107 height 31
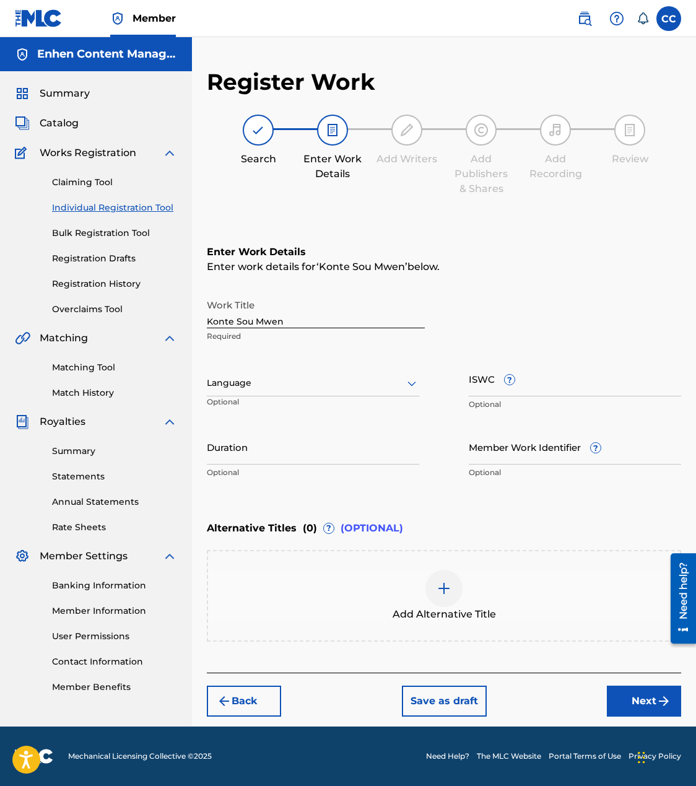
click at [274, 446] on input "Duration" at bounding box center [313, 446] width 212 height 35
paste input "04:34"
type input "04:34"
click at [608, 692] on button "Next" at bounding box center [644, 701] width 74 height 31
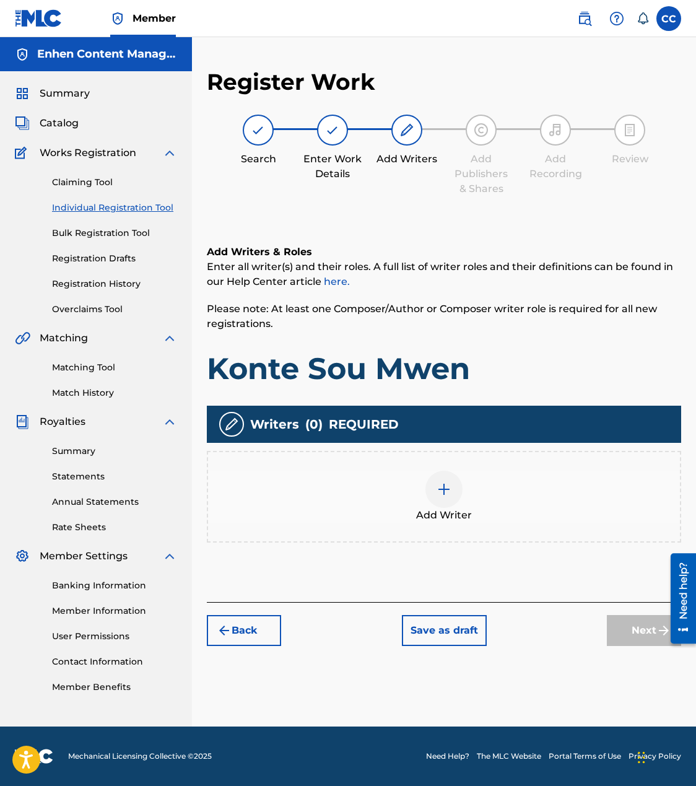
click at [450, 494] on img at bounding box center [444, 489] width 15 height 15
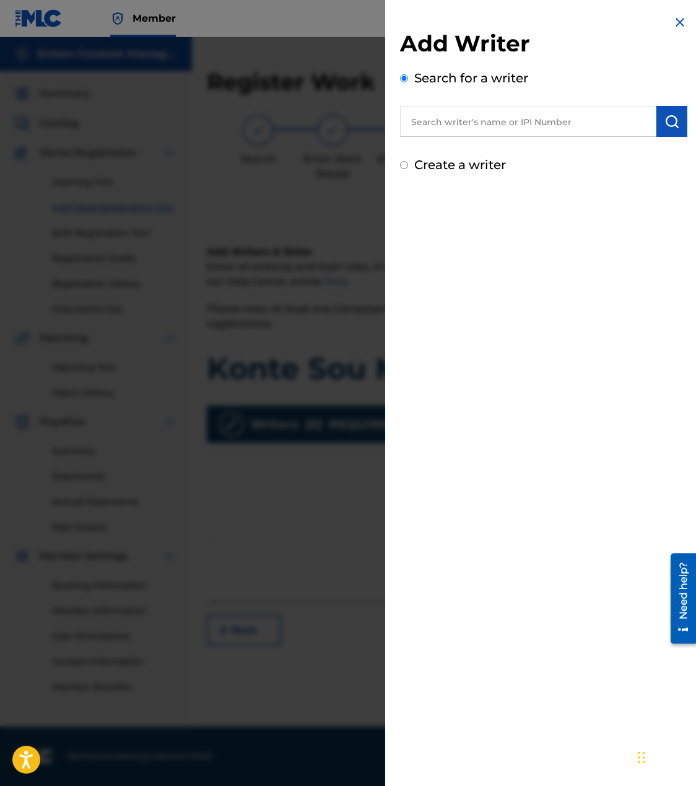
click at [606, 131] on input "text" at bounding box center [528, 121] width 256 height 31
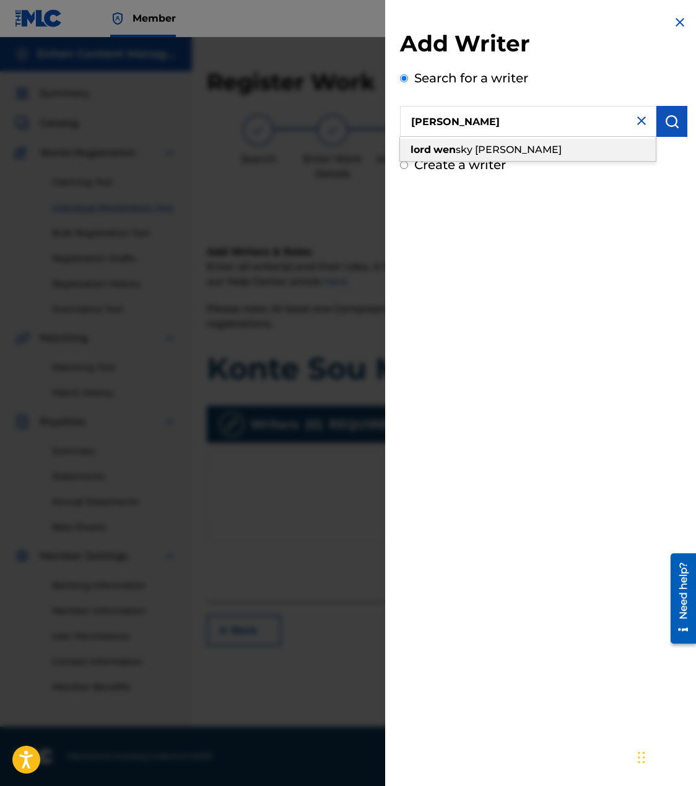
click at [549, 151] on div "lord wen sky [PERSON_NAME]" at bounding box center [528, 150] width 256 height 22
type input "[PERSON_NAME]"
click at [671, 123] on img "submit" at bounding box center [671, 121] width 15 height 15
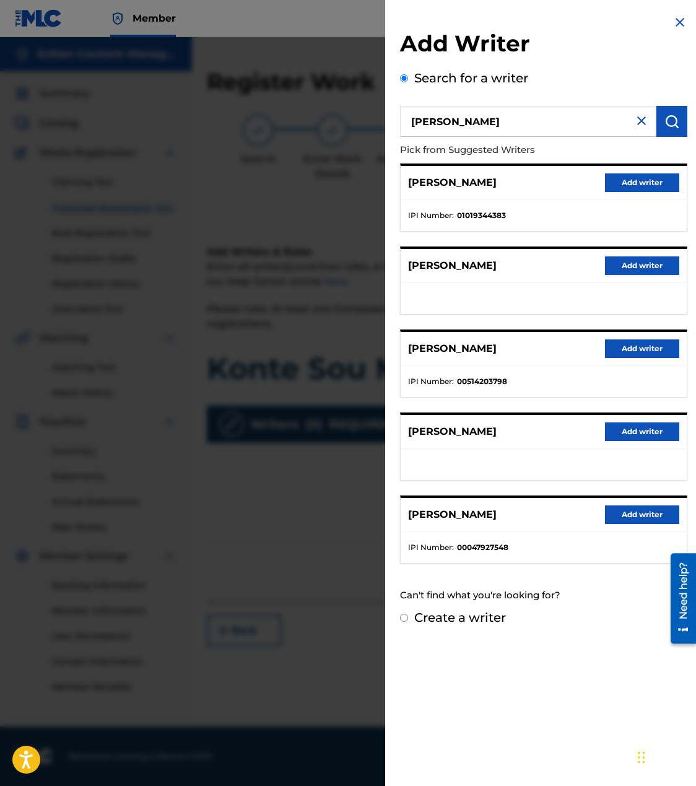
click at [638, 180] on button "Add writer" at bounding box center [642, 182] width 74 height 19
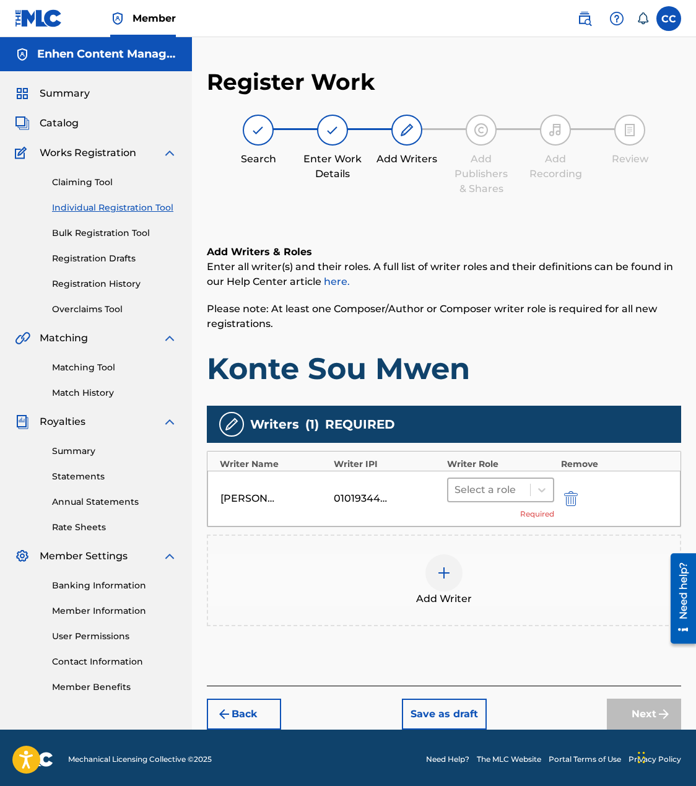
click at [471, 483] on div at bounding box center [489, 489] width 69 height 17
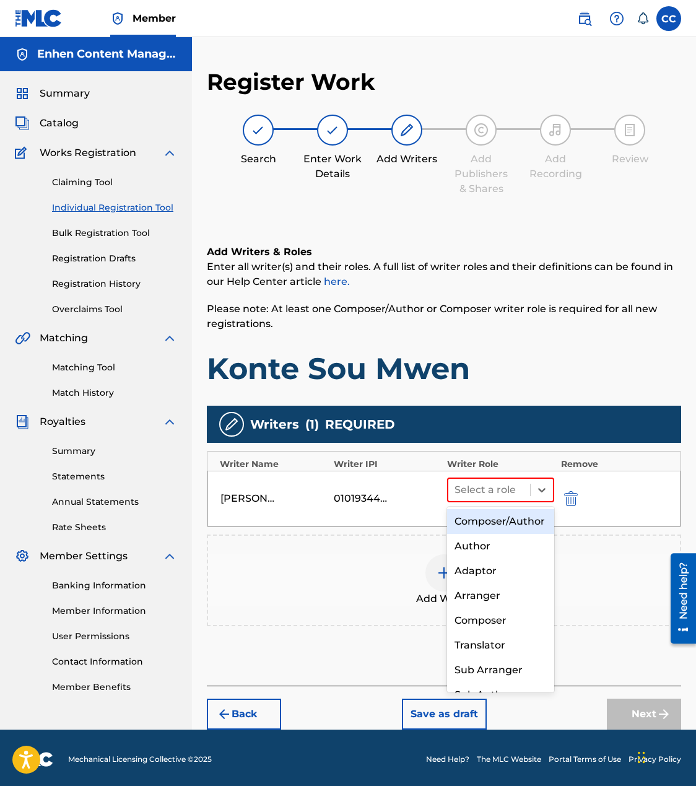
click at [479, 512] on div "Composer/Author" at bounding box center [500, 521] width 107 height 25
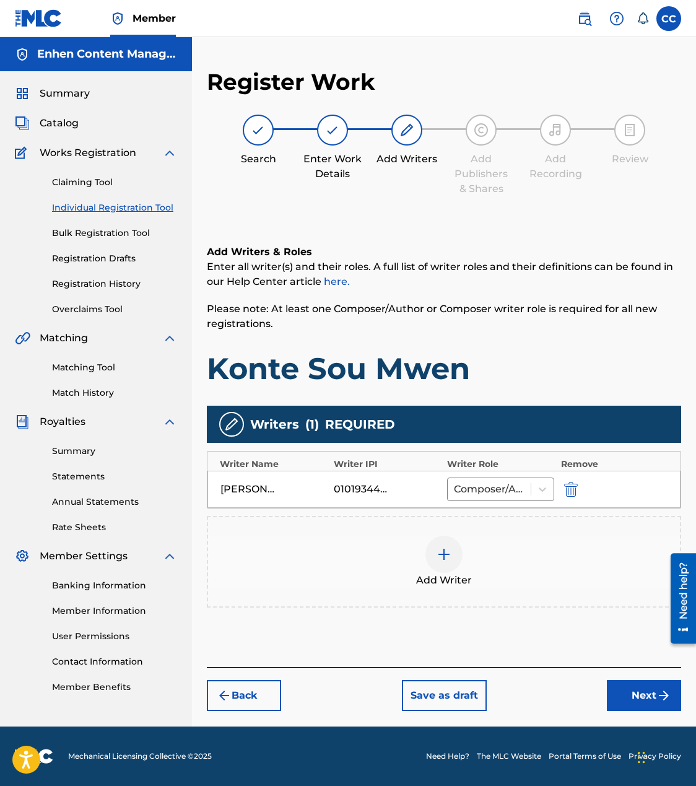
click at [659, 686] on button "Next" at bounding box center [644, 695] width 74 height 31
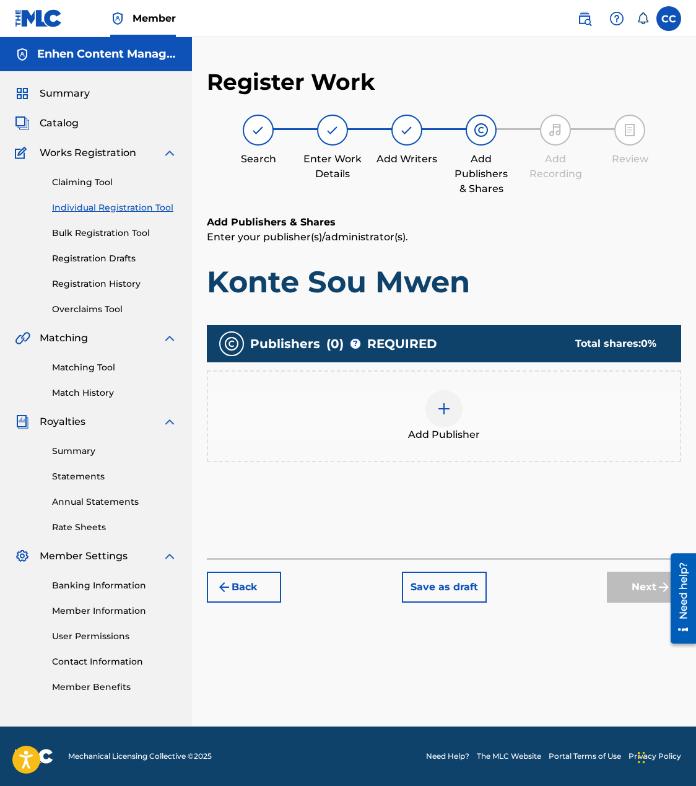
click at [440, 404] on img at bounding box center [444, 408] width 15 height 15
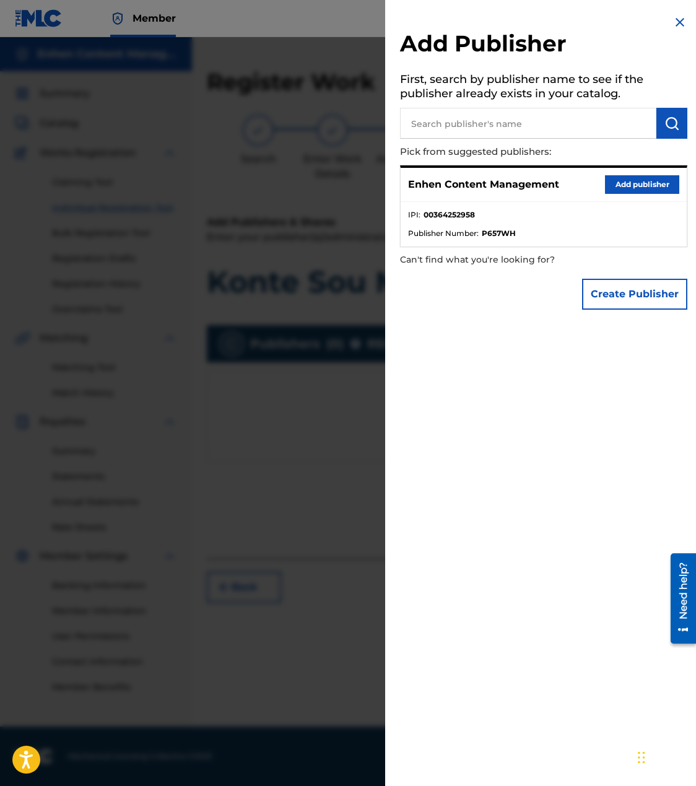
click at [656, 183] on button "Add publisher" at bounding box center [642, 184] width 74 height 19
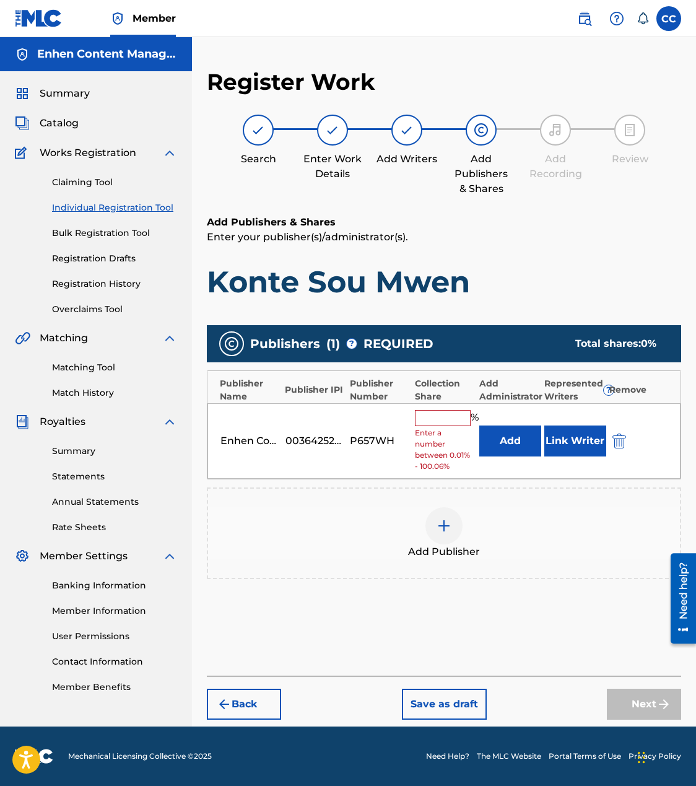
click at [446, 420] on input "text" at bounding box center [443, 418] width 56 height 16
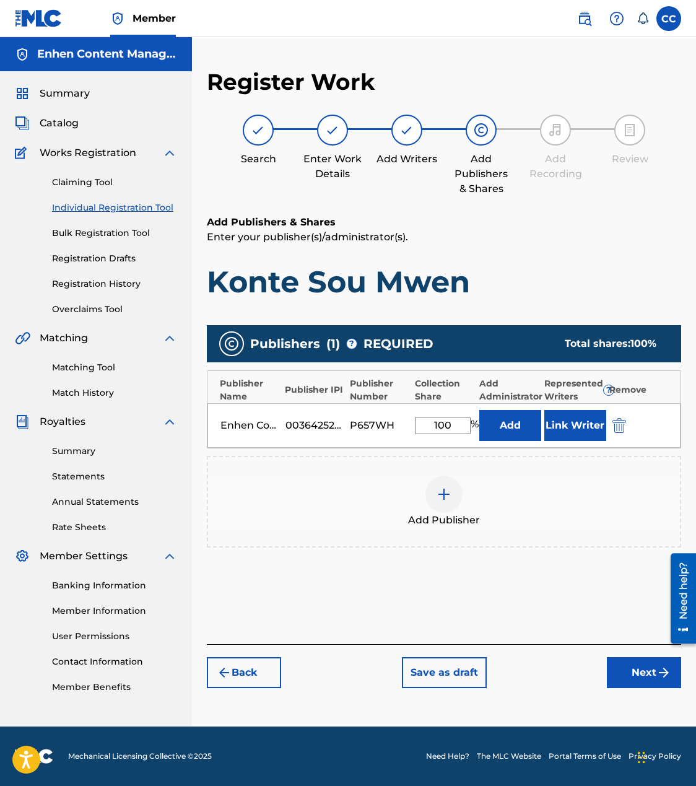
type input "100"
click at [572, 434] on button "Link Writer" at bounding box center [575, 425] width 62 height 31
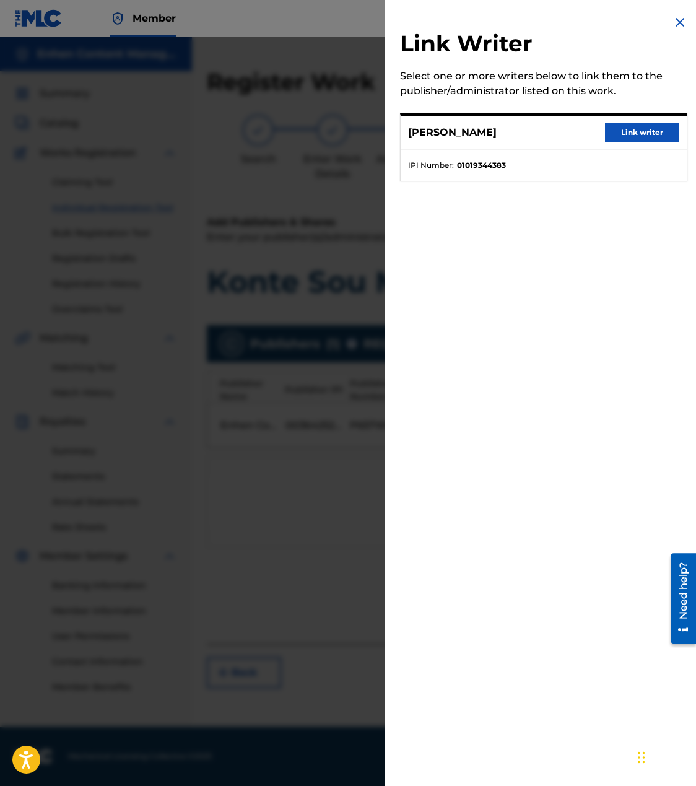
click at [663, 126] on button "Link writer" at bounding box center [642, 132] width 74 height 19
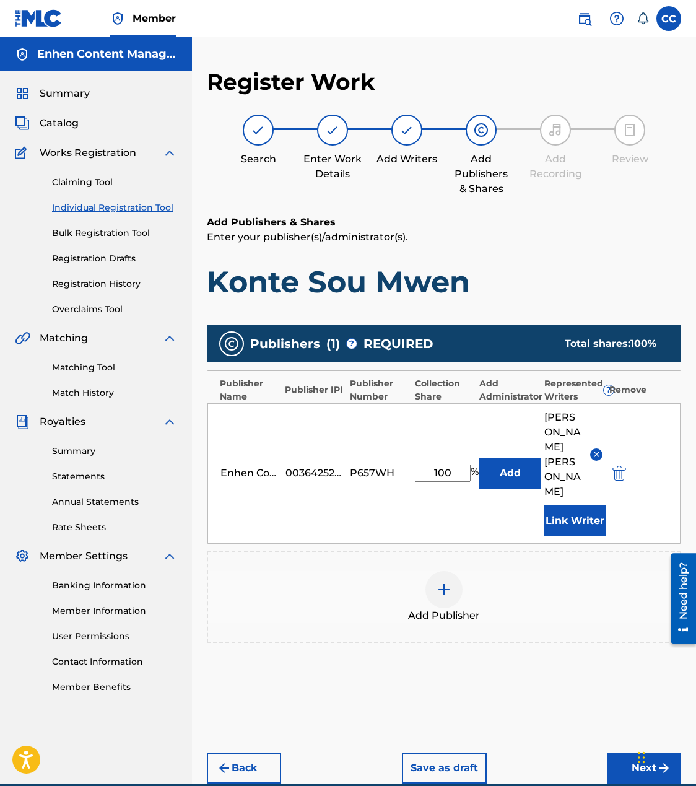
click at [622, 752] on button "Next" at bounding box center [644, 767] width 74 height 31
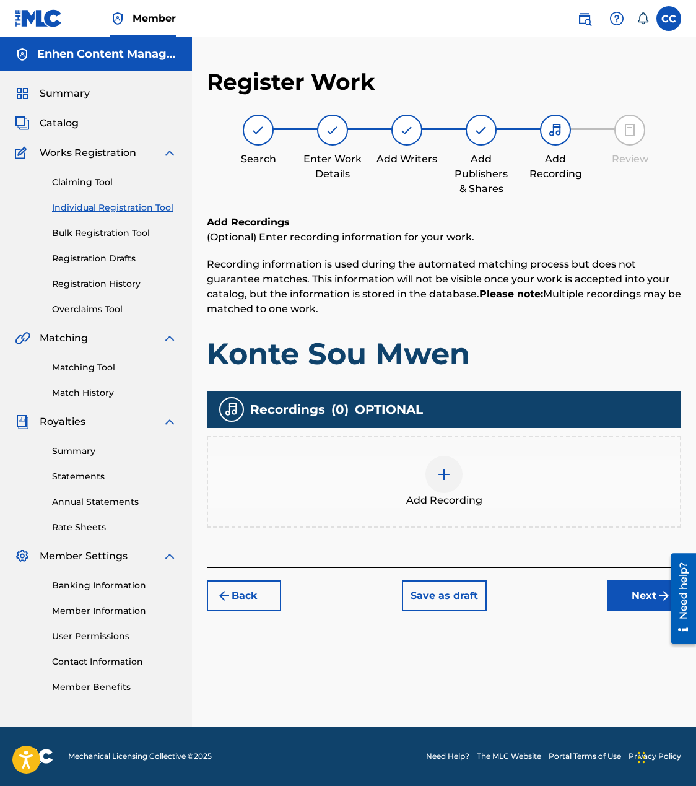
click at [436, 484] on div at bounding box center [443, 474] width 37 height 37
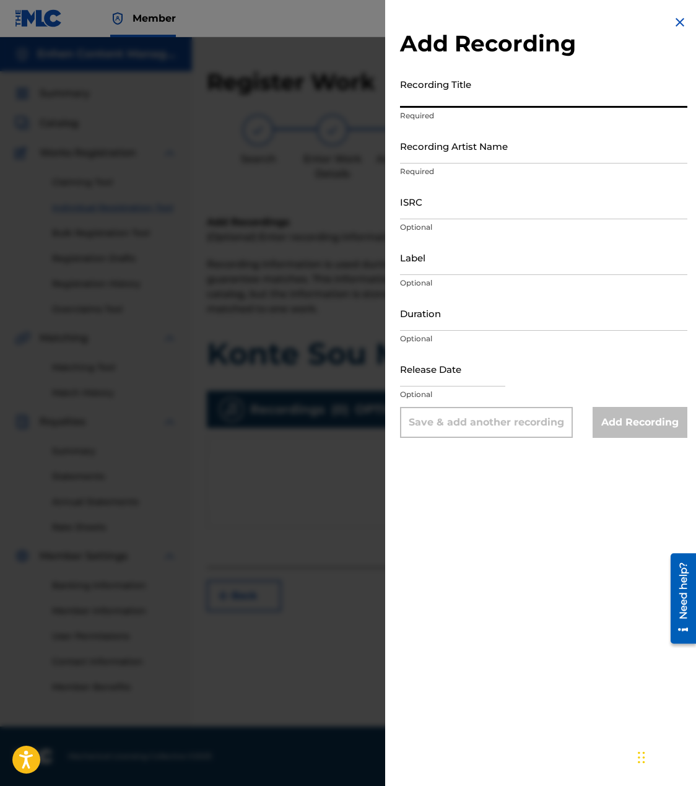
click at [512, 79] on input "Recording Title" at bounding box center [543, 89] width 287 height 35
click at [431, 316] on input "Duration" at bounding box center [543, 312] width 287 height 35
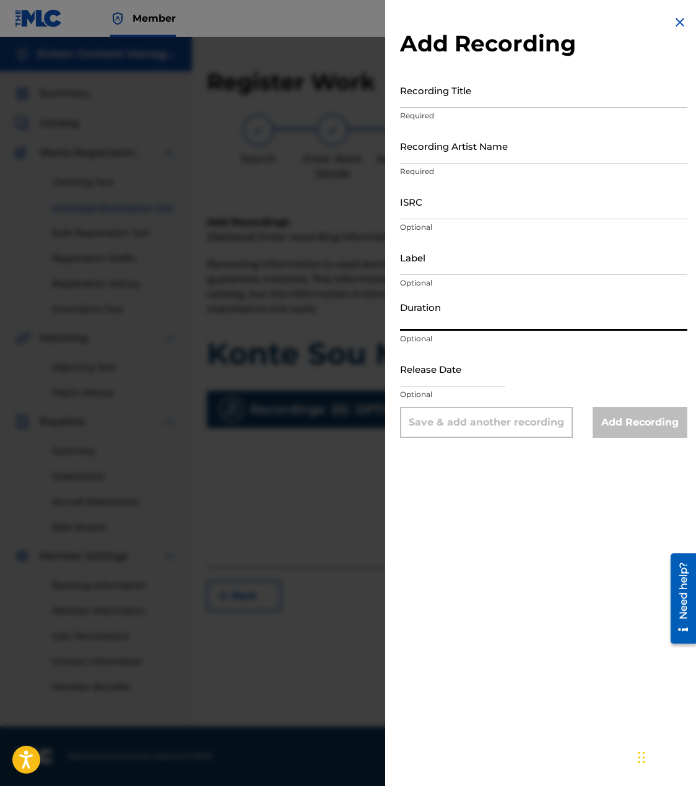
paste input "04:34"
type input "04:34"
click at [539, 212] on input "ISRC" at bounding box center [543, 201] width 287 height 35
paste input "TCAHS2317558"
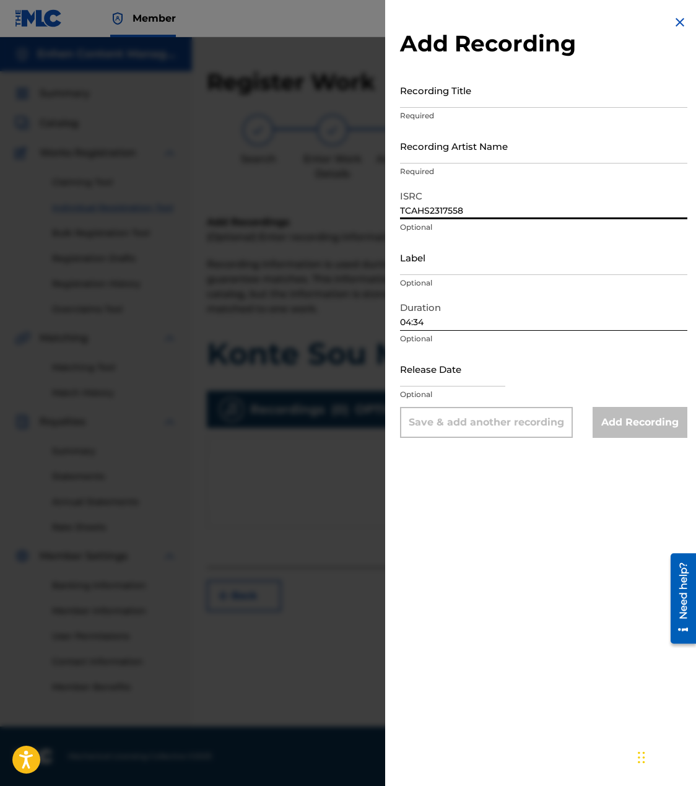
type input "TCAHS2317558"
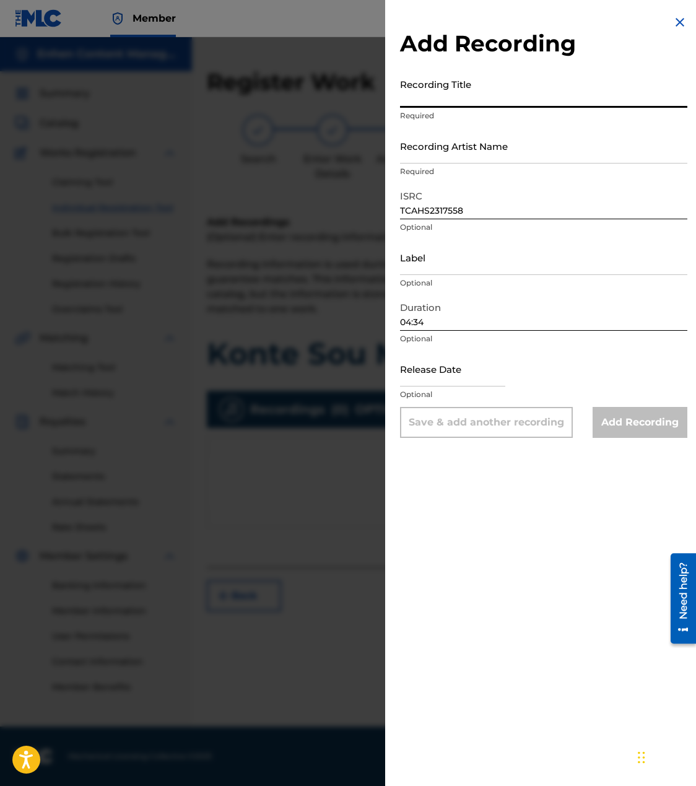
click at [489, 91] on input "Recording Title" at bounding box center [543, 89] width 287 height 35
paste input "Konte Sou Mwen"
type input "Konte Sou Mwen"
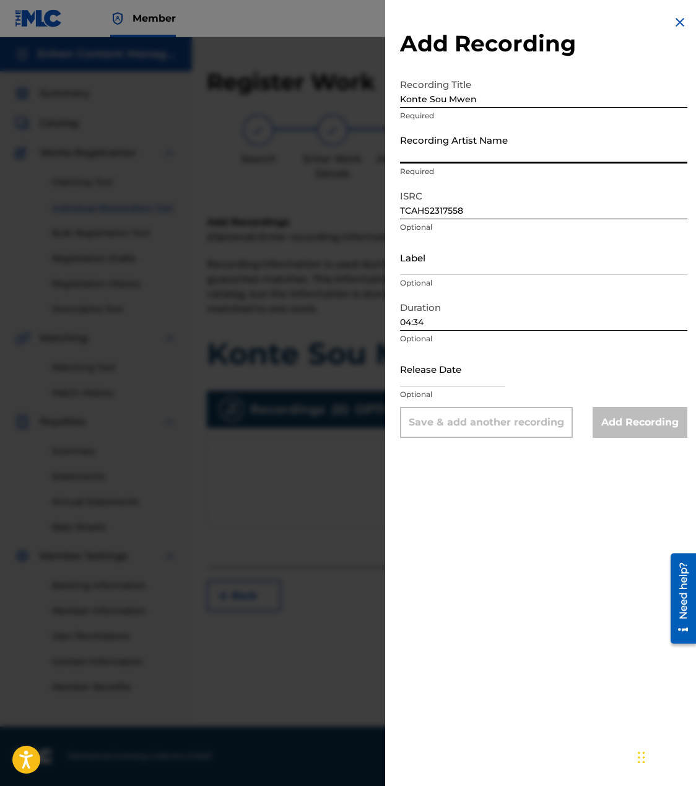
click at [476, 160] on input "Recording Artist Name" at bounding box center [543, 145] width 287 height 35
type input "TROUBLEBOY HITMAKER"
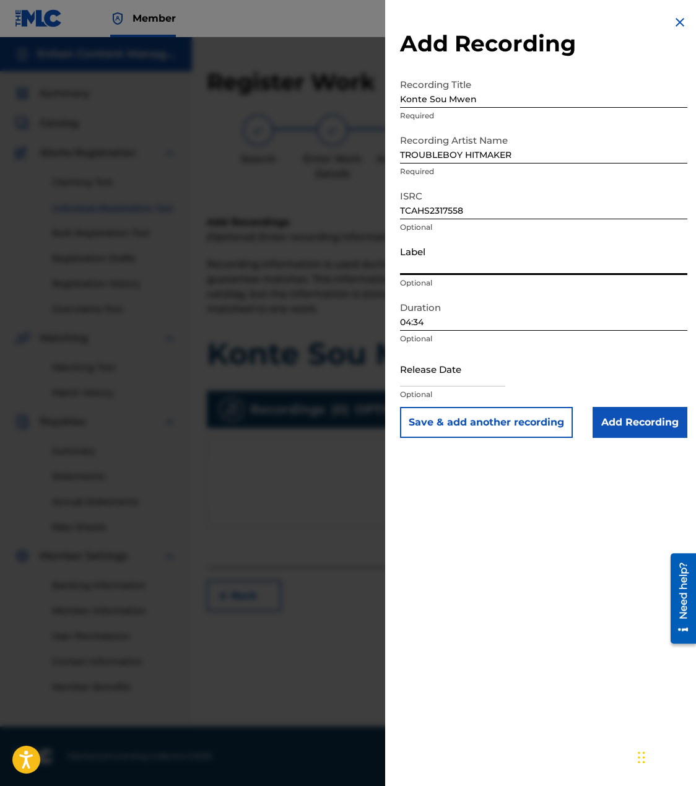
click at [481, 259] on input "Label" at bounding box center [543, 257] width 287 height 35
type input "GRAN [PERSON_NAME] SYSTEM"
click at [468, 371] on input "text" at bounding box center [452, 368] width 105 height 35
select select "7"
select select "2025"
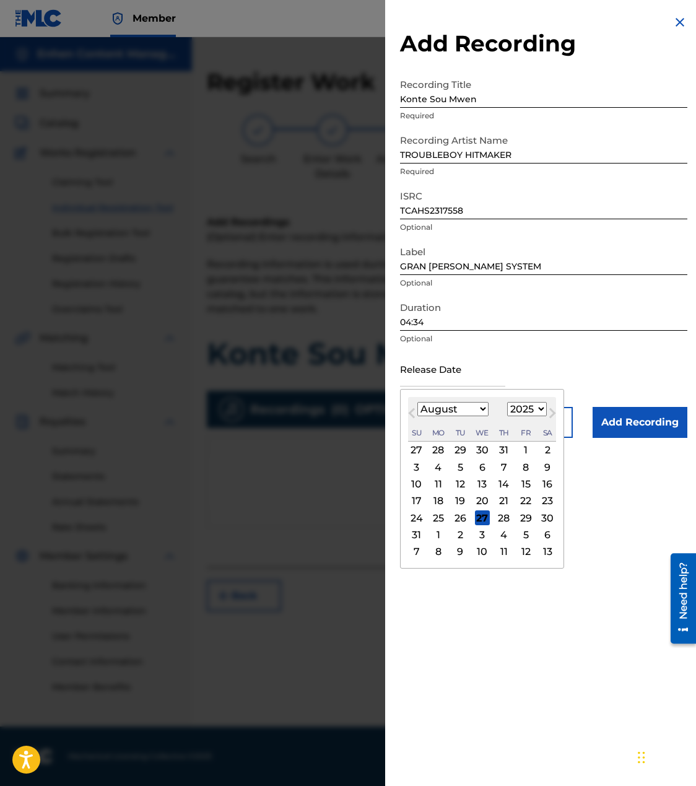
type input "[DATE]"
select select "1"
select select "2024"
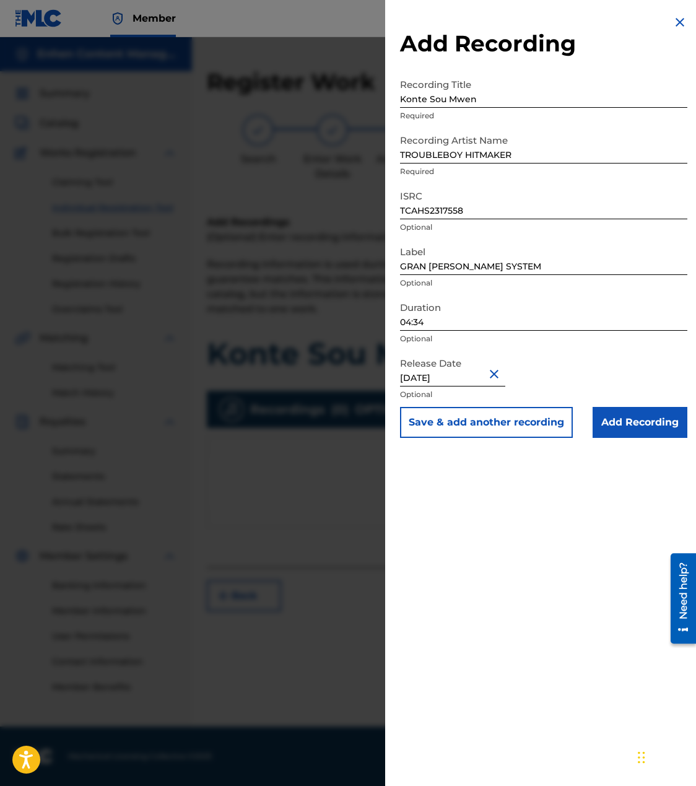
click at [661, 427] on input "Add Recording" at bounding box center [640, 422] width 95 height 31
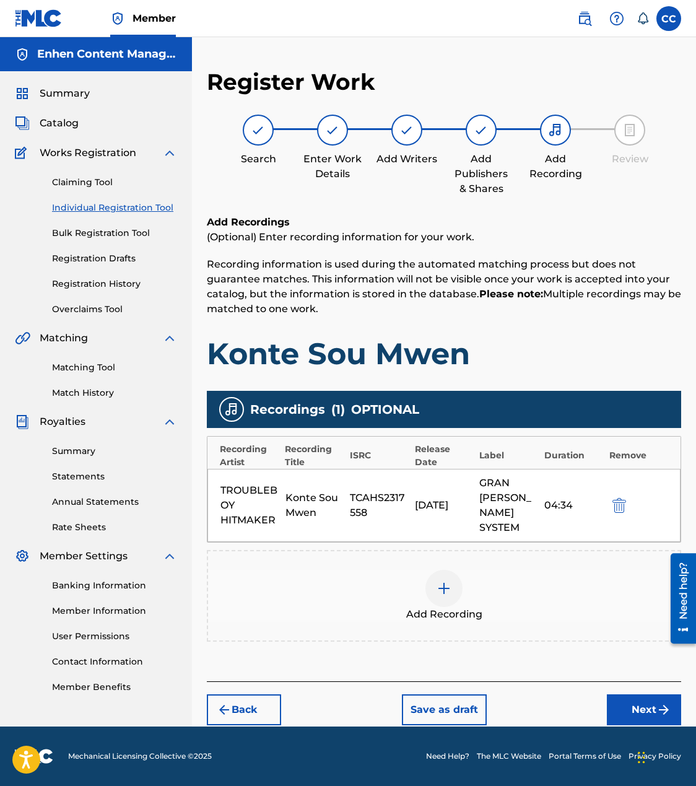
click at [637, 694] on button "Next" at bounding box center [644, 709] width 74 height 31
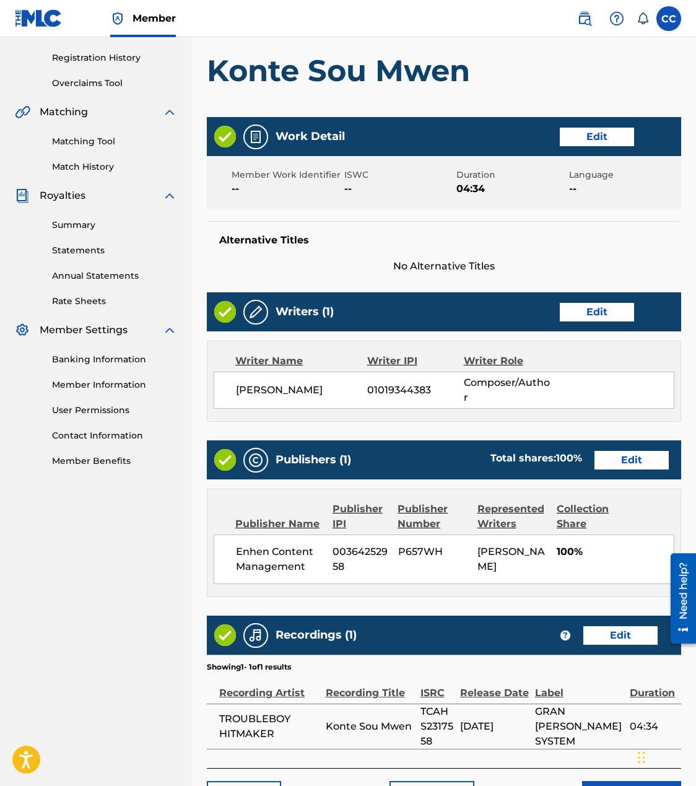
scroll to position [323, 0]
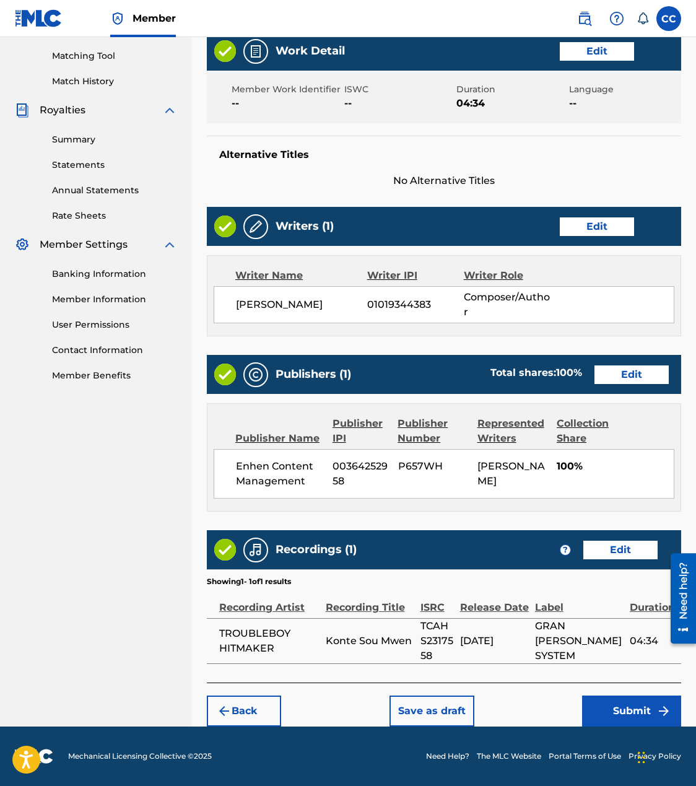
click at [617, 706] on button "Submit" at bounding box center [631, 710] width 99 height 31
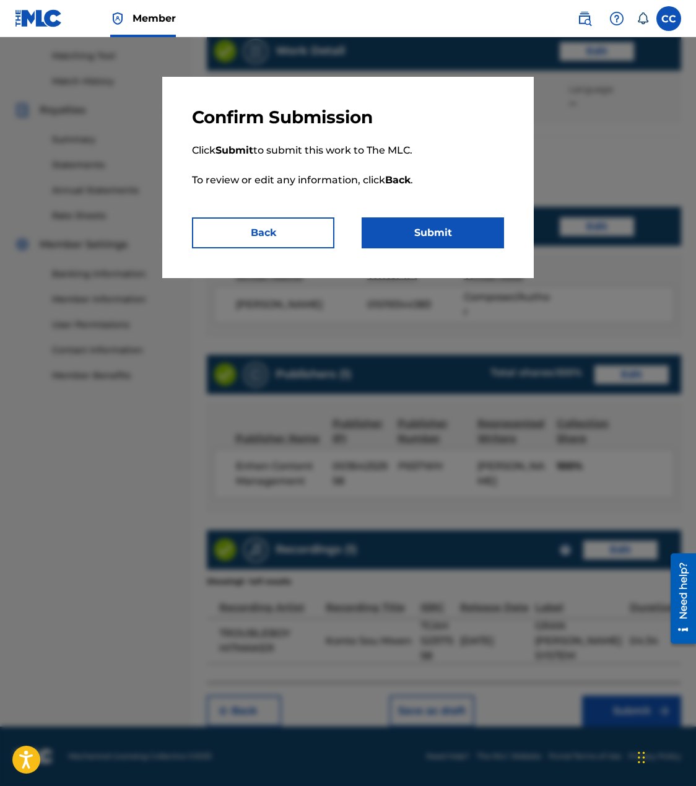
click at [461, 235] on button "Submit" at bounding box center [433, 232] width 142 height 31
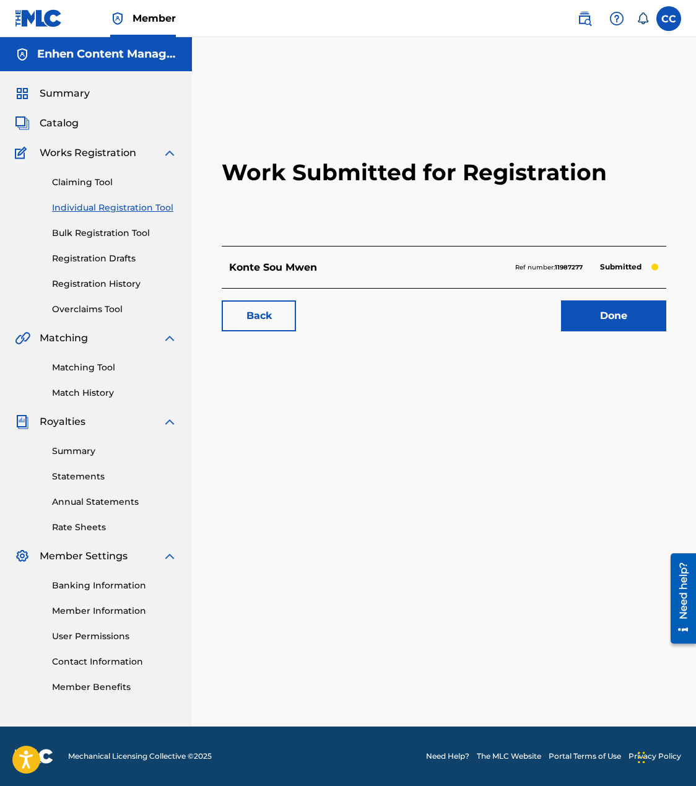
click at [141, 212] on link "Individual Registration Tool" at bounding box center [114, 207] width 125 height 13
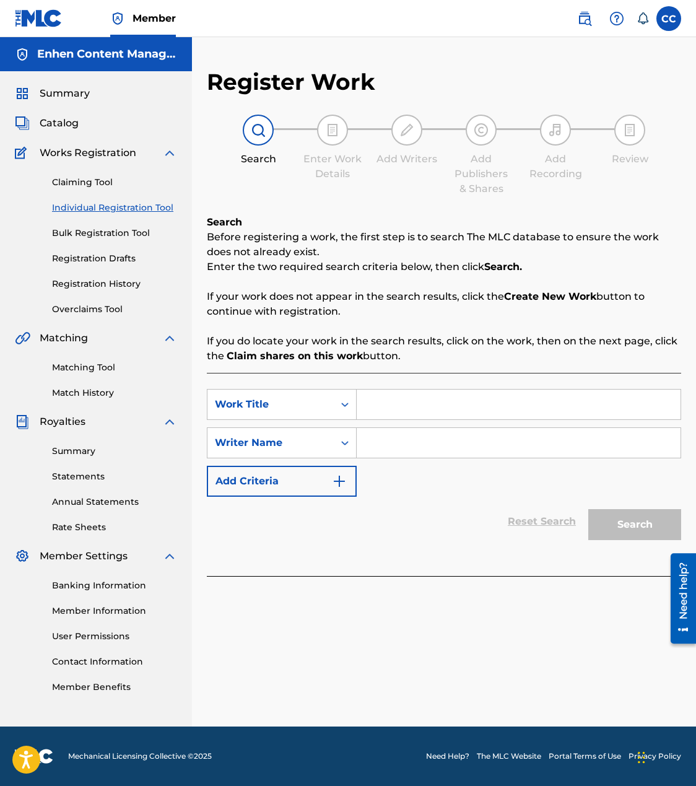
click at [448, 416] on input "Search Form" at bounding box center [519, 405] width 324 height 30
paste input "Di Ex Ou a Poze"
type input "Di Ex Ou a Poze"
click at [455, 465] on div "SearchWithCriteria5cf29ed0-4e91-448f-9d4f-1755809abb2f Work Title Di Ex Ou a Po…" at bounding box center [444, 443] width 474 height 108
click at [475, 442] on input "Search Form" at bounding box center [519, 443] width 324 height 30
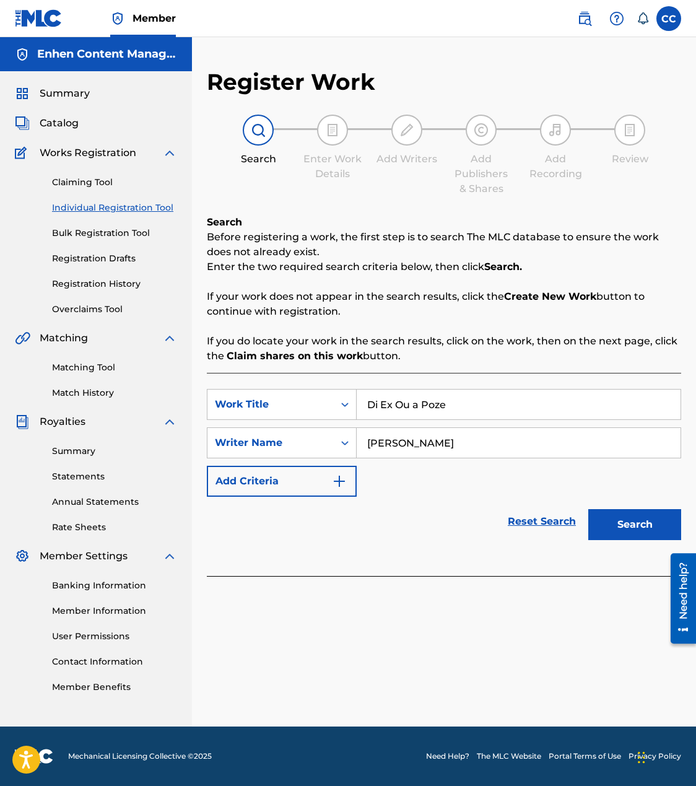
type input "[PERSON_NAME]"
click at [624, 520] on button "Search" at bounding box center [634, 524] width 93 height 31
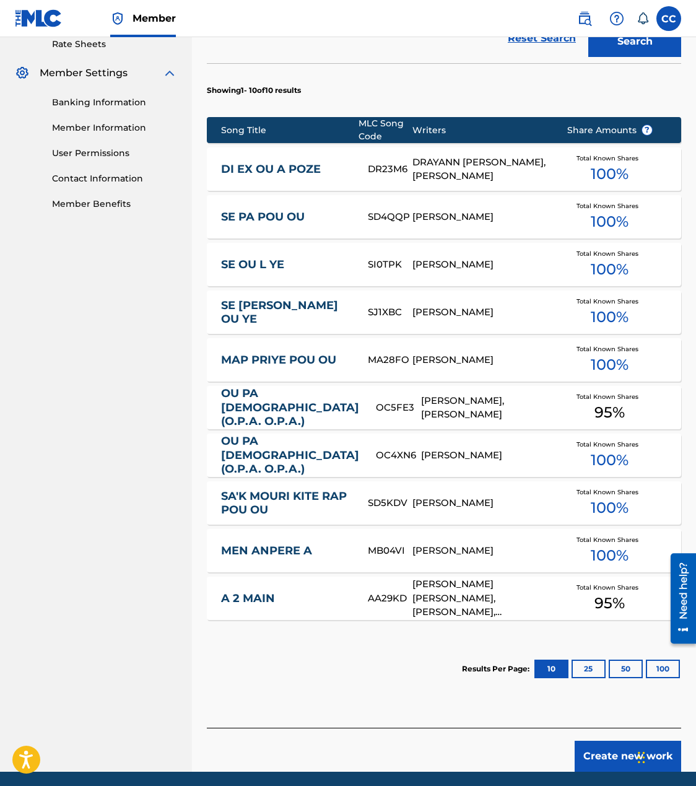
scroll to position [528, 0]
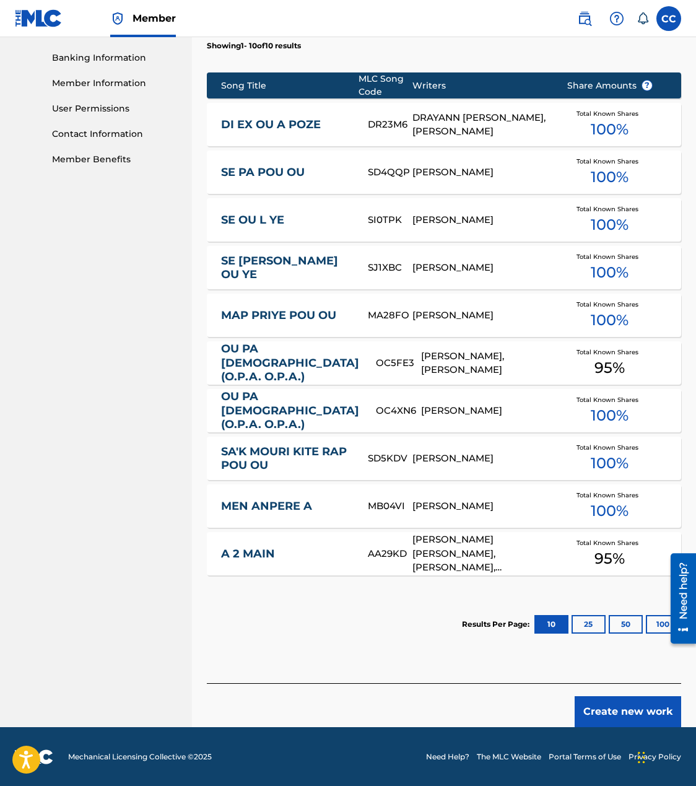
click at [596, 714] on button "Create new work" at bounding box center [628, 711] width 107 height 31
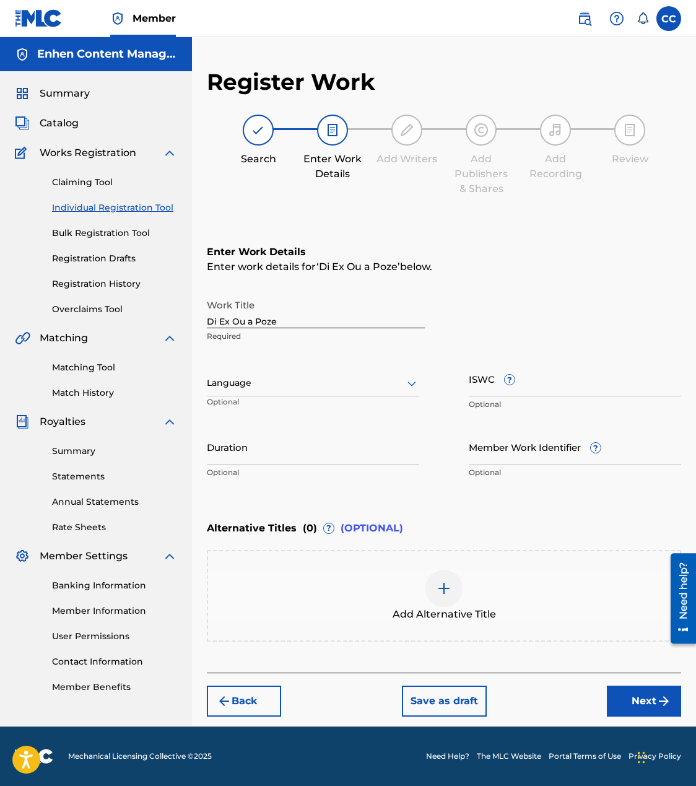
scroll to position [0, 0]
click at [311, 443] on input "Duration" at bounding box center [313, 446] width 212 height 35
paste input "02:33"
type input "02:33"
click at [651, 696] on button "Next" at bounding box center [644, 701] width 74 height 31
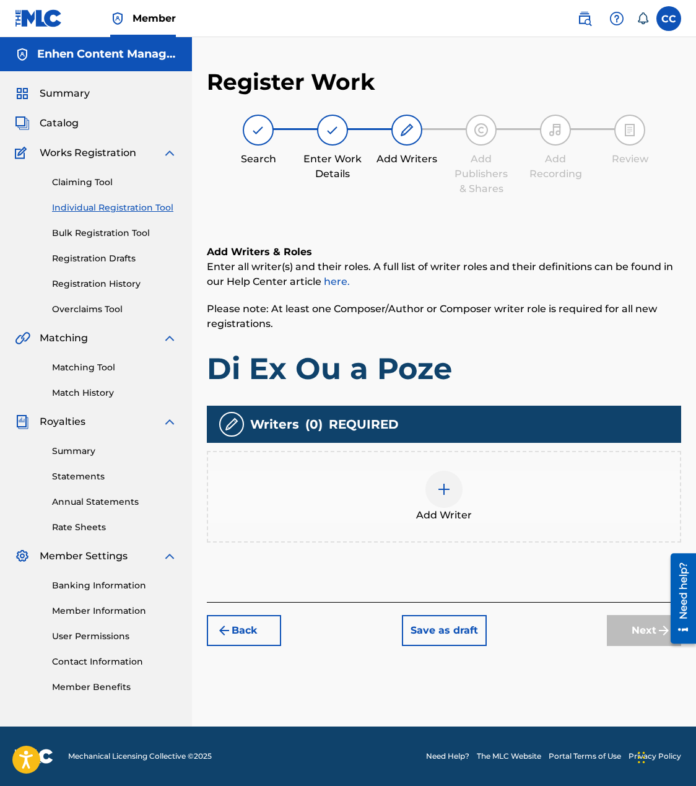
click at [447, 494] on img at bounding box center [444, 489] width 15 height 15
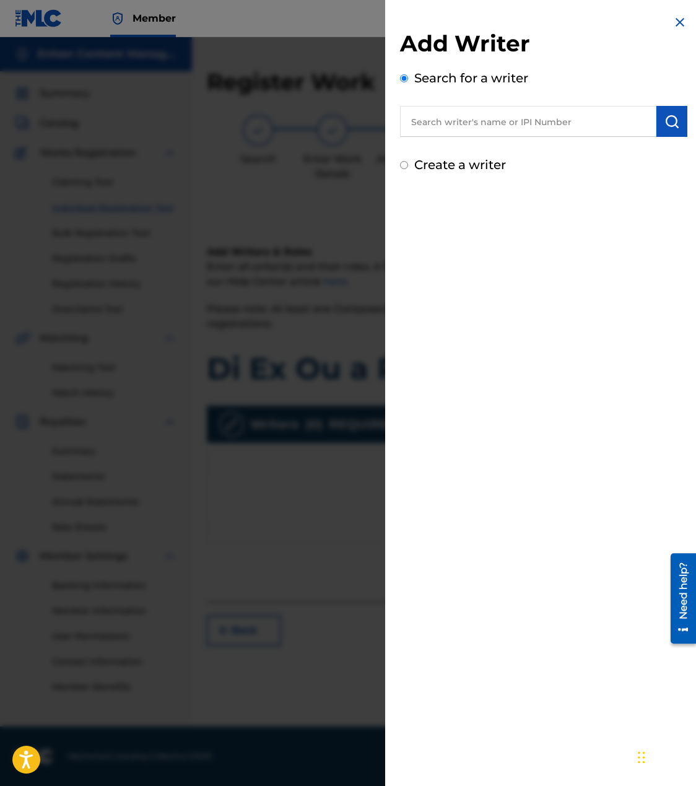
click at [575, 138] on div "Add Writer Search for a writer Create a writer" at bounding box center [543, 102] width 287 height 144
click at [575, 117] on input "text" at bounding box center [528, 121] width 256 height 31
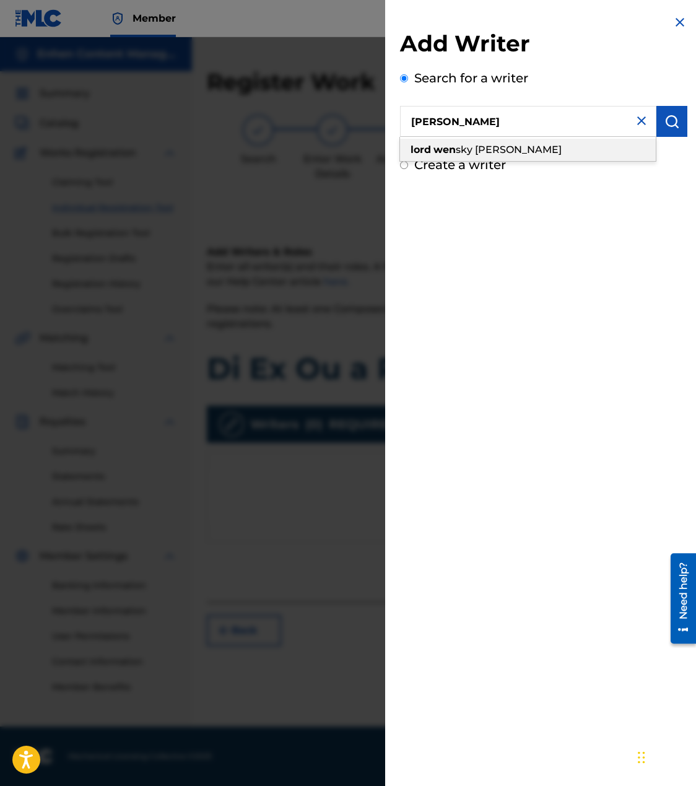
click at [608, 150] on div "lord wen sky [PERSON_NAME]" at bounding box center [528, 150] width 256 height 22
type input "[PERSON_NAME]"
click at [664, 123] on img "submit" at bounding box center [671, 121] width 15 height 15
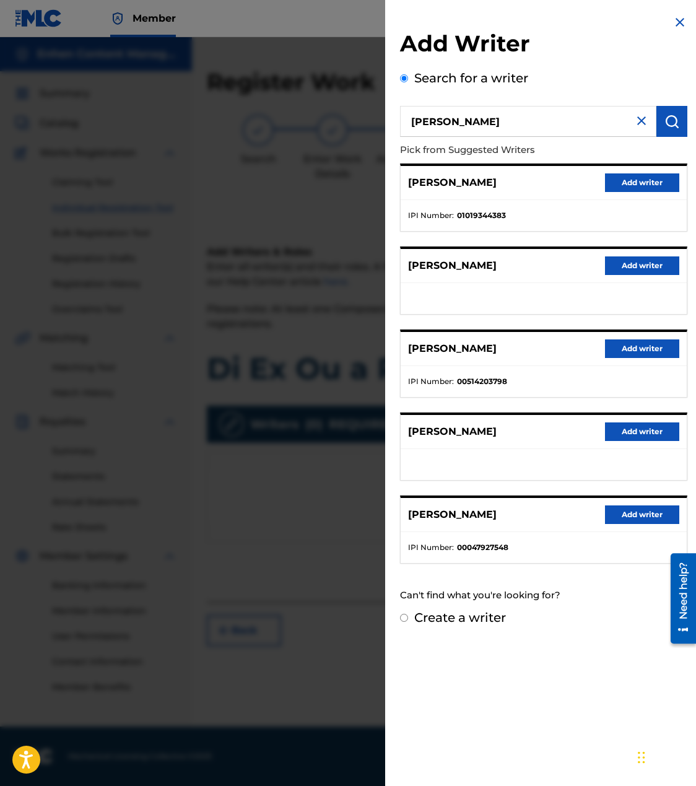
click at [640, 185] on button "Add writer" at bounding box center [642, 182] width 74 height 19
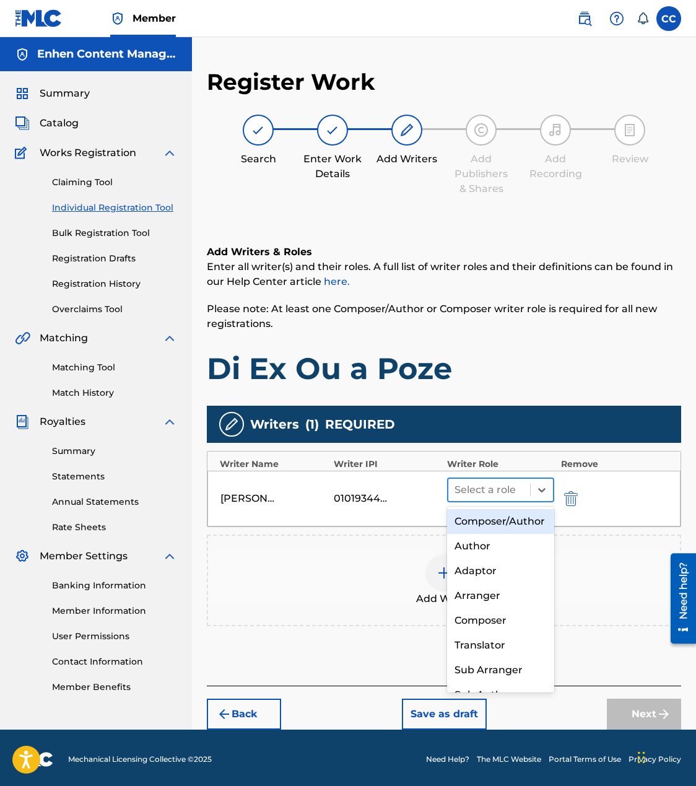
click at [489, 487] on div at bounding box center [489, 489] width 69 height 17
click at [503, 520] on div "Composer/Author" at bounding box center [500, 521] width 107 height 25
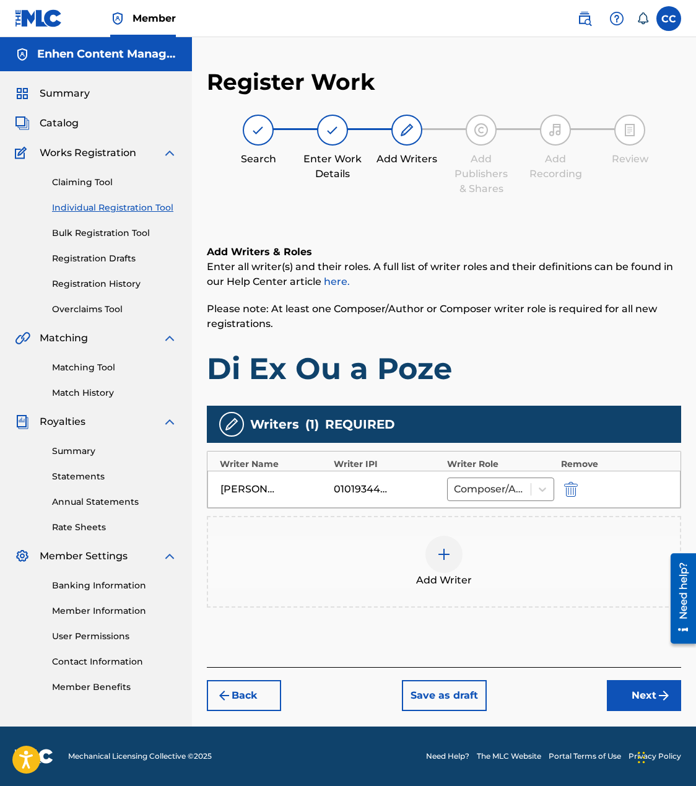
click at [655, 683] on button "Next" at bounding box center [644, 695] width 74 height 31
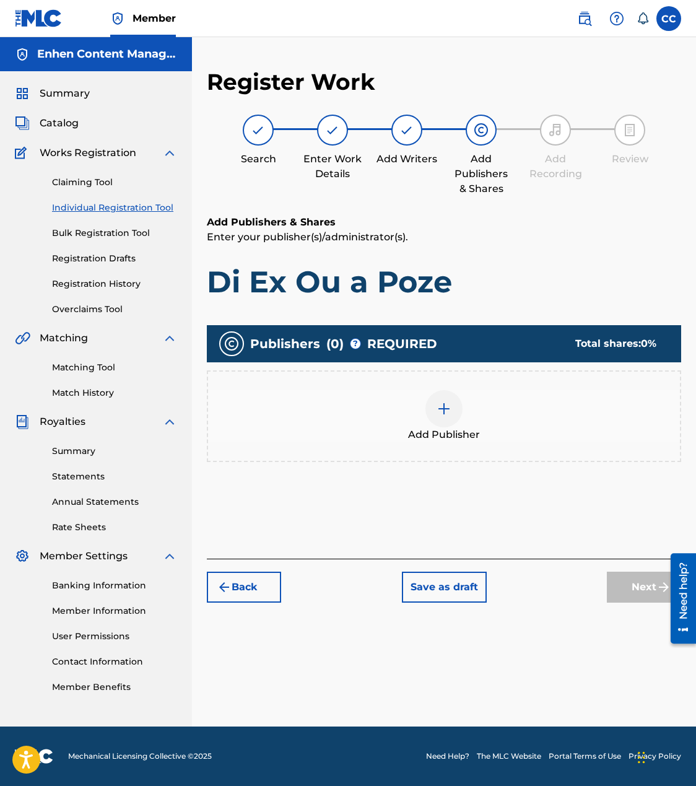
click at [438, 405] on img at bounding box center [444, 408] width 15 height 15
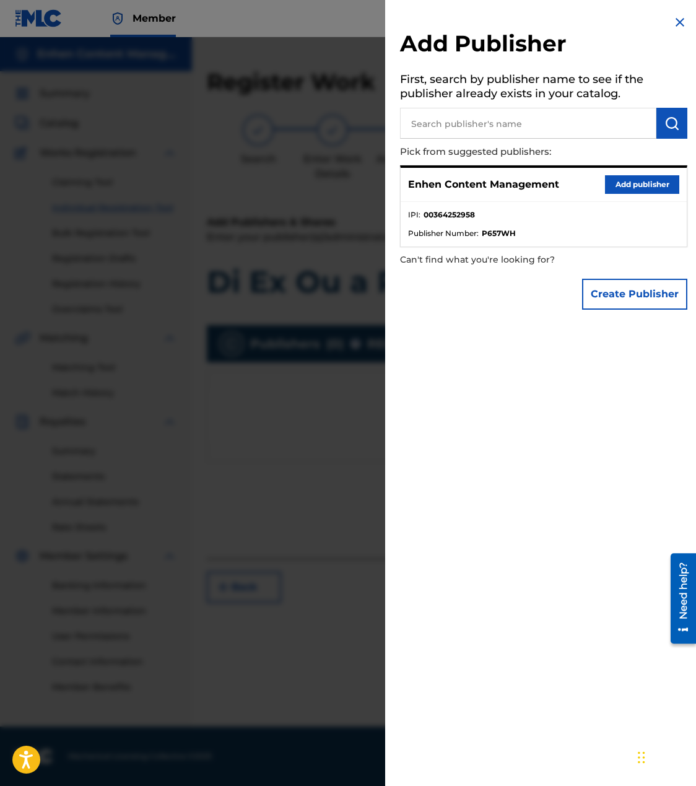
click at [642, 177] on button "Add publisher" at bounding box center [642, 184] width 74 height 19
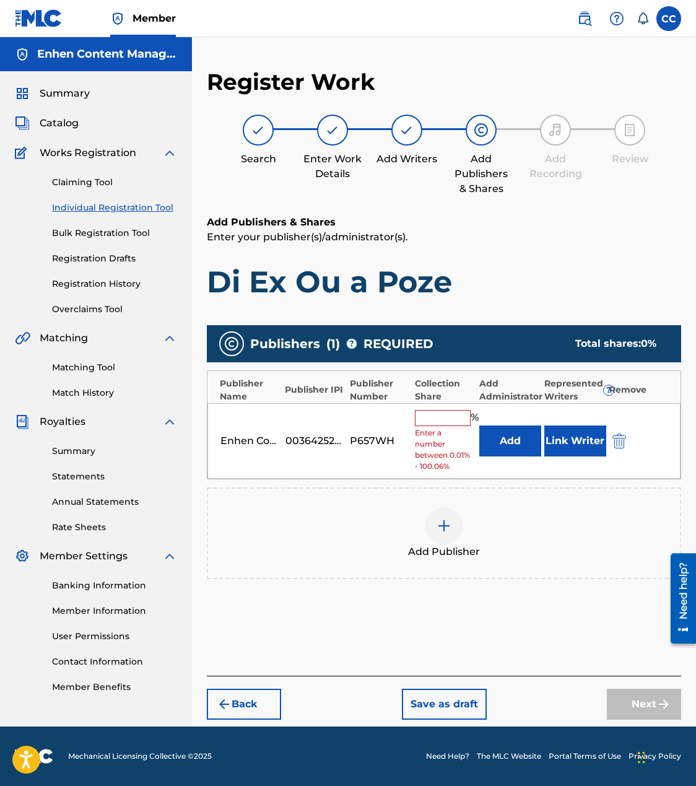
click at [430, 424] on input "text" at bounding box center [443, 418] width 56 height 16
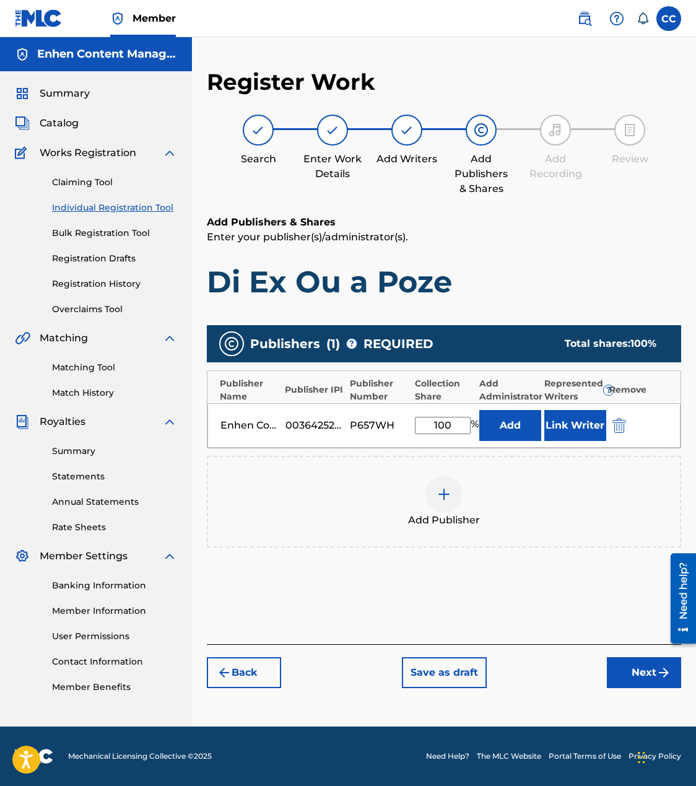
type input "100"
click at [571, 426] on button "Link Writer" at bounding box center [575, 425] width 62 height 31
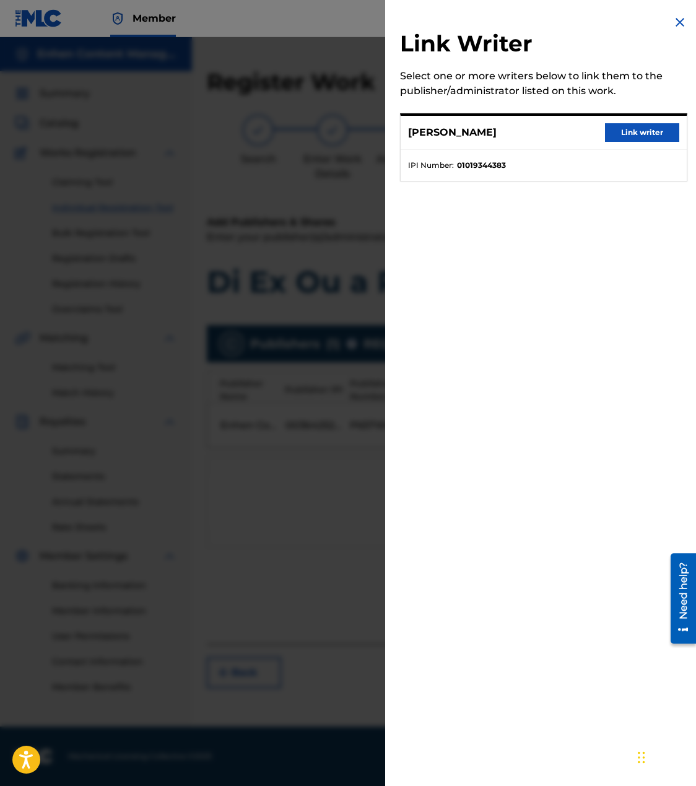
click at [640, 120] on div "[PERSON_NAME] Link writer" at bounding box center [544, 133] width 286 height 34
click at [635, 135] on button "Link writer" at bounding box center [642, 132] width 74 height 19
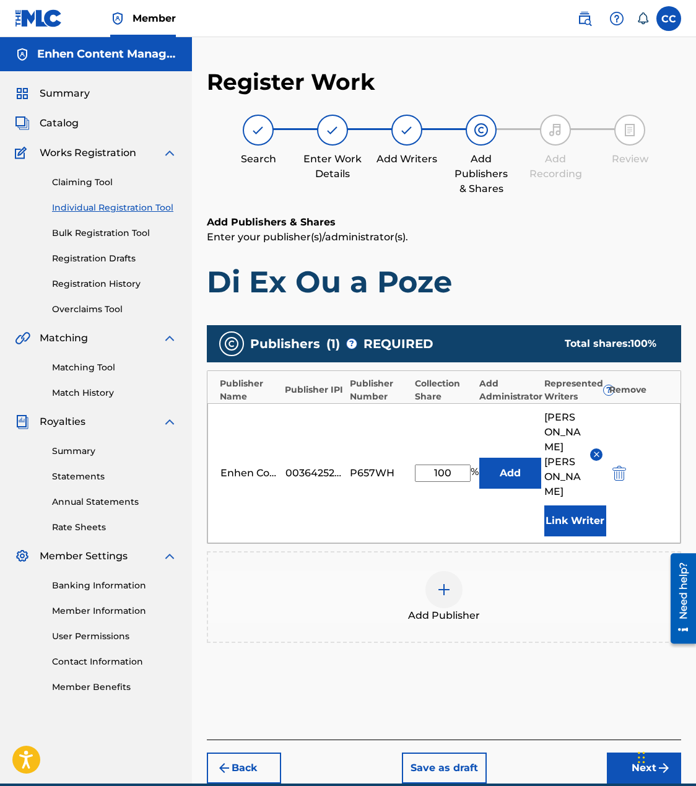
click at [619, 752] on button "Next" at bounding box center [644, 767] width 74 height 31
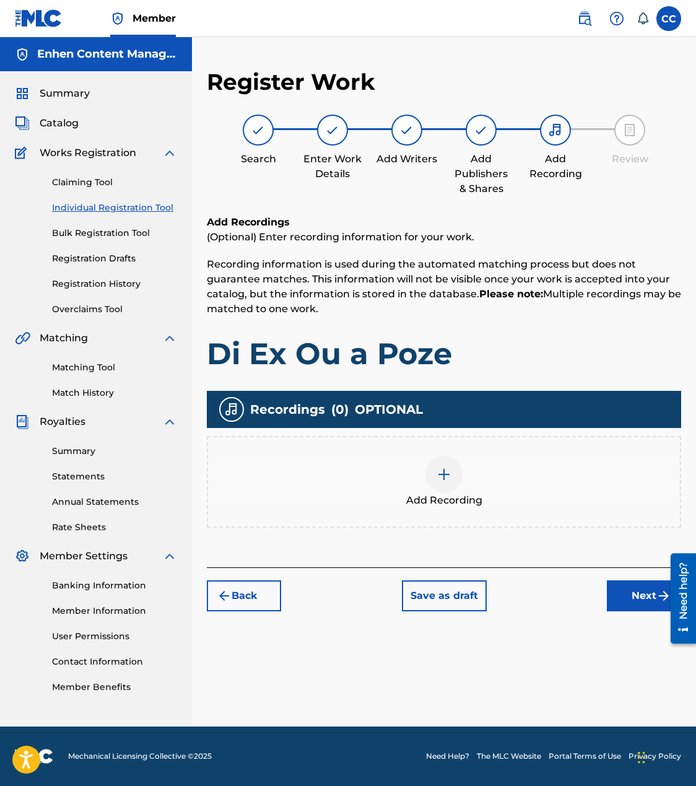
click at [452, 475] on div at bounding box center [443, 474] width 37 height 37
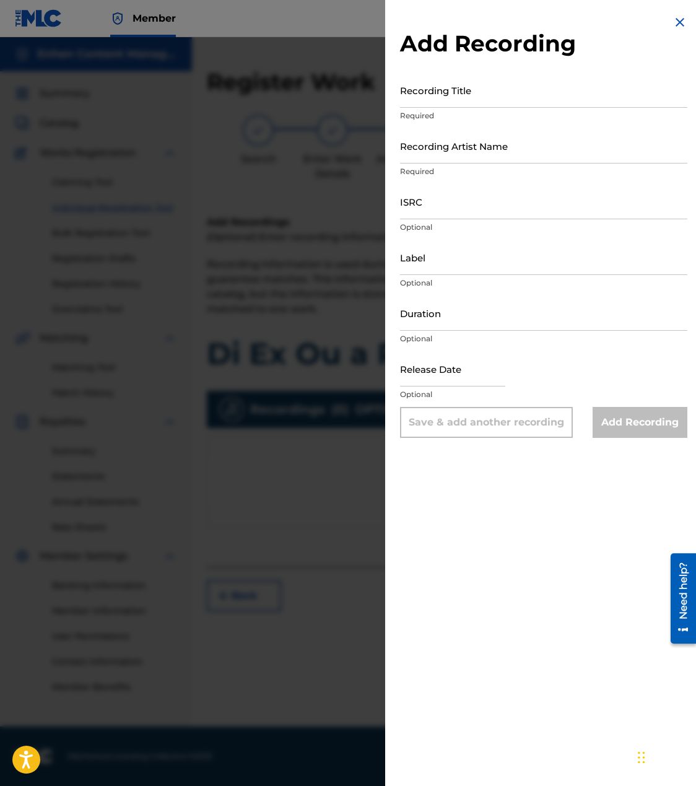
click at [469, 208] on input "ISRC" at bounding box center [543, 201] width 287 height 35
paste input "TCAHS2317603"
type input "TCAHS2317603"
click at [542, 333] on p "Optional" at bounding box center [543, 338] width 287 height 11
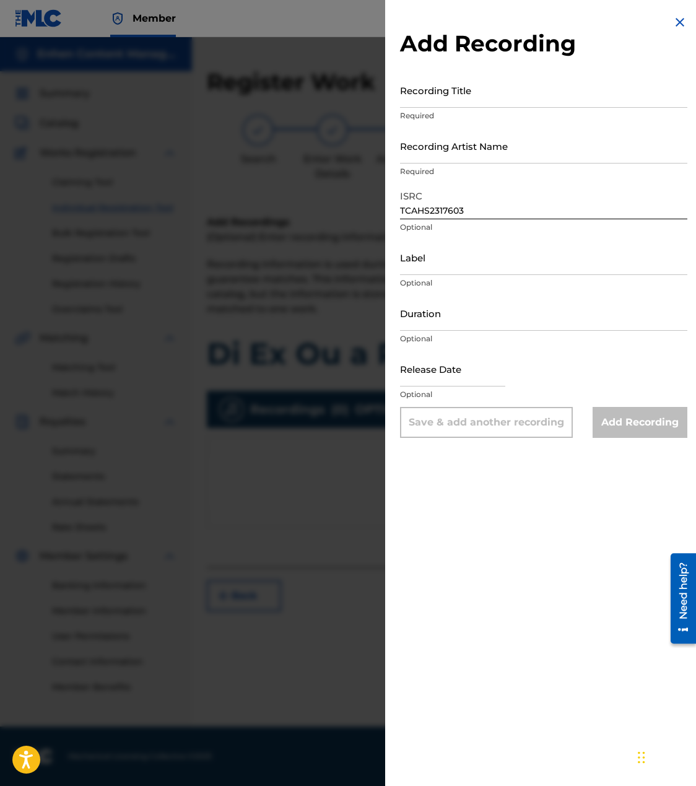
click at [547, 331] on div "Duration Optional" at bounding box center [543, 323] width 287 height 56
click at [552, 329] on input "Duration" at bounding box center [543, 312] width 287 height 35
paste input "02:33"
type input "02:33"
click at [529, 98] on input "Recording Title" at bounding box center [543, 89] width 287 height 35
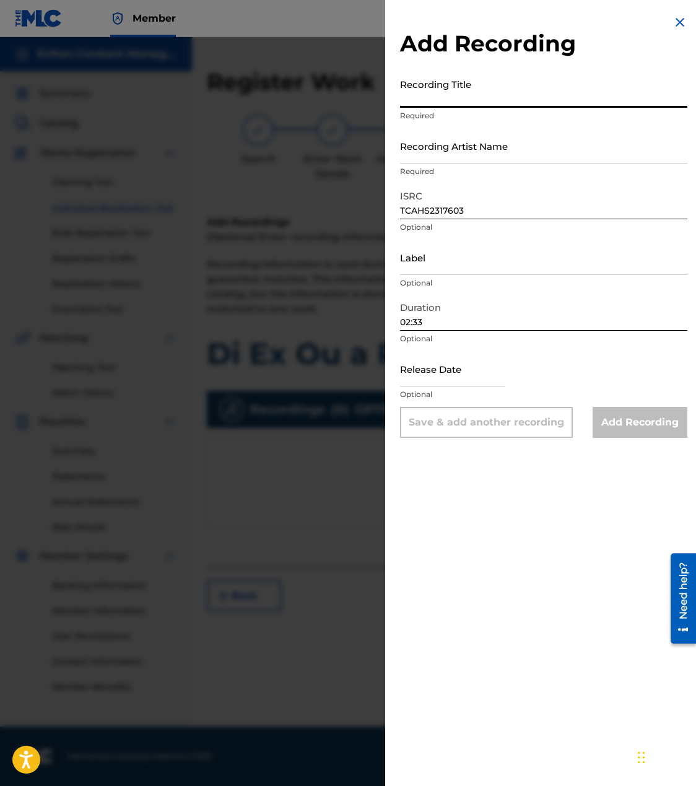
click at [529, 98] on input "Recording Title" at bounding box center [543, 89] width 287 height 35
paste input "Di Ex Ou a Poze"
type input "Di Ex Ou a Poze"
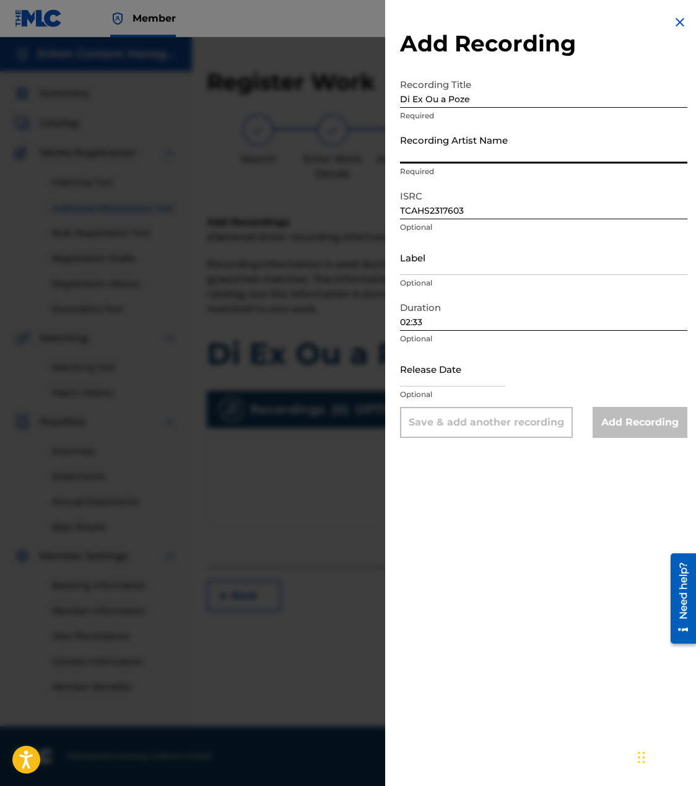
click at [495, 143] on input "Recording Artist Name" at bounding box center [543, 145] width 287 height 35
type input "TROUBLEBOY HITMAKER"
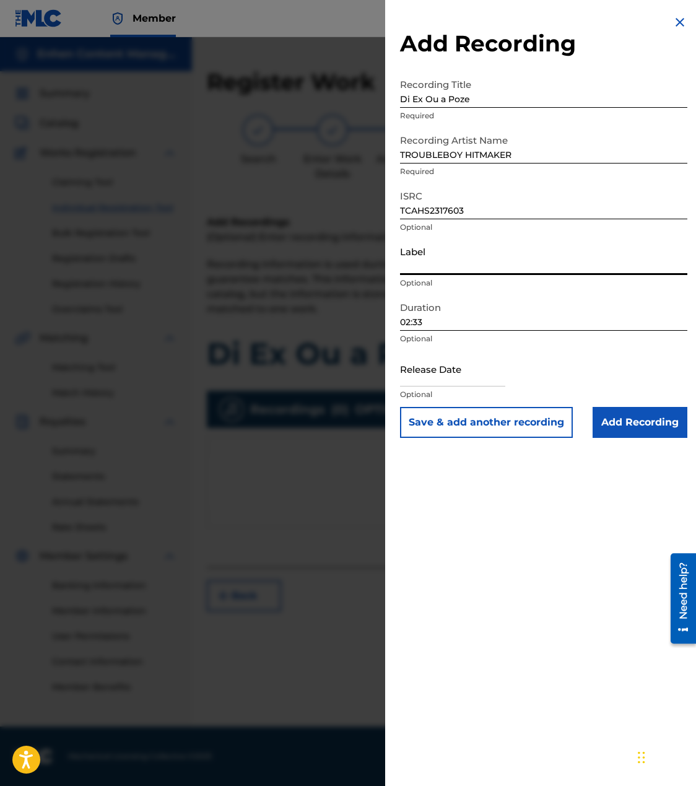
click at [514, 255] on input "Label" at bounding box center [543, 257] width 287 height 35
type input "GRAN [PERSON_NAME] SYSTEM"
click at [470, 352] on input "text" at bounding box center [452, 368] width 105 height 35
select select "7"
select select "2025"
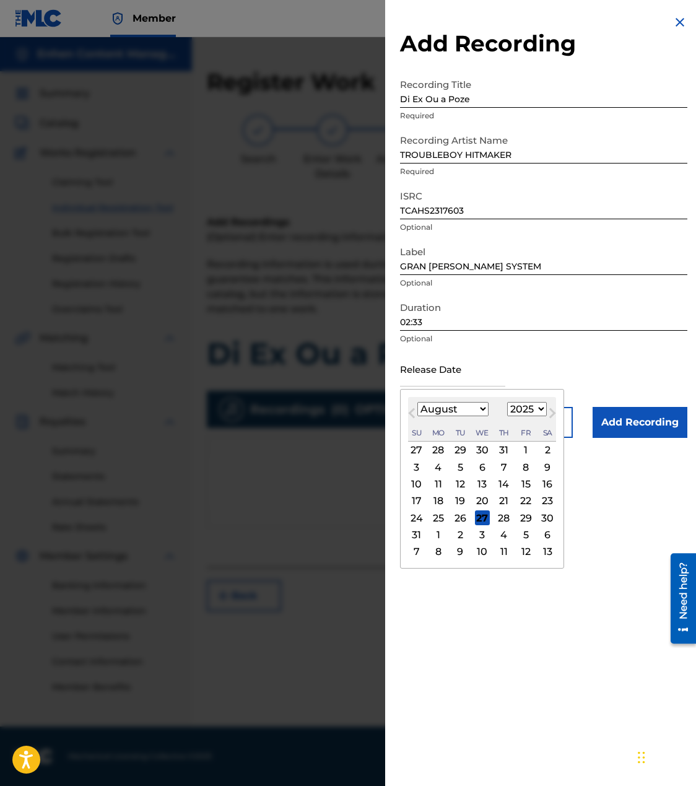
type input "[DATE]"
select select "1"
select select "2024"
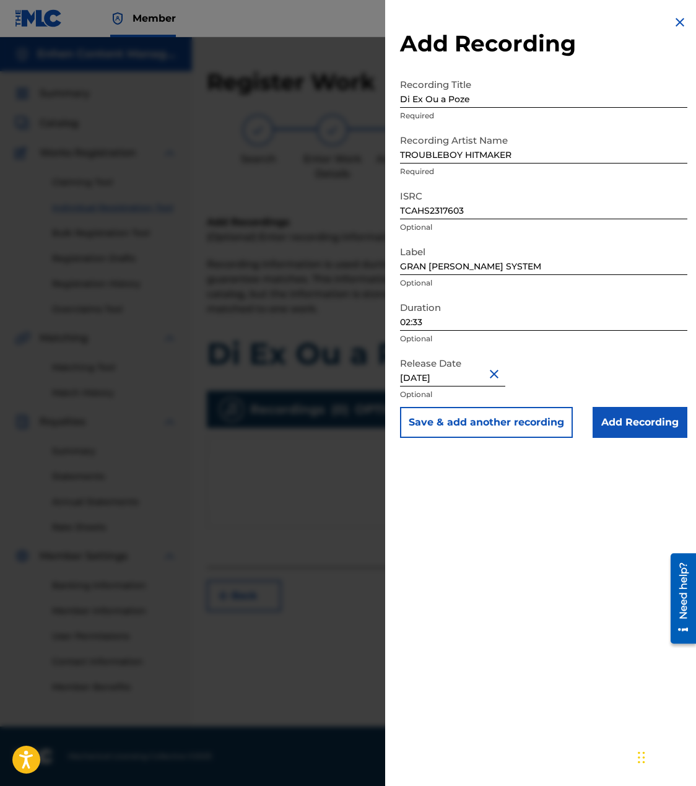
click at [625, 429] on input "Add Recording" at bounding box center [640, 422] width 95 height 31
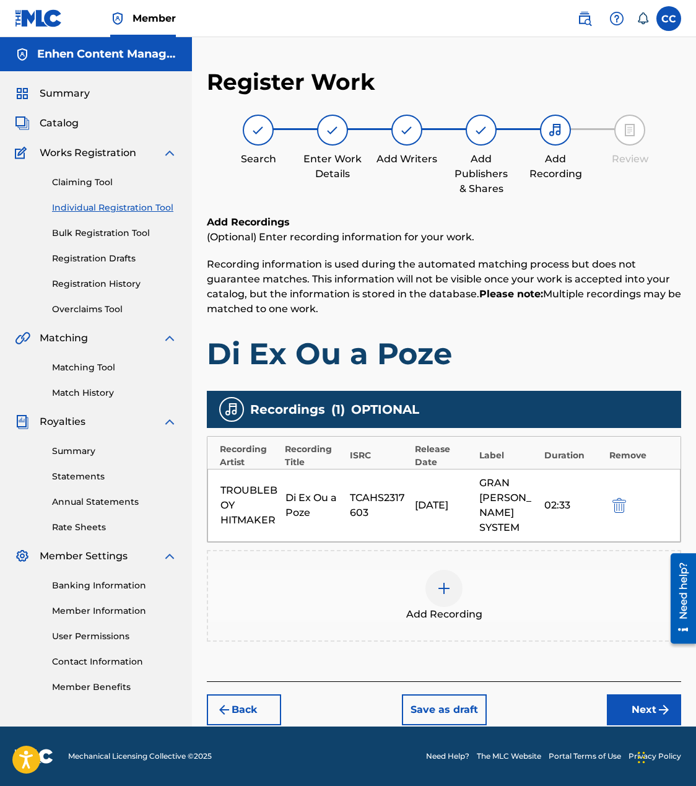
click at [625, 429] on div "Recordings ( 1 ) OPTIONAL Recording Artist Recording Title ISRC Release Date La…" at bounding box center [444, 516] width 474 height 251
click at [621, 694] on button "Next" at bounding box center [644, 709] width 74 height 31
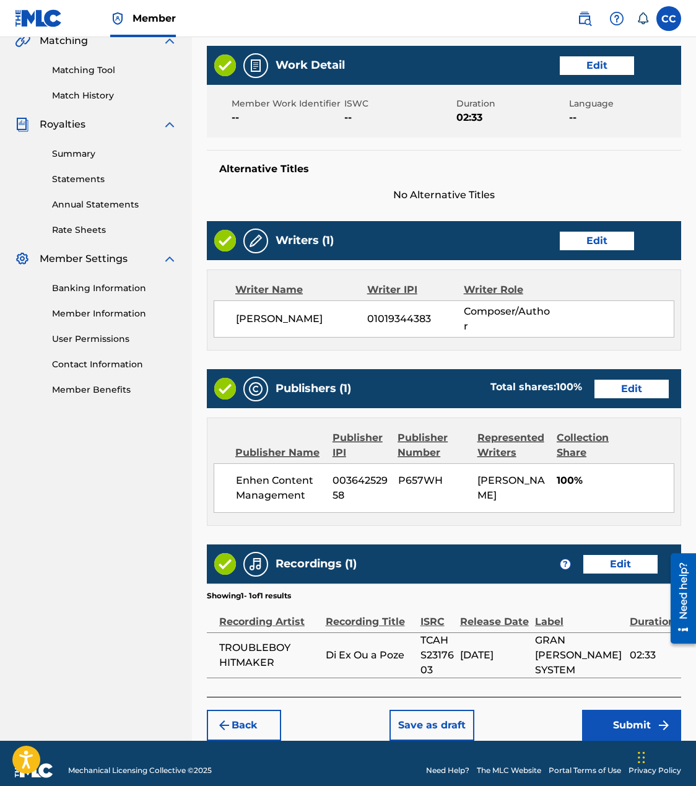
scroll to position [323, 0]
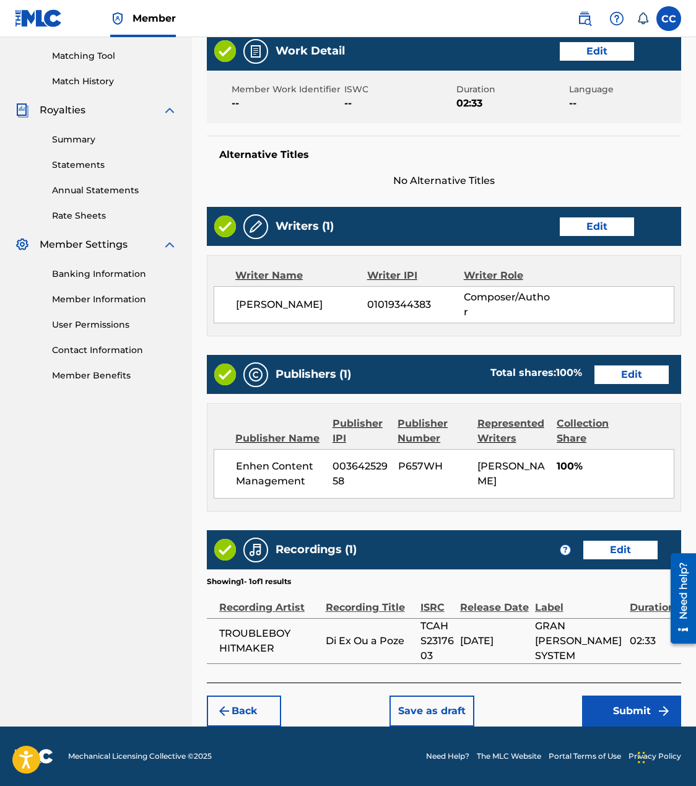
click at [637, 708] on button "Submit" at bounding box center [631, 710] width 99 height 31
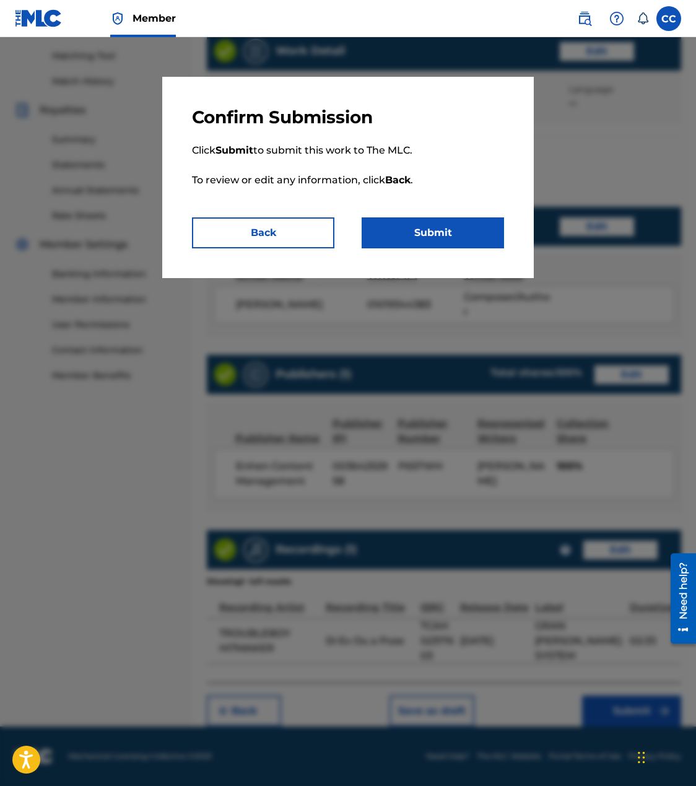
click at [451, 231] on button "Submit" at bounding box center [433, 232] width 142 height 31
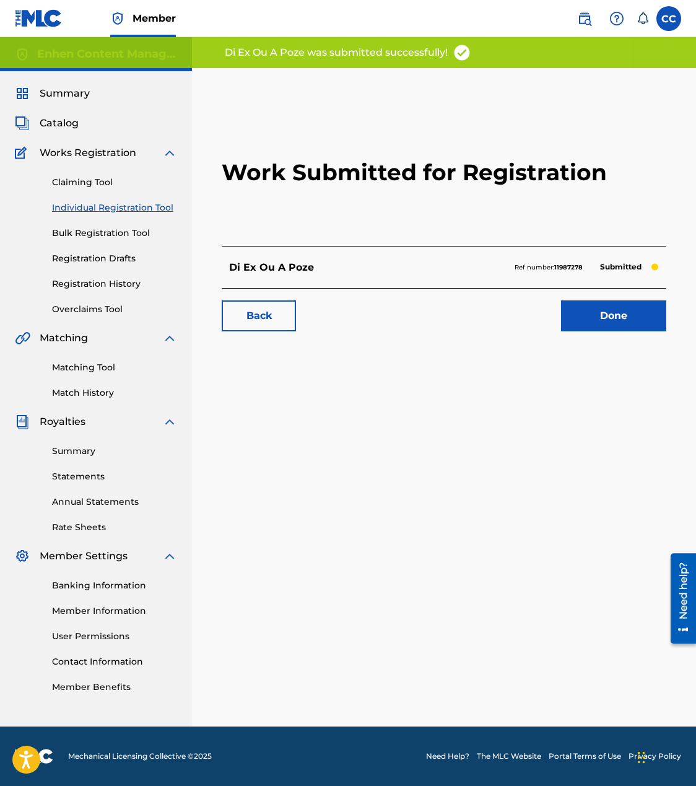
click at [106, 212] on link "Individual Registration Tool" at bounding box center [114, 207] width 125 height 13
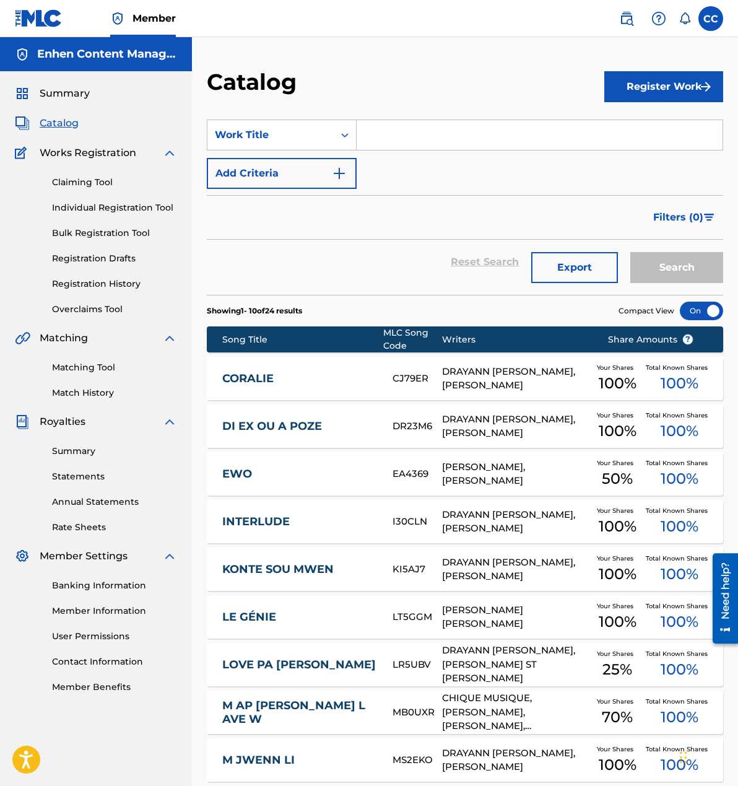
click at [101, 281] on link "Registration History" at bounding box center [114, 283] width 125 height 13
